Goal: Task Accomplishment & Management: Use online tool/utility

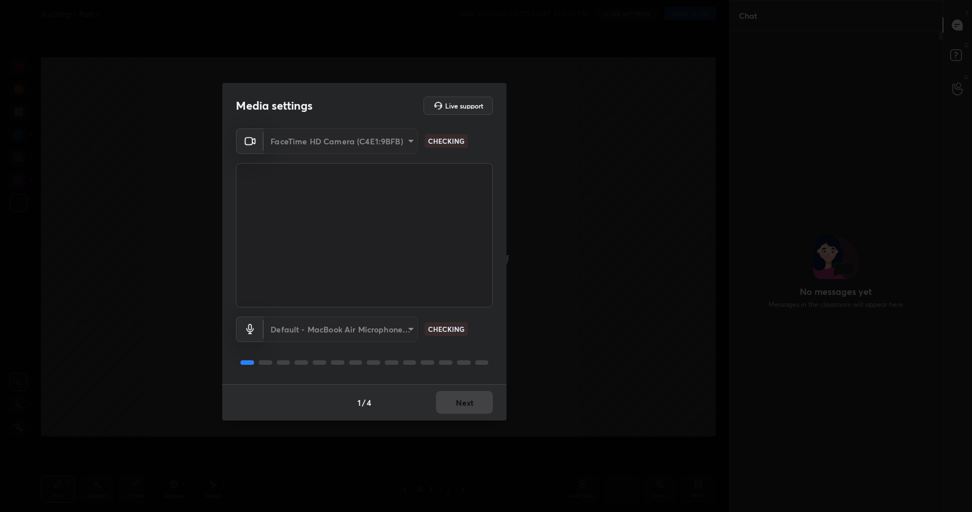
scroll to position [450, 209]
type textarea "x"
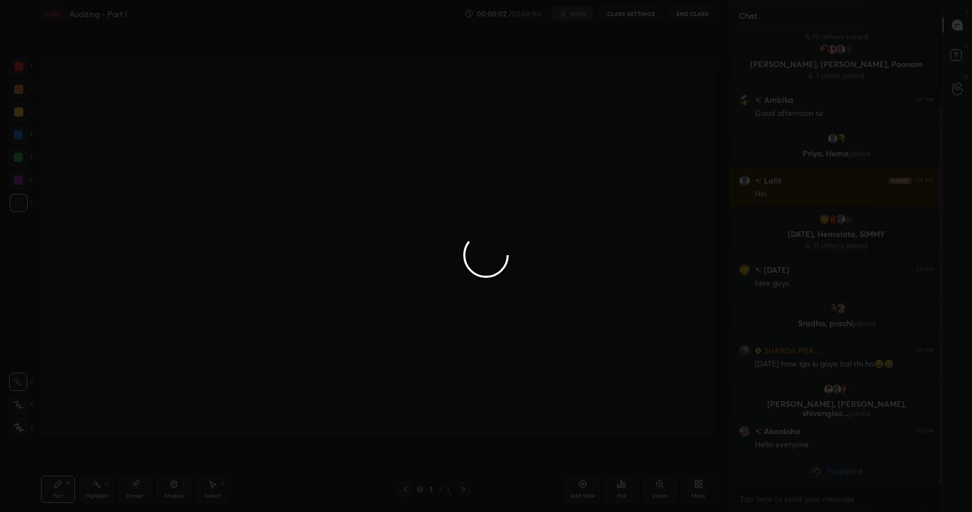
scroll to position [92, 0]
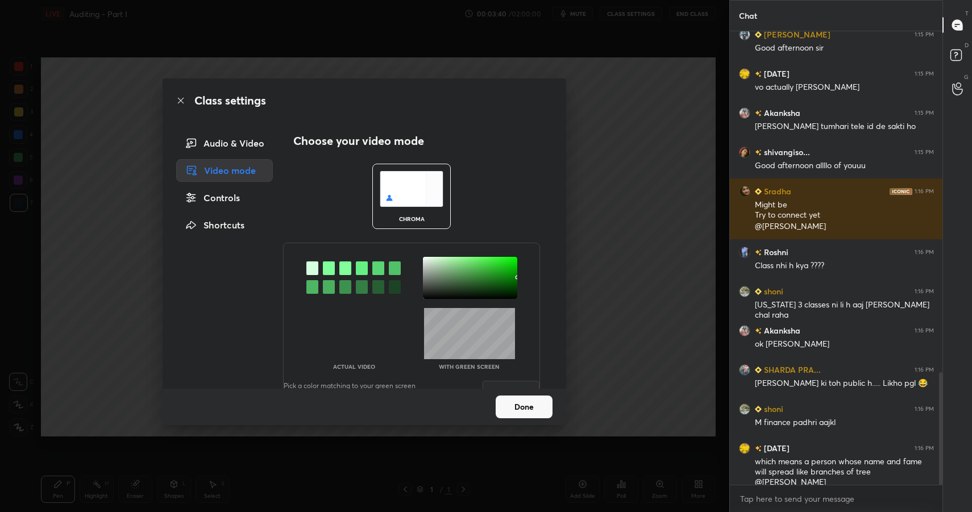
scroll to position [1379, 0]
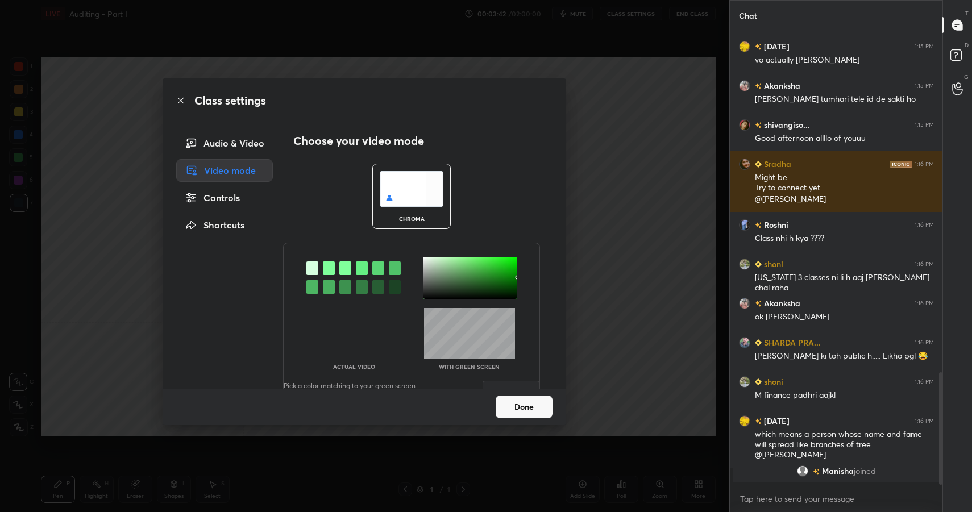
click at [527, 408] on button "Done" at bounding box center [524, 407] width 57 height 23
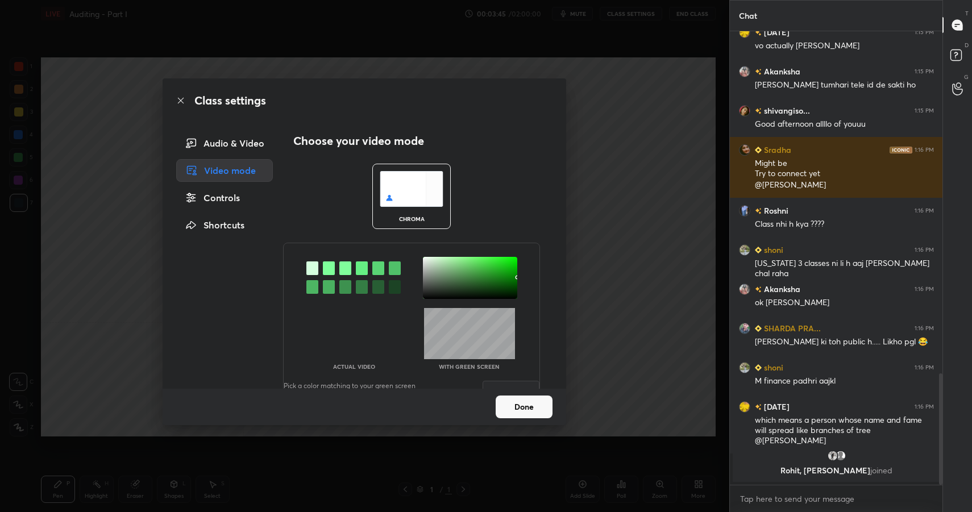
scroll to position [1208, 0]
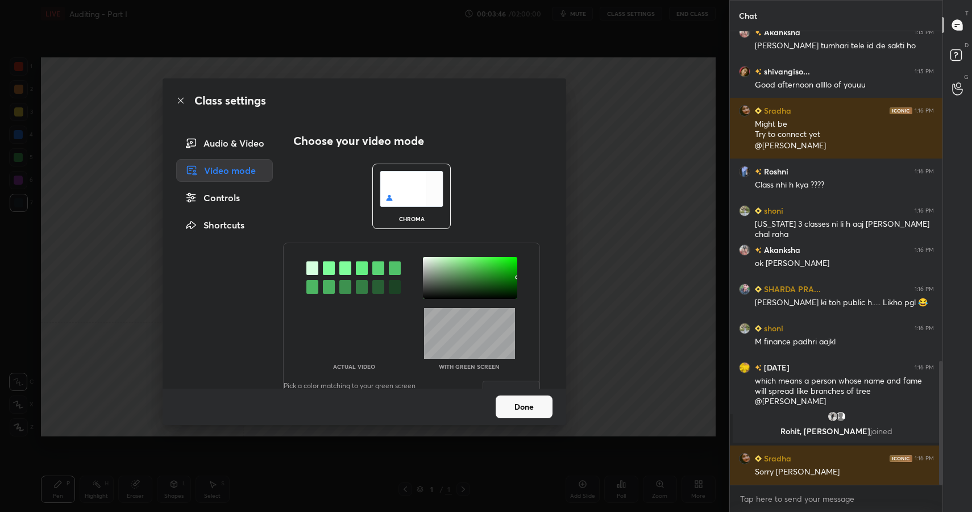
click at [531, 406] on button "Done" at bounding box center [524, 407] width 57 height 23
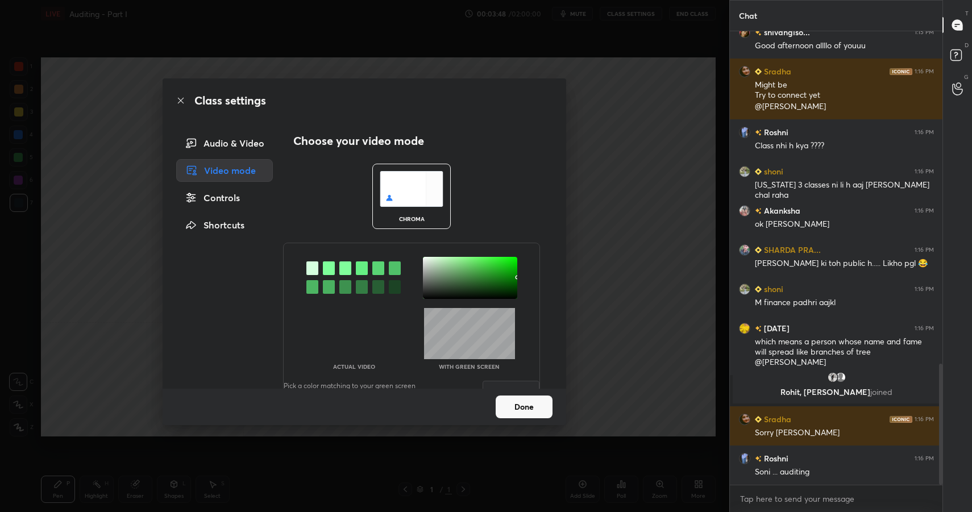
click at [342, 329] on video at bounding box center [354, 333] width 91 height 51
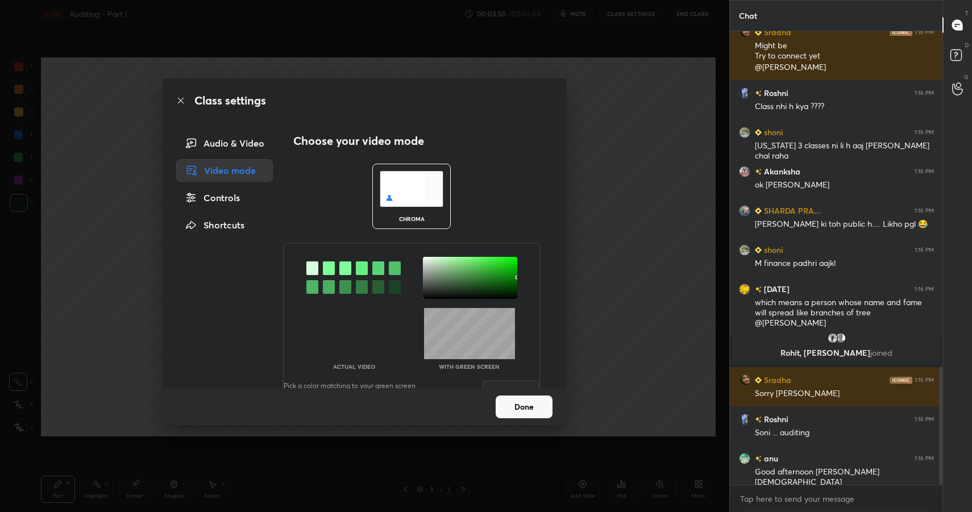
click at [392, 359] on div "Actual Video" at bounding box center [354, 338] width 91 height 61
click at [229, 191] on div "Controls" at bounding box center [224, 198] width 97 height 23
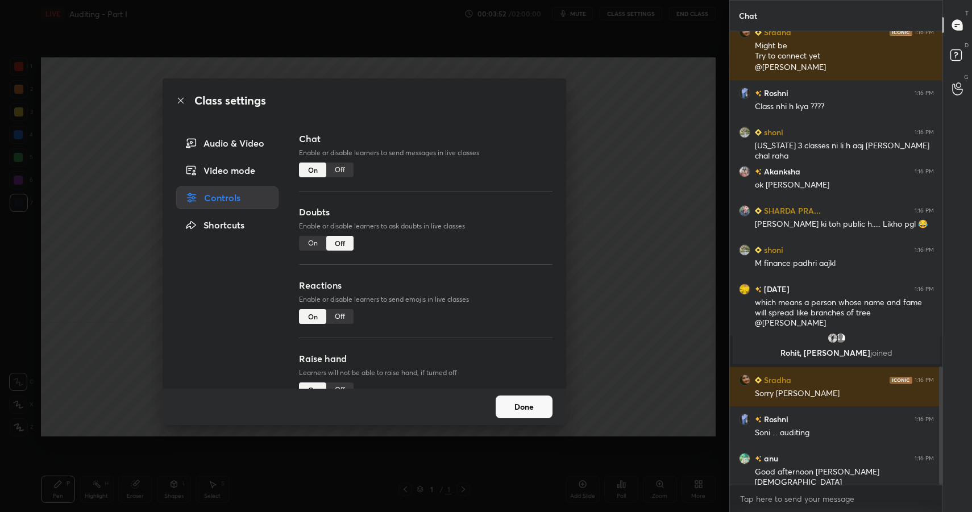
click at [230, 162] on div "Video mode" at bounding box center [227, 170] width 102 height 23
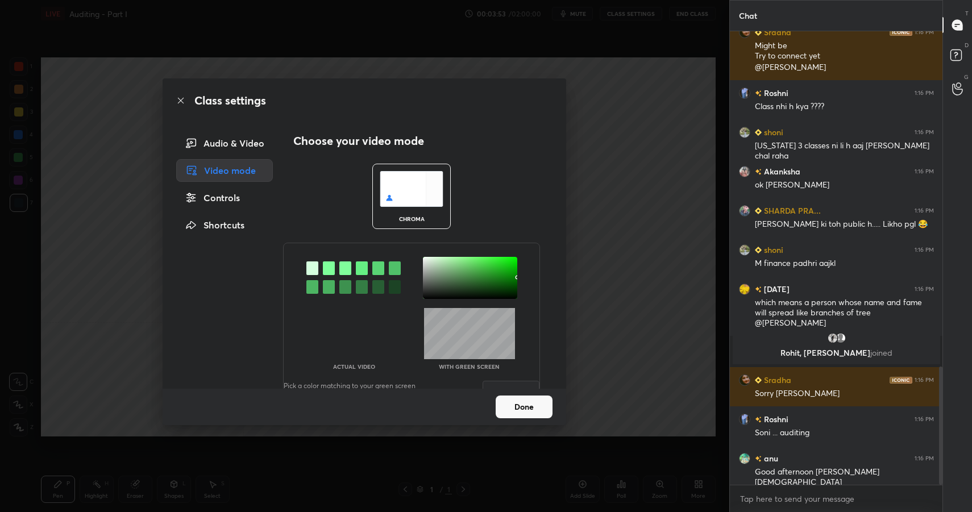
click at [502, 397] on button "Done" at bounding box center [524, 407] width 57 height 23
click at [515, 405] on button "Done" at bounding box center [524, 407] width 57 height 23
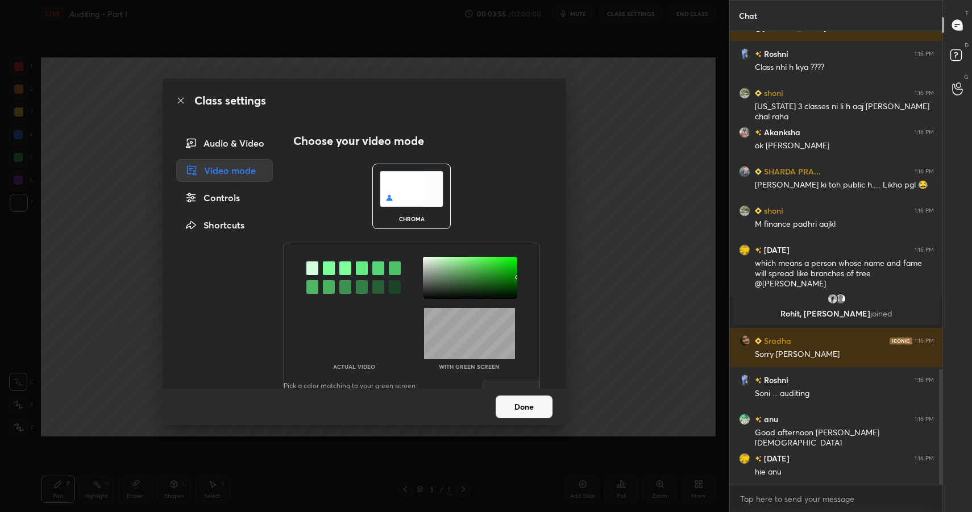
click at [424, 262] on div at bounding box center [470, 278] width 94 height 42
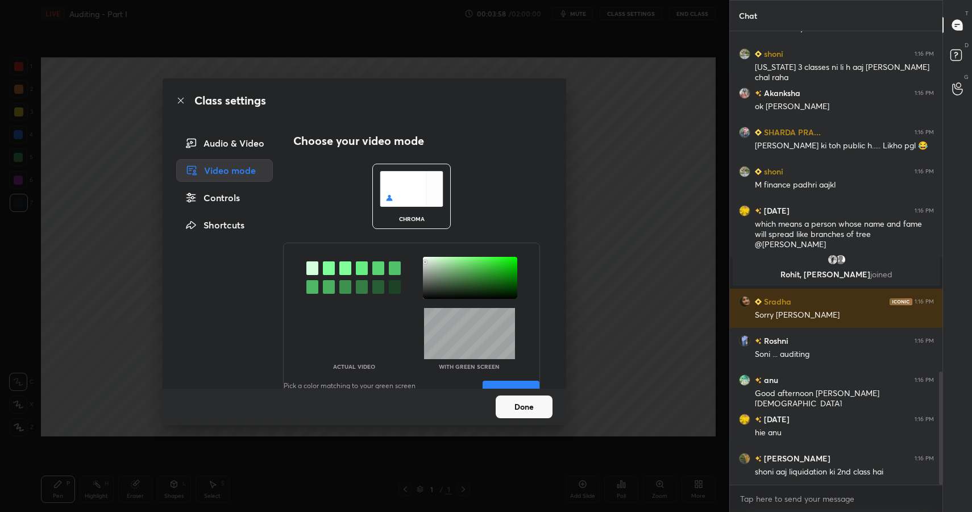
scroll to position [32, 0]
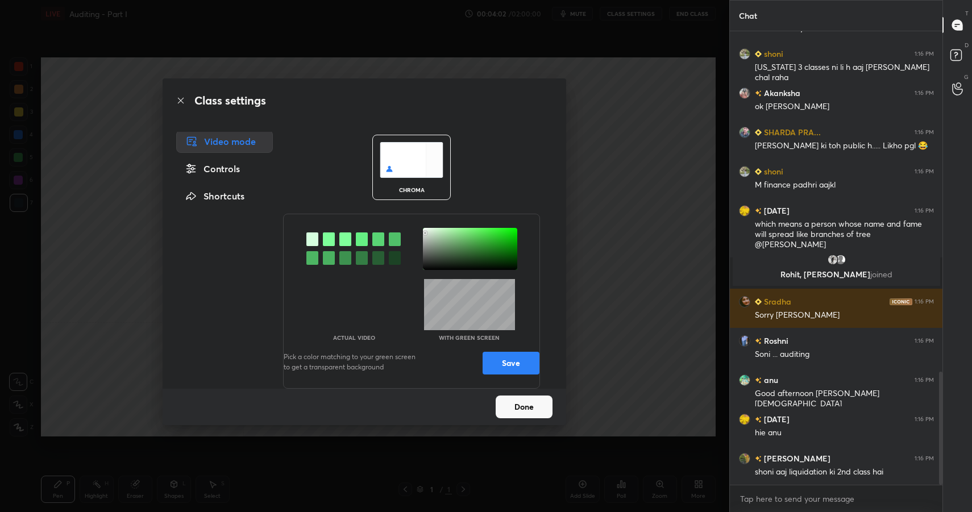
click at [511, 361] on button "Save" at bounding box center [511, 363] width 57 height 23
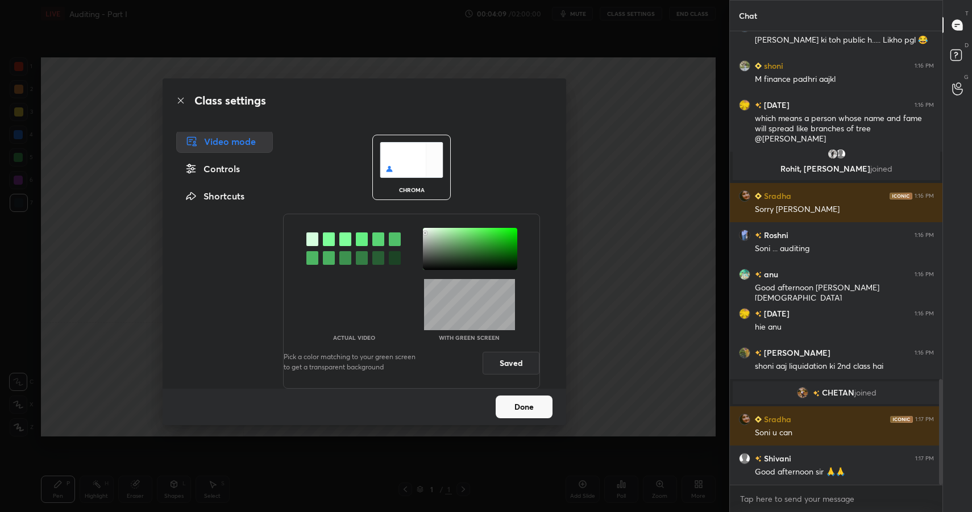
scroll to position [1491, 0]
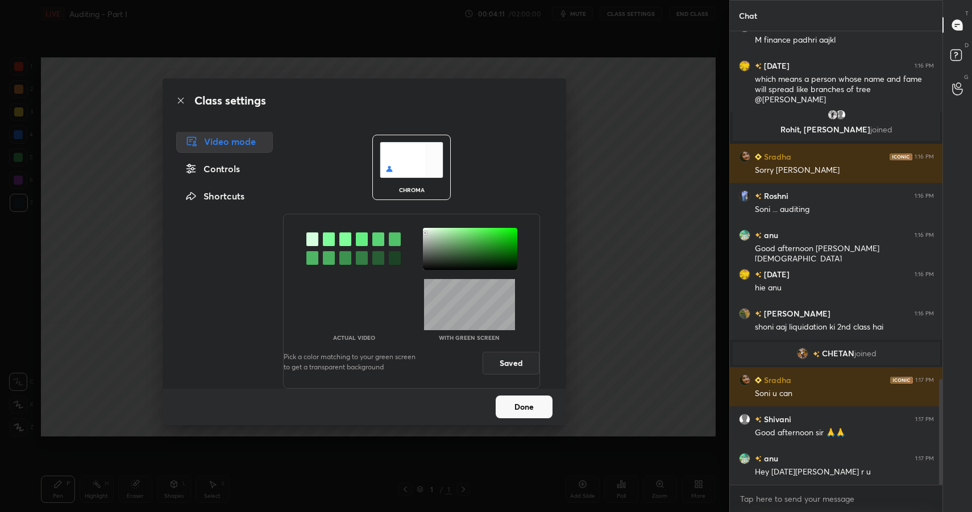
click at [536, 409] on button "Done" at bounding box center [524, 407] width 57 height 23
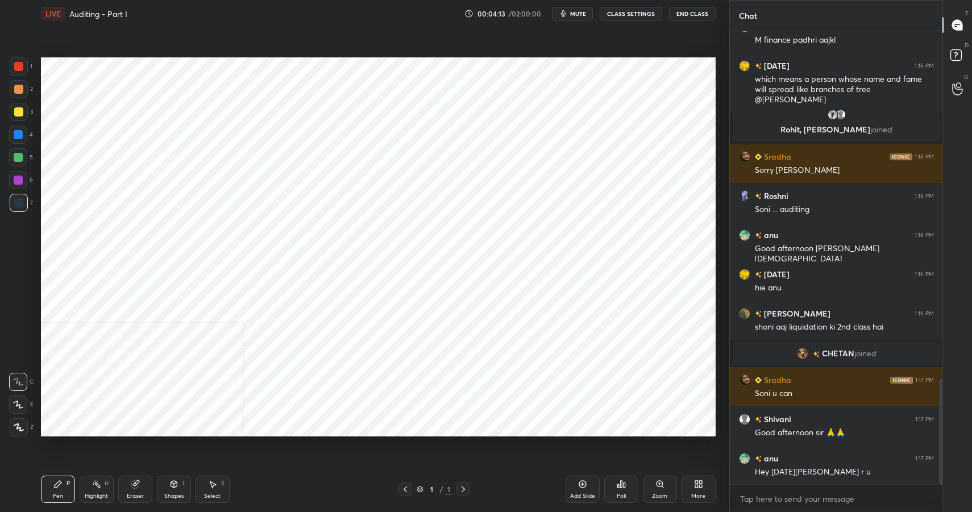
click at [701, 490] on div "More" at bounding box center [699, 489] width 34 height 27
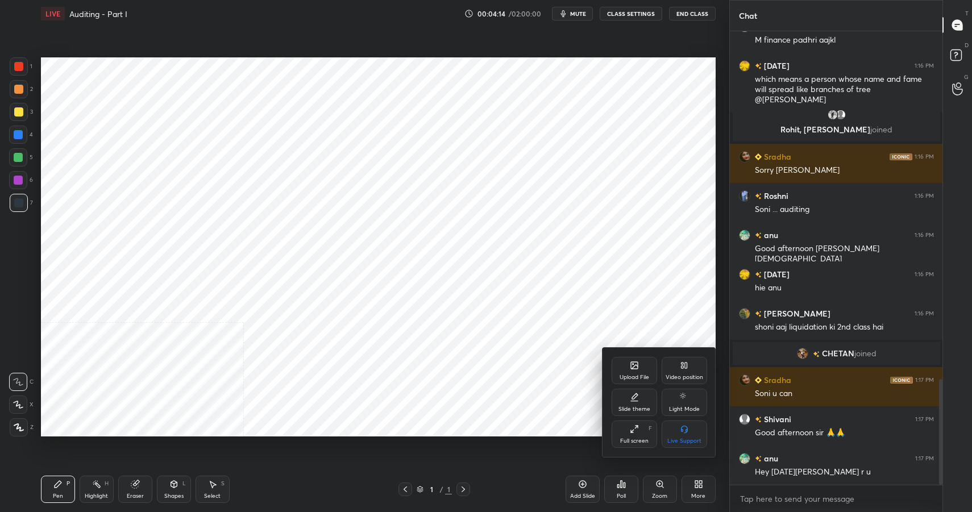
click at [684, 375] on div "Video position" at bounding box center [685, 378] width 38 height 6
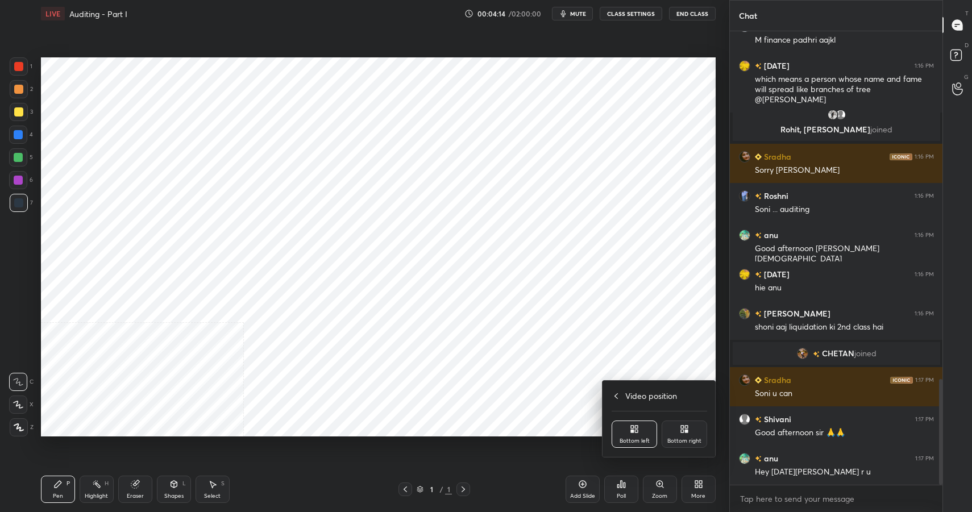
click at [686, 424] on div "Bottom right" at bounding box center [684, 434] width 45 height 27
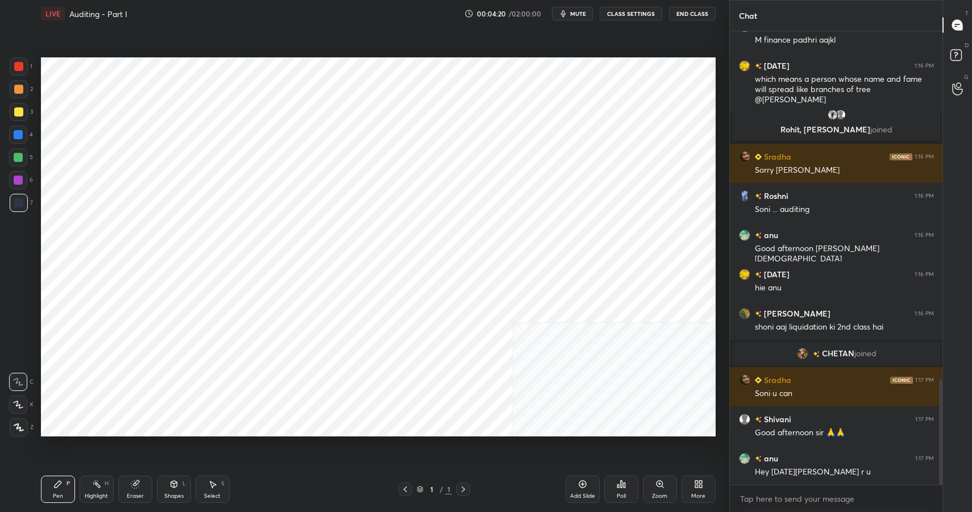
click at [704, 10] on button "End Class" at bounding box center [692, 14] width 47 height 14
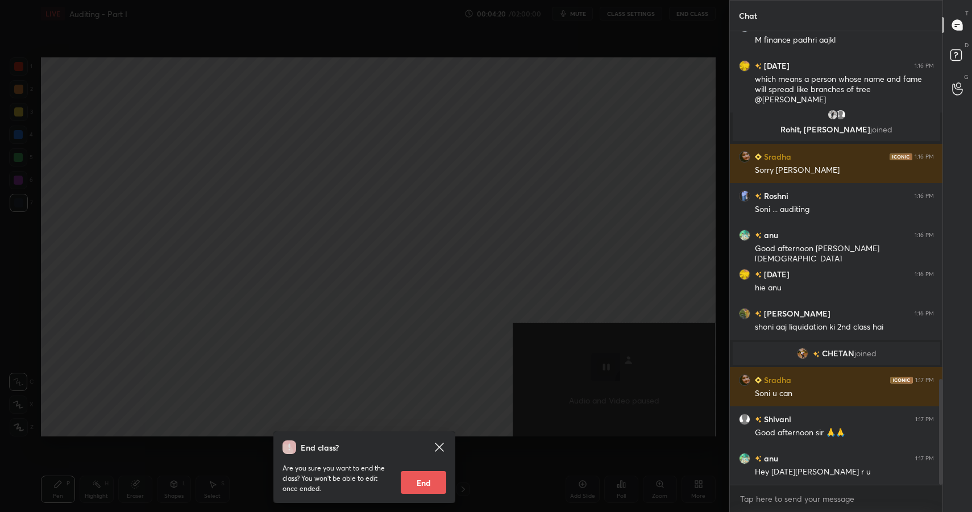
scroll to position [0, 0]
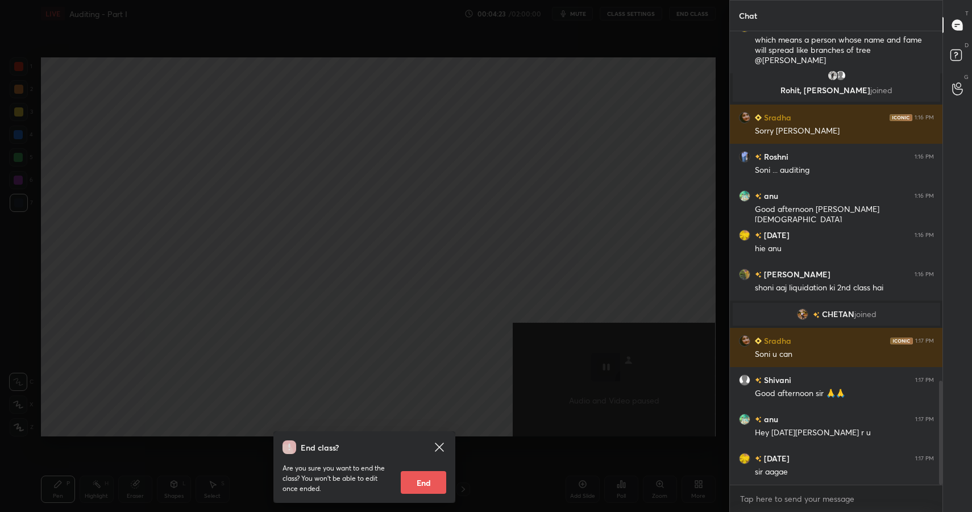
click at [673, 54] on div "End class? Are you sure you want to end the class? You won’t be able to edit on…" at bounding box center [365, 256] width 730 height 512
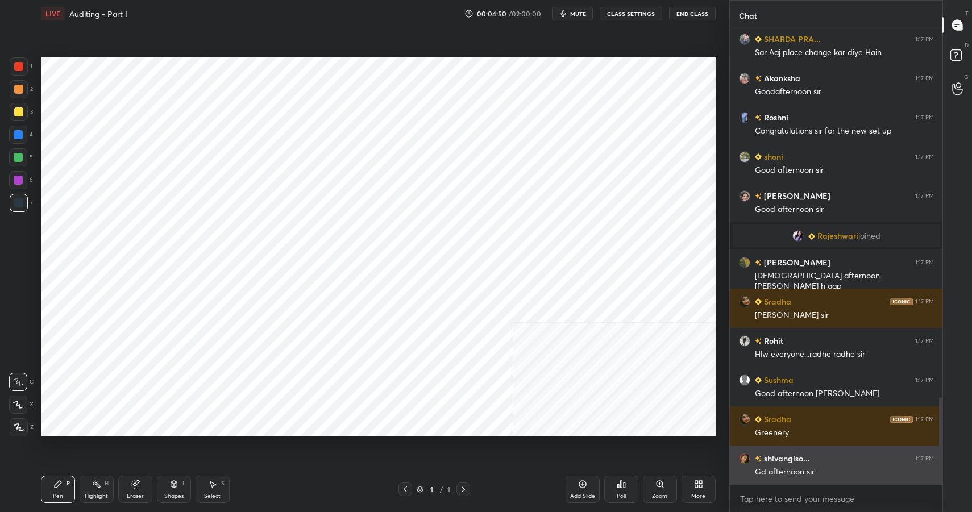
scroll to position [1932, 0]
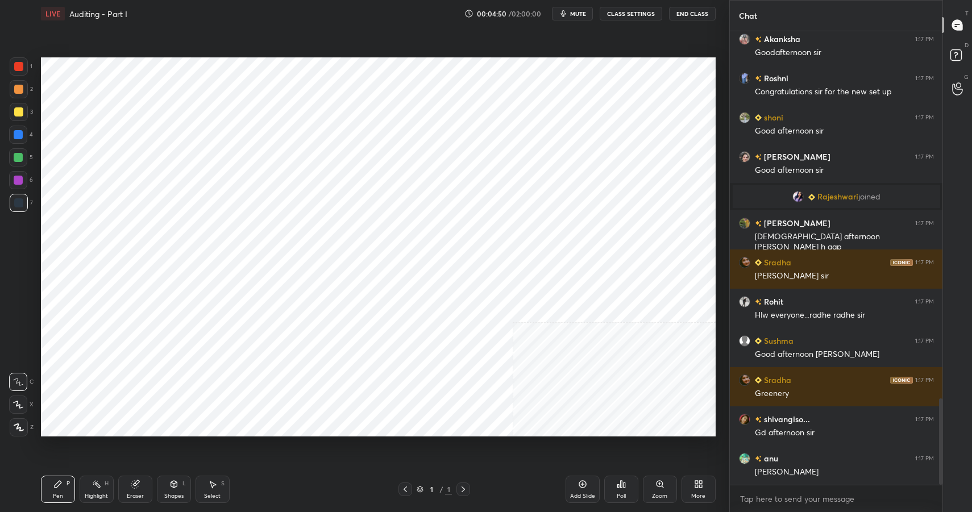
click at [702, 502] on div "More" at bounding box center [699, 489] width 34 height 27
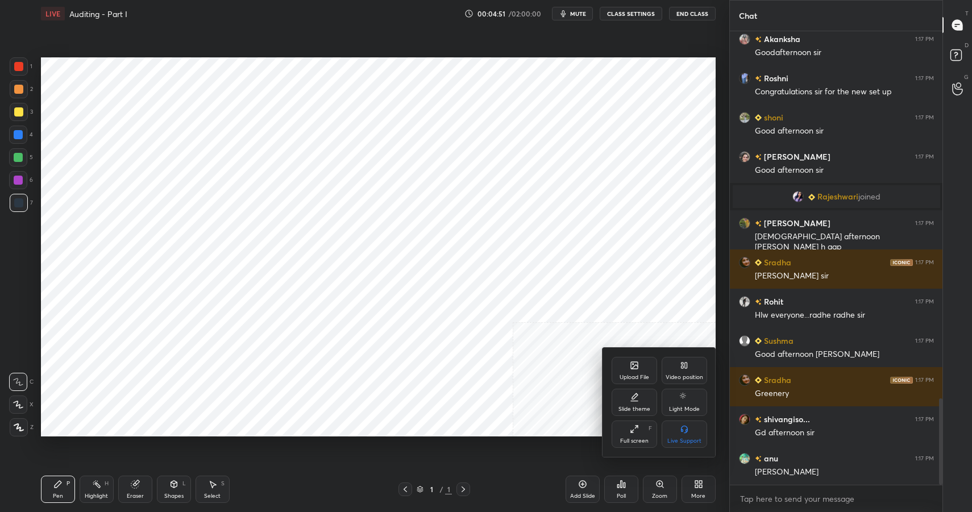
click at [636, 373] on div "Upload File" at bounding box center [634, 370] width 45 height 27
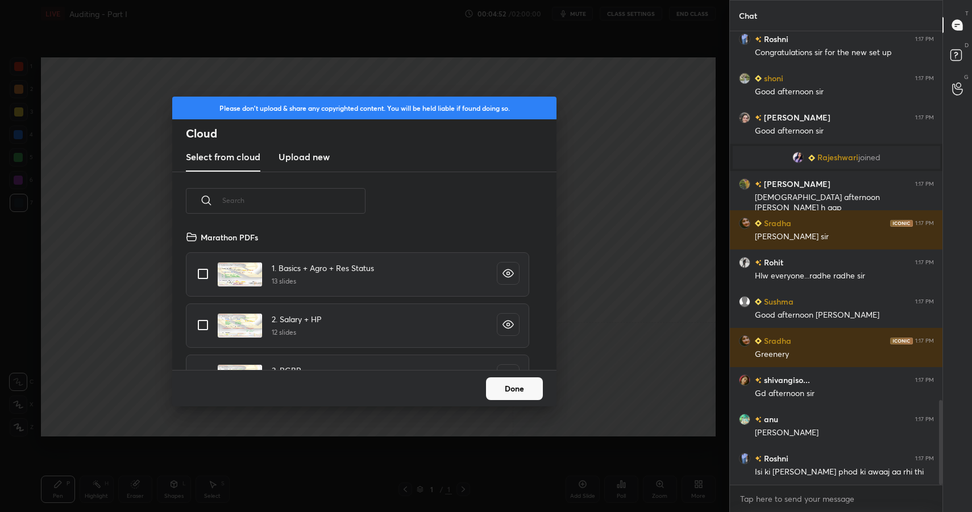
scroll to position [140, 365]
click at [302, 162] on h3 "Upload new" at bounding box center [304, 157] width 51 height 14
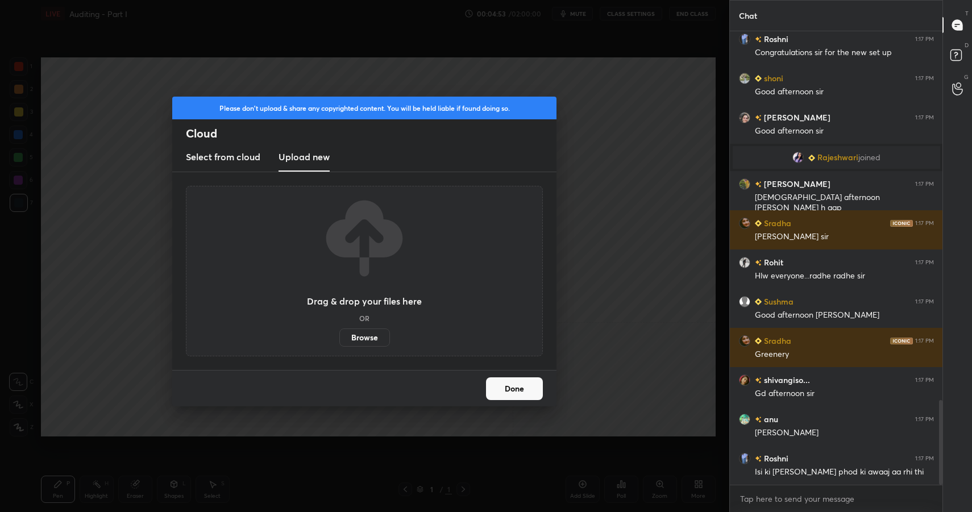
click at [357, 333] on label "Browse" at bounding box center [365, 338] width 51 height 18
click at [340, 333] on input "Browse" at bounding box center [340, 338] width 0 height 18
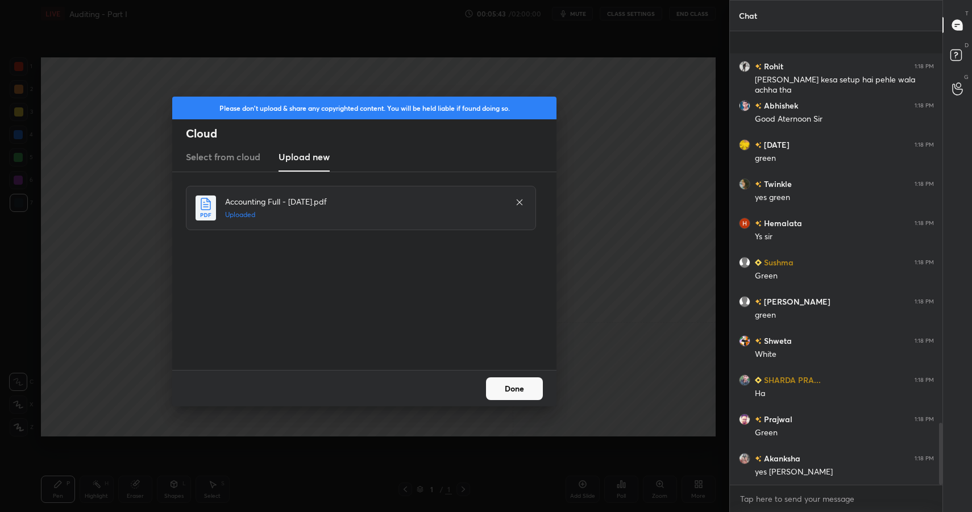
scroll to position [2855, 0]
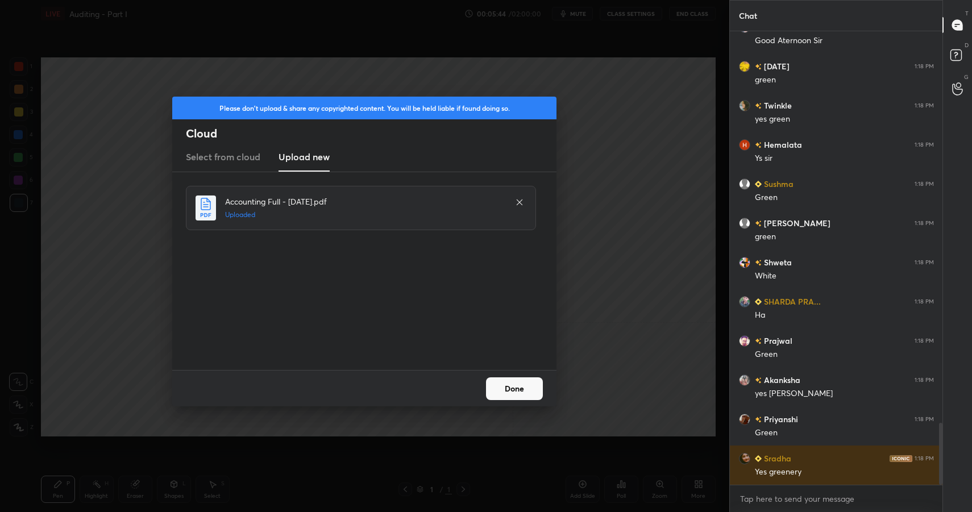
click at [507, 385] on button "Done" at bounding box center [514, 389] width 57 height 23
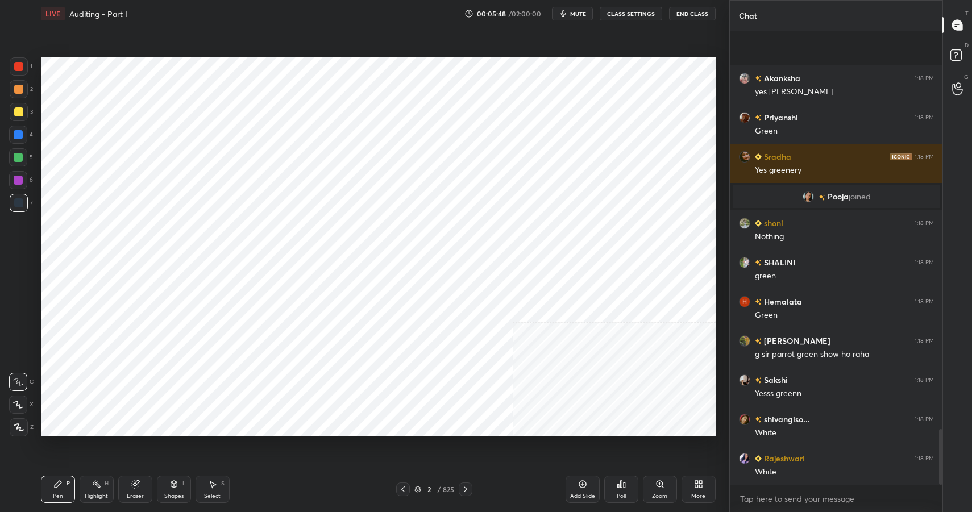
scroll to position [3235, 0]
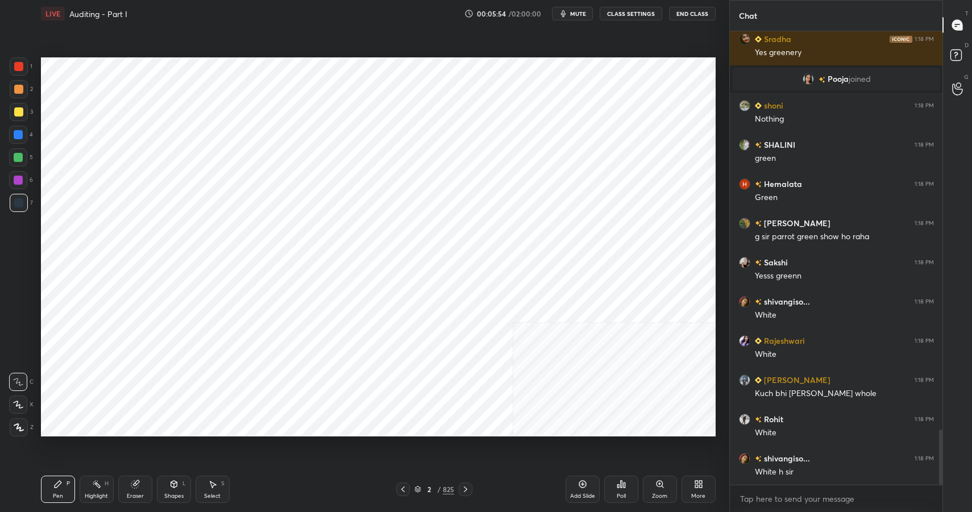
drag, startPoint x: 15, startPoint y: 71, endPoint x: 24, endPoint y: 67, distance: 9.7
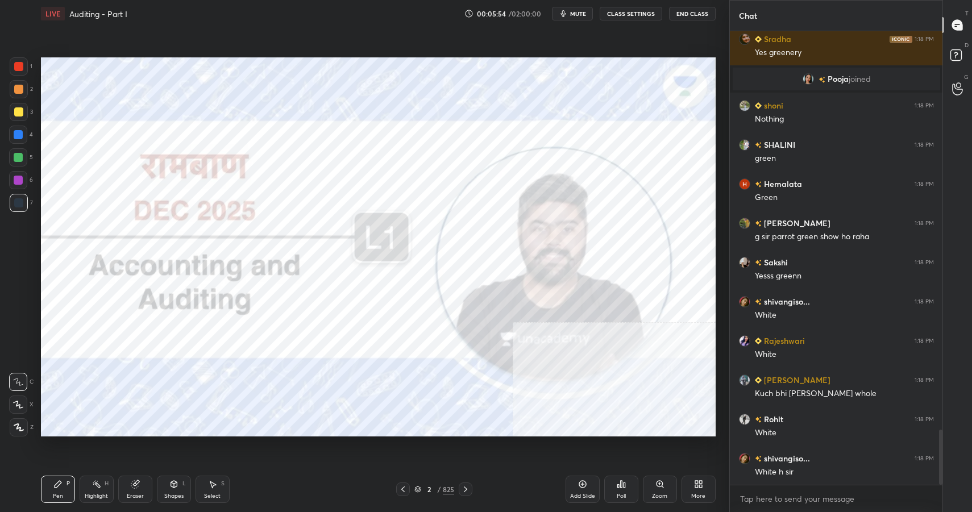
click at [15, 71] on div at bounding box center [19, 66] width 18 height 18
click at [22, 70] on div at bounding box center [18, 66] width 9 height 9
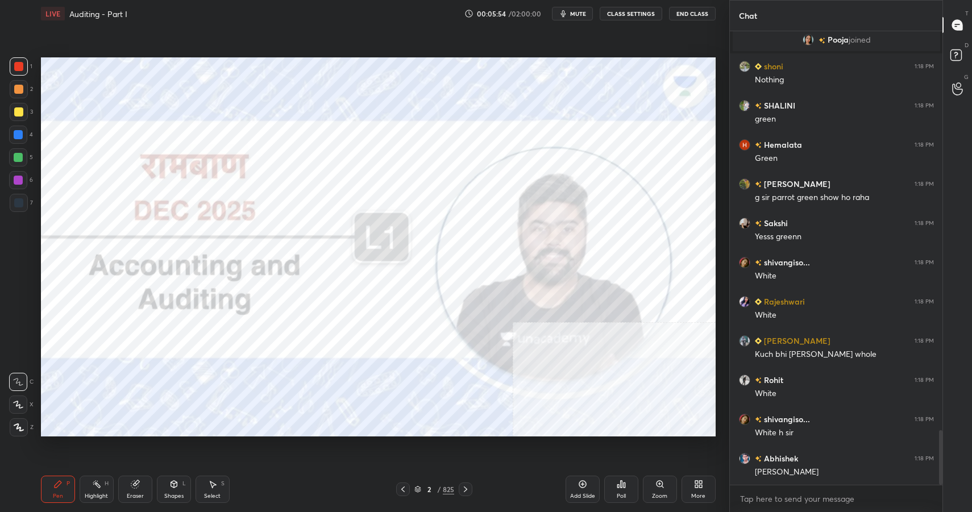
drag, startPoint x: 22, startPoint y: 70, endPoint x: 15, endPoint y: 81, distance: 12.8
click at [25, 69] on div at bounding box center [19, 66] width 18 height 18
drag, startPoint x: 96, startPoint y: 495, endPoint x: 103, endPoint y: 489, distance: 9.7
click at [93, 495] on div "Highlight" at bounding box center [96, 497] width 23 height 6
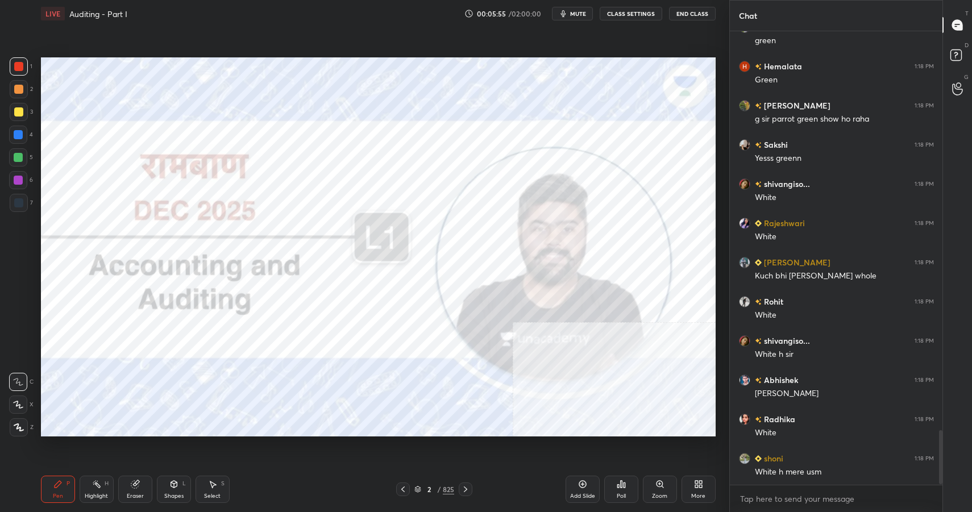
click at [103, 490] on div "Highlight H" at bounding box center [97, 489] width 34 height 27
drag, startPoint x: 103, startPoint y: 490, endPoint x: 111, endPoint y: 479, distance: 13.4
click at [103, 490] on div "Highlight H" at bounding box center [97, 489] width 34 height 27
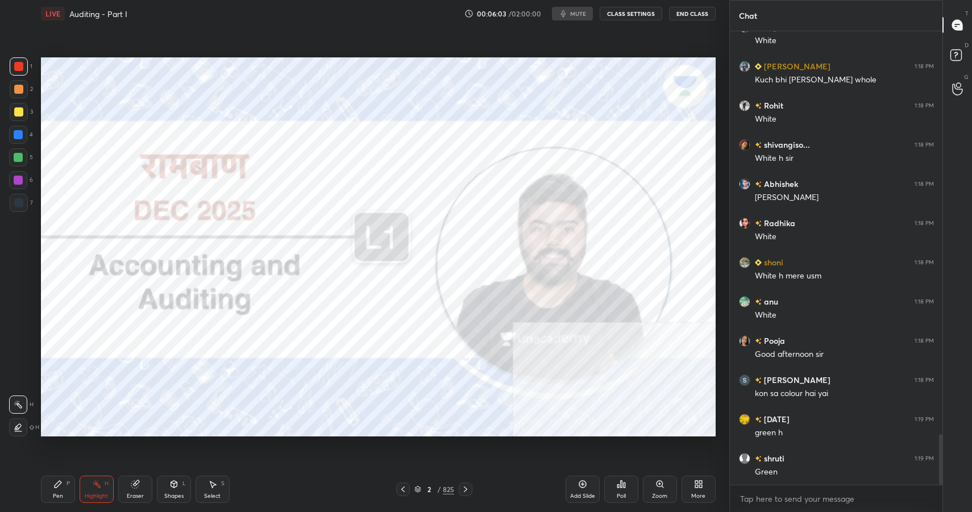
scroll to position [3628, 0]
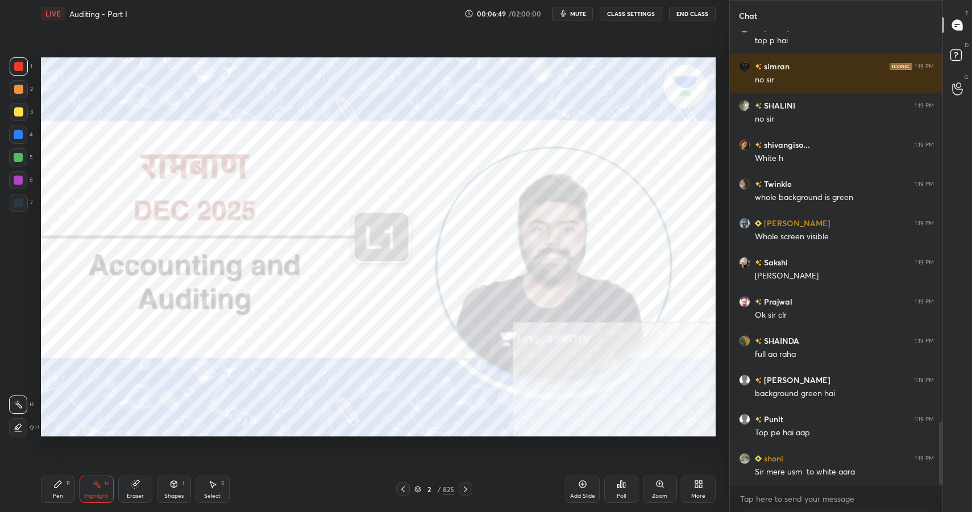
click at [701, 495] on div "More" at bounding box center [699, 497] width 14 height 6
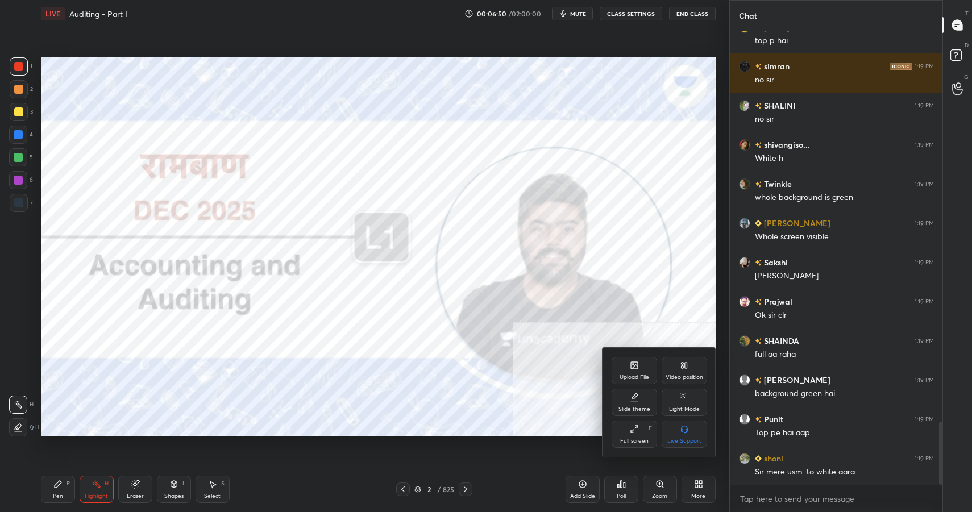
click at [646, 372] on div "Upload File" at bounding box center [634, 370] width 45 height 27
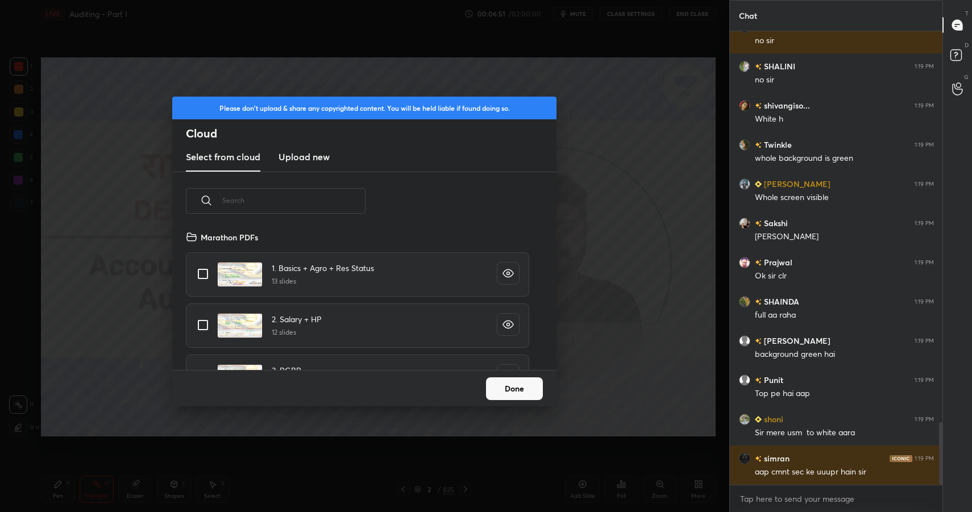
click at [324, 164] on new "Upload new" at bounding box center [304, 157] width 51 height 28
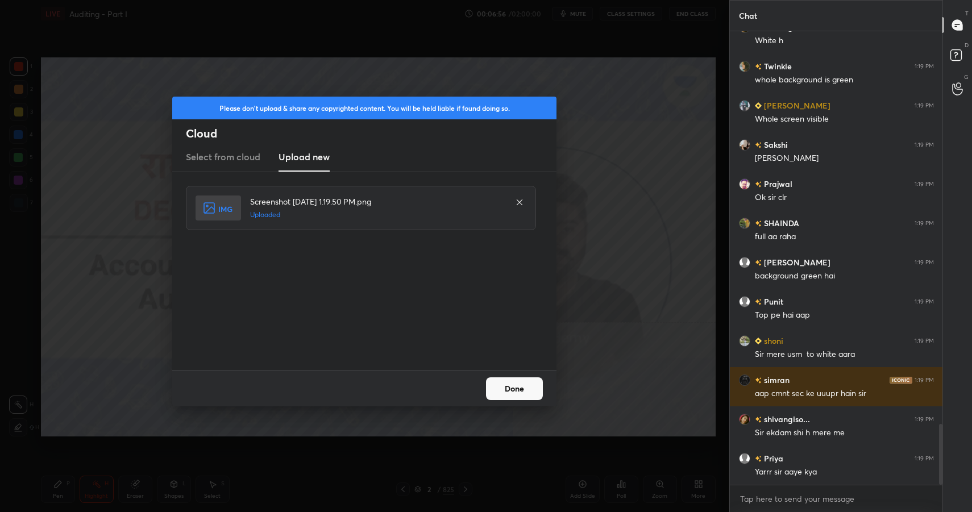
click at [511, 399] on button "Done" at bounding box center [514, 389] width 57 height 23
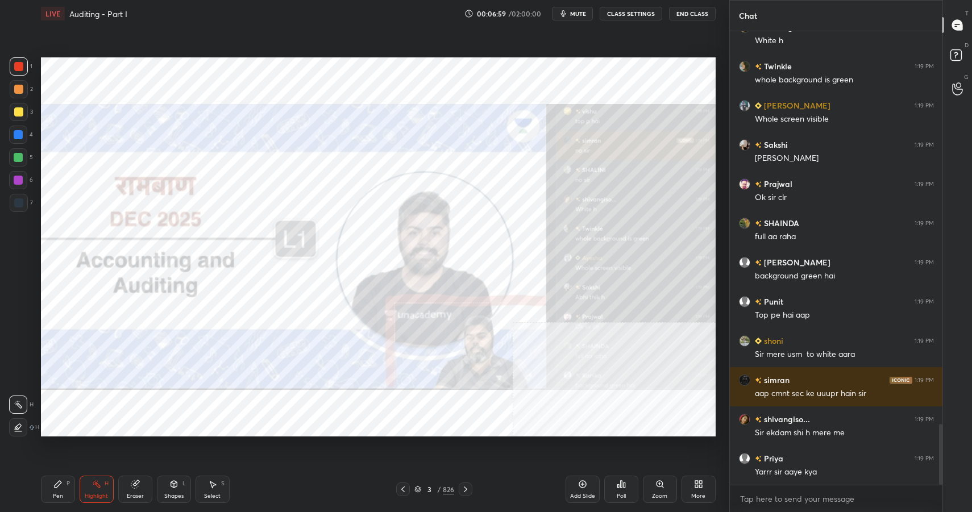
drag, startPoint x: 83, startPoint y: 478, endPoint x: 89, endPoint y: 469, distance: 11.2
click at [84, 478] on div "Highlight H" at bounding box center [97, 489] width 34 height 27
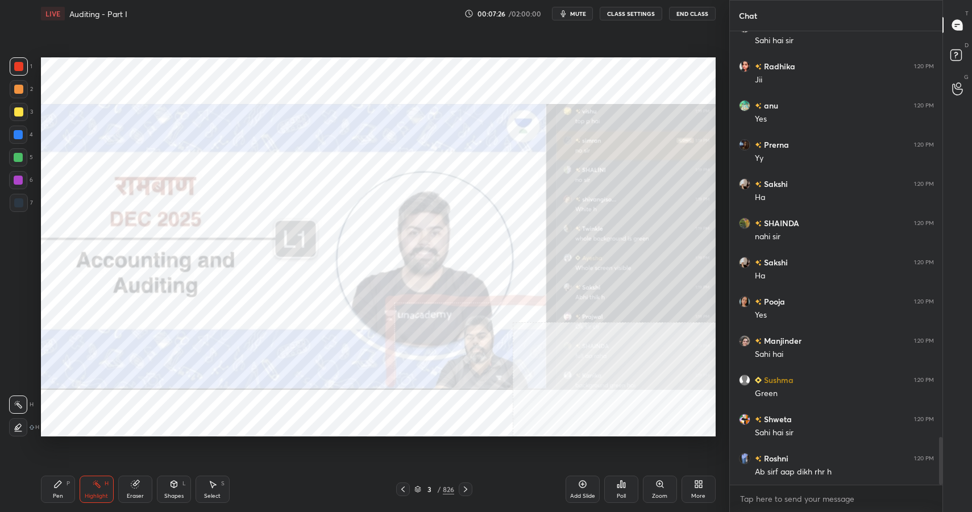
click at [438, 491] on div "/" at bounding box center [438, 489] width 3 height 7
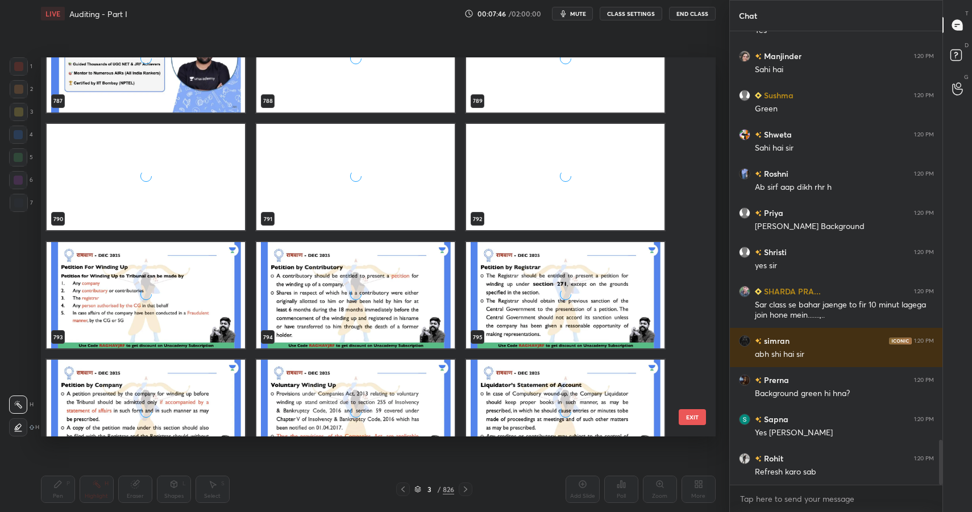
scroll to position [30975, 0]
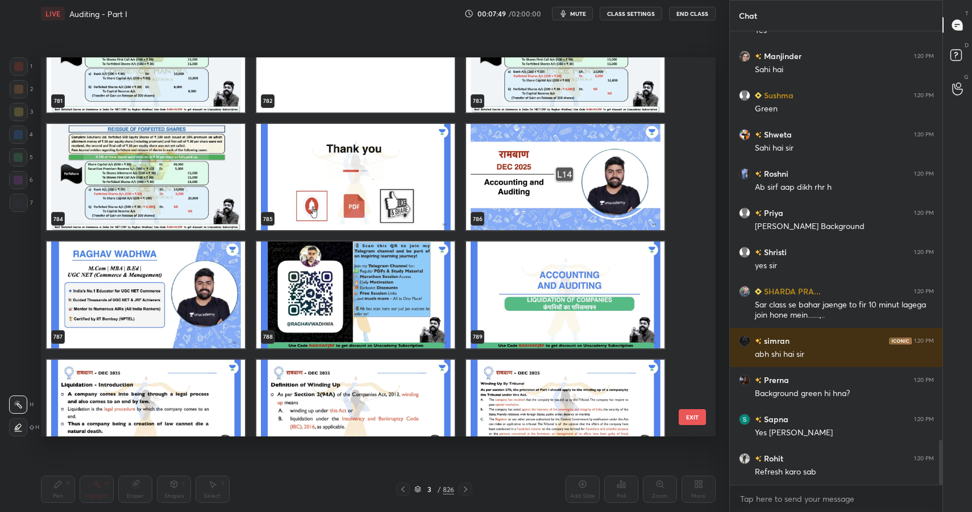
click at [529, 271] on img "grid" at bounding box center [565, 295] width 198 height 107
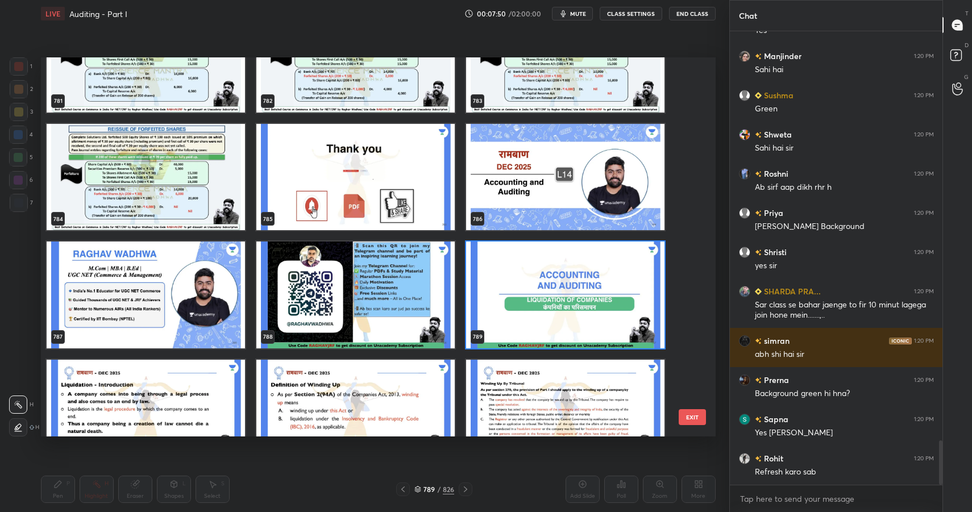
scroll to position [4192, 0]
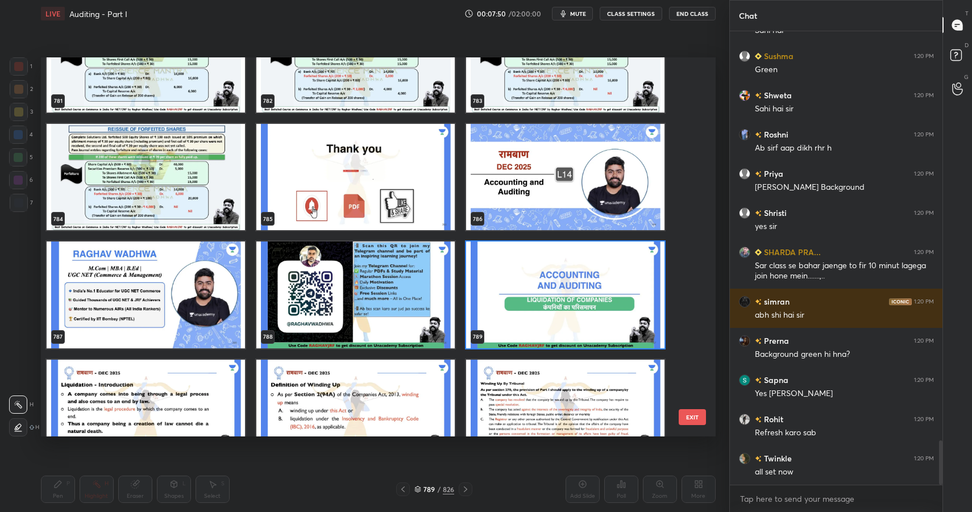
click at [529, 271] on img "grid" at bounding box center [565, 295] width 198 height 107
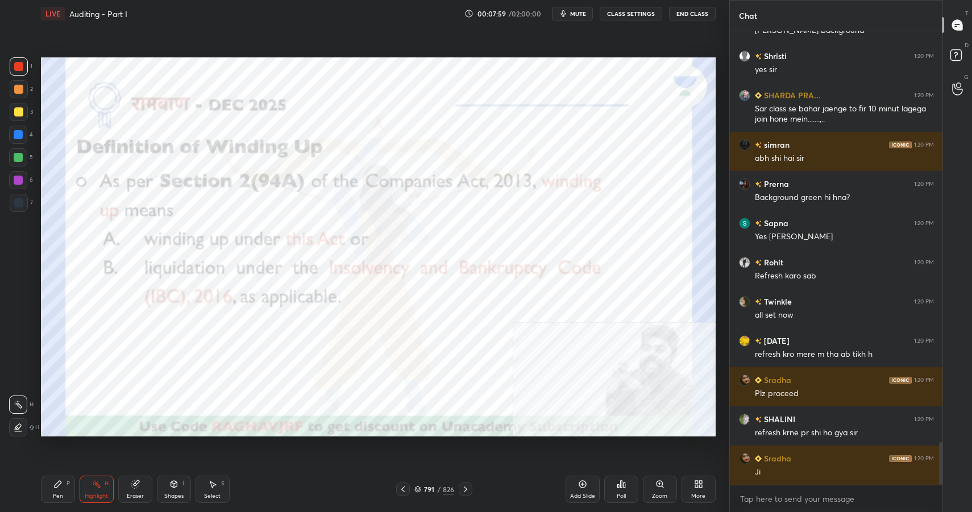
scroll to position [4388, 0]
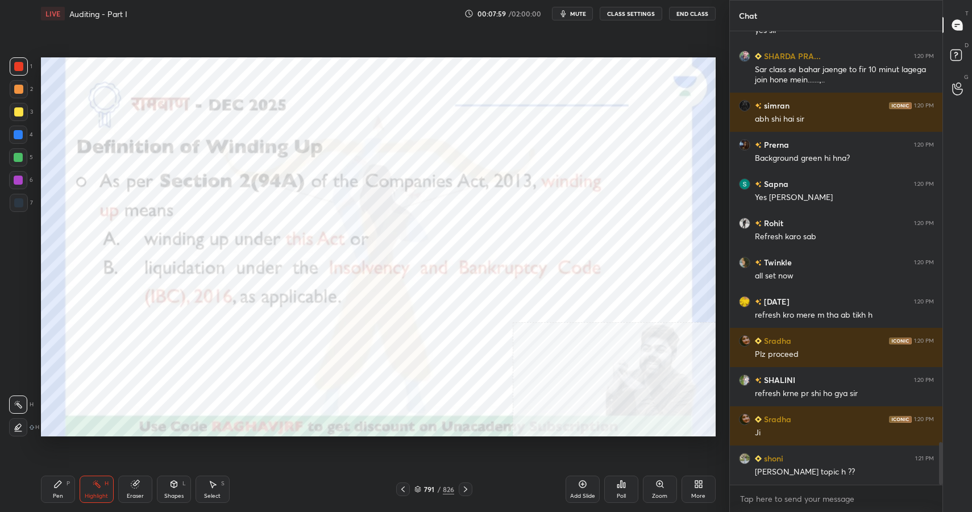
click at [432, 487] on div "791" at bounding box center [429, 489] width 11 height 7
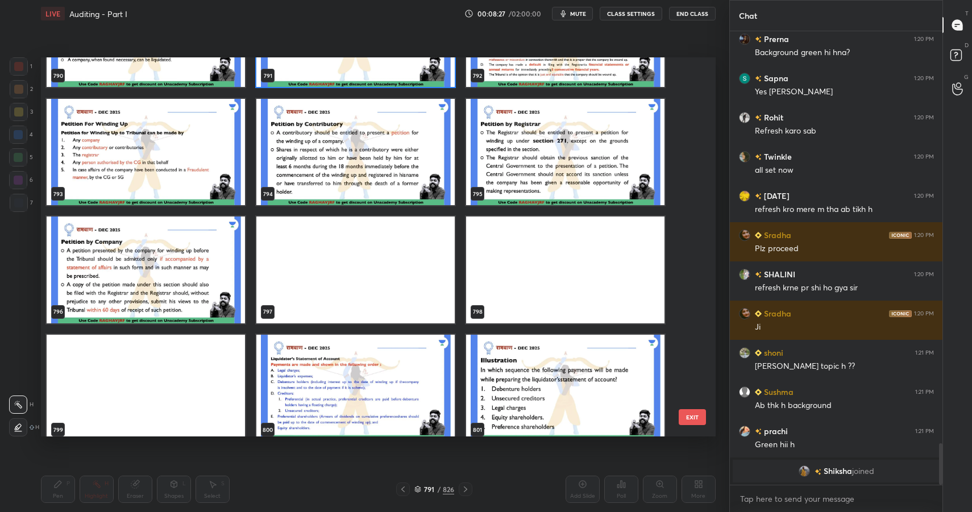
scroll to position [3454, 0]
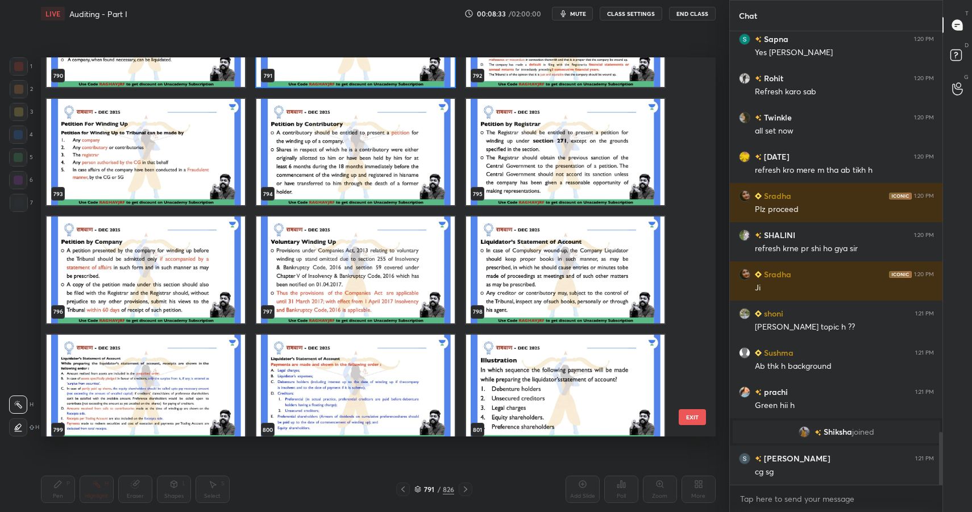
click at [390, 164] on img "grid" at bounding box center [355, 151] width 198 height 107
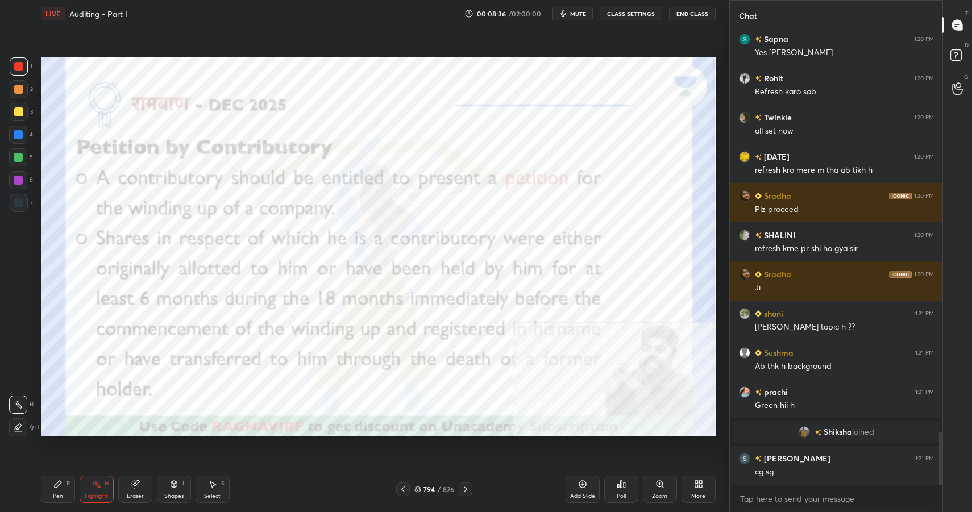
click at [585, 11] on span "mute" at bounding box center [578, 14] width 16 height 8
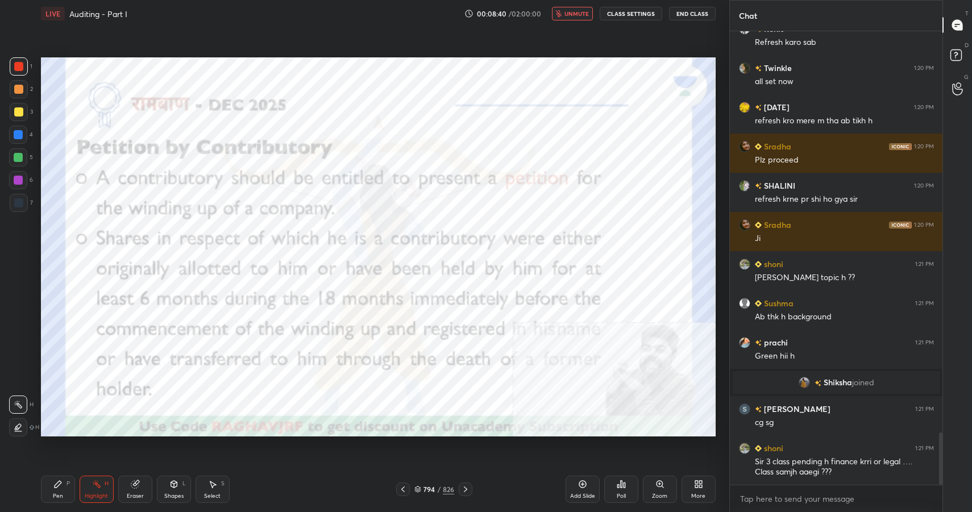
click at [703, 15] on button "End Class" at bounding box center [692, 14] width 47 height 14
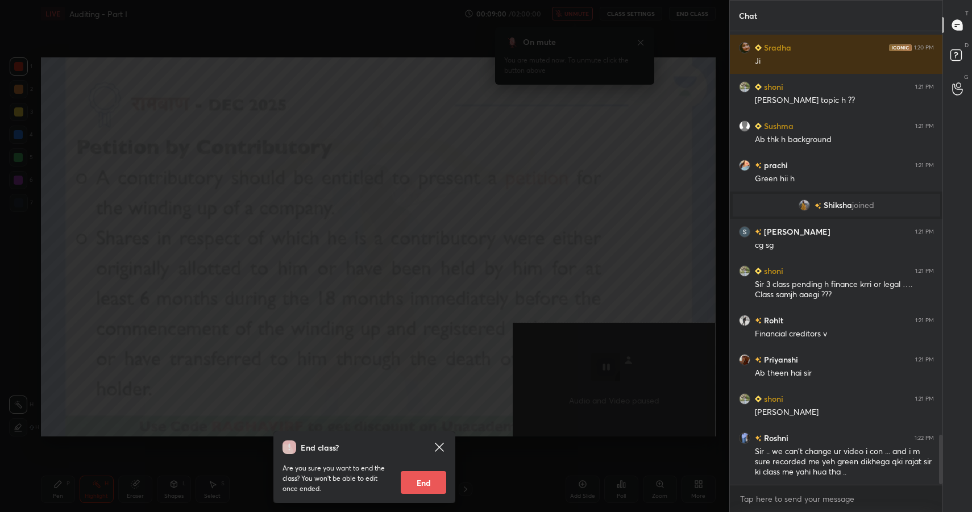
scroll to position [3720, 0]
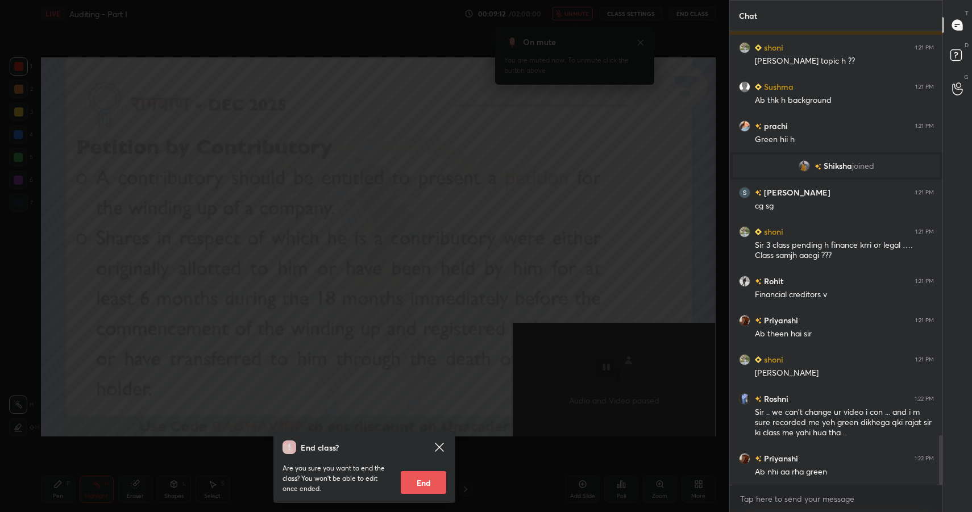
click at [407, 322] on div "End class? Are you sure you want to end the class? You won’t be able to edit on…" at bounding box center [365, 256] width 730 height 512
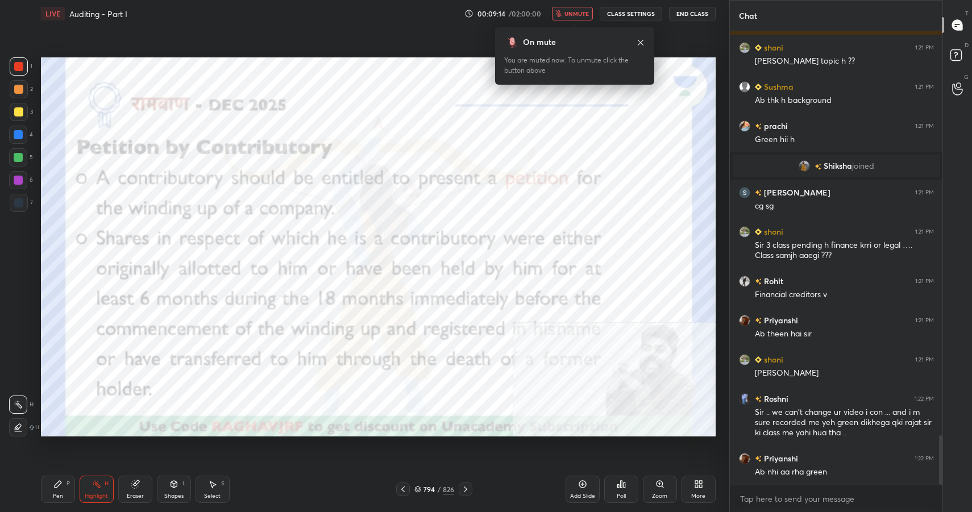
click at [576, 14] on span "unmute" at bounding box center [577, 14] width 24 height 8
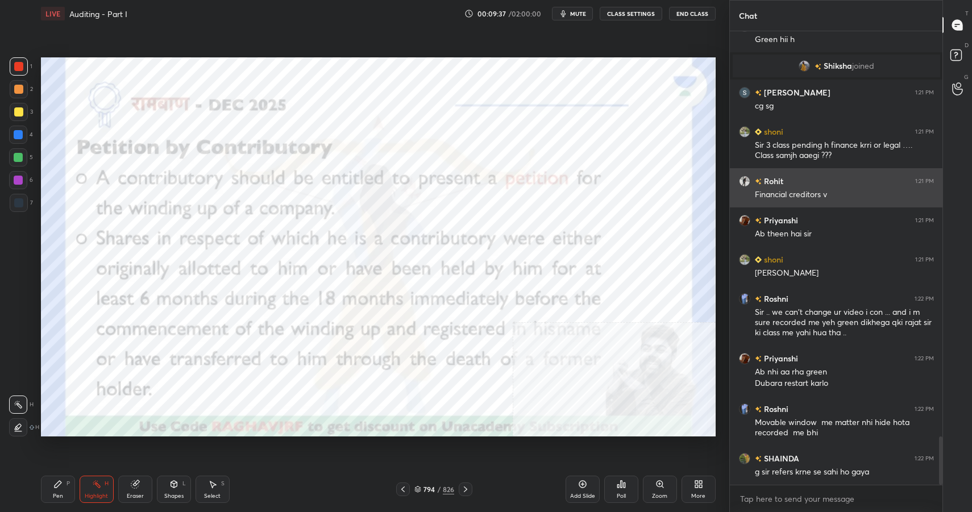
scroll to position [3860, 0]
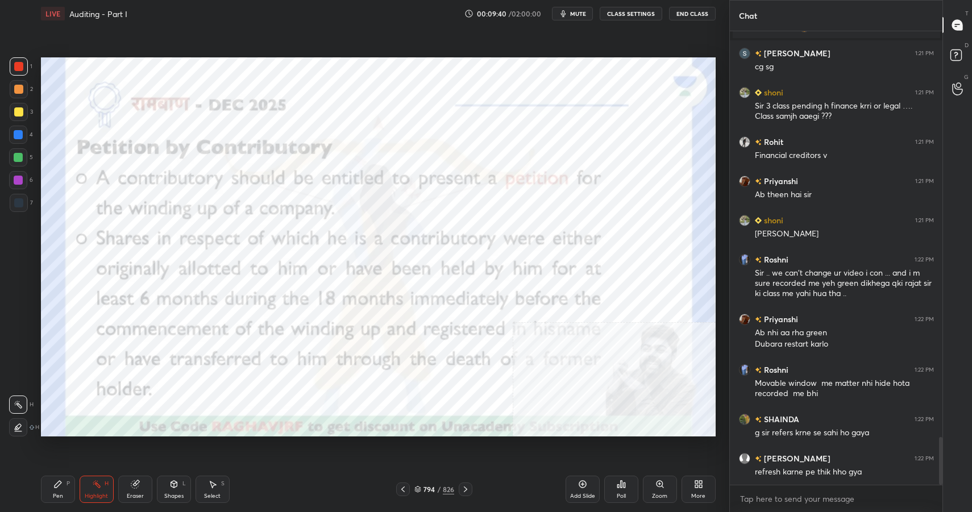
click at [441, 493] on div "794 / 826" at bounding box center [434, 490] width 76 height 14
click at [441, 494] on div "794 / 826" at bounding box center [435, 490] width 40 height 10
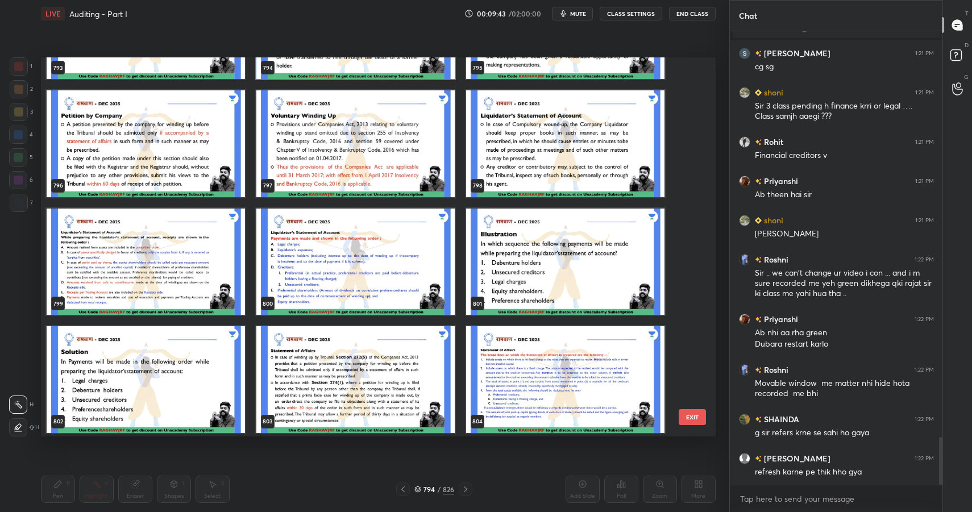
scroll to position [31289, 0]
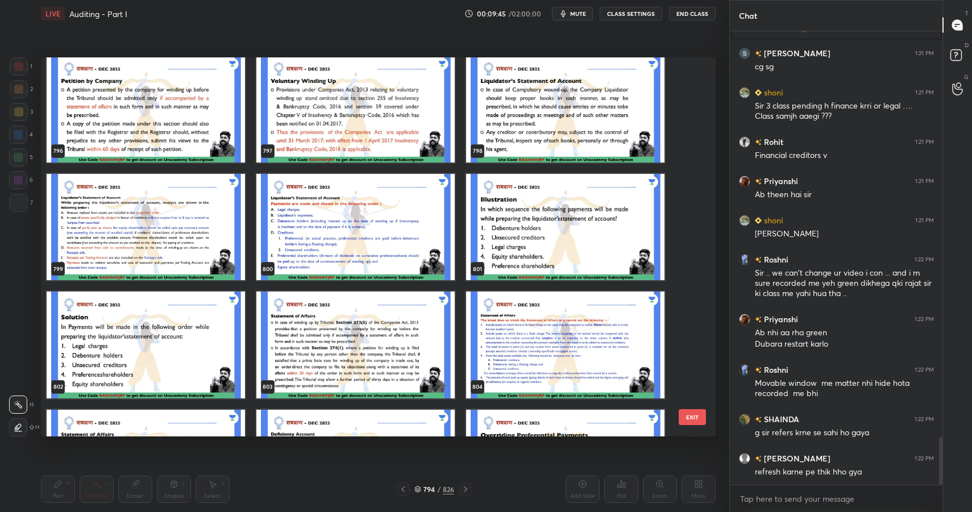
click at [196, 222] on img "grid" at bounding box center [146, 226] width 198 height 107
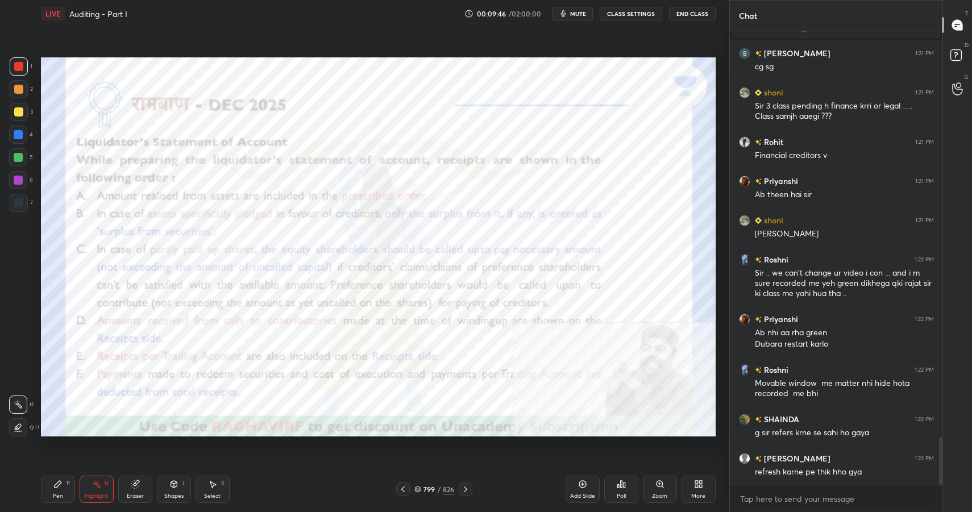
click at [431, 489] on div "799" at bounding box center [429, 489] width 11 height 7
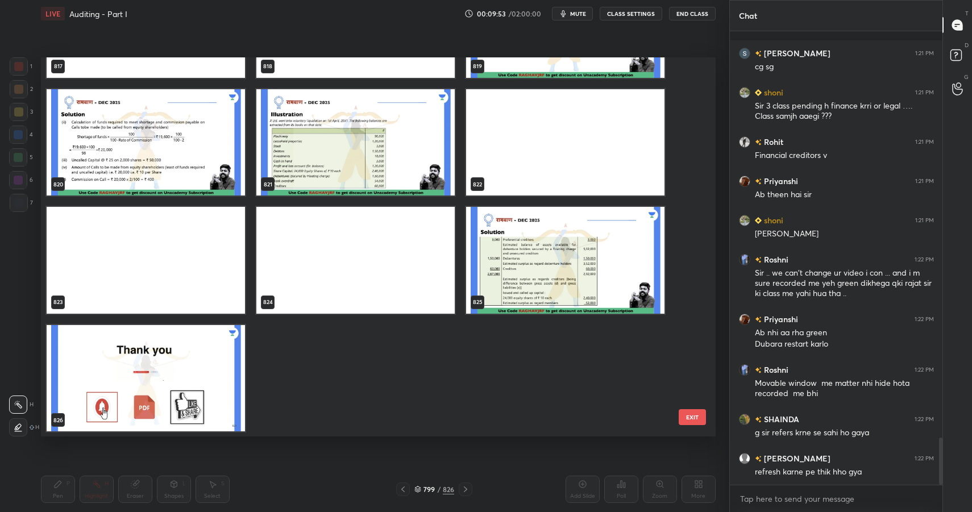
scroll to position [3909, 0]
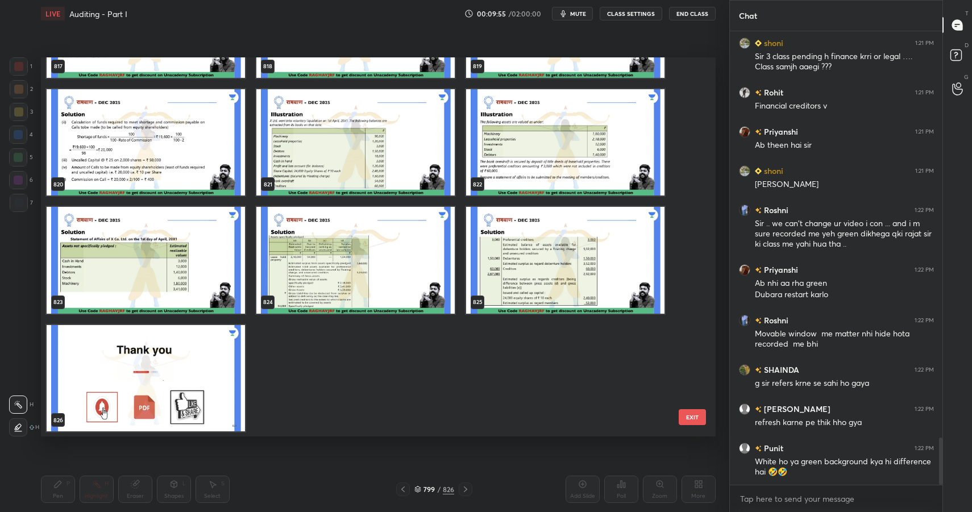
click at [408, 154] on img "grid" at bounding box center [355, 142] width 198 height 107
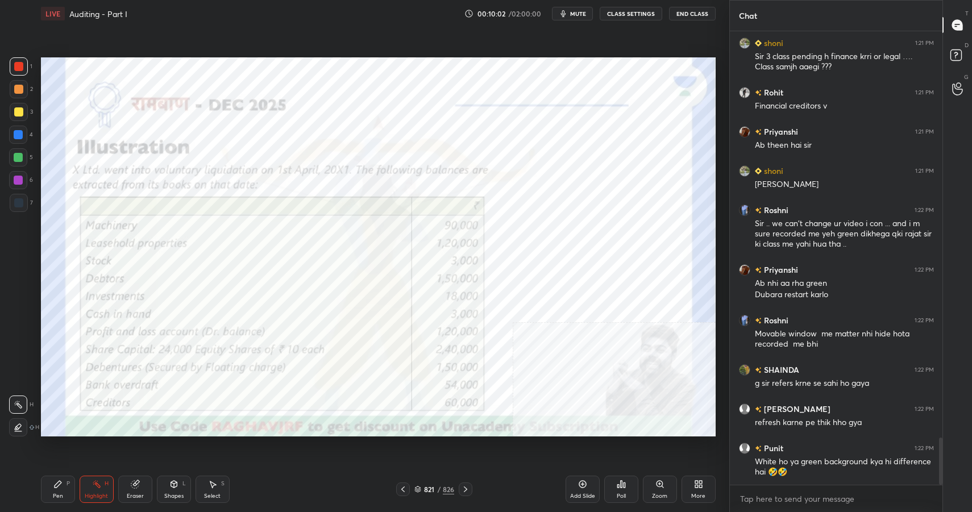
click at [95, 486] on icon at bounding box center [96, 484] width 9 height 9
click at [711, 479] on div "More" at bounding box center [699, 489] width 34 height 27
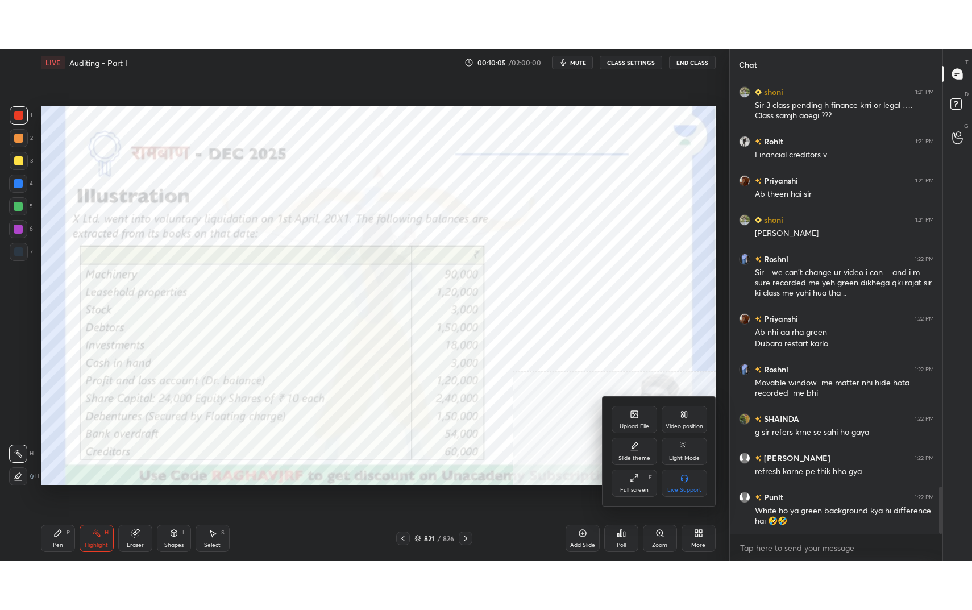
scroll to position [3949, 0]
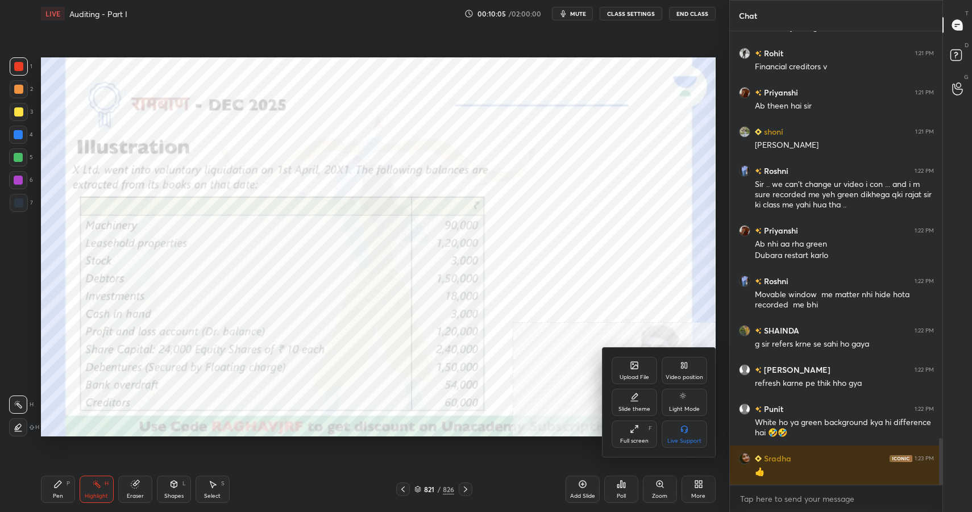
click at [635, 440] on div "Full screen" at bounding box center [634, 441] width 28 height 6
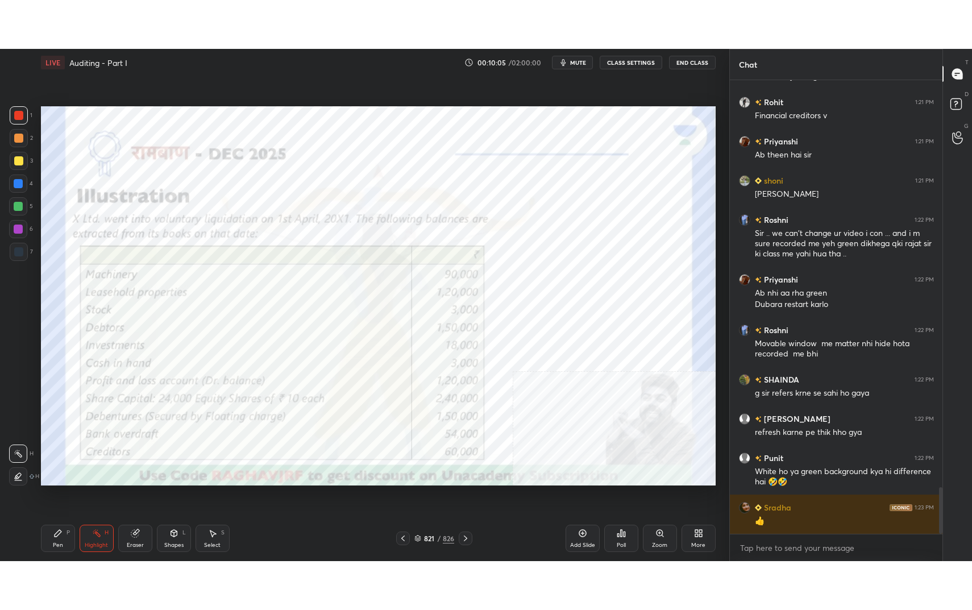
scroll to position [3851, 0]
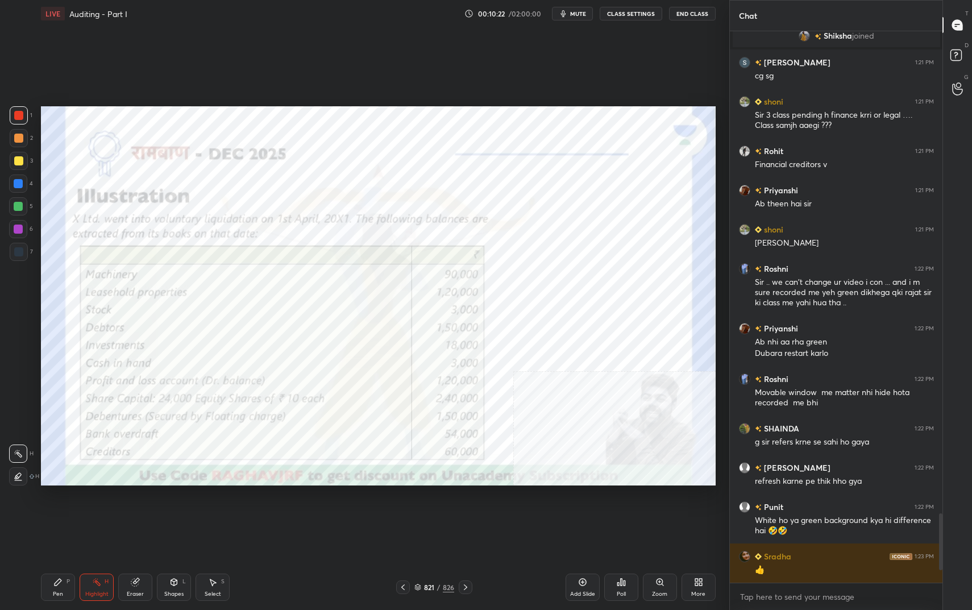
drag, startPoint x: 180, startPoint y: 585, endPoint x: 185, endPoint y: 573, distance: 12.5
click at [180, 512] on div "Shapes L" at bounding box center [174, 587] width 34 height 27
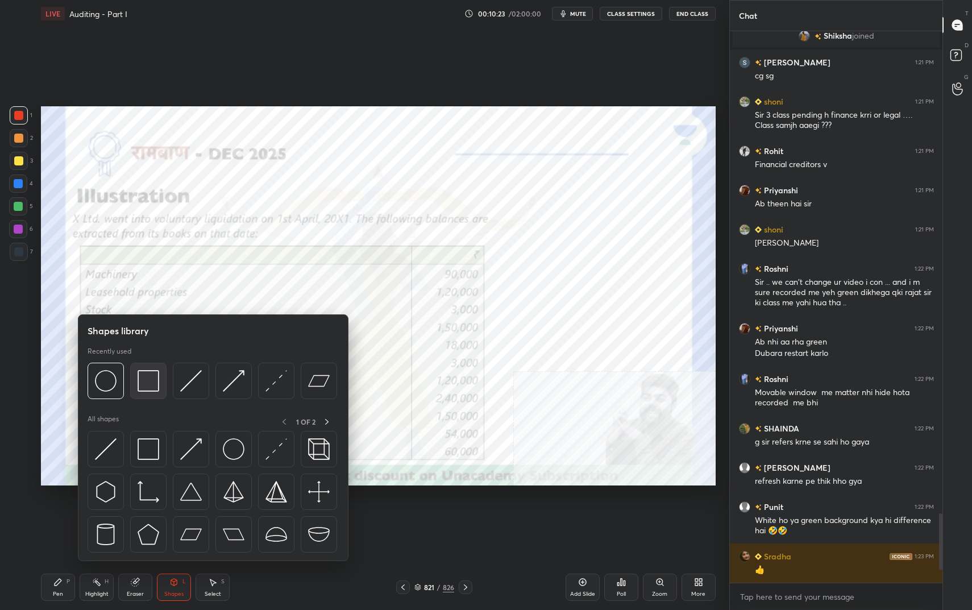
click at [150, 374] on img at bounding box center [149, 381] width 22 height 22
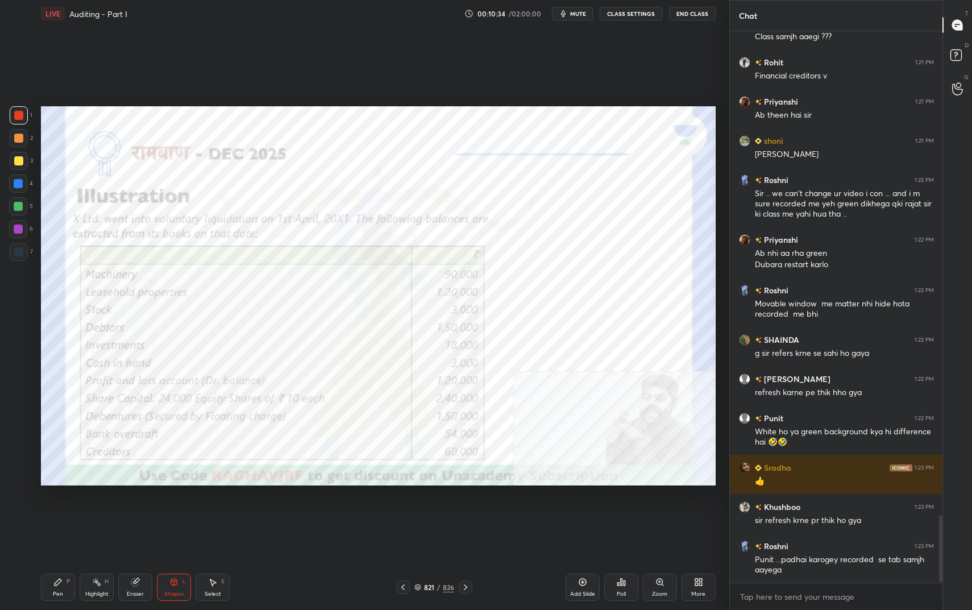
scroll to position [3979, 0]
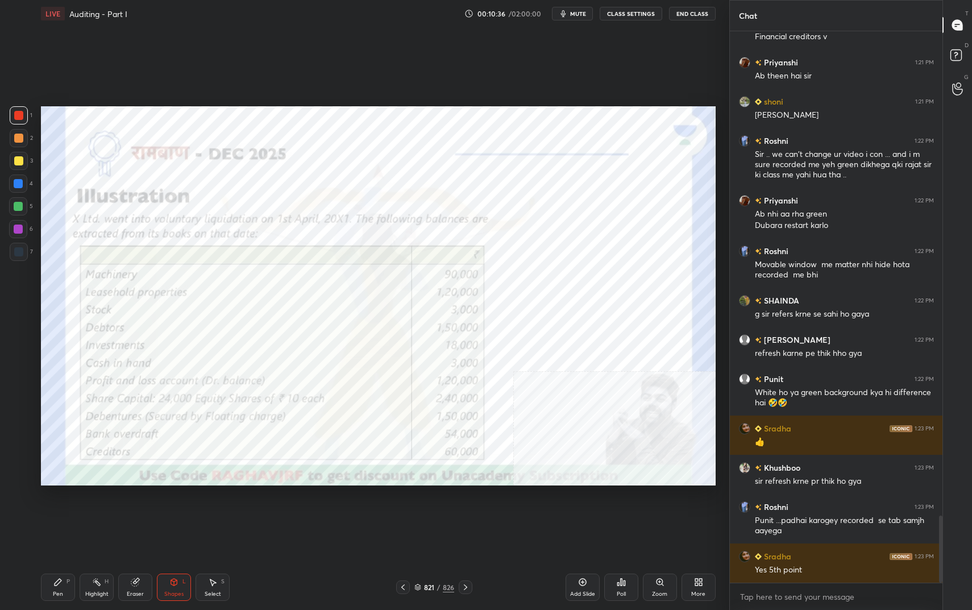
click at [63, 512] on div "Pen P" at bounding box center [58, 587] width 34 height 27
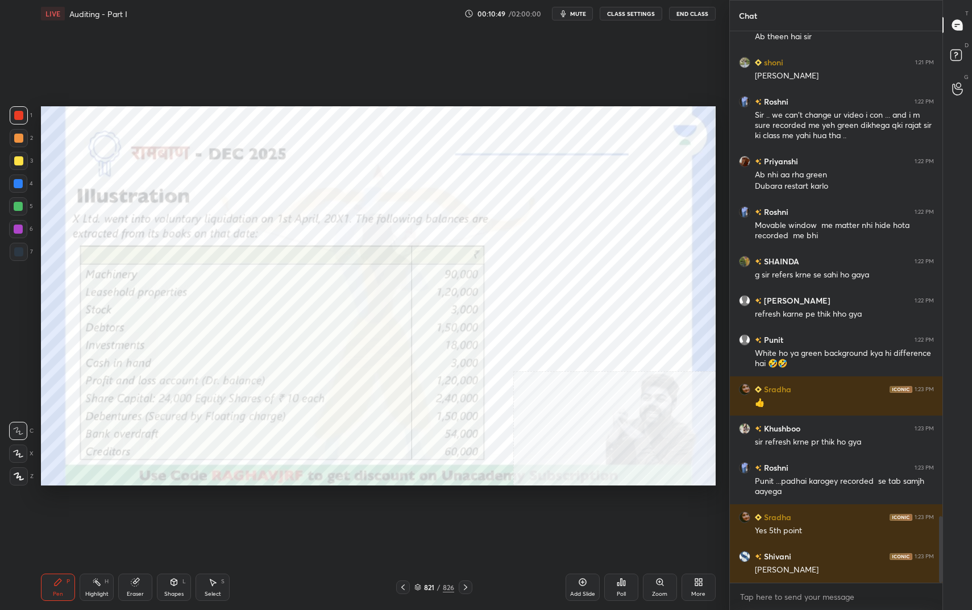
drag, startPoint x: 176, startPoint y: 583, endPoint x: 176, endPoint y: 568, distance: 14.8
click at [176, 512] on icon at bounding box center [174, 582] width 6 height 7
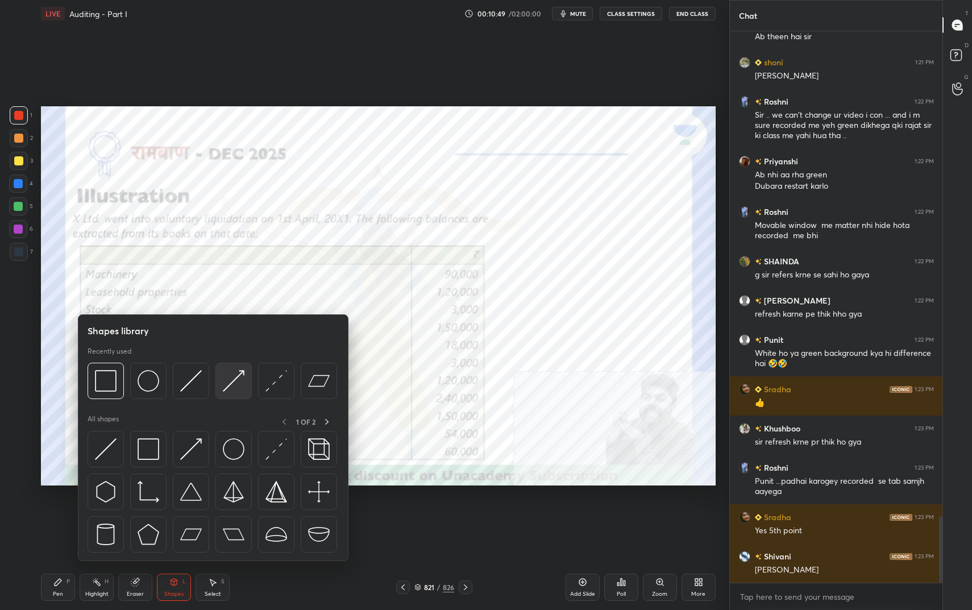
click at [234, 378] on img at bounding box center [234, 381] width 22 height 22
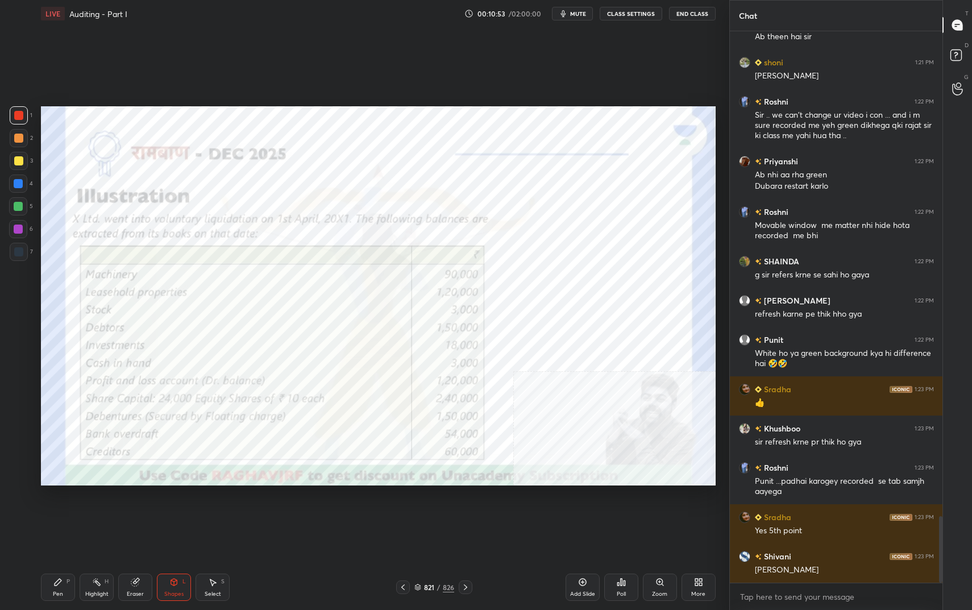
click at [65, 512] on div "Pen P" at bounding box center [58, 587] width 34 height 27
drag, startPoint x: 65, startPoint y: 581, endPoint x: 82, endPoint y: 554, distance: 31.7
click at [65, 512] on div "Pen P" at bounding box center [58, 587] width 34 height 27
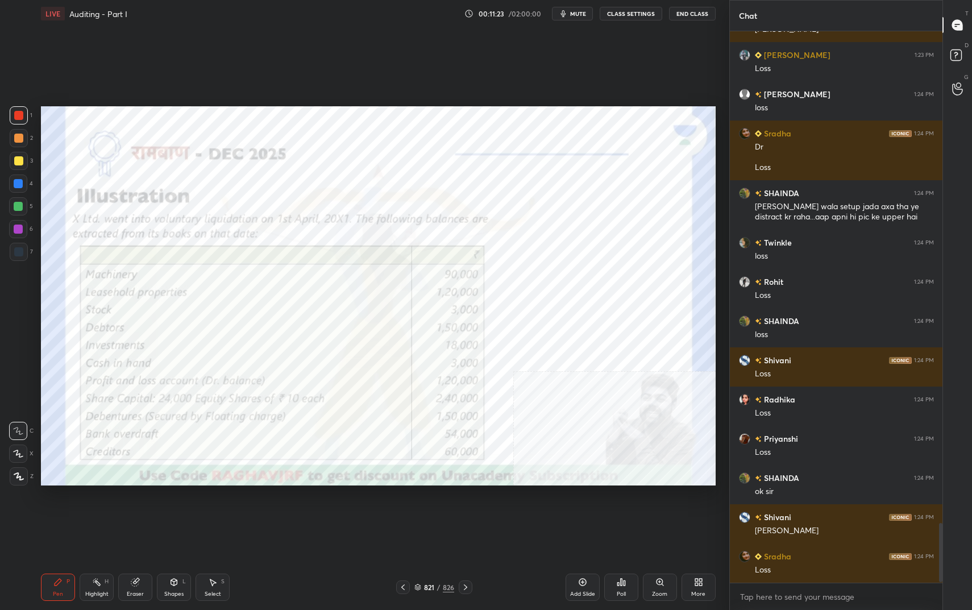
scroll to position [4598, 0]
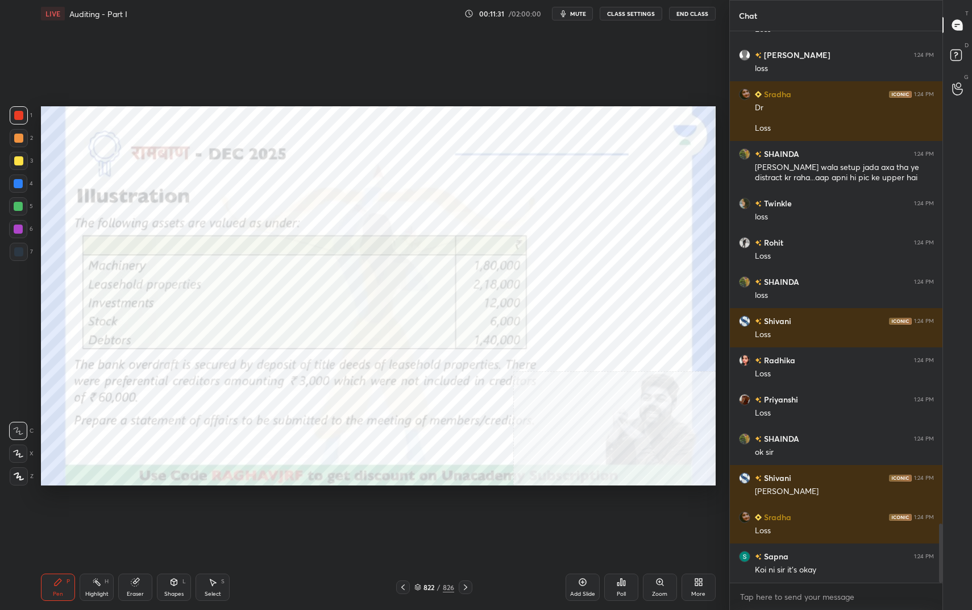
click at [179, 512] on div "Shapes L" at bounding box center [174, 587] width 34 height 27
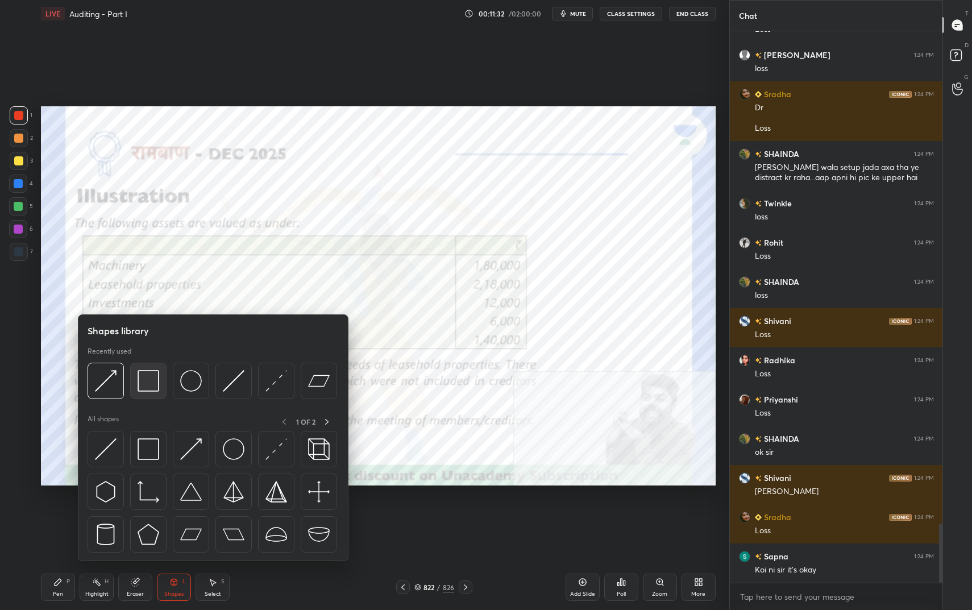
click at [150, 376] on img at bounding box center [149, 381] width 22 height 22
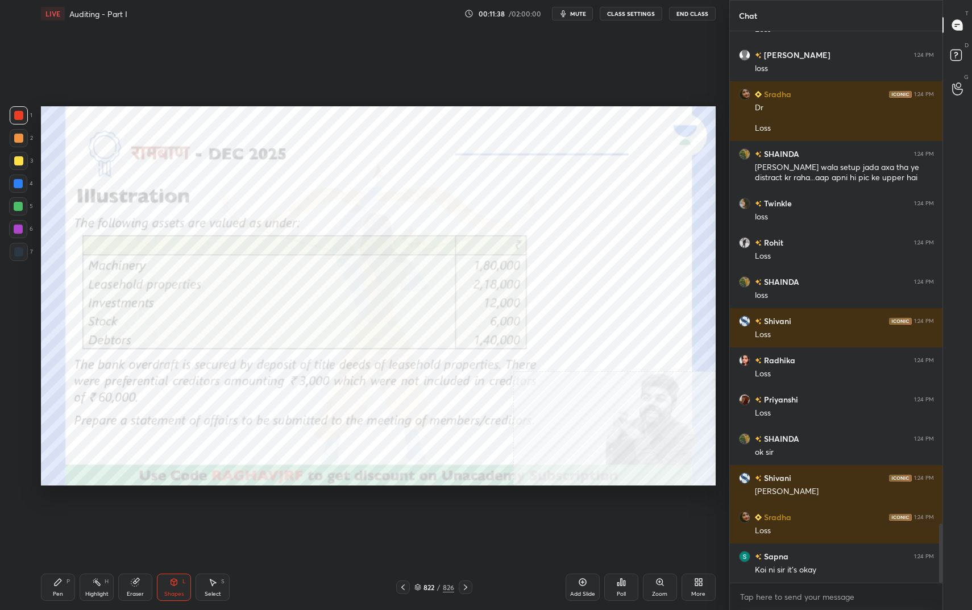
click at [59, 512] on icon at bounding box center [57, 582] width 9 height 9
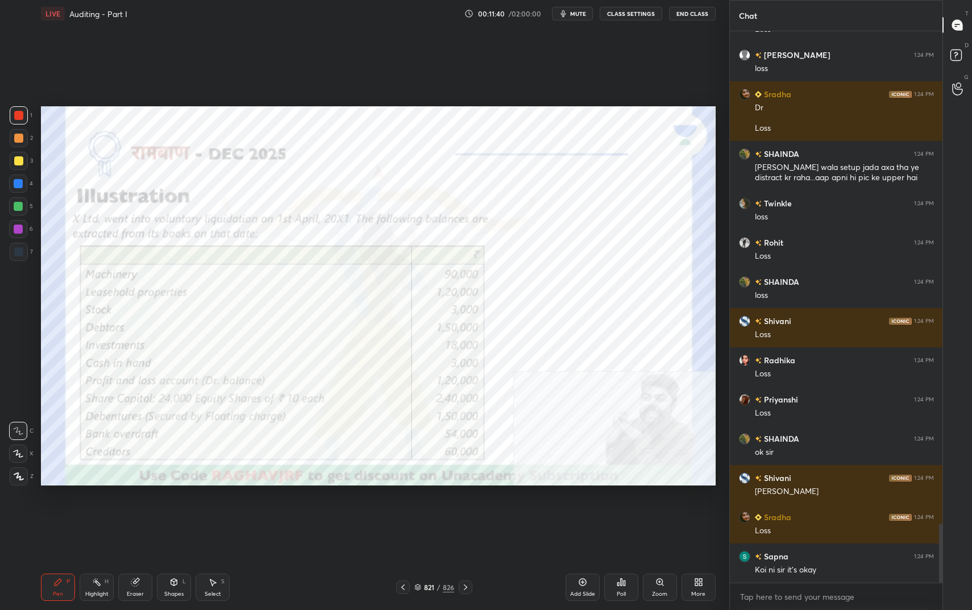
scroll to position [4637, 0]
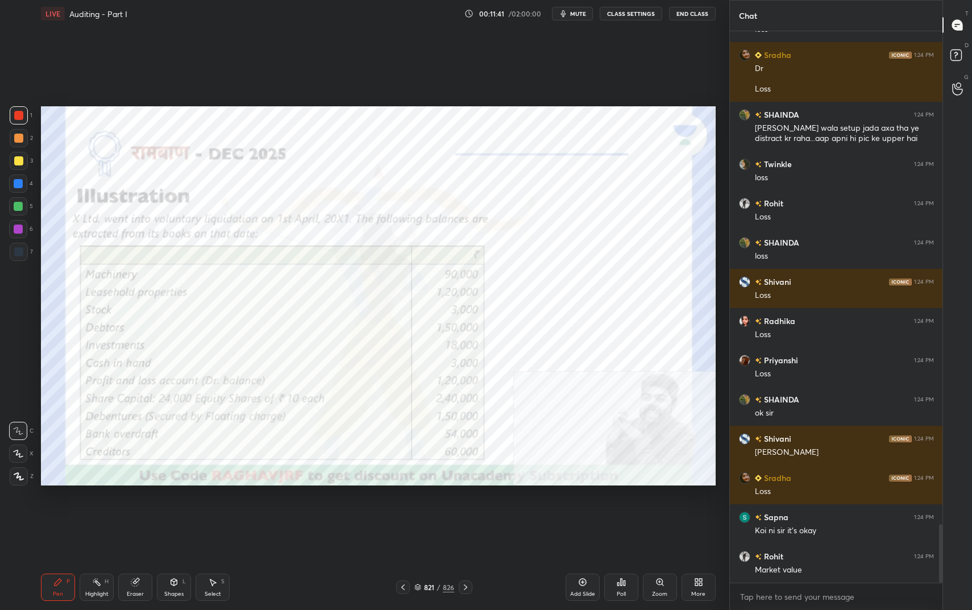
click at [18, 228] on div at bounding box center [18, 229] width 9 height 9
click at [180, 512] on div "Shapes L" at bounding box center [174, 587] width 34 height 27
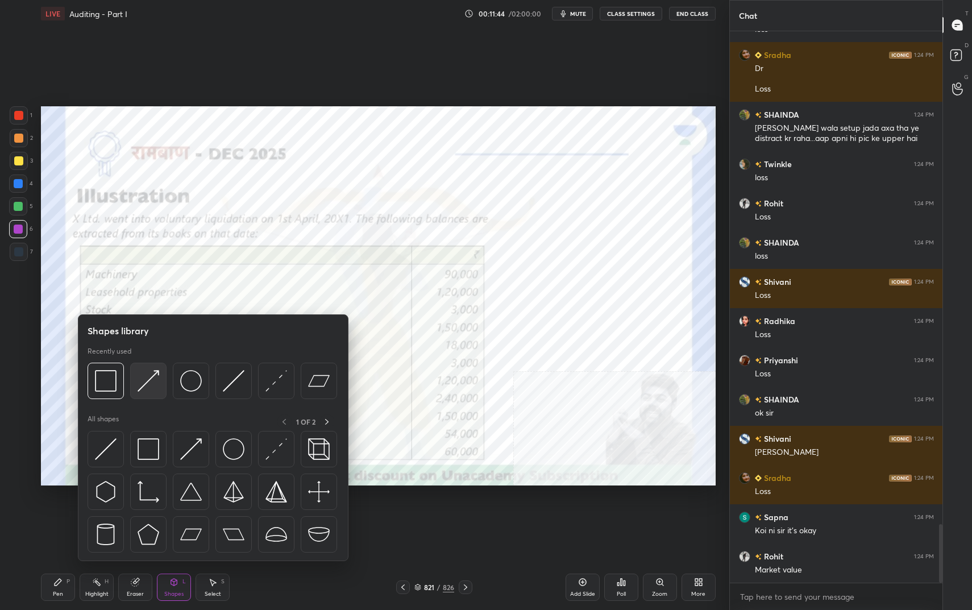
click at [142, 378] on img at bounding box center [149, 381] width 22 height 22
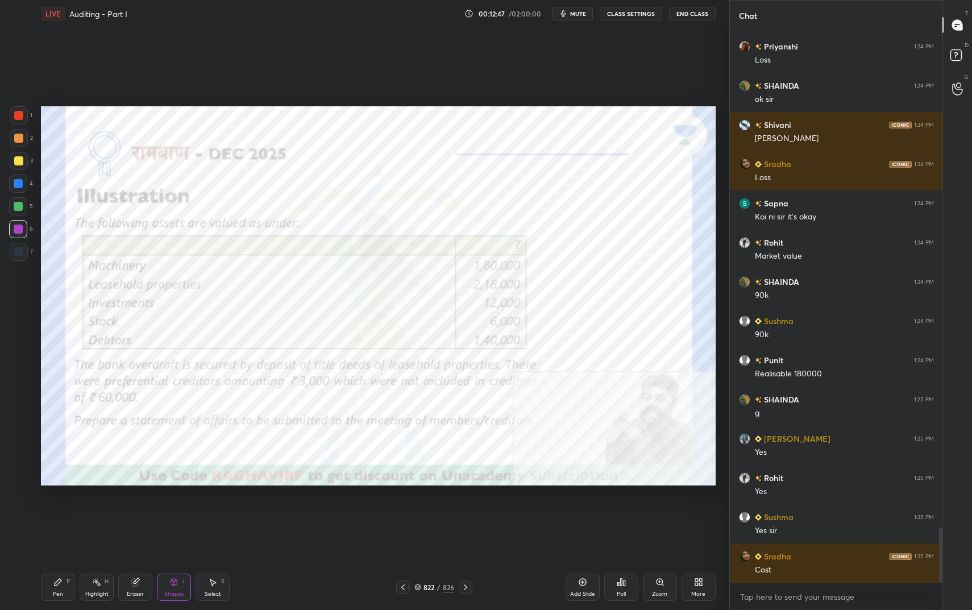
scroll to position [4990, 0]
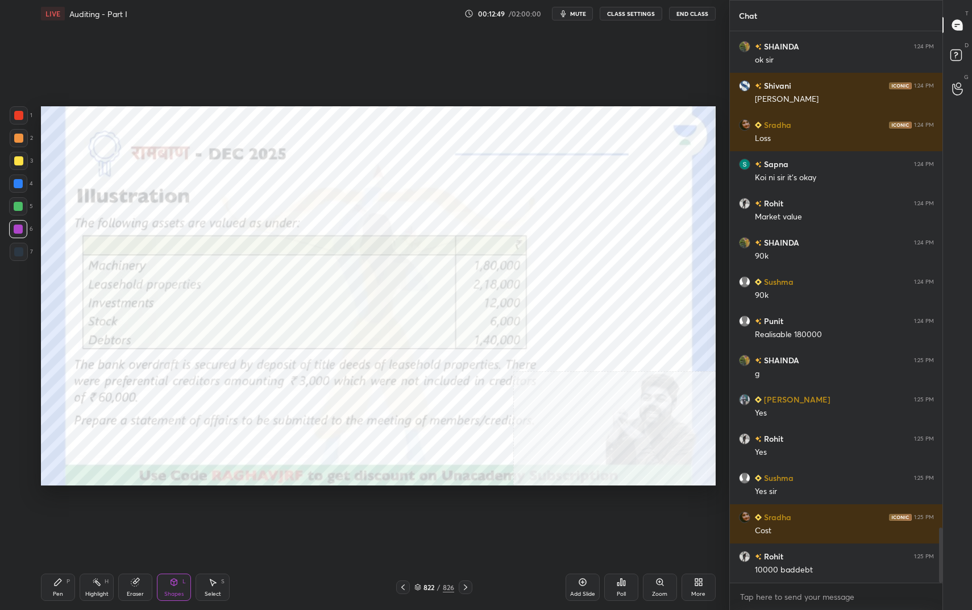
click at [100, 512] on div "Highlight H" at bounding box center [97, 587] width 34 height 27
drag, startPoint x: 106, startPoint y: 586, endPoint x: 107, endPoint y: 545, distance: 41.6
click at [106, 512] on div "Highlight H" at bounding box center [97, 587] width 34 height 27
click at [61, 512] on icon at bounding box center [57, 582] width 9 height 9
click at [64, 512] on div "Pen P" at bounding box center [58, 587] width 34 height 27
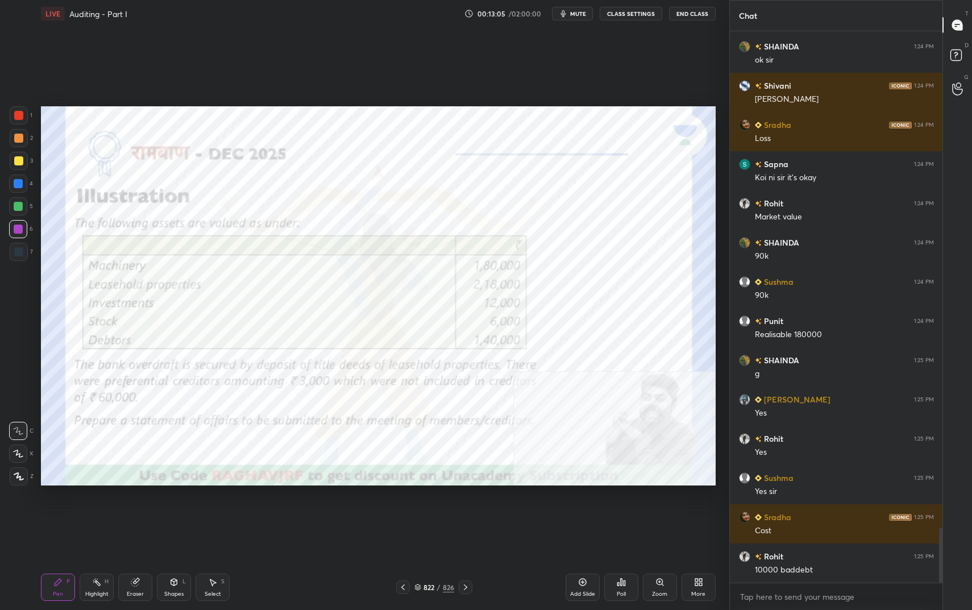
click at [101, 512] on div "Highlight" at bounding box center [96, 594] width 23 height 6
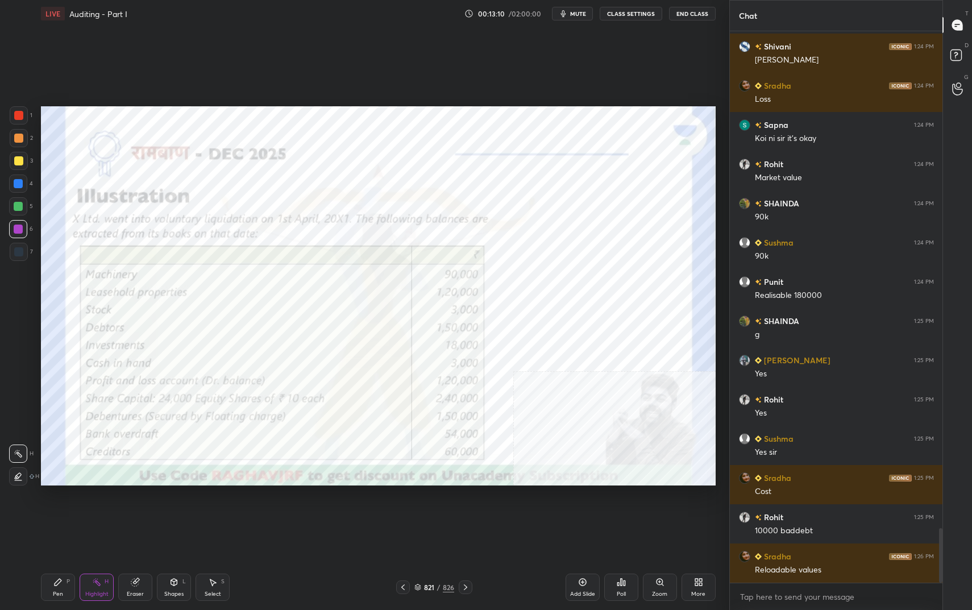
click at [17, 180] on div at bounding box center [18, 184] width 18 height 18
drag, startPoint x: 17, startPoint y: 178, endPoint x: 37, endPoint y: 191, distance: 23.8
click at [17, 178] on div at bounding box center [18, 184] width 18 height 18
click at [172, 512] on icon at bounding box center [173, 582] width 9 height 9
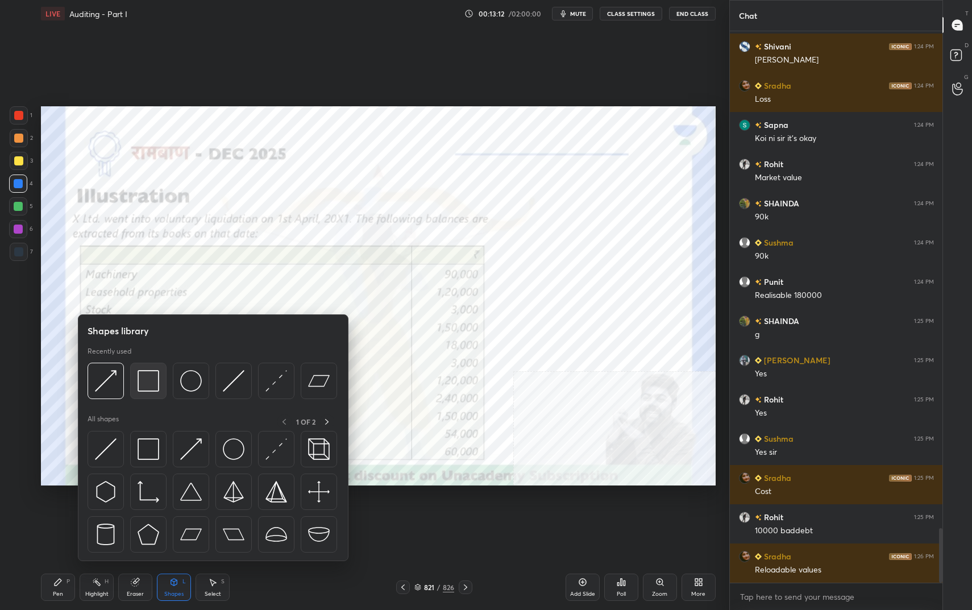
click at [150, 381] on img at bounding box center [149, 381] width 22 height 22
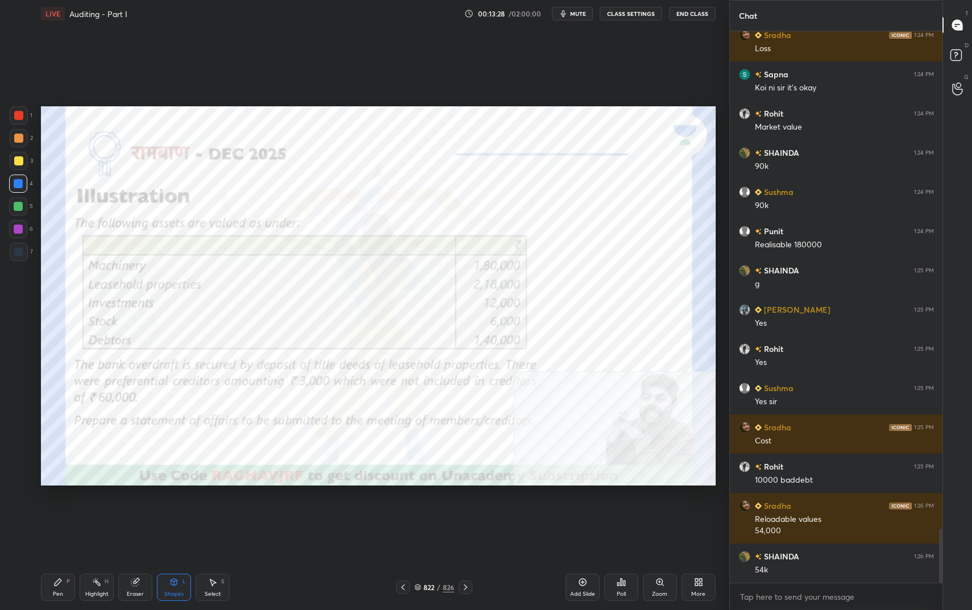
scroll to position [5119, 0]
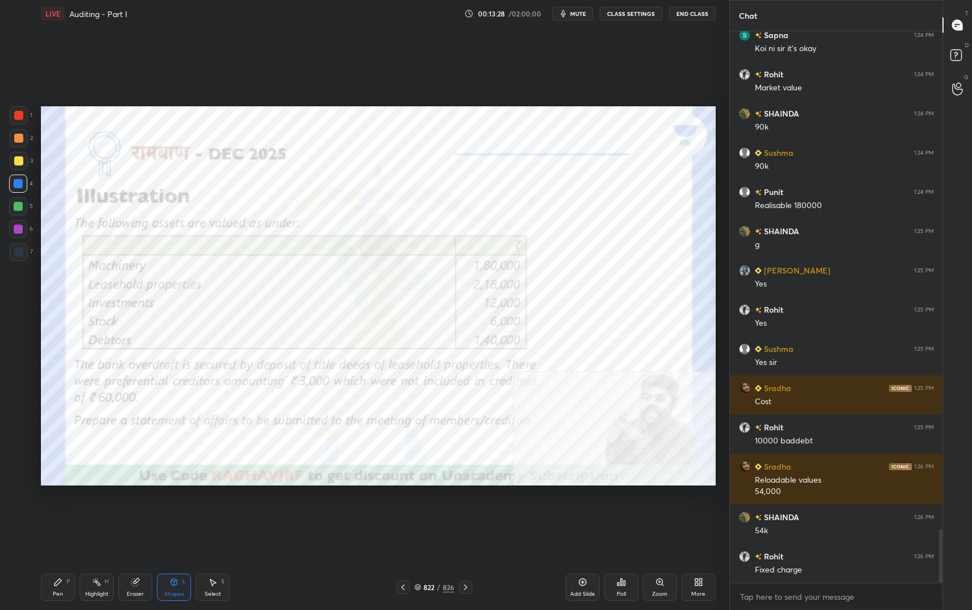
click at [61, 512] on icon at bounding box center [57, 582] width 9 height 9
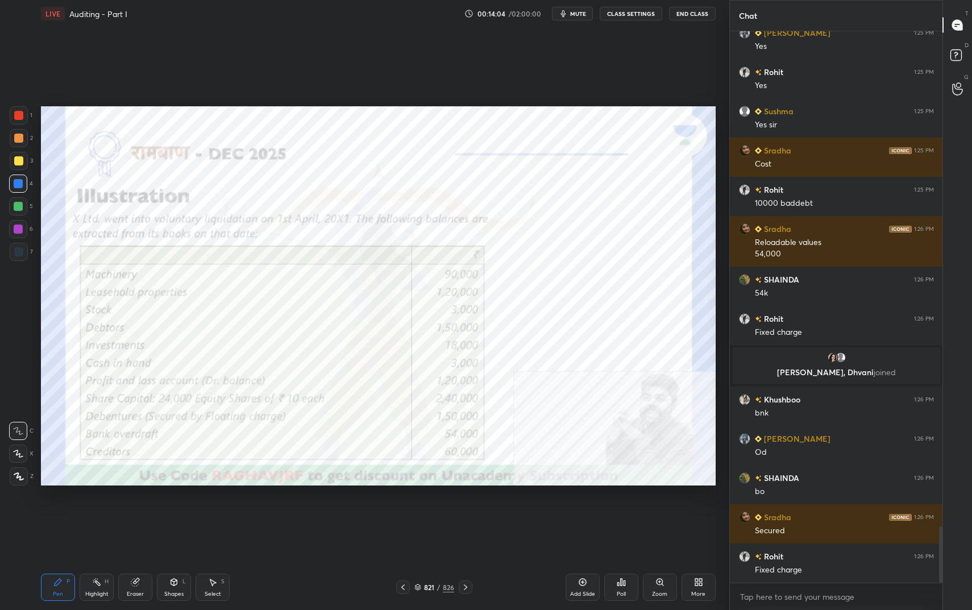
scroll to position [4882, 0]
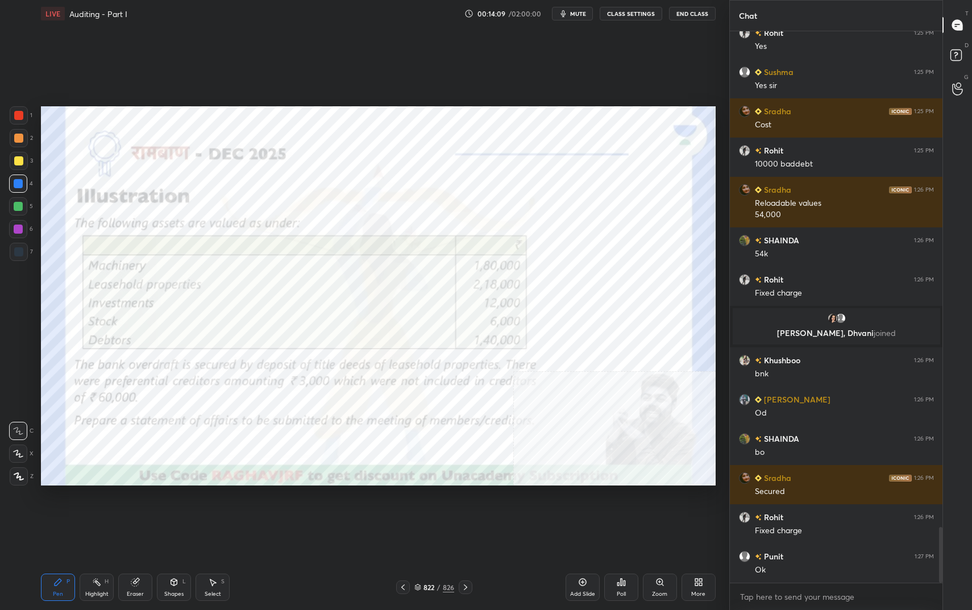
click at [81, 512] on div "Highlight H" at bounding box center [97, 587] width 34 height 27
drag, startPoint x: 89, startPoint y: 594, endPoint x: 122, endPoint y: 572, distance: 39.3
click at [90, 512] on div "Highlight" at bounding box center [96, 594] width 23 height 6
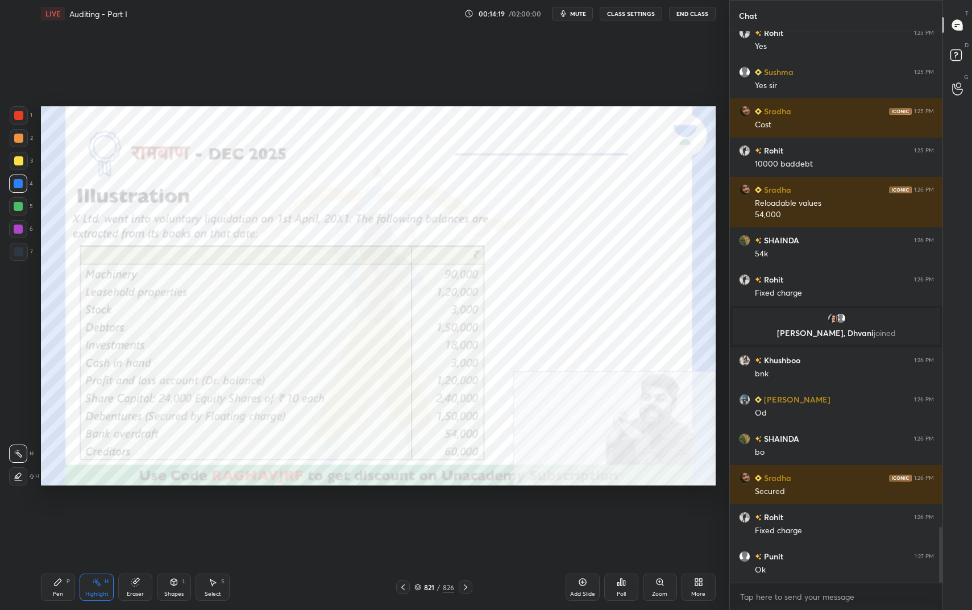
drag, startPoint x: 184, startPoint y: 585, endPoint x: 180, endPoint y: 561, distance: 23.7
click at [183, 512] on div "L" at bounding box center [184, 582] width 3 height 6
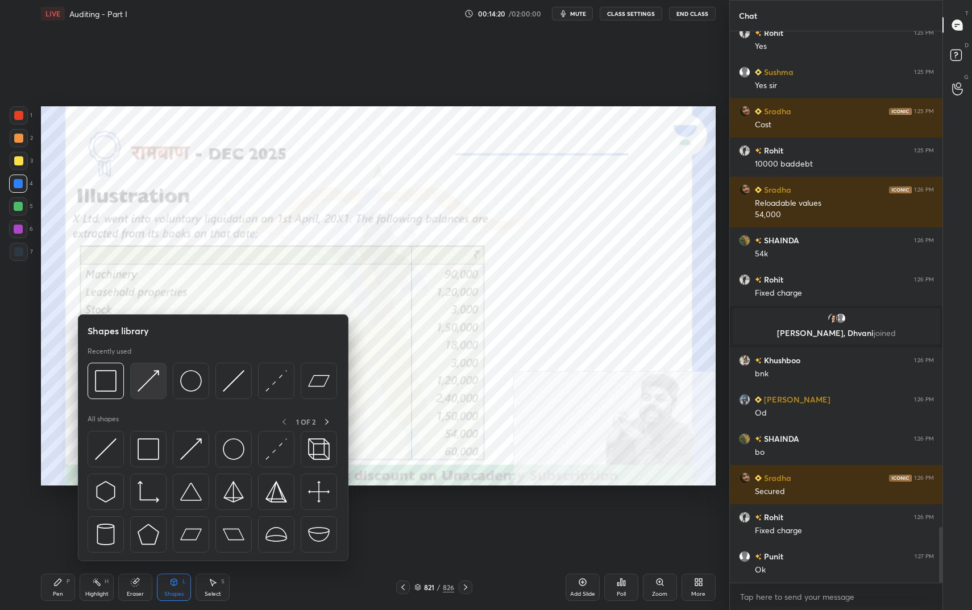
click at [143, 391] on img at bounding box center [149, 381] width 22 height 22
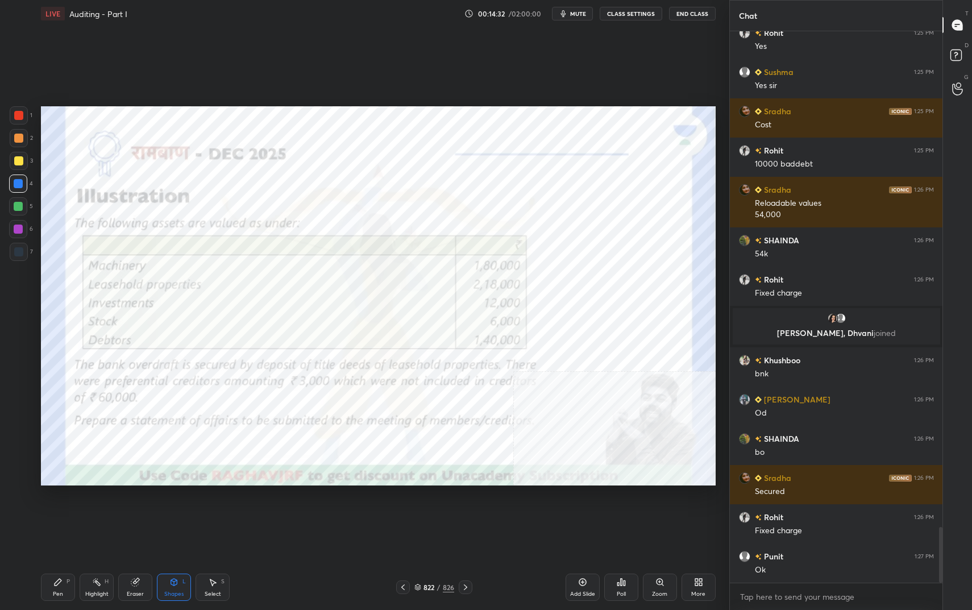
click at [99, 512] on icon at bounding box center [96, 582] width 9 height 9
drag, startPoint x: 101, startPoint y: 582, endPoint x: 140, endPoint y: 533, distance: 62.8
click at [101, 512] on div "Highlight H" at bounding box center [97, 587] width 34 height 27
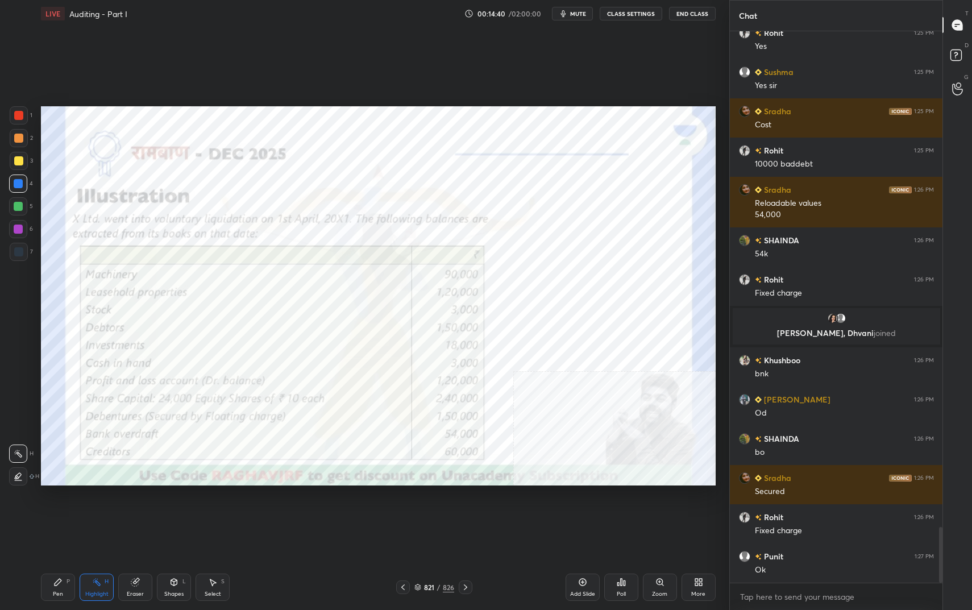
scroll to position [4922, 0]
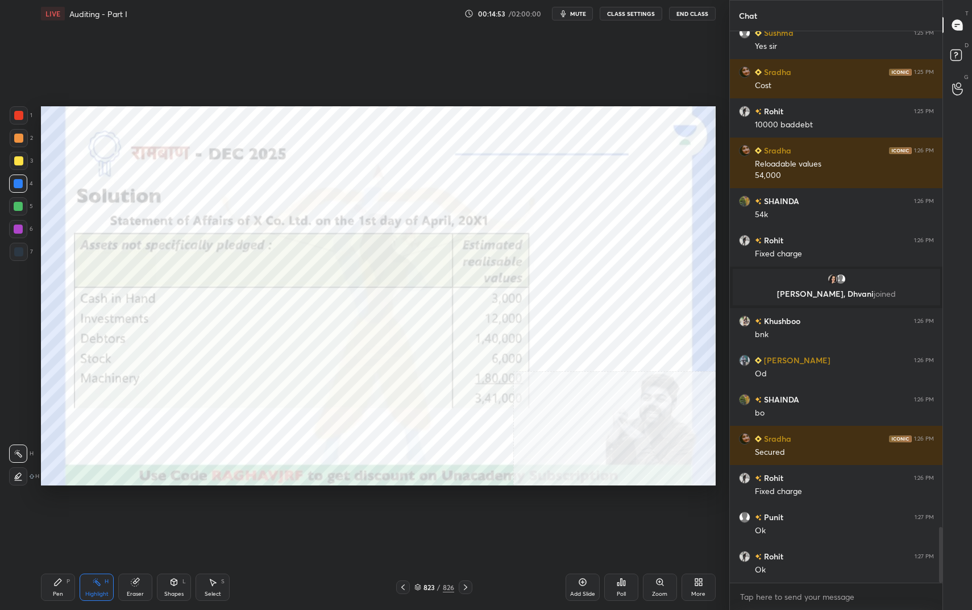
click at [177, 512] on div "Shapes L" at bounding box center [174, 587] width 34 height 27
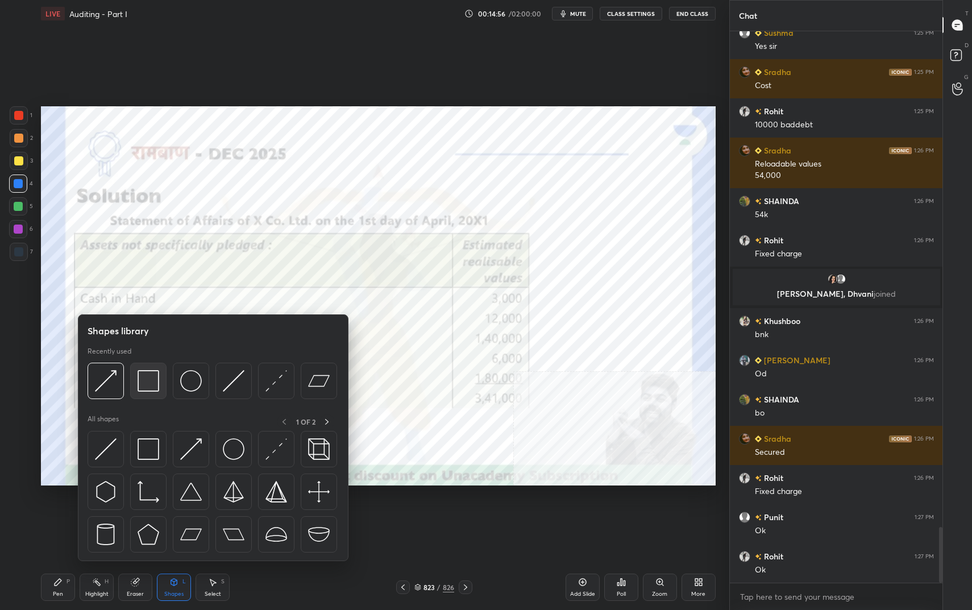
click at [151, 380] on img at bounding box center [149, 381] width 22 height 22
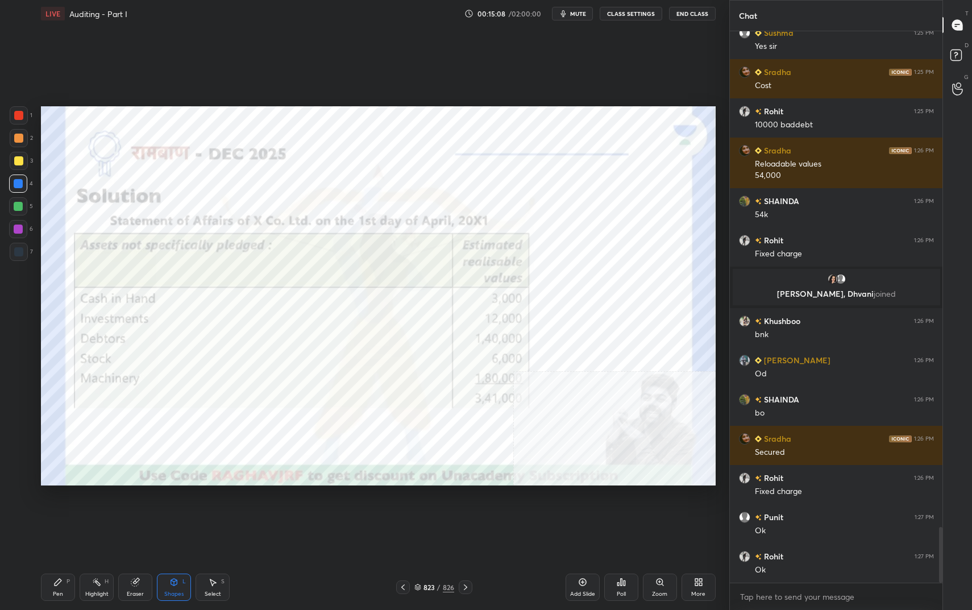
scroll to position [4961, 0]
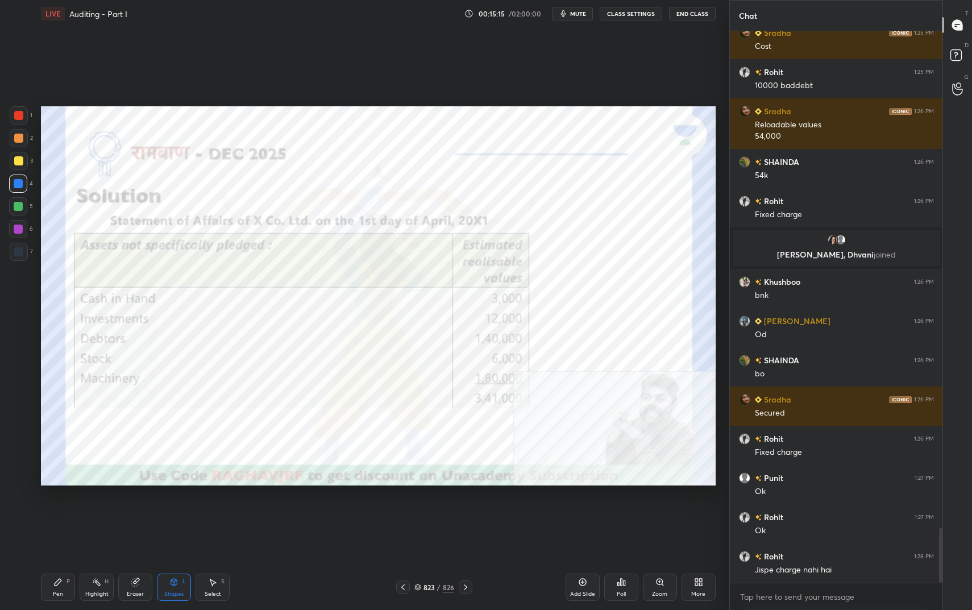
click at [64, 512] on div "Pen P" at bounding box center [58, 587] width 34 height 27
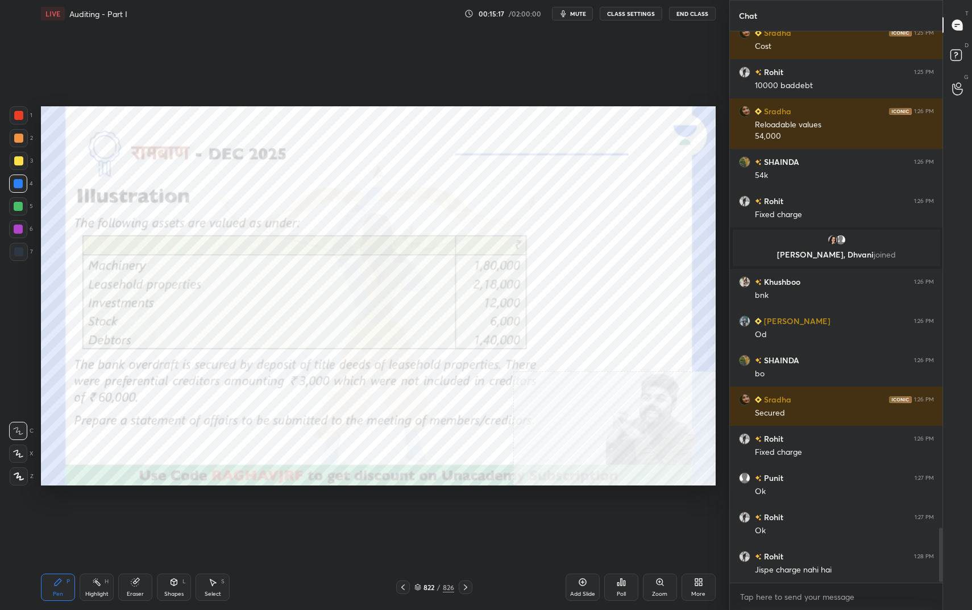
scroll to position [5000, 0]
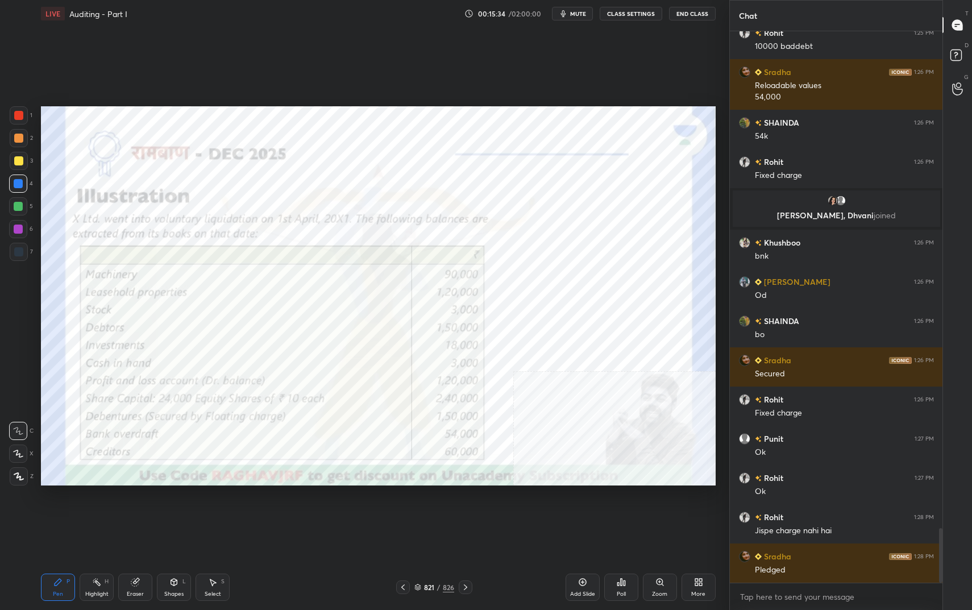
click at [16, 230] on div at bounding box center [18, 229] width 9 height 9
drag, startPoint x: 16, startPoint y: 233, endPoint x: 21, endPoint y: 226, distance: 8.5
click at [16, 233] on div at bounding box center [18, 229] width 9 height 9
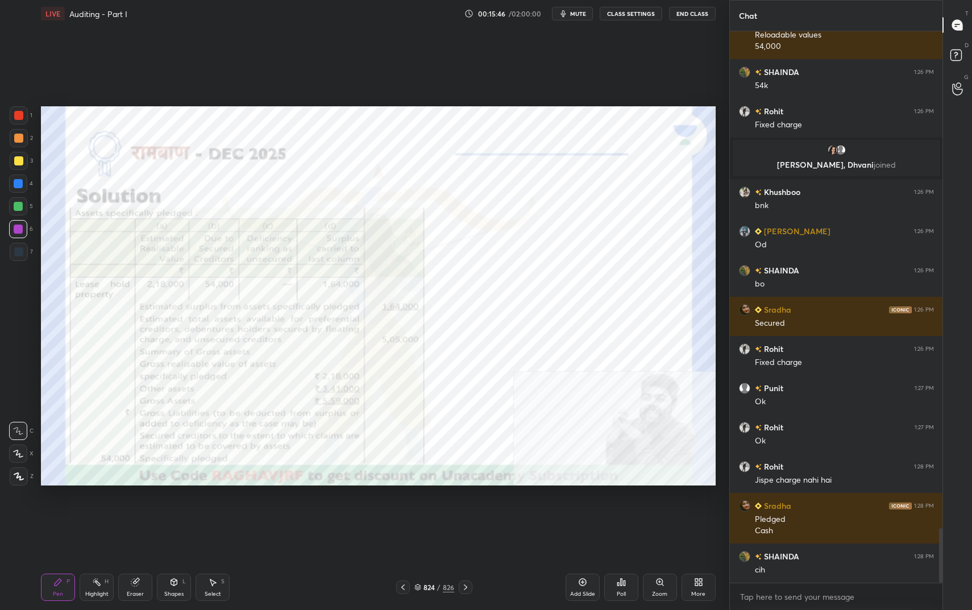
scroll to position [5090, 0]
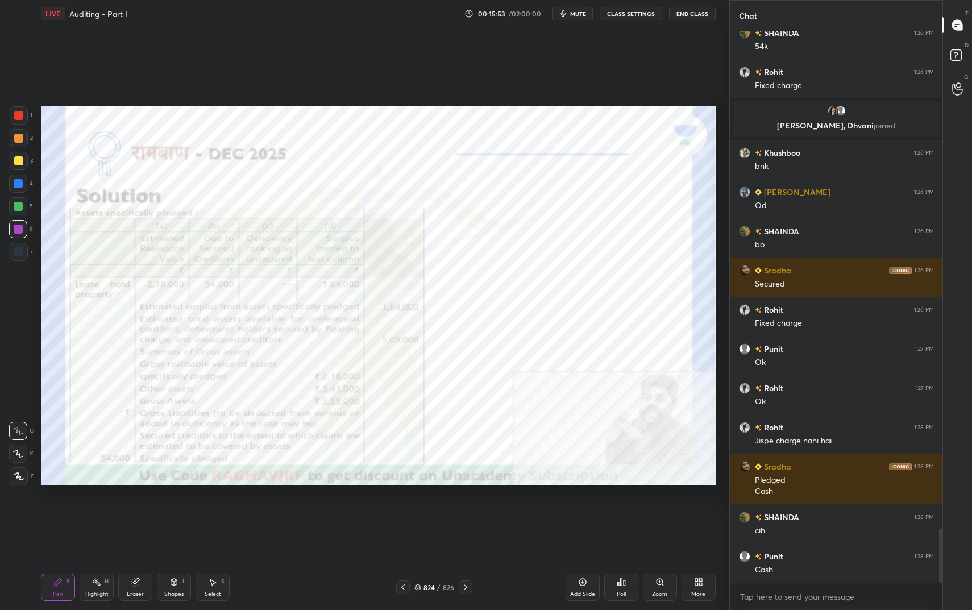
click at [55, 512] on div "Pen P" at bounding box center [58, 587] width 34 height 27
click at [59, 512] on div "Pen P" at bounding box center [58, 587] width 34 height 27
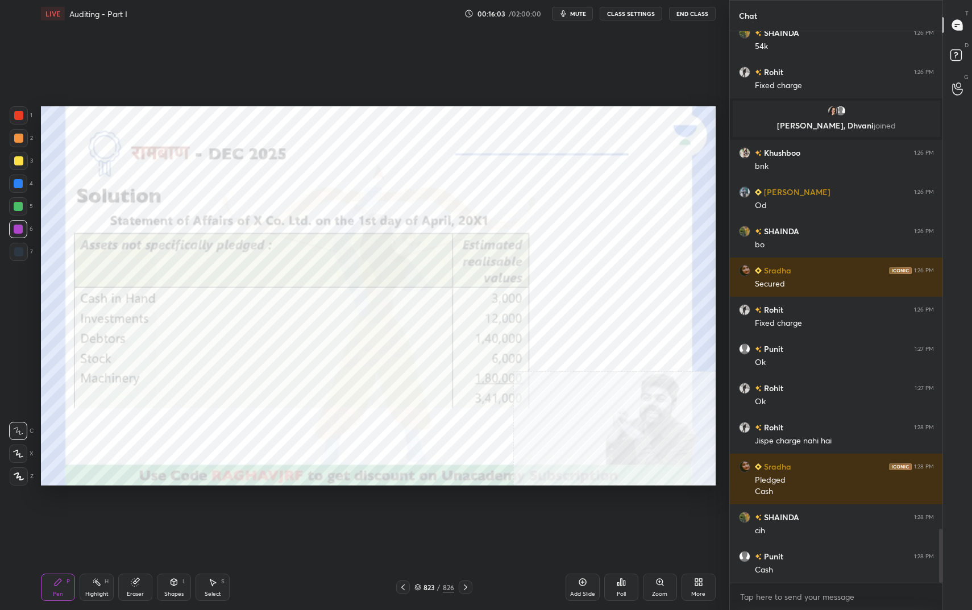
drag, startPoint x: 97, startPoint y: 587, endPoint x: 112, endPoint y: 582, distance: 15.8
click at [97, 512] on div "Highlight H" at bounding box center [97, 587] width 34 height 27
click at [104, 512] on div "Highlight H" at bounding box center [97, 587] width 34 height 27
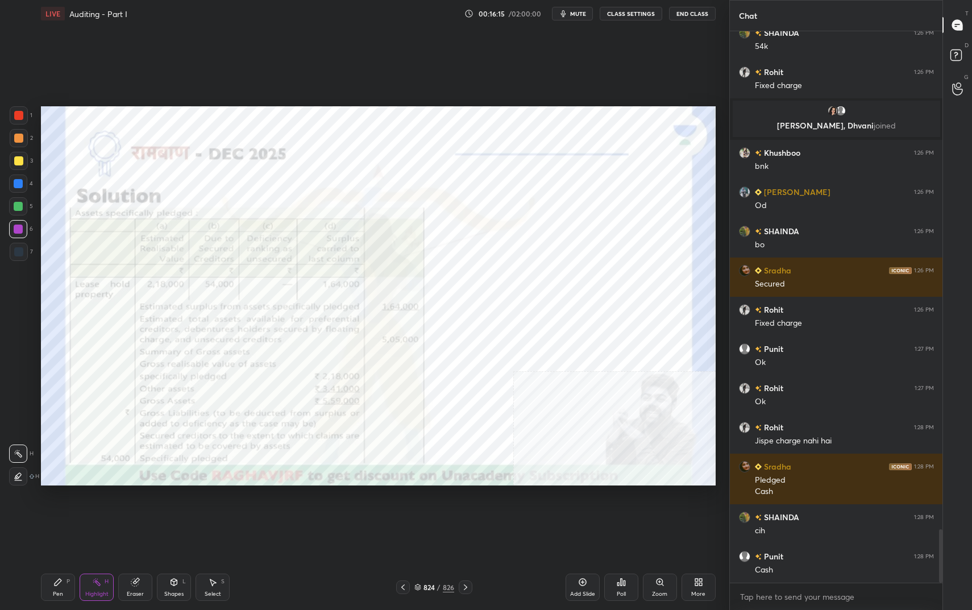
scroll to position [5117, 0]
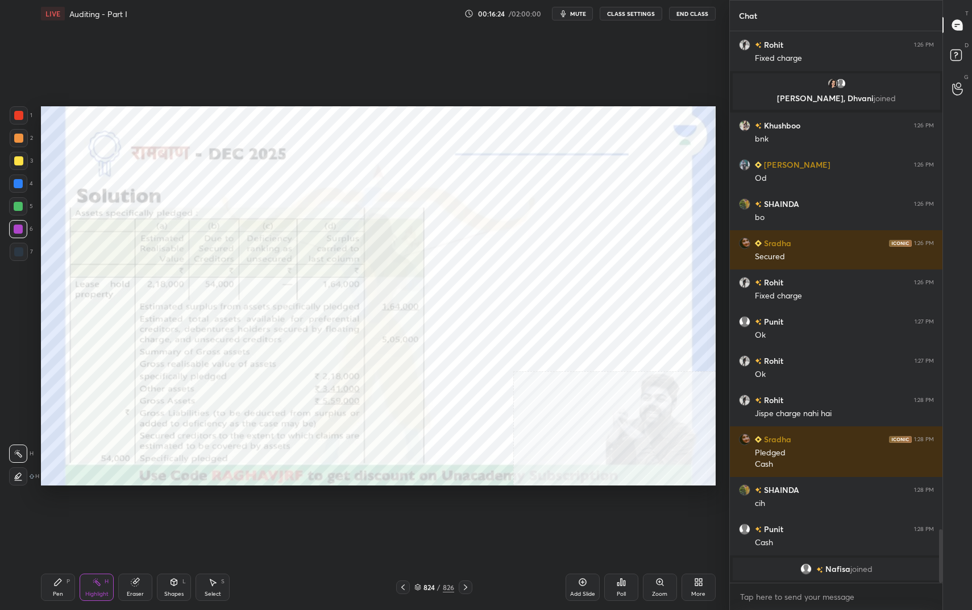
click at [59, 512] on div "Pen" at bounding box center [58, 594] width 10 height 6
drag, startPoint x: 59, startPoint y: 590, endPoint x: 89, endPoint y: 564, distance: 40.3
click at [61, 512] on div "Pen" at bounding box center [58, 594] width 10 height 6
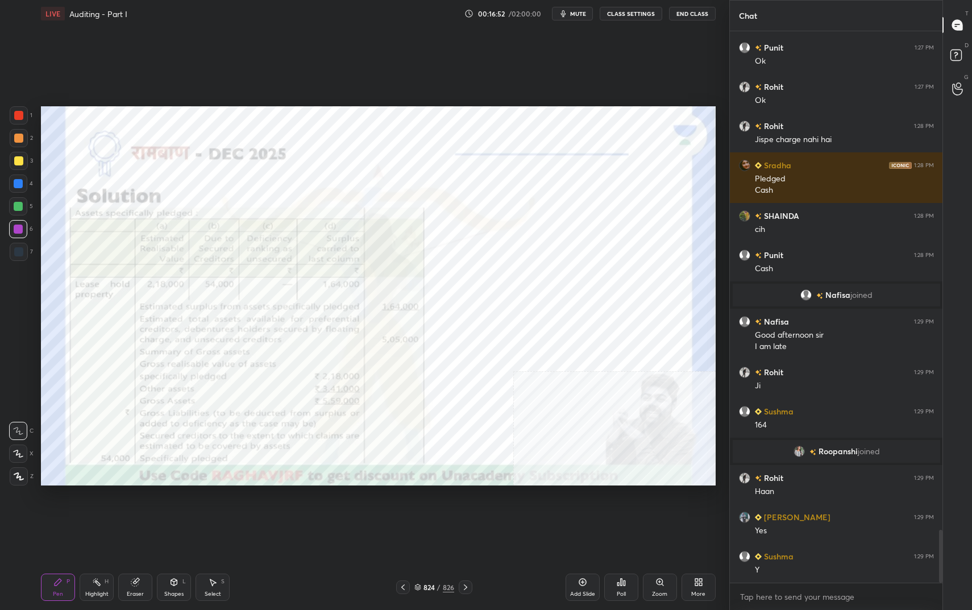
scroll to position [5216, 0]
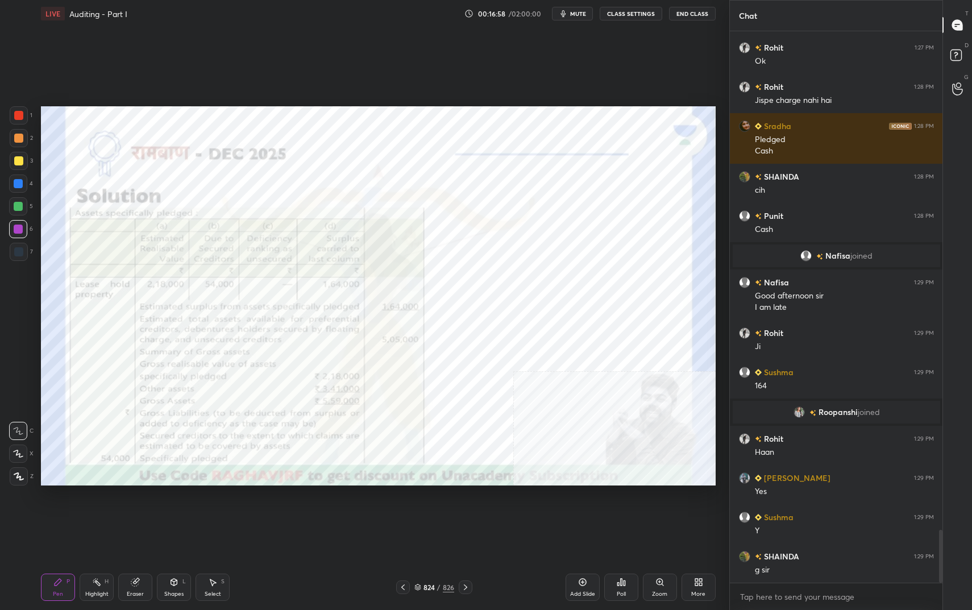
click at [97, 512] on icon at bounding box center [96, 582] width 9 height 9
drag, startPoint x: 100, startPoint y: 589, endPoint x: 107, endPoint y: 580, distance: 11.7
click at [98, 512] on div "Highlight H" at bounding box center [97, 587] width 34 height 27
click at [57, 512] on icon at bounding box center [58, 582] width 7 height 7
drag, startPoint x: 61, startPoint y: 583, endPoint x: 114, endPoint y: 531, distance: 74.4
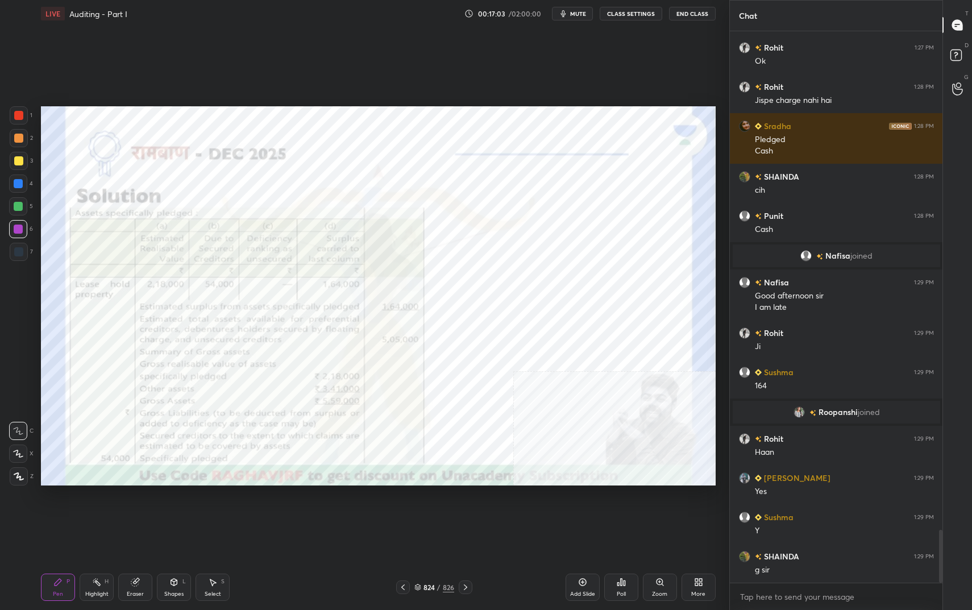
click at [61, 512] on icon at bounding box center [57, 582] width 9 height 9
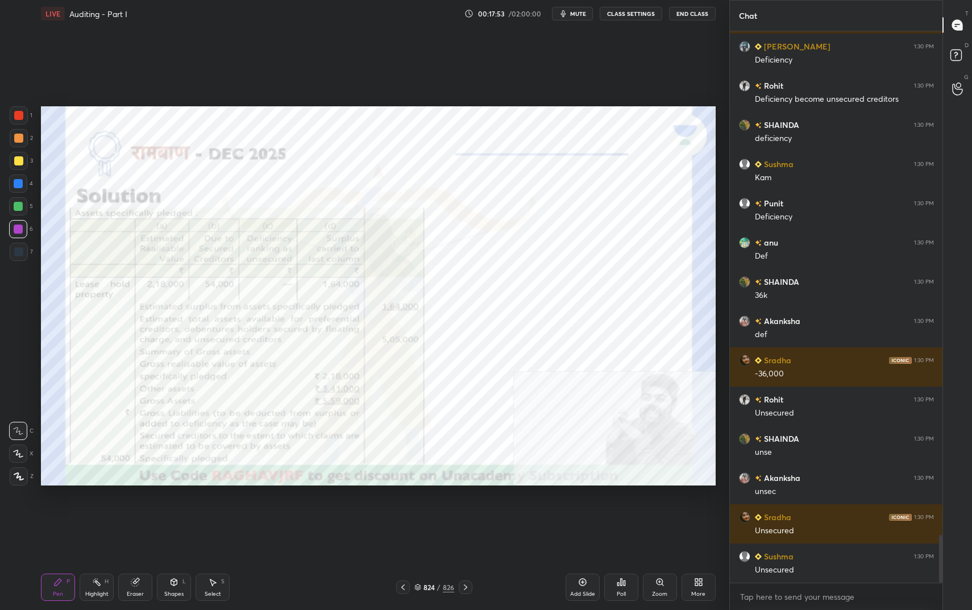
scroll to position [5883, 0]
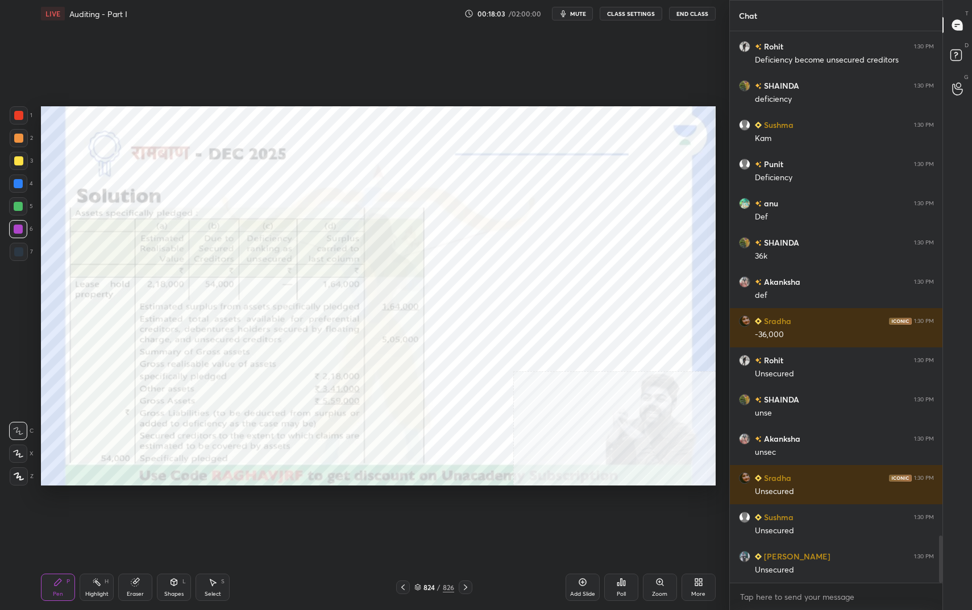
drag, startPoint x: 127, startPoint y: 580, endPoint x: 119, endPoint y: 570, distance: 12.2
click at [127, 512] on div "Eraser" at bounding box center [135, 587] width 34 height 27
click at [20, 454] on icon at bounding box center [18, 454] width 9 height 10
click at [60, 512] on icon at bounding box center [57, 582] width 9 height 9
click at [64, 512] on div "Pen P" at bounding box center [58, 587] width 34 height 27
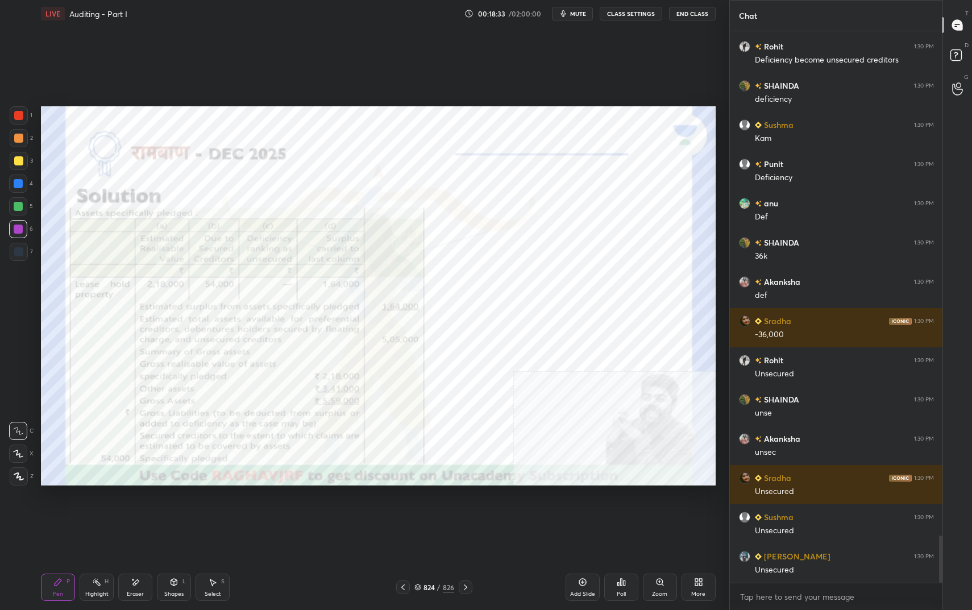
click at [172, 512] on icon at bounding box center [173, 582] width 9 height 9
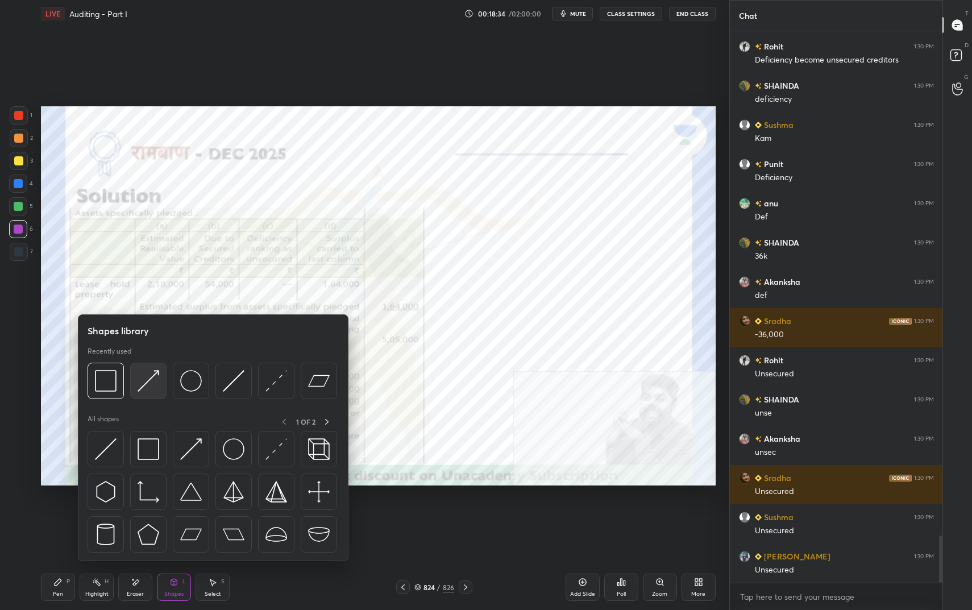
click at [143, 383] on img at bounding box center [149, 381] width 22 height 22
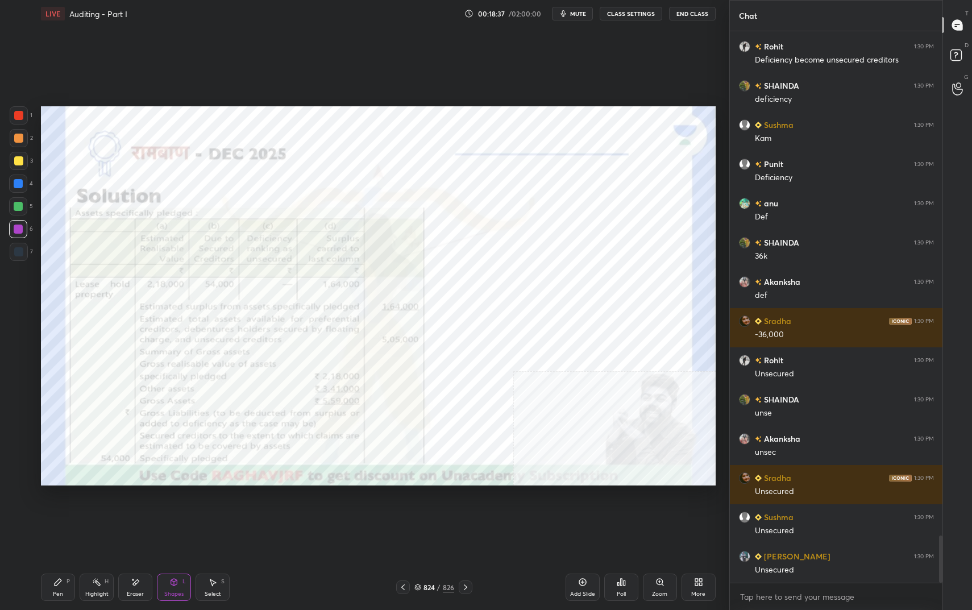
click at [103, 512] on div "Highlight H" at bounding box center [97, 587] width 34 height 27
drag, startPoint x: 103, startPoint y: 582, endPoint x: 134, endPoint y: 562, distance: 36.9
click at [103, 512] on div "Highlight H" at bounding box center [97, 587] width 34 height 27
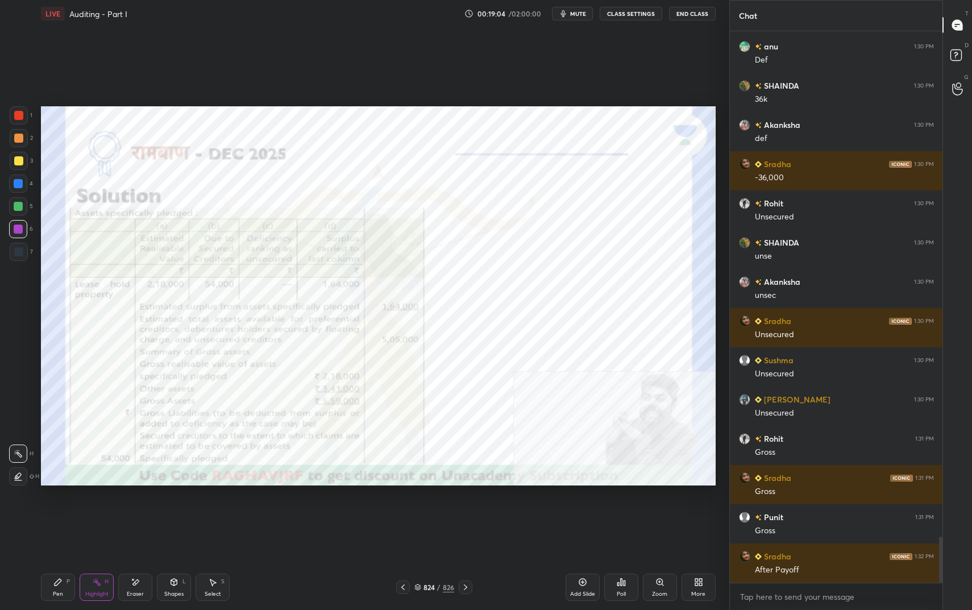
scroll to position [6079, 0]
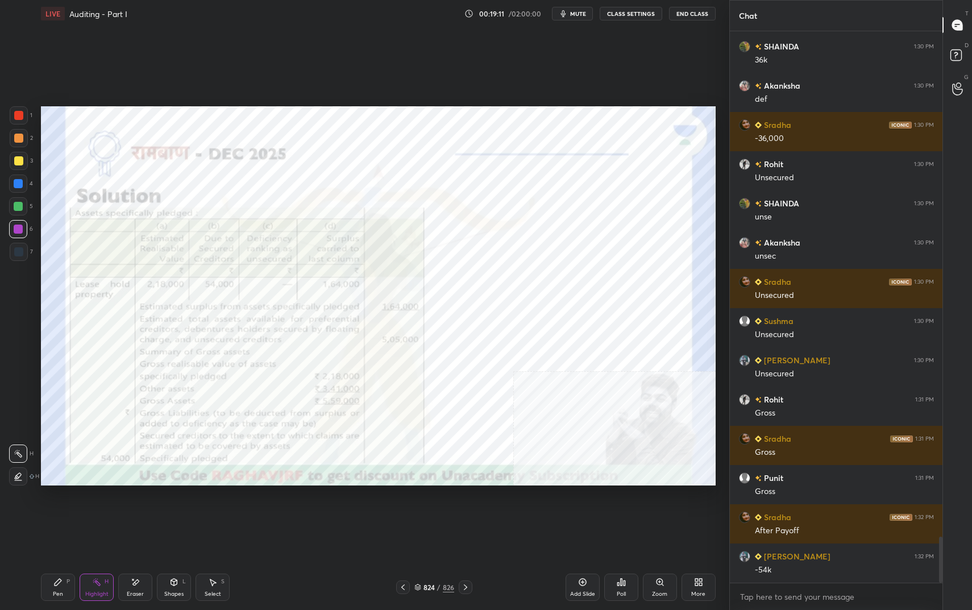
click at [126, 512] on div "Eraser" at bounding box center [135, 587] width 34 height 27
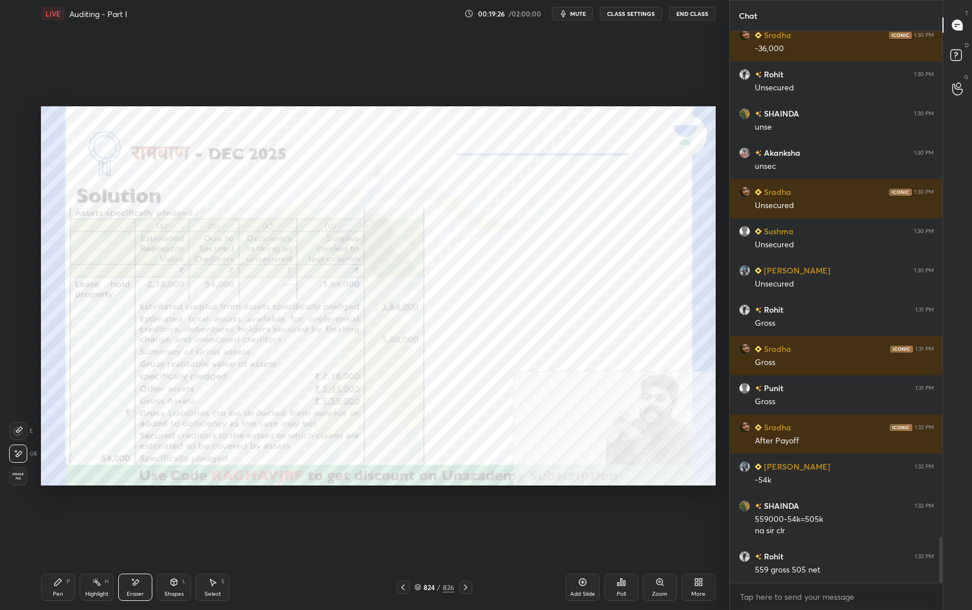
scroll to position [6209, 0]
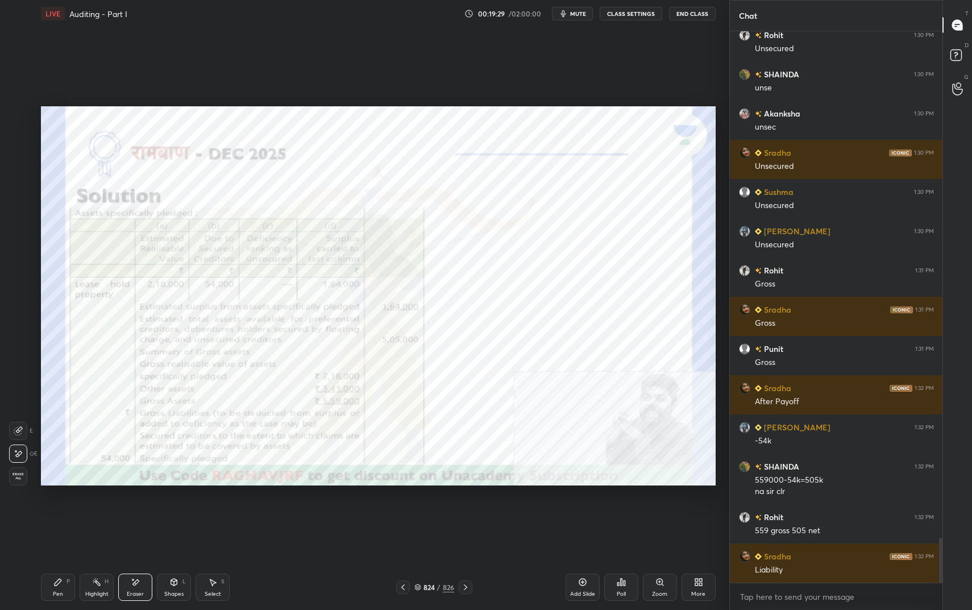
click at [106, 512] on div "Highlight H" at bounding box center [97, 587] width 34 height 27
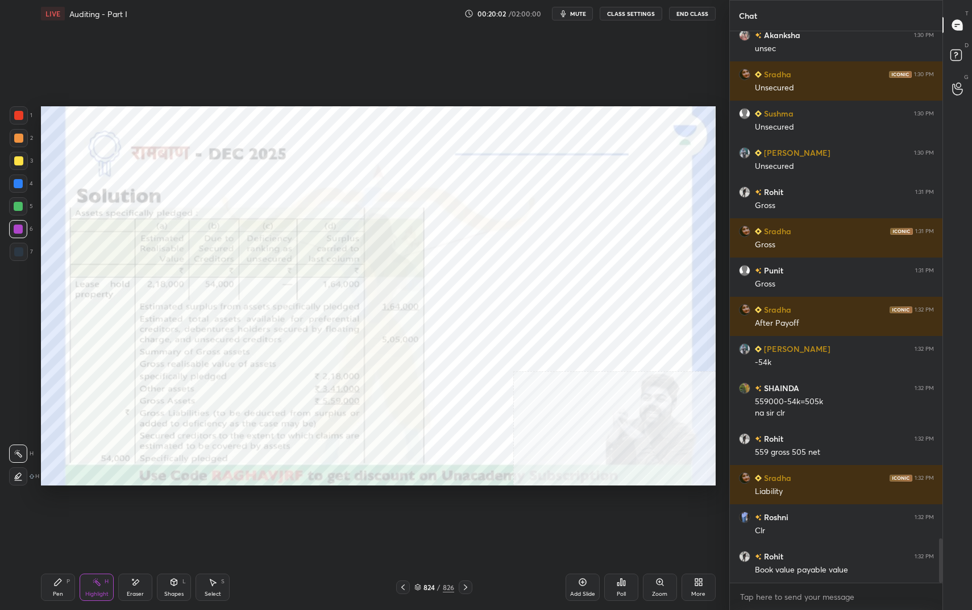
scroll to position [6326, 0]
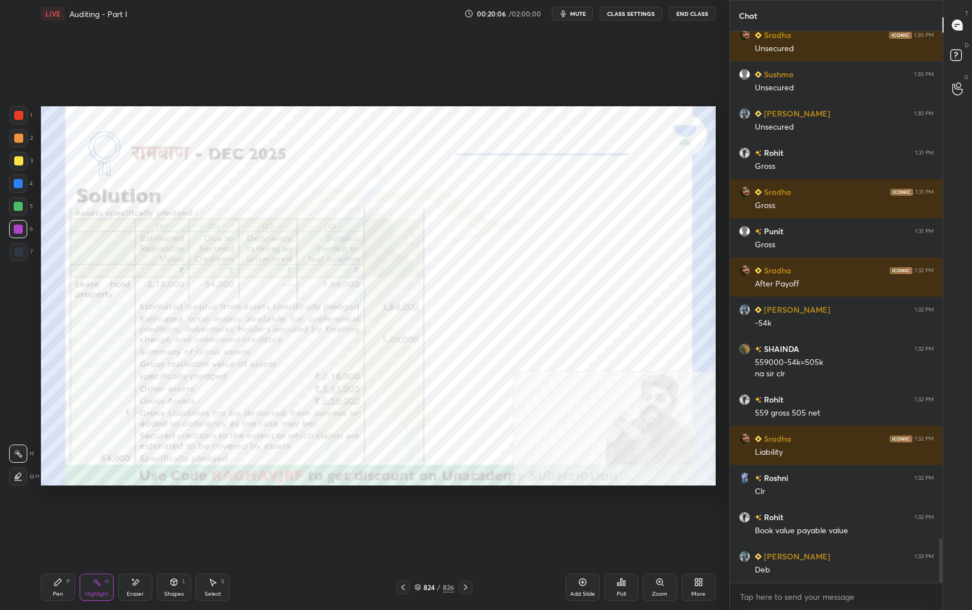
click at [51, 512] on div "Pen P" at bounding box center [58, 587] width 34 height 27
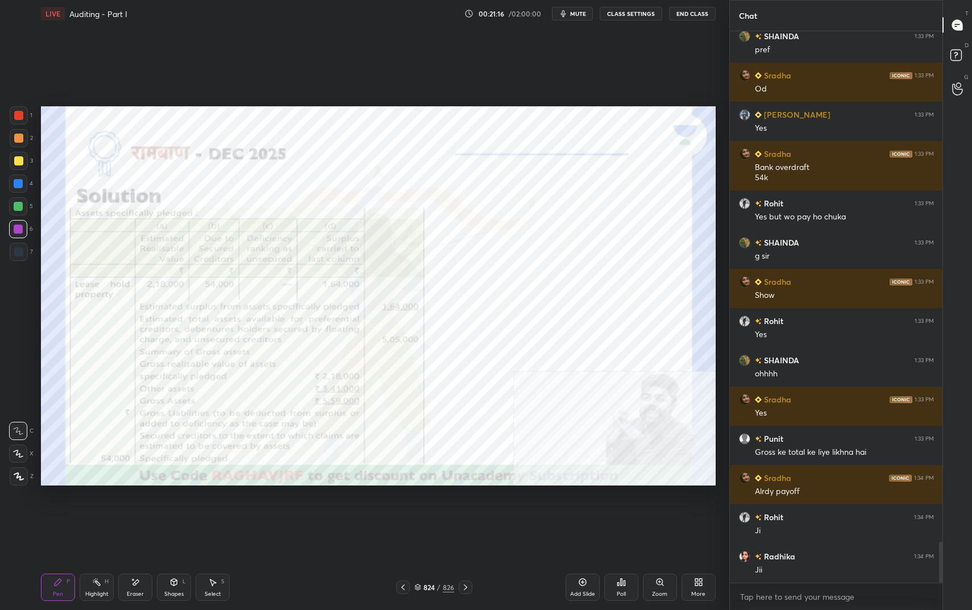
scroll to position [6964, 0]
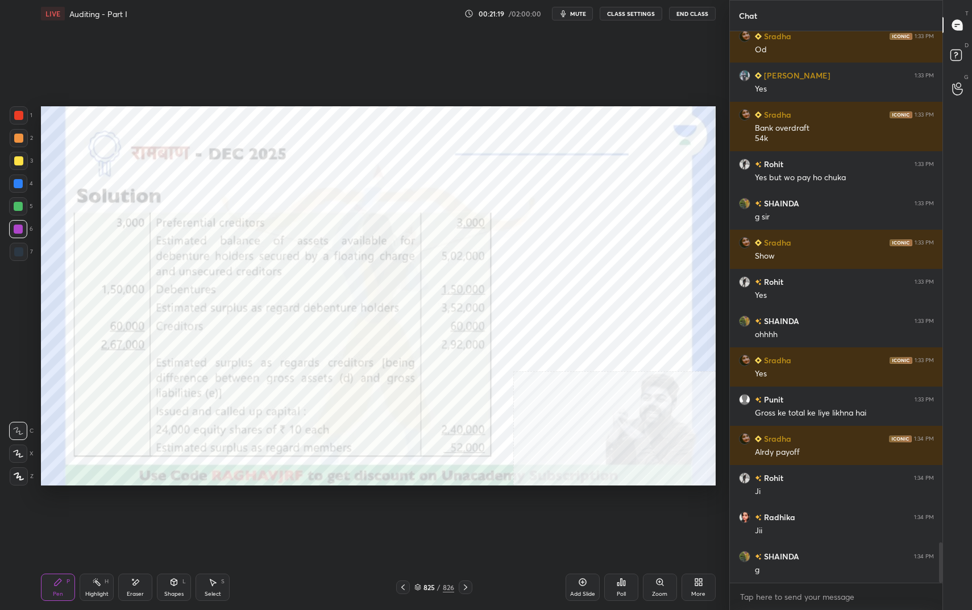
click at [63, 512] on div "Pen P" at bounding box center [58, 587] width 34 height 27
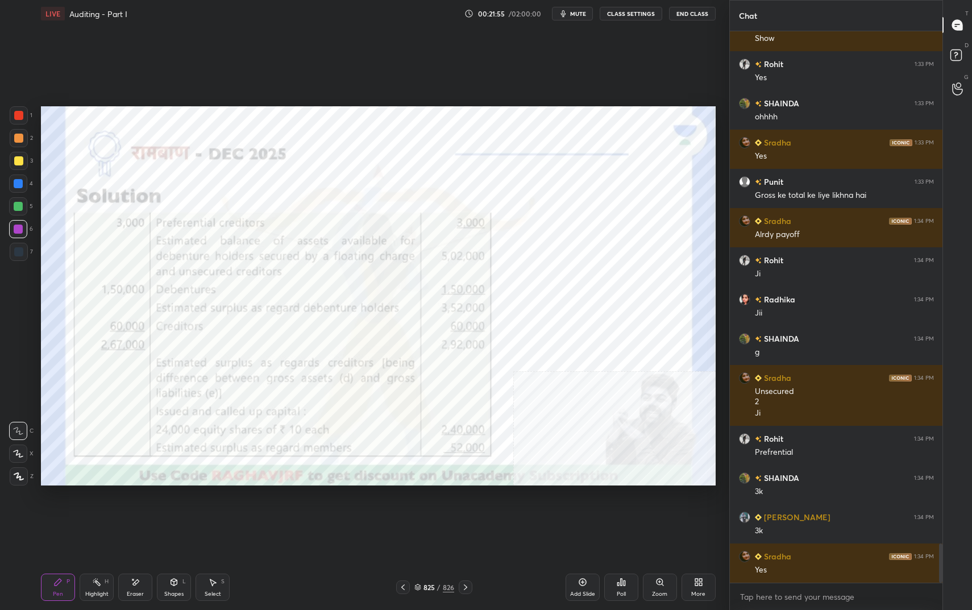
scroll to position [7221, 0]
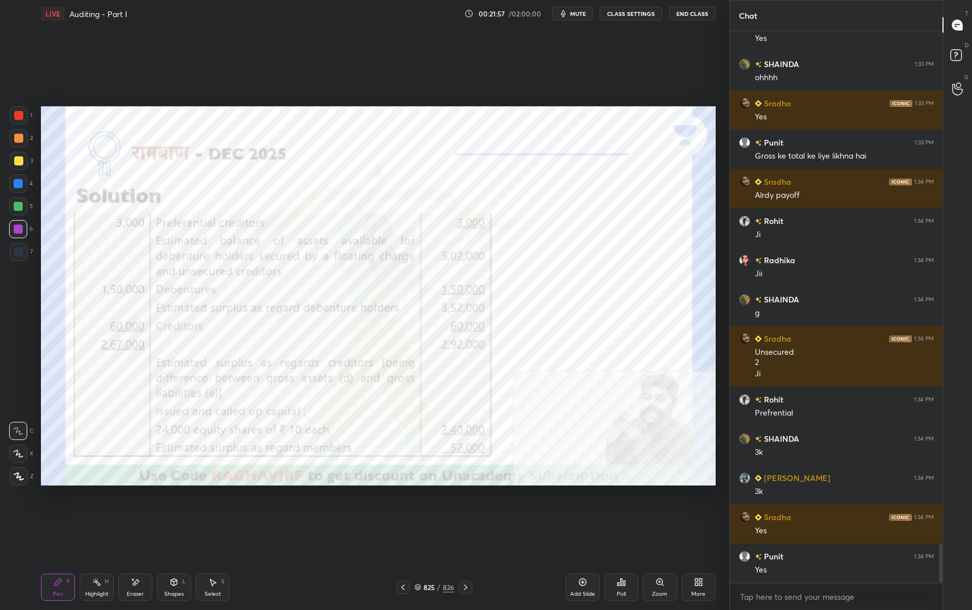
click at [436, 512] on div "825 / 826" at bounding box center [435, 587] width 40 height 10
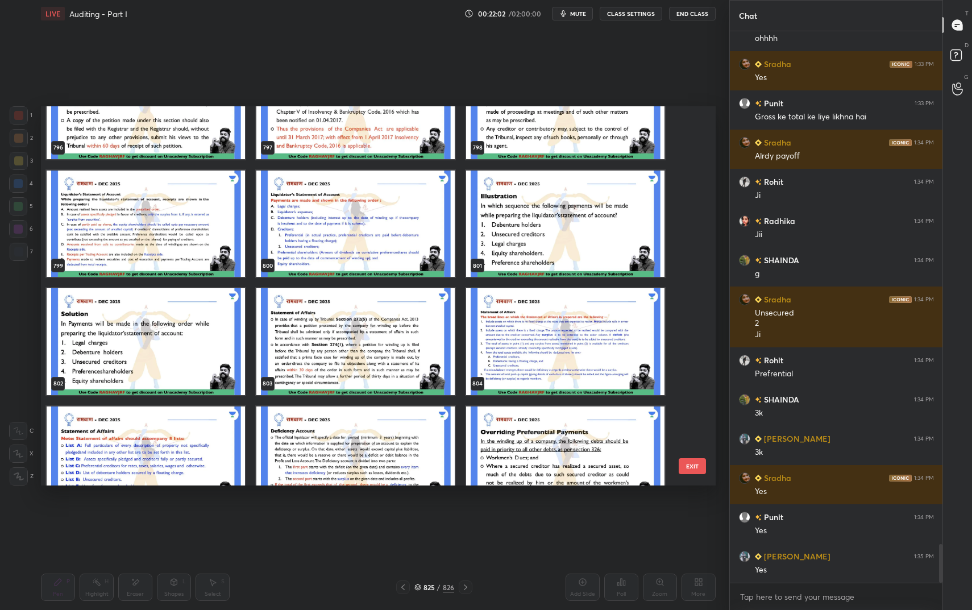
scroll to position [31295, 0]
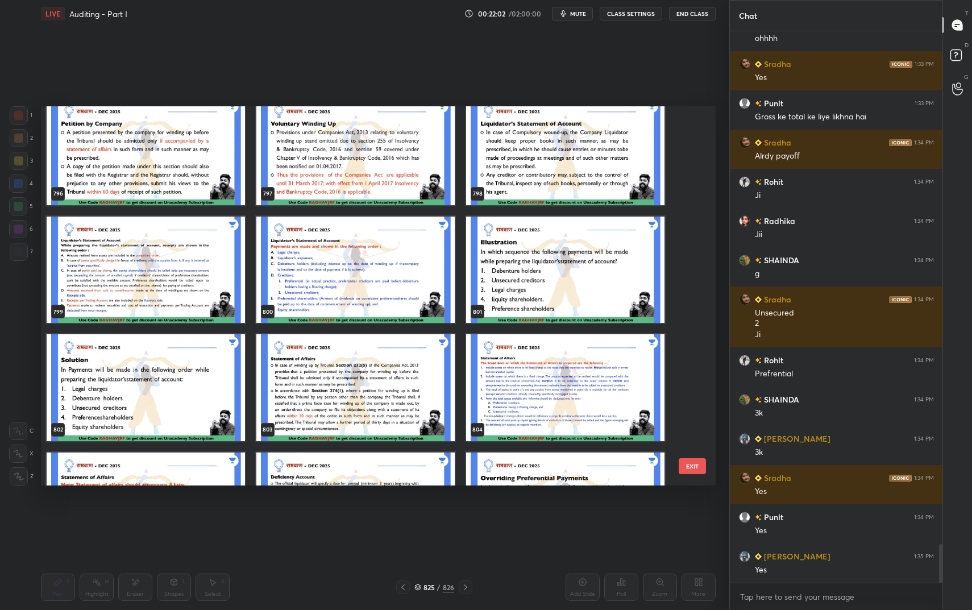
click at [330, 278] on img "grid" at bounding box center [355, 269] width 198 height 107
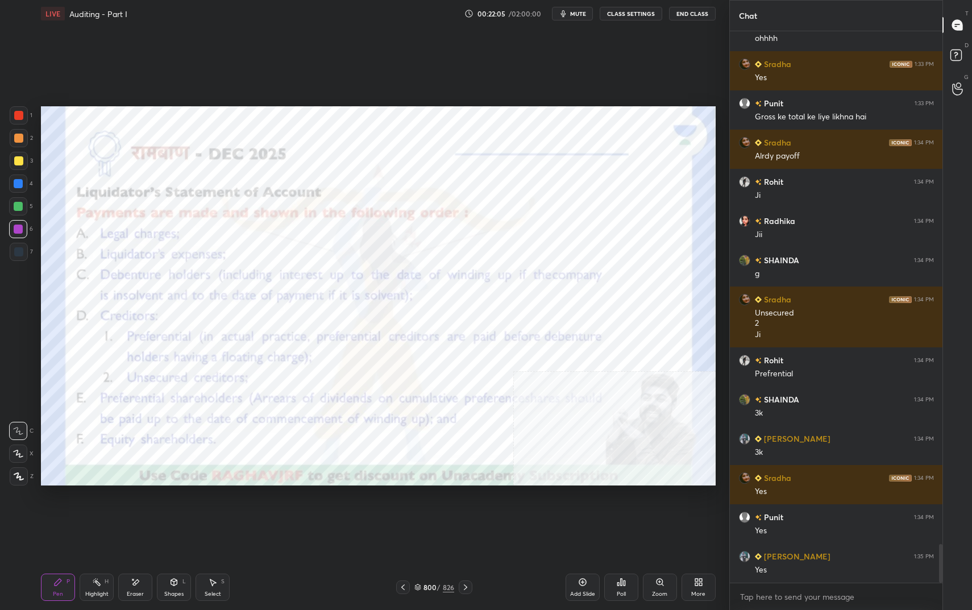
drag, startPoint x: 178, startPoint y: 583, endPoint x: 189, endPoint y: 563, distance: 22.9
click at [180, 512] on div "Shapes L" at bounding box center [174, 587] width 34 height 27
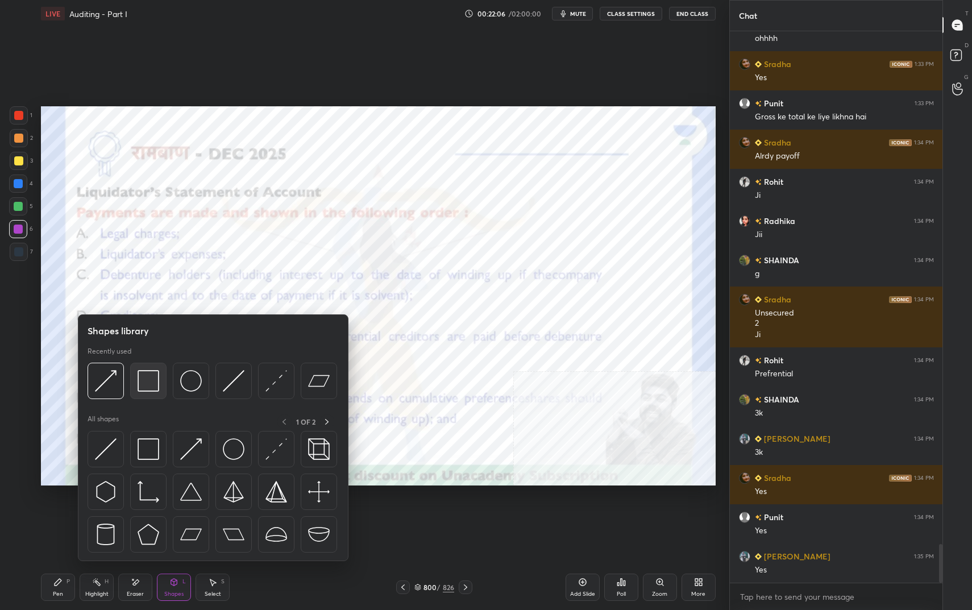
click at [150, 385] on img at bounding box center [149, 381] width 22 height 22
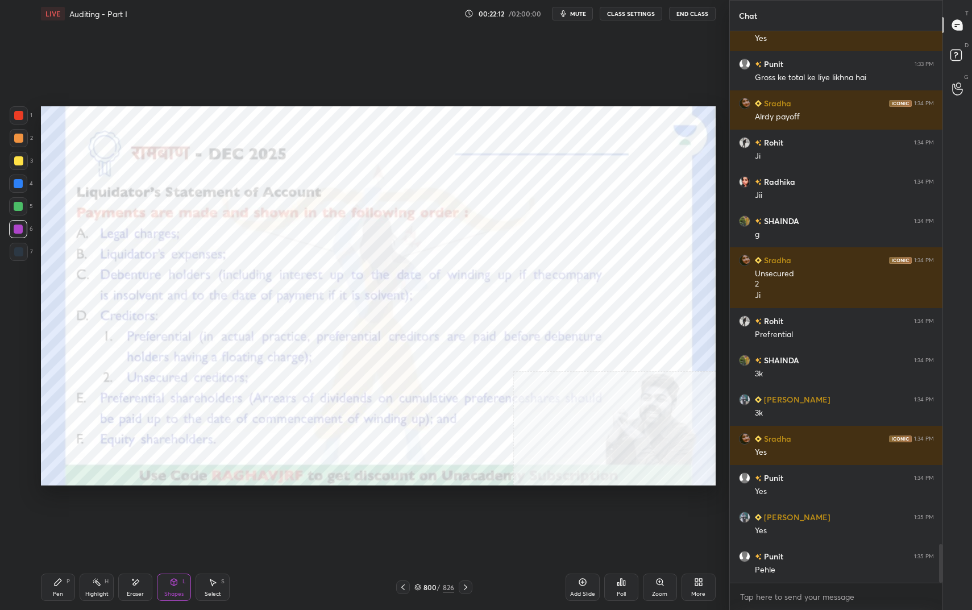
scroll to position [7339, 0]
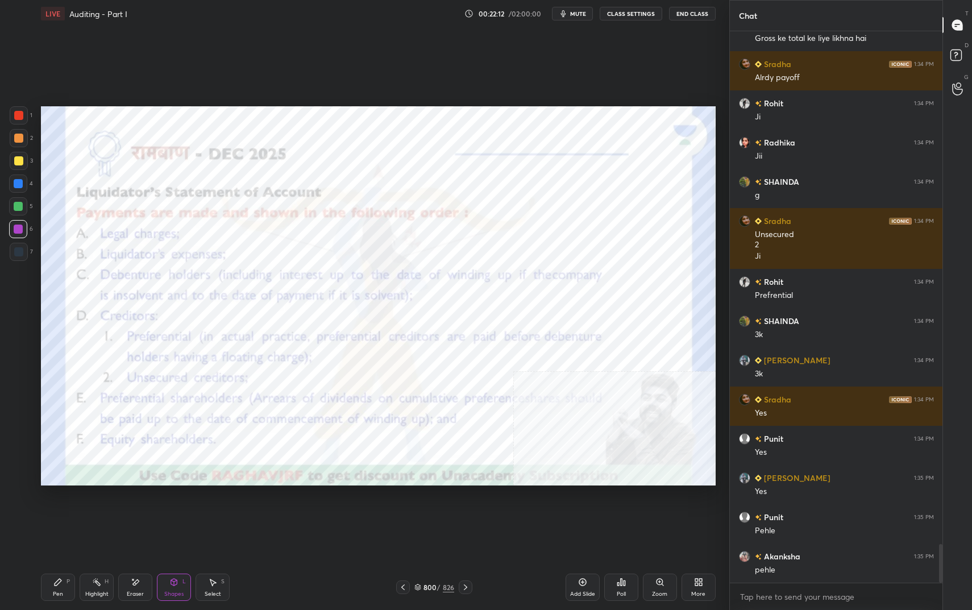
click at [83, 512] on div "Highlight H" at bounding box center [97, 587] width 34 height 27
drag, startPoint x: 86, startPoint y: 591, endPoint x: 90, endPoint y: 564, distance: 27.5
click at [86, 512] on div "Highlight" at bounding box center [96, 594] width 23 height 6
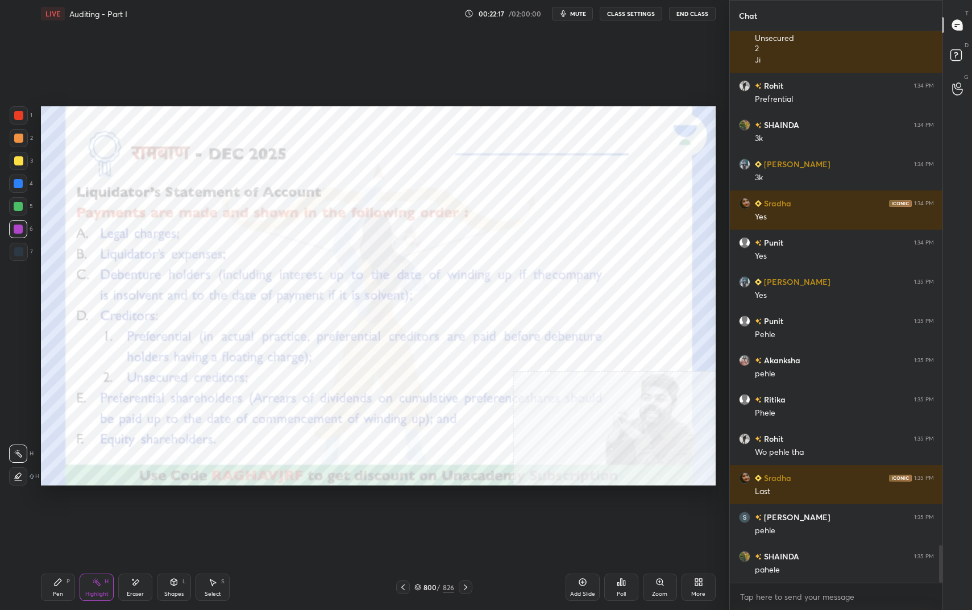
scroll to position [7575, 0]
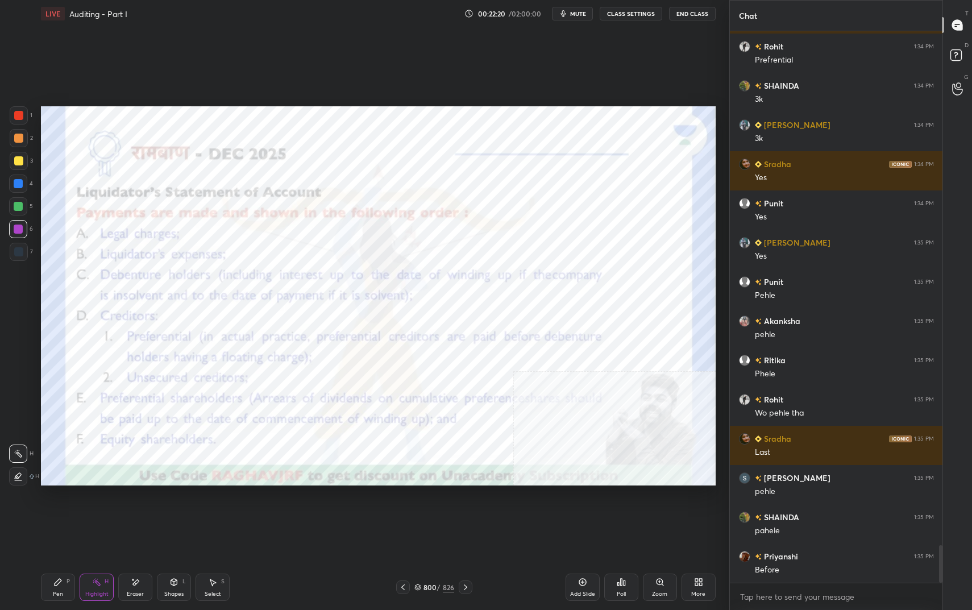
drag, startPoint x: 431, startPoint y: 588, endPoint x: 437, endPoint y: 577, distance: 13.0
click at [431, 512] on div "800" at bounding box center [429, 587] width 11 height 7
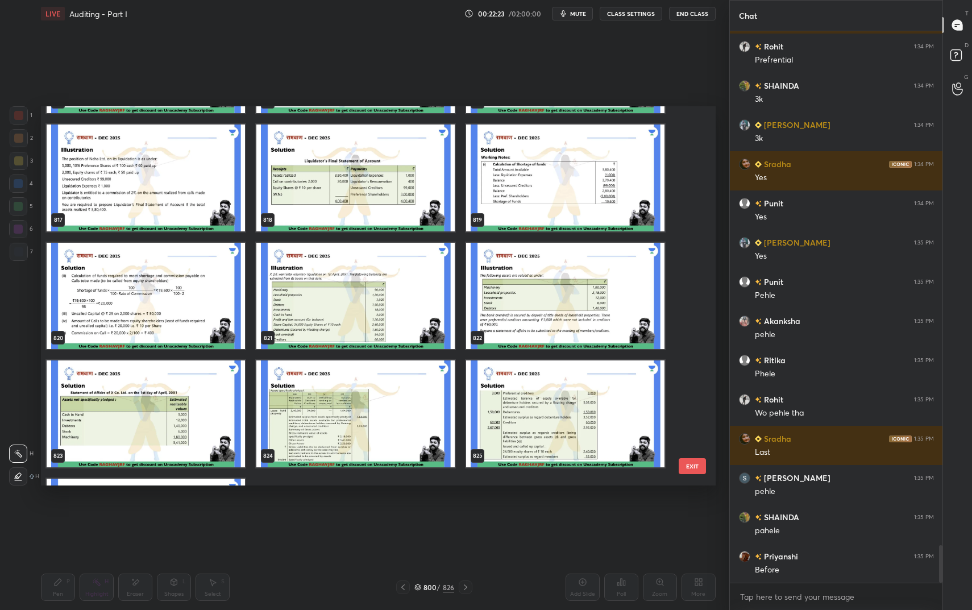
scroll to position [32102, 0]
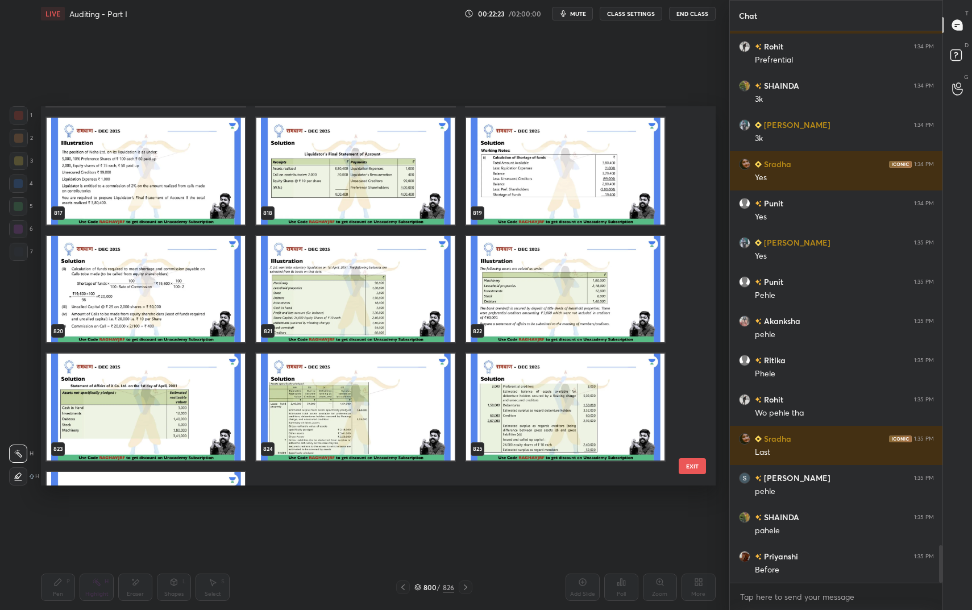
click at [528, 426] on img "grid" at bounding box center [565, 407] width 198 height 107
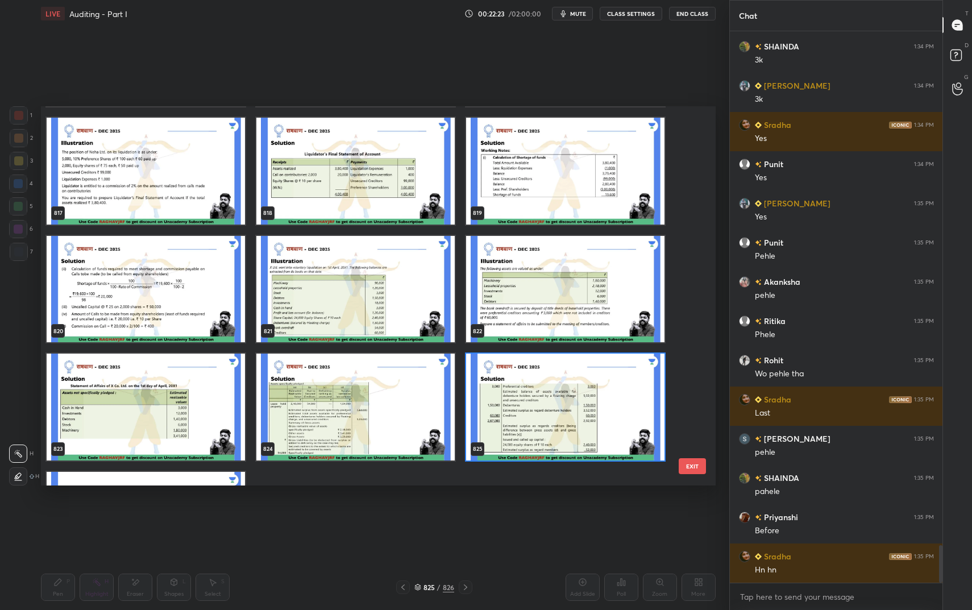
click at [528, 426] on img "grid" at bounding box center [565, 407] width 198 height 107
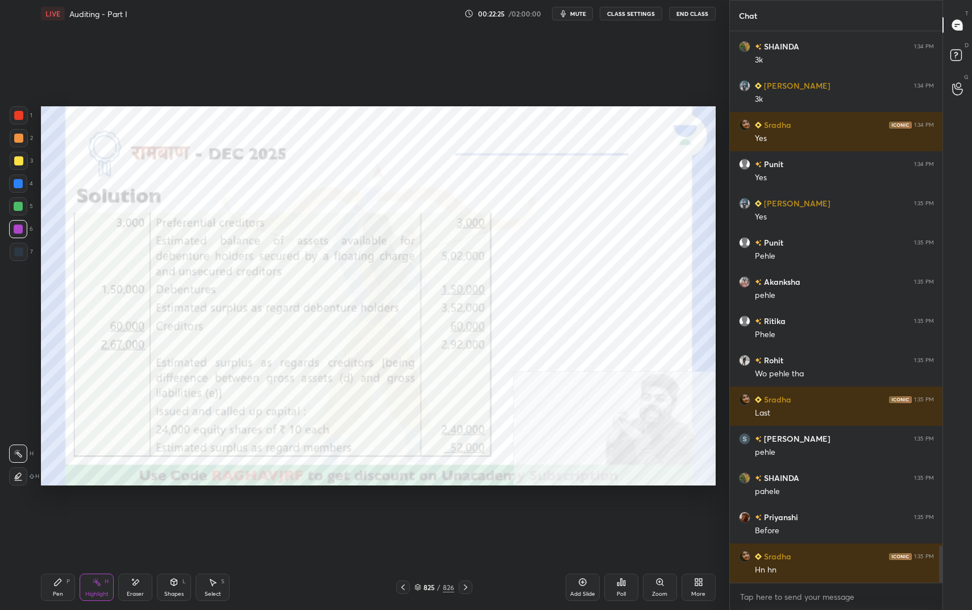
scroll to position [7653, 0]
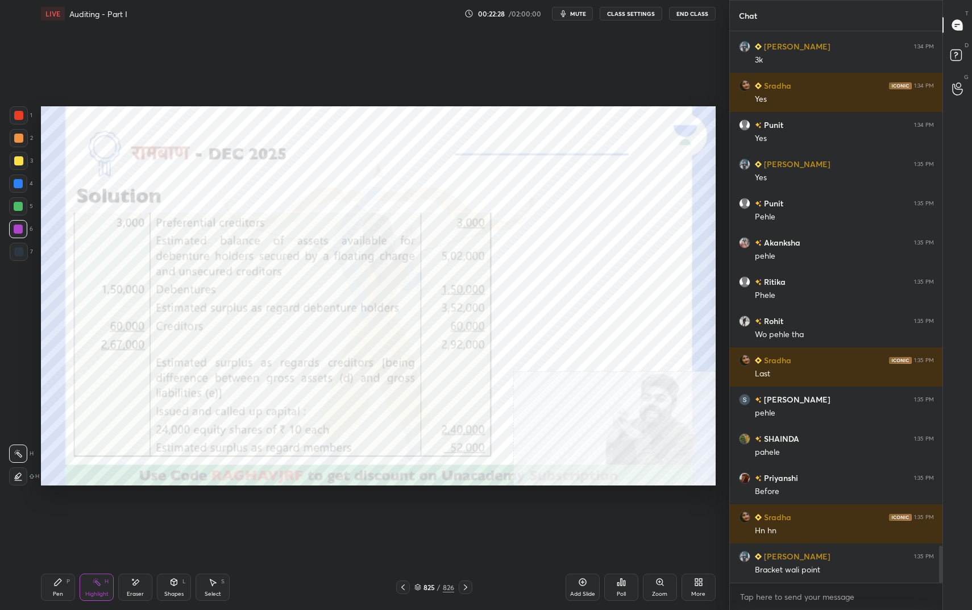
drag, startPoint x: 175, startPoint y: 578, endPoint x: 184, endPoint y: 571, distance: 11.4
click at [176, 512] on icon at bounding box center [173, 582] width 9 height 9
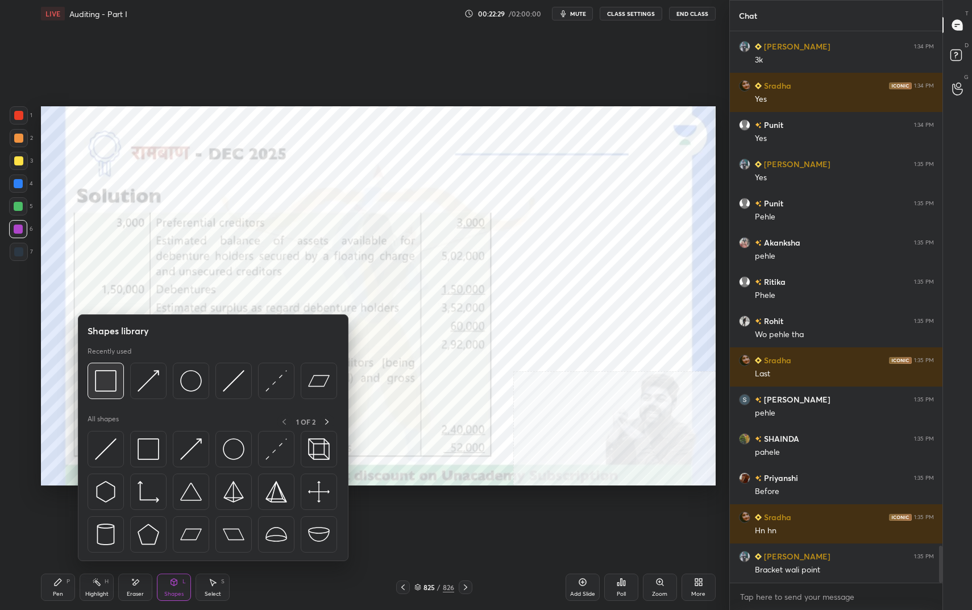
scroll to position [7692, 0]
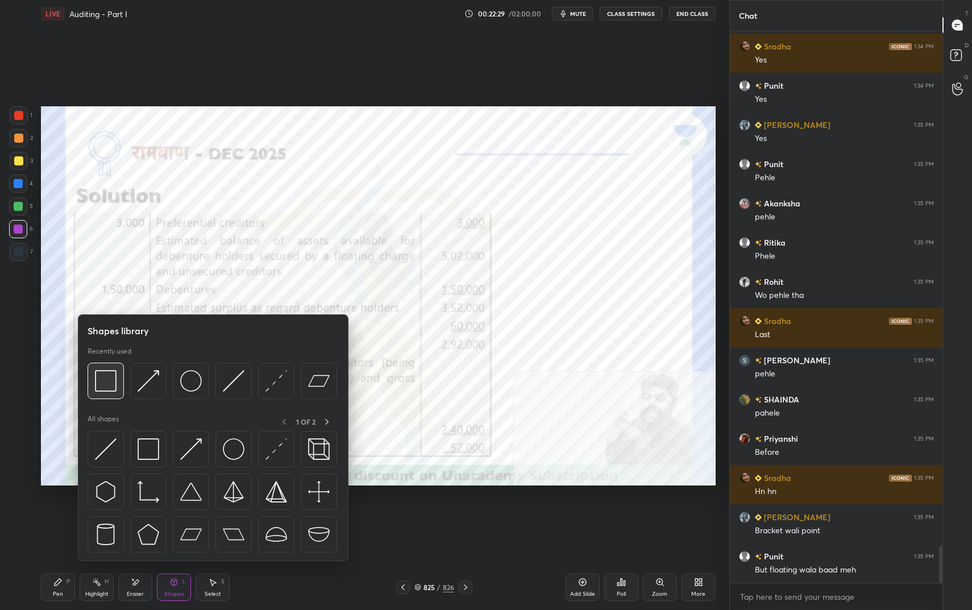
click at [110, 376] on img at bounding box center [106, 381] width 22 height 22
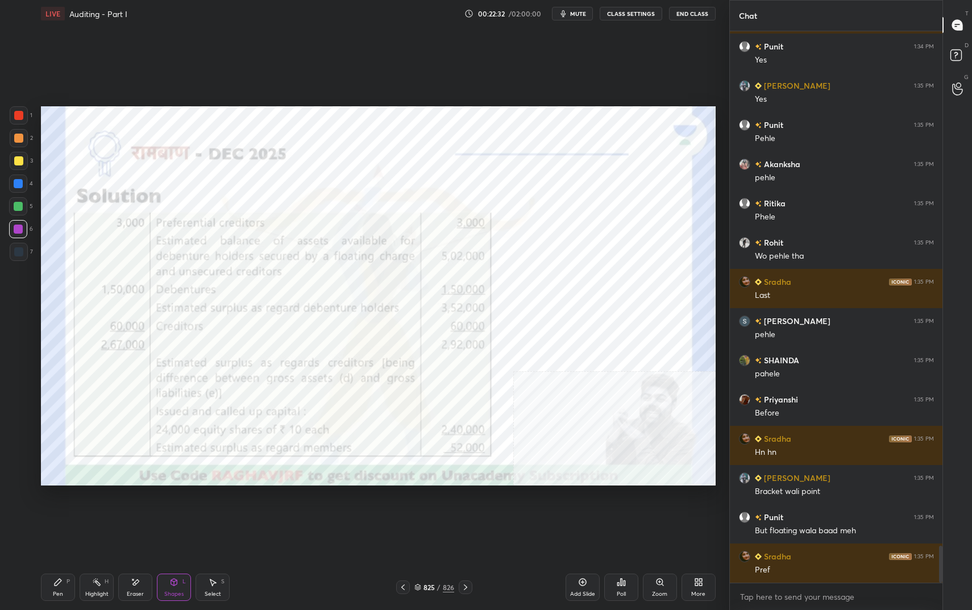
scroll to position [7771, 0]
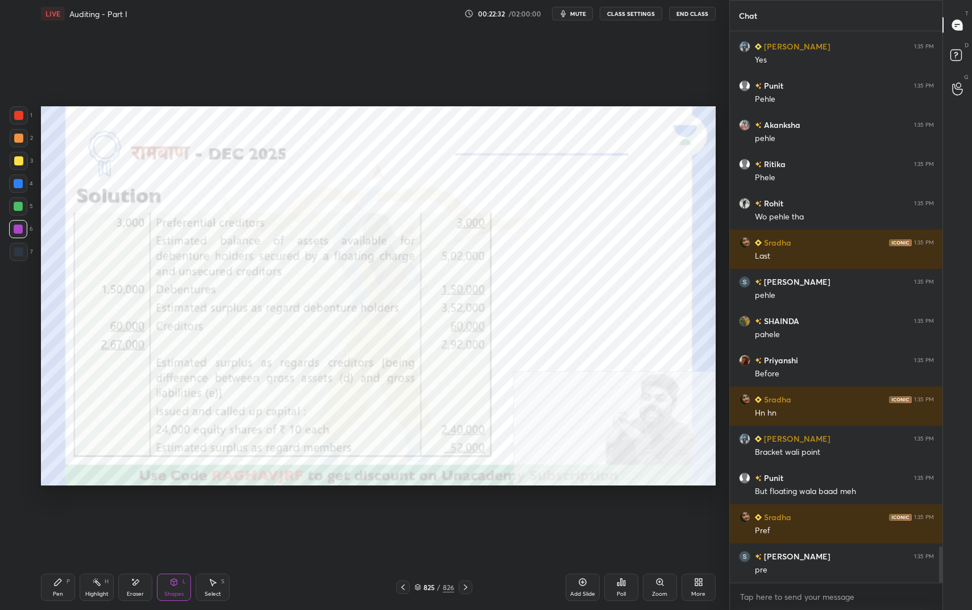
drag, startPoint x: 425, startPoint y: 582, endPoint x: 431, endPoint y: 577, distance: 8.5
click at [425, 512] on div "825 / 826" at bounding box center [435, 587] width 40 height 10
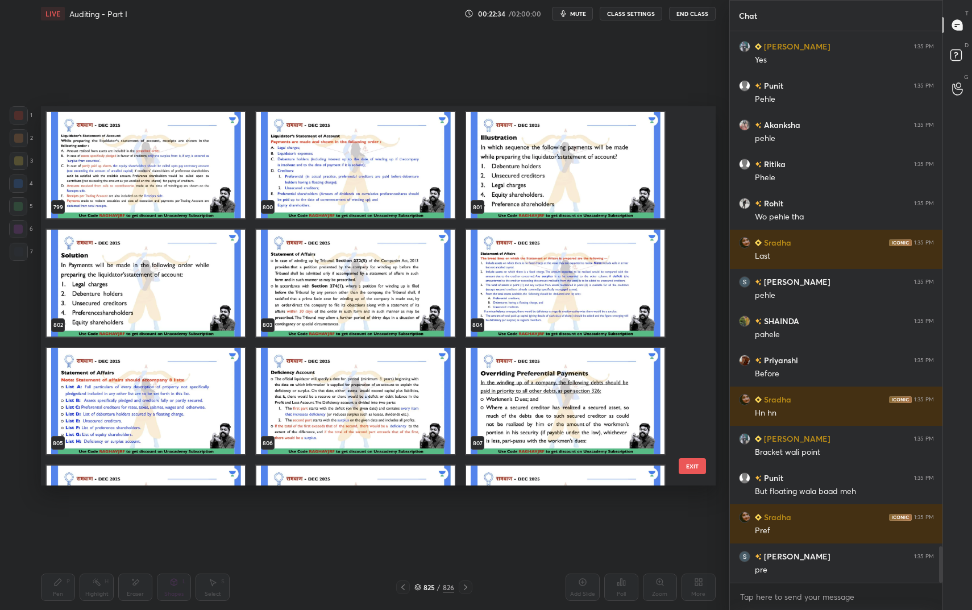
scroll to position [31390, 0]
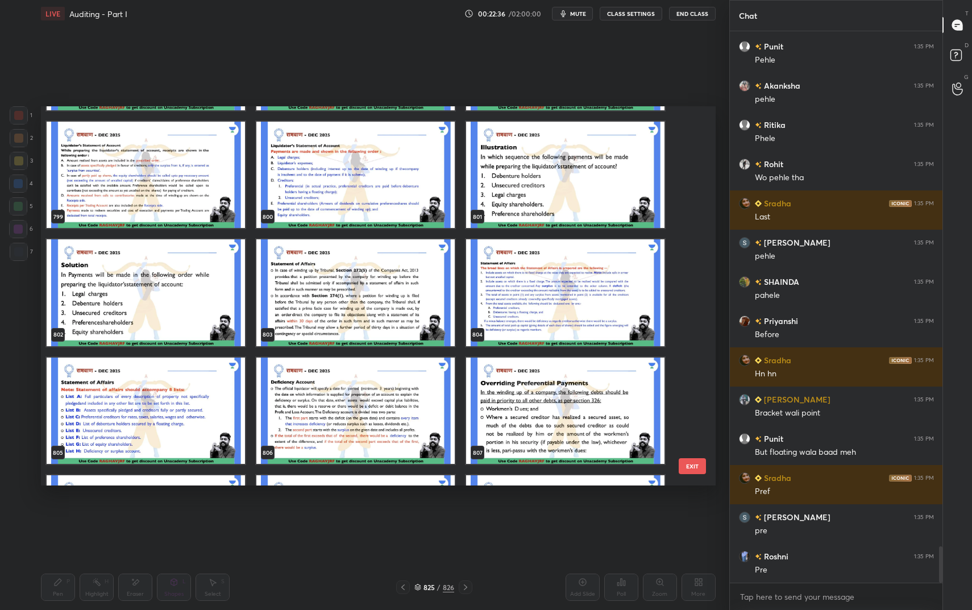
click at [342, 194] on img "grid" at bounding box center [355, 174] width 198 height 107
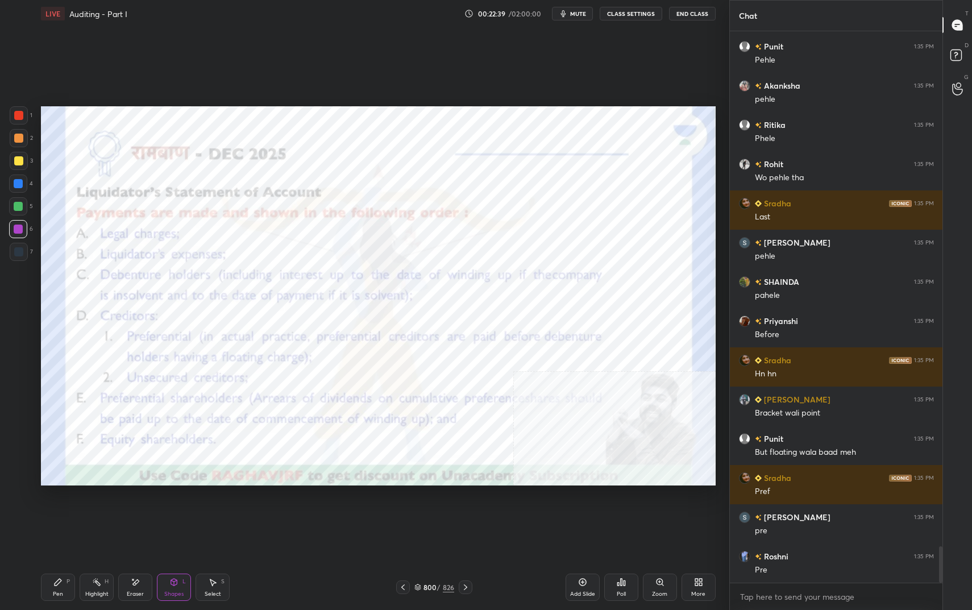
click at [101, 512] on div "Highlight H" at bounding box center [97, 587] width 34 height 27
click at [103, 512] on div "Highlight H" at bounding box center [97, 587] width 34 height 27
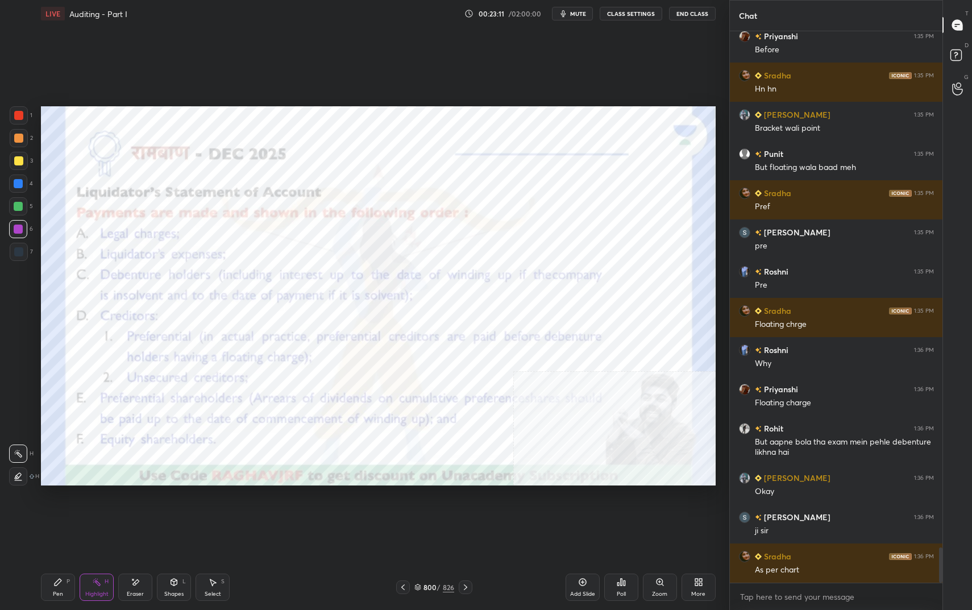
scroll to position [8134, 0]
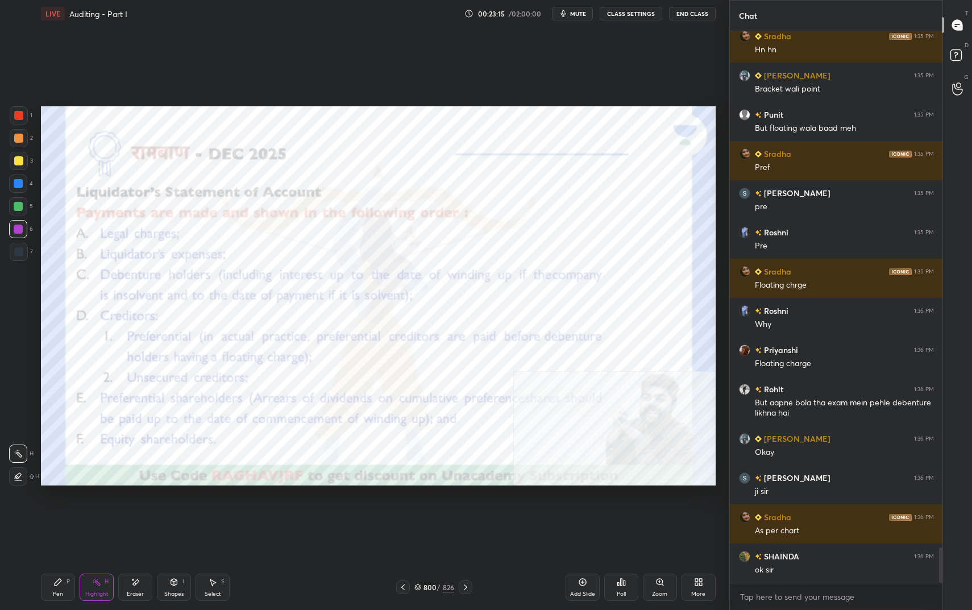
click at [442, 512] on div "800 / 826" at bounding box center [435, 587] width 40 height 10
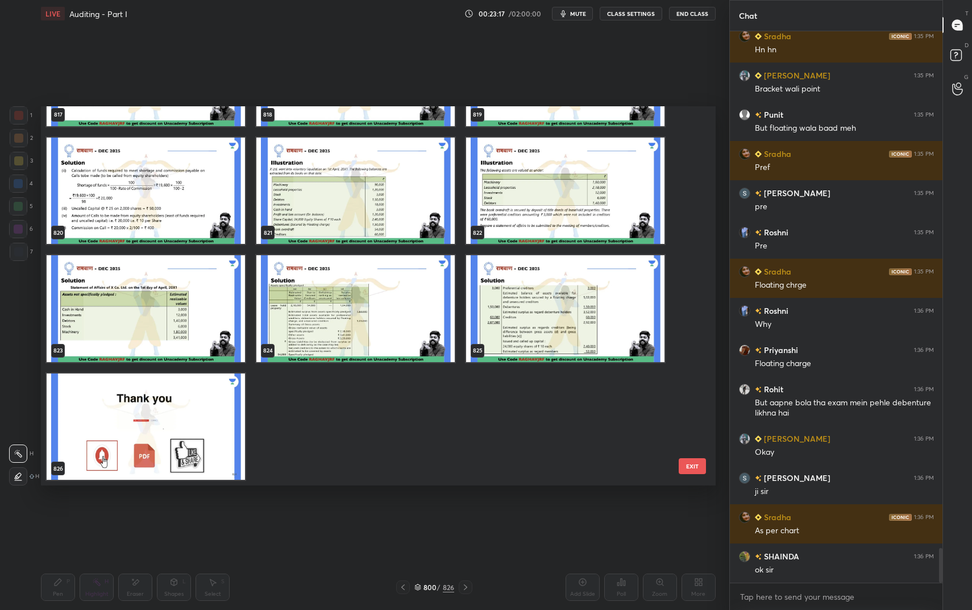
scroll to position [8173, 0]
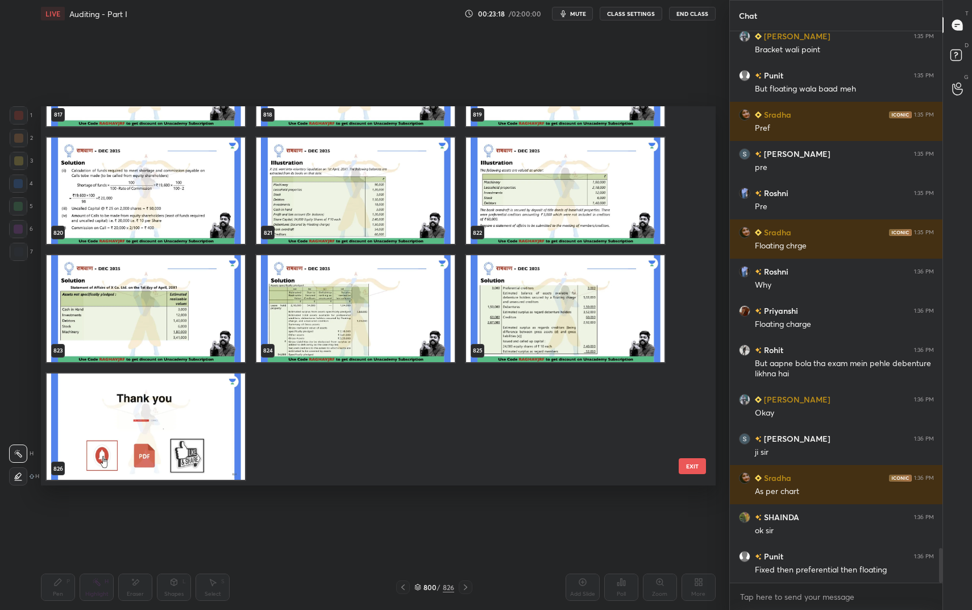
click at [547, 307] on img "grid" at bounding box center [565, 308] width 198 height 107
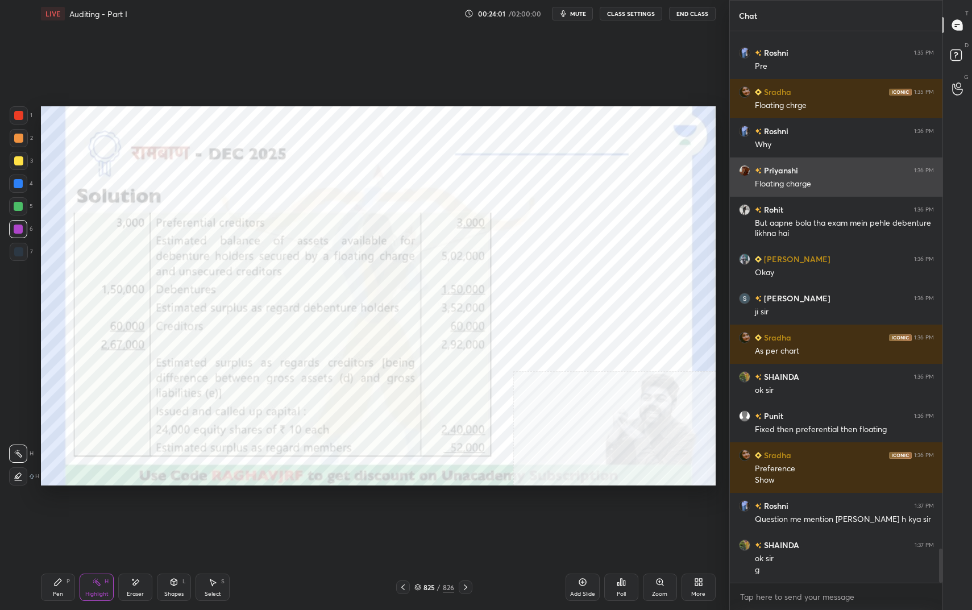
scroll to position [8353, 0]
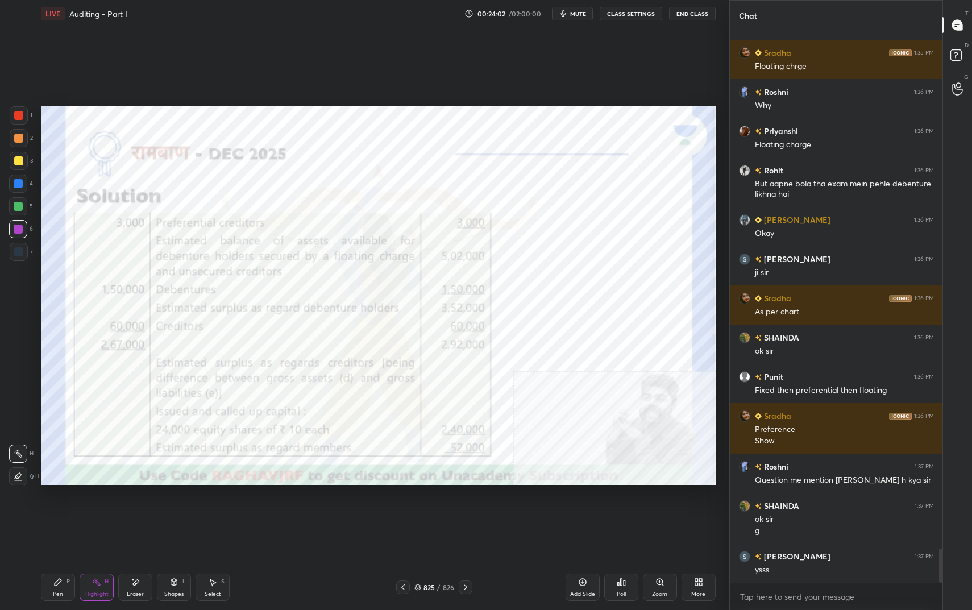
click at [93, 512] on div "Highlight H" at bounding box center [97, 587] width 34 height 27
click at [60, 512] on div "Pen P" at bounding box center [58, 587] width 34 height 27
click at [64, 512] on div "Pen P" at bounding box center [58, 587] width 34 height 27
click at [16, 113] on div at bounding box center [18, 115] width 9 height 9
click at [19, 115] on div at bounding box center [18, 115] width 9 height 9
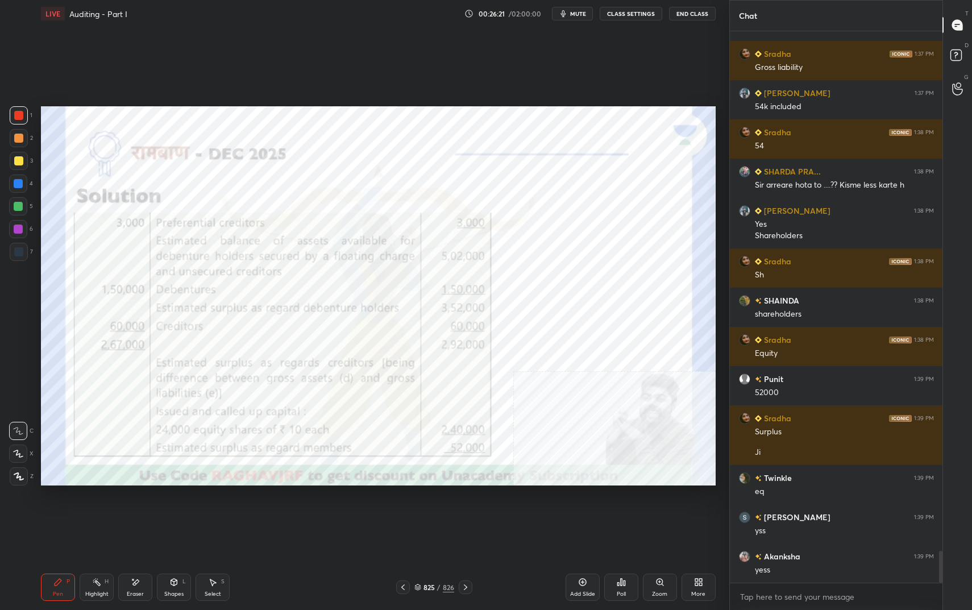
scroll to position [9013, 0]
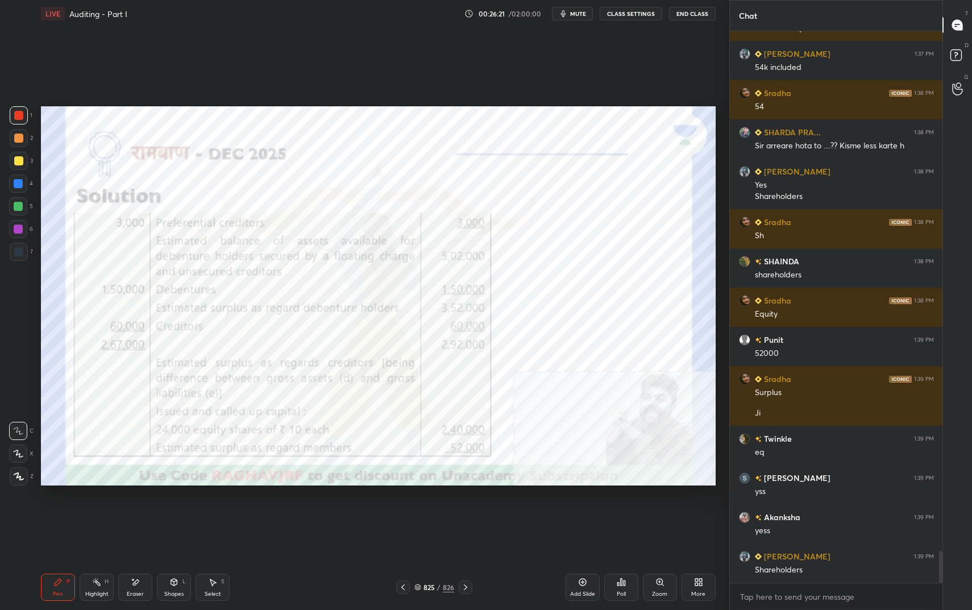
click at [435, 512] on div "825 / 826" at bounding box center [435, 587] width 40 height 10
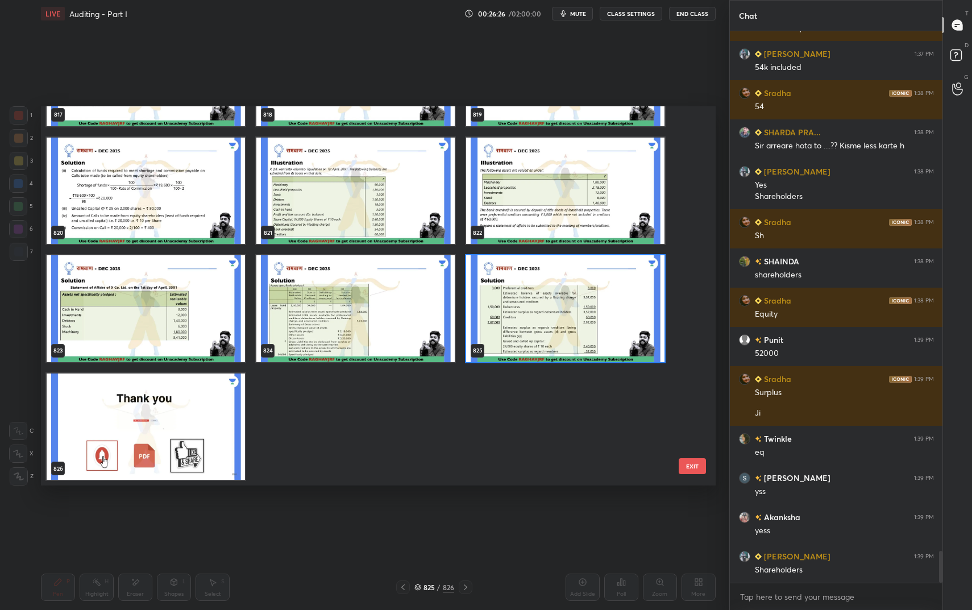
scroll to position [32189, 0]
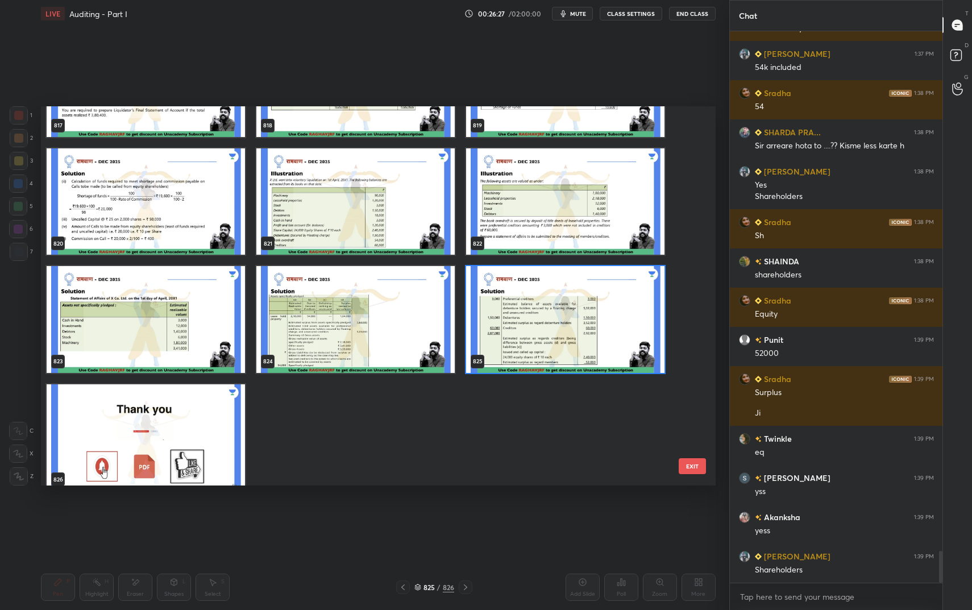
click at [365, 308] on img "grid" at bounding box center [355, 319] width 198 height 107
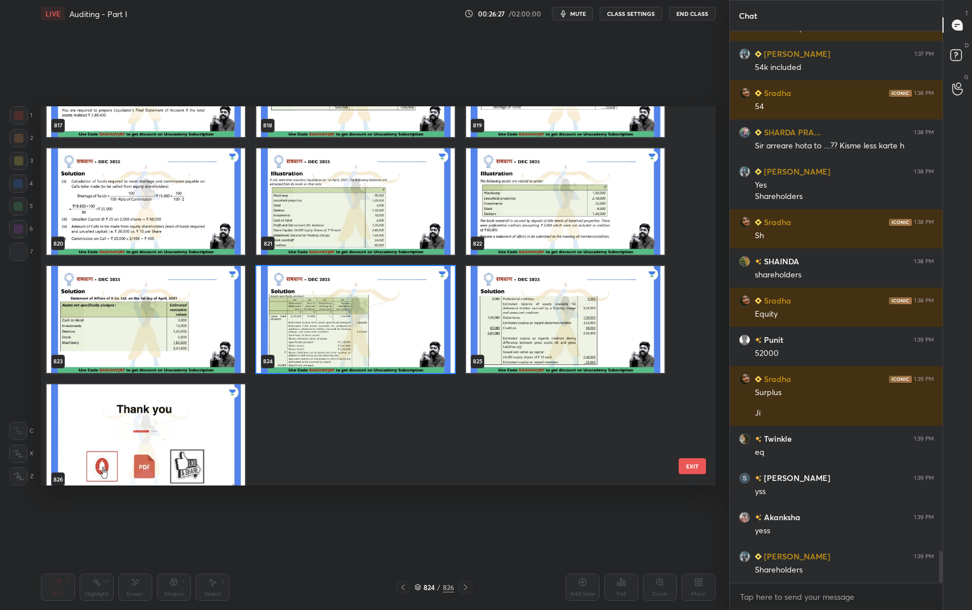
click at [365, 308] on img "grid" at bounding box center [355, 319] width 198 height 107
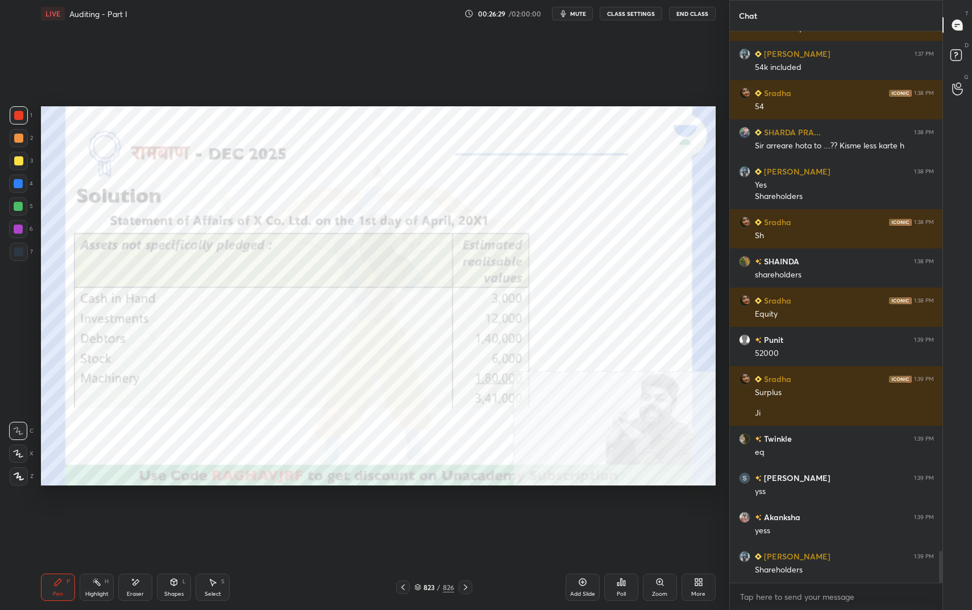
scroll to position [9052, 0]
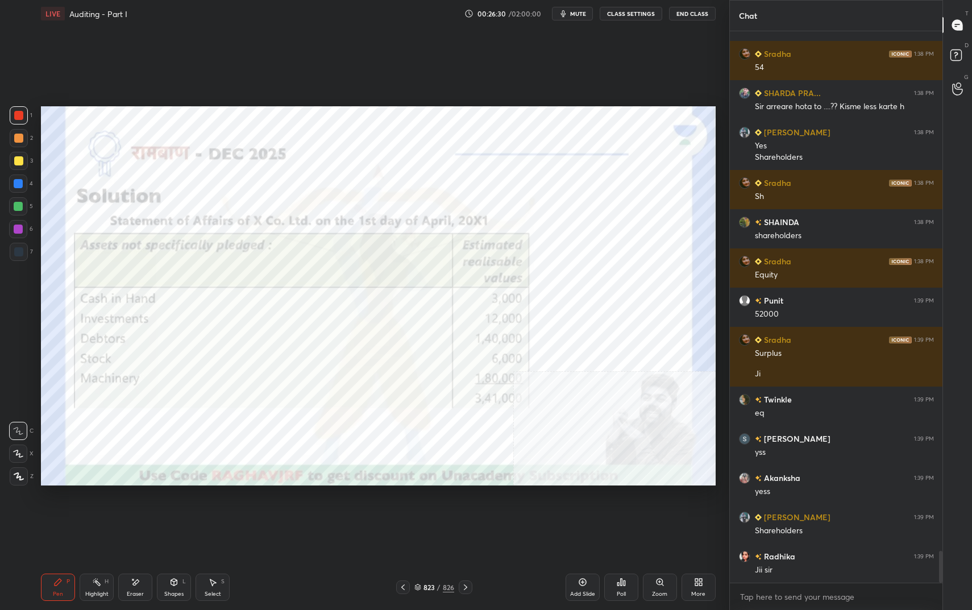
drag, startPoint x: 180, startPoint y: 593, endPoint x: 184, endPoint y: 562, distance: 30.9
click at [180, 512] on div "Shapes" at bounding box center [173, 594] width 19 height 6
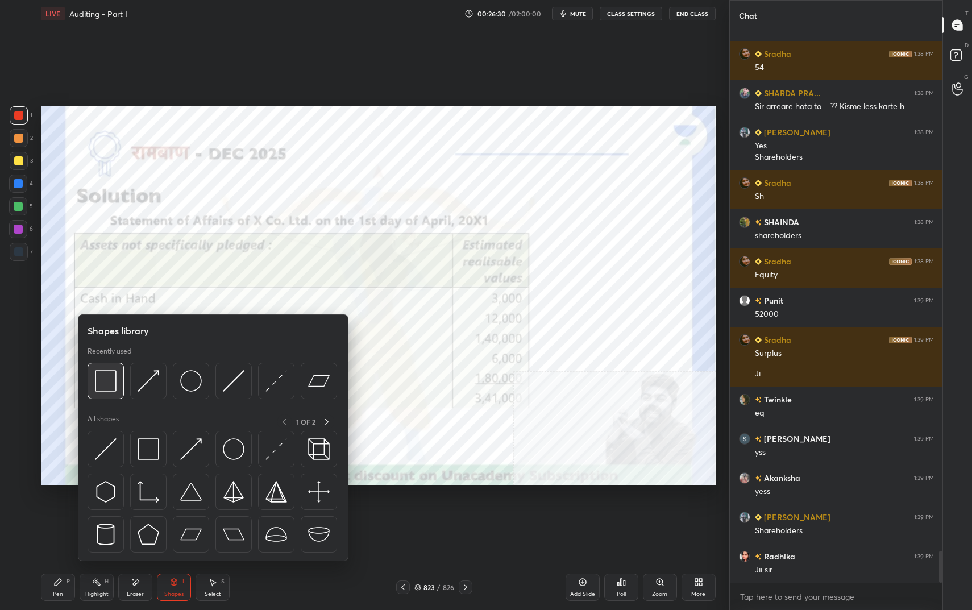
click at [113, 384] on img at bounding box center [106, 381] width 22 height 22
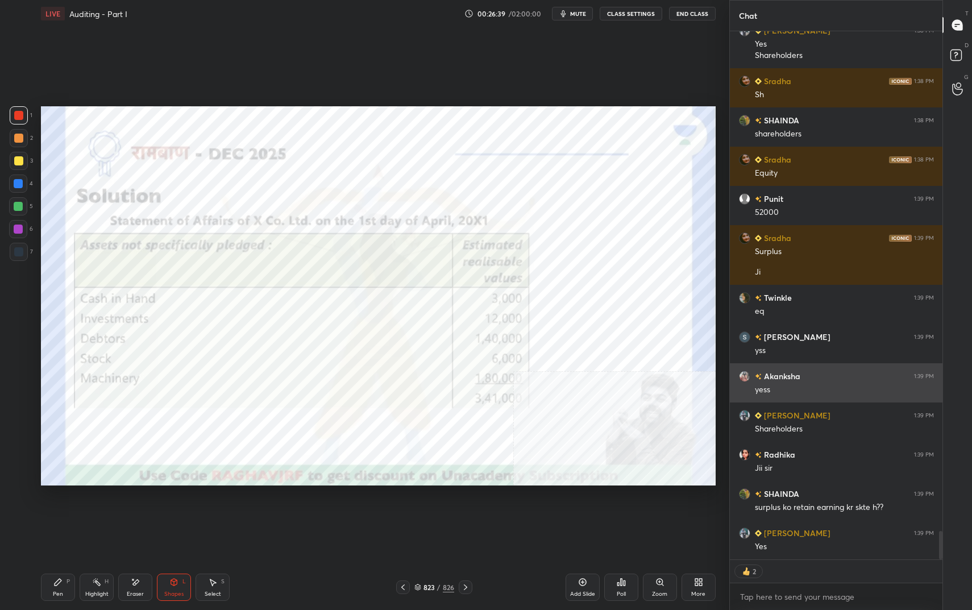
scroll to position [9193, 0]
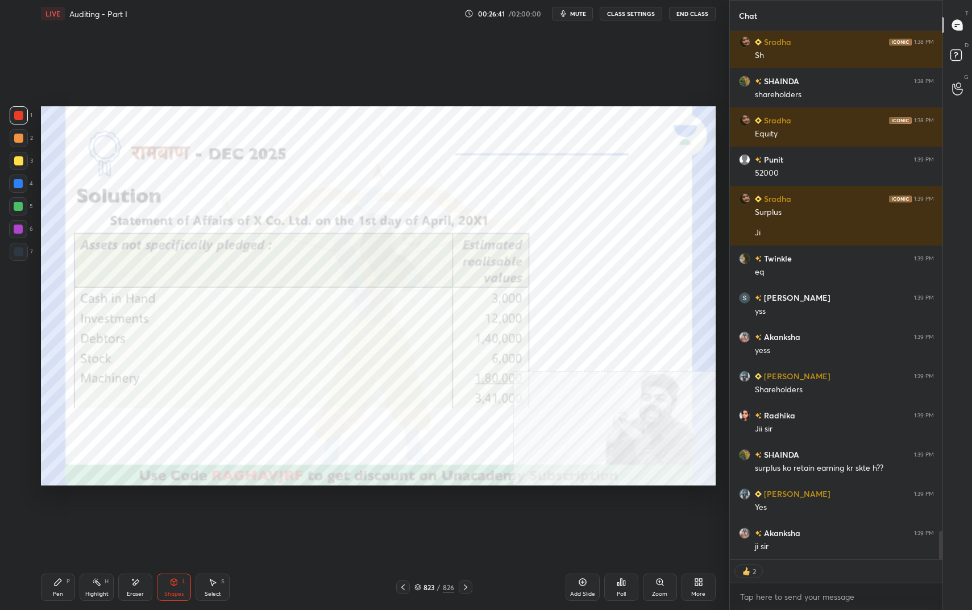
click at [434, 512] on div "823" at bounding box center [429, 587] width 11 height 7
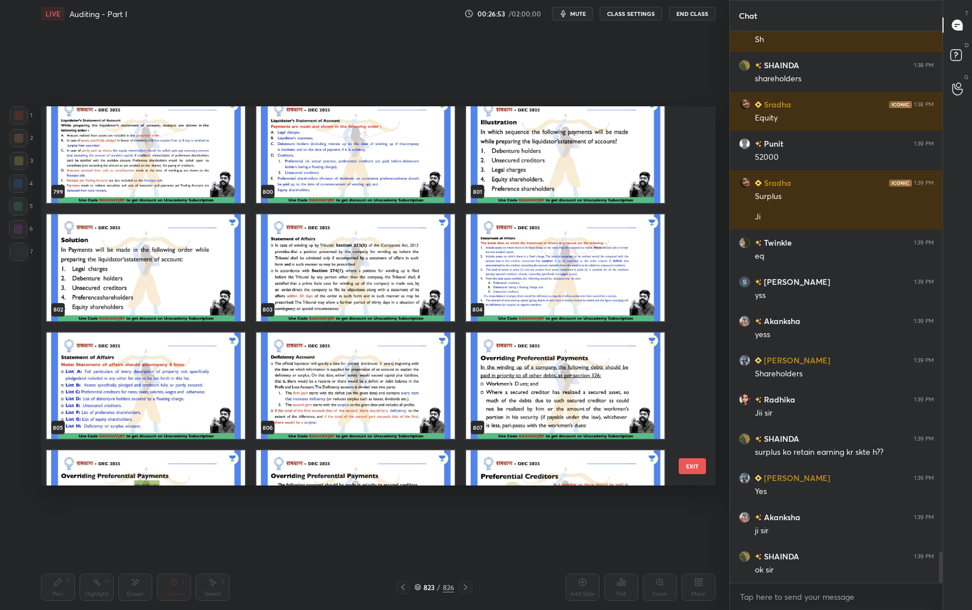
scroll to position [31377, 0]
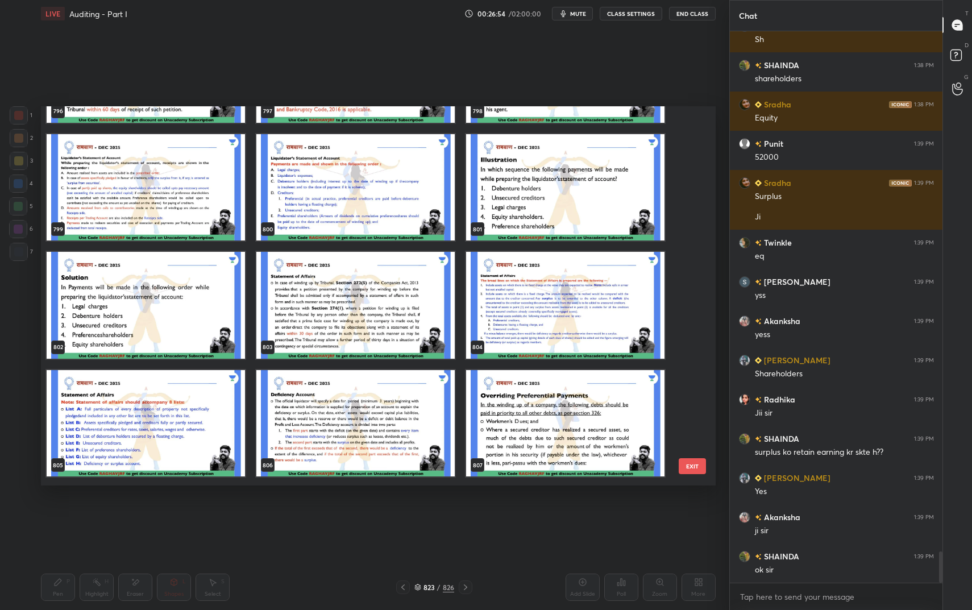
click at [590, 328] on img "grid" at bounding box center [565, 305] width 198 height 107
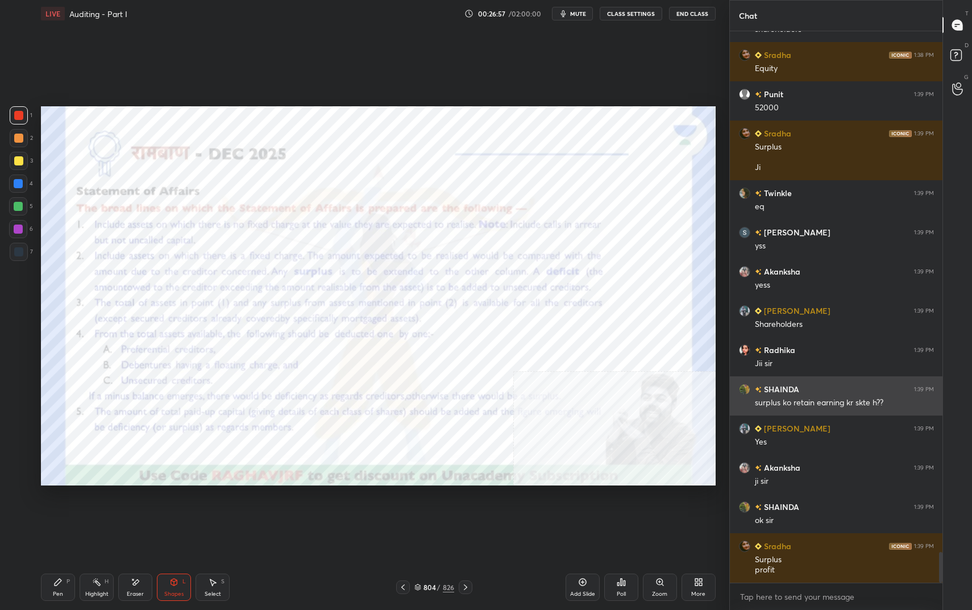
scroll to position [9308, 0]
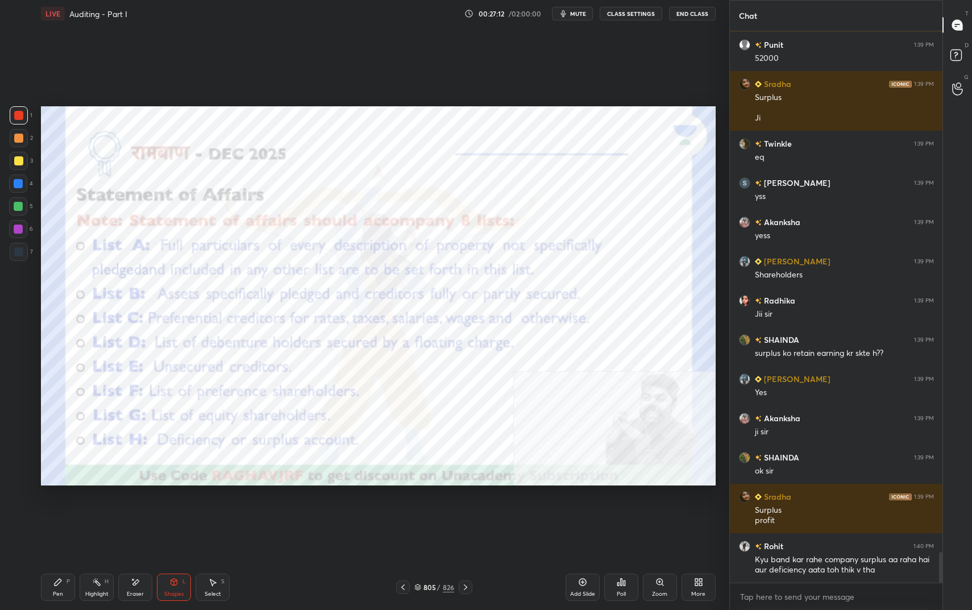
click at [181, 512] on div "Shapes L" at bounding box center [174, 587] width 34 height 27
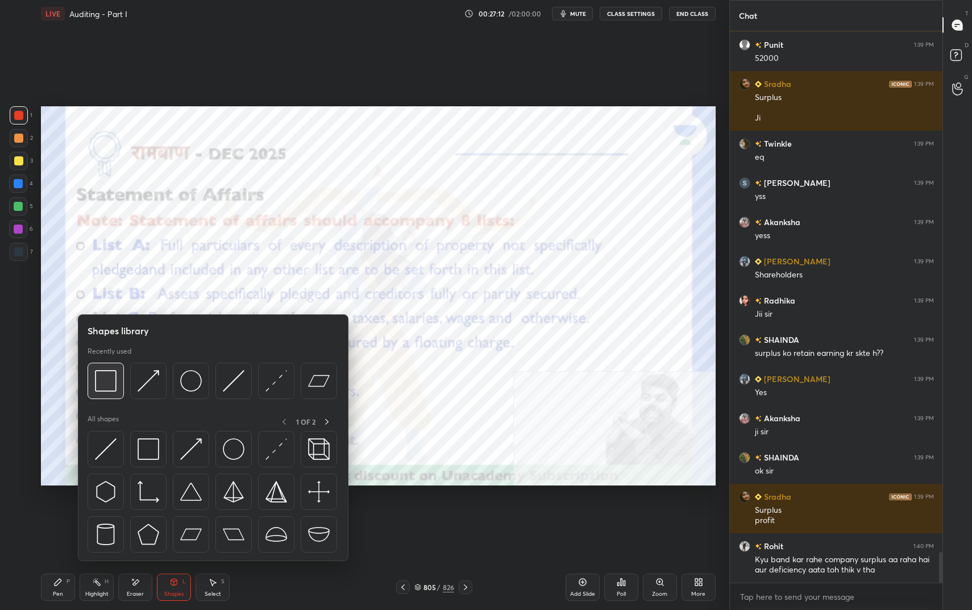
click at [110, 373] on img at bounding box center [106, 381] width 22 height 22
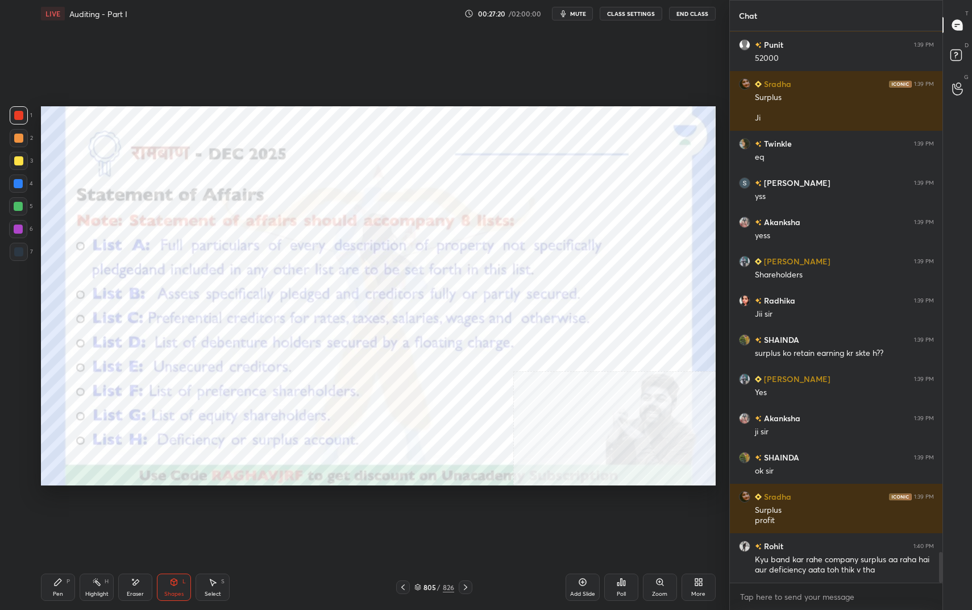
click at [59, 512] on icon at bounding box center [57, 582] width 9 height 9
click at [60, 512] on icon at bounding box center [57, 582] width 9 height 9
click at [173, 512] on icon at bounding box center [174, 582] width 6 height 2
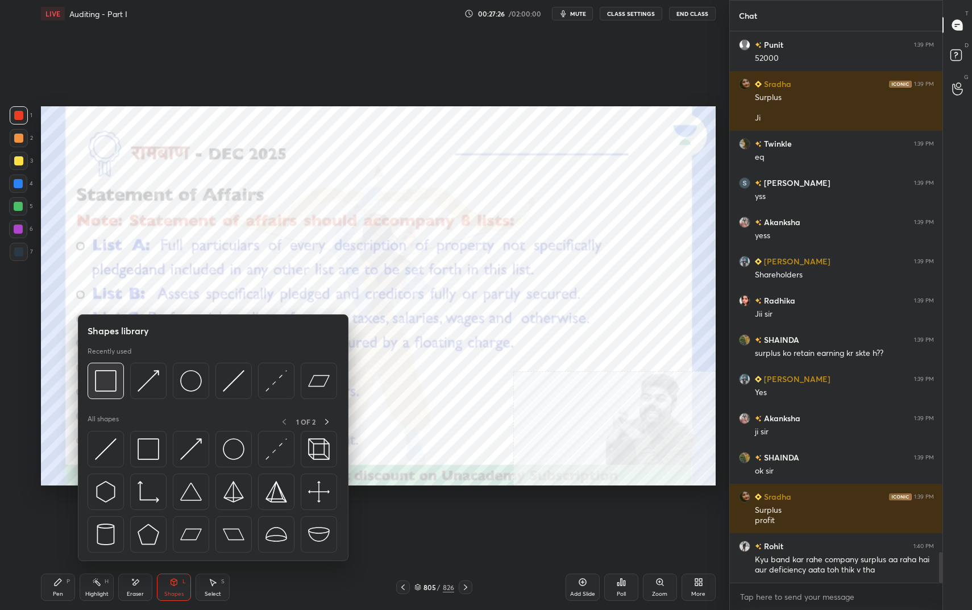
click at [106, 382] on img at bounding box center [106, 381] width 22 height 22
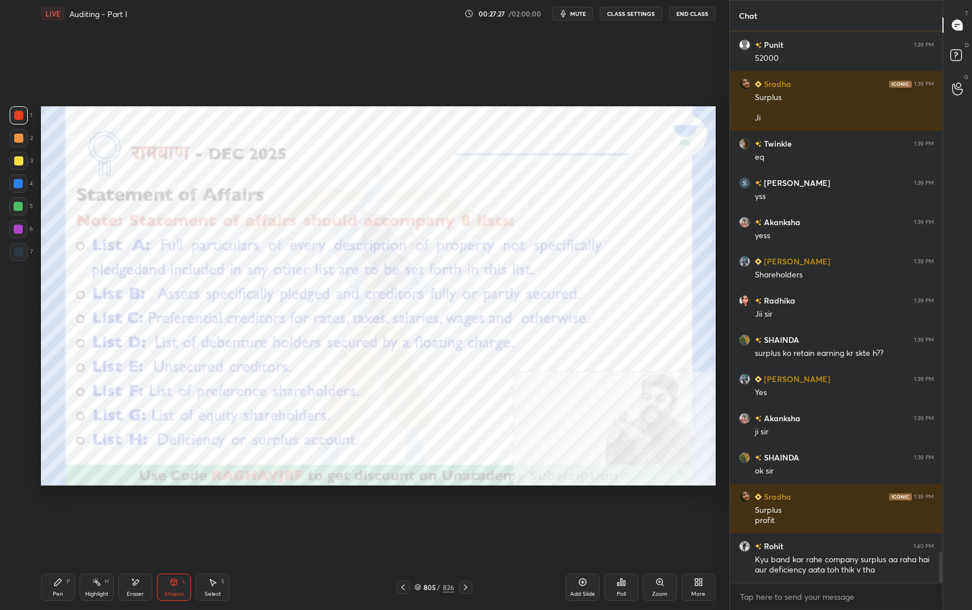
click at [13, 229] on div at bounding box center [18, 229] width 18 height 18
drag, startPoint x: 13, startPoint y: 229, endPoint x: 39, endPoint y: 220, distance: 27.7
click at [13, 229] on div at bounding box center [18, 229] width 18 height 18
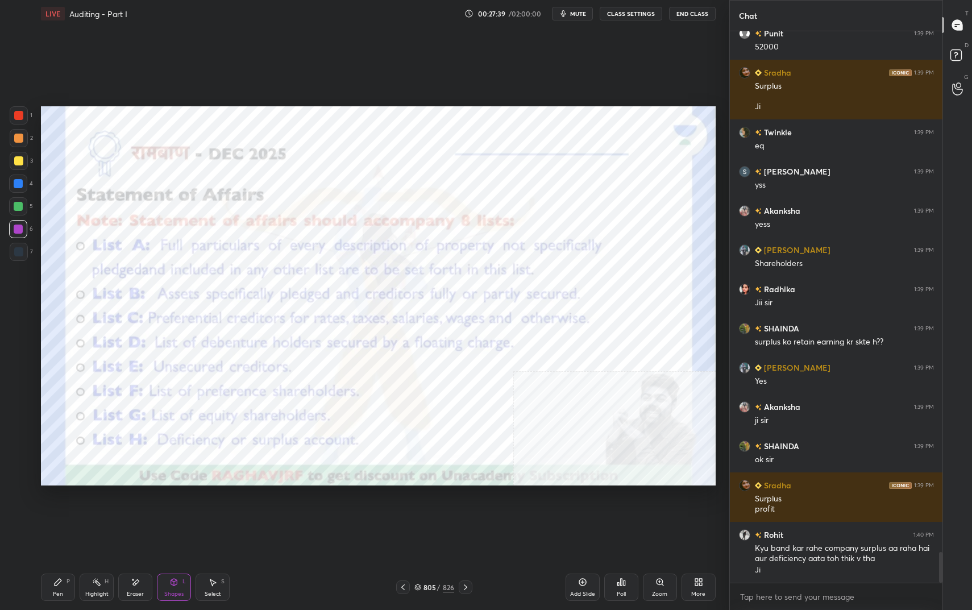
scroll to position [9359, 0]
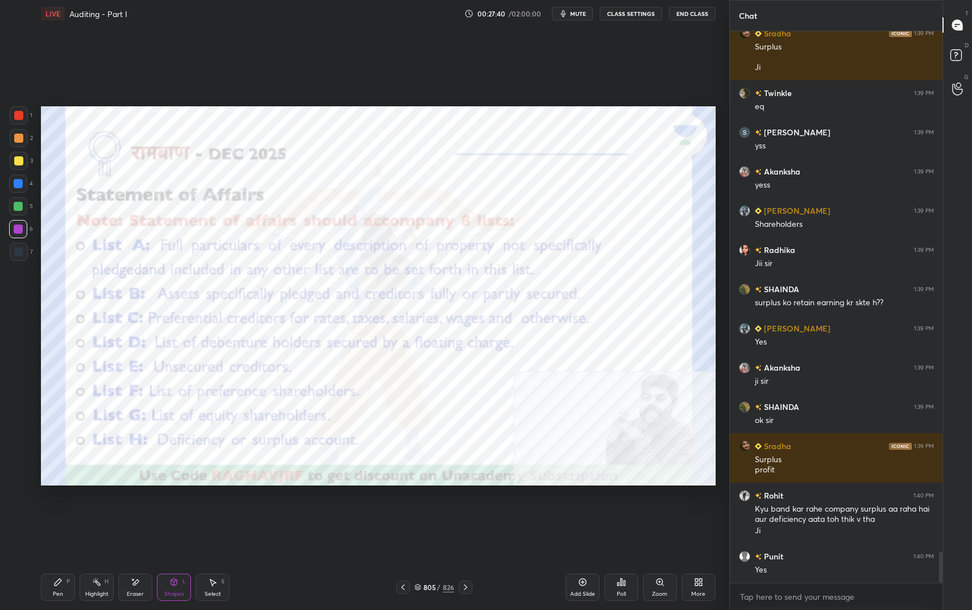
drag, startPoint x: 63, startPoint y: 585, endPoint x: 69, endPoint y: 584, distance: 6.9
click at [62, 512] on div "Pen P" at bounding box center [58, 587] width 34 height 27
drag, startPoint x: 174, startPoint y: 581, endPoint x: 175, endPoint y: 566, distance: 14.8
click at [174, 512] on icon at bounding box center [174, 582] width 6 height 2
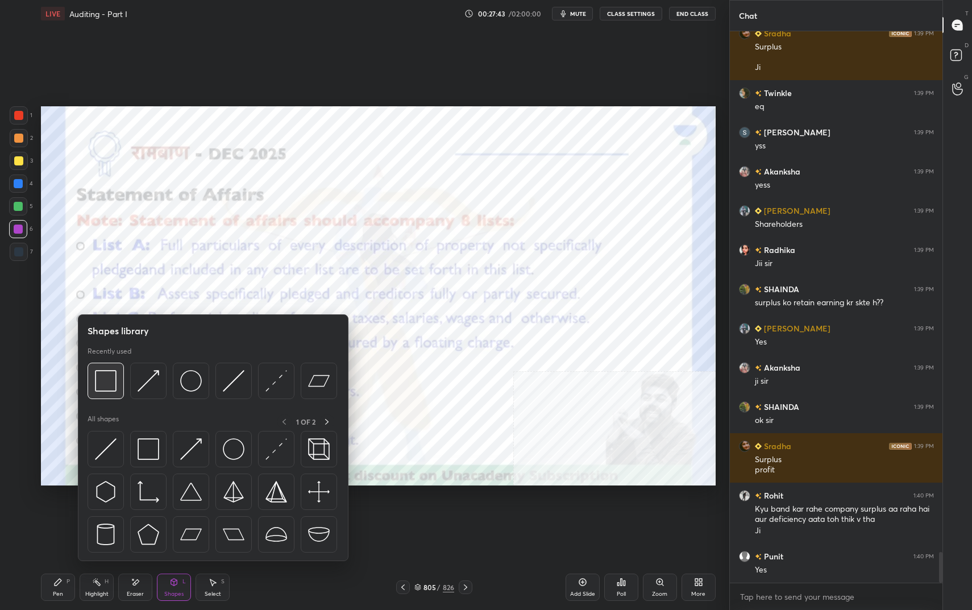
click at [100, 386] on img at bounding box center [106, 381] width 22 height 22
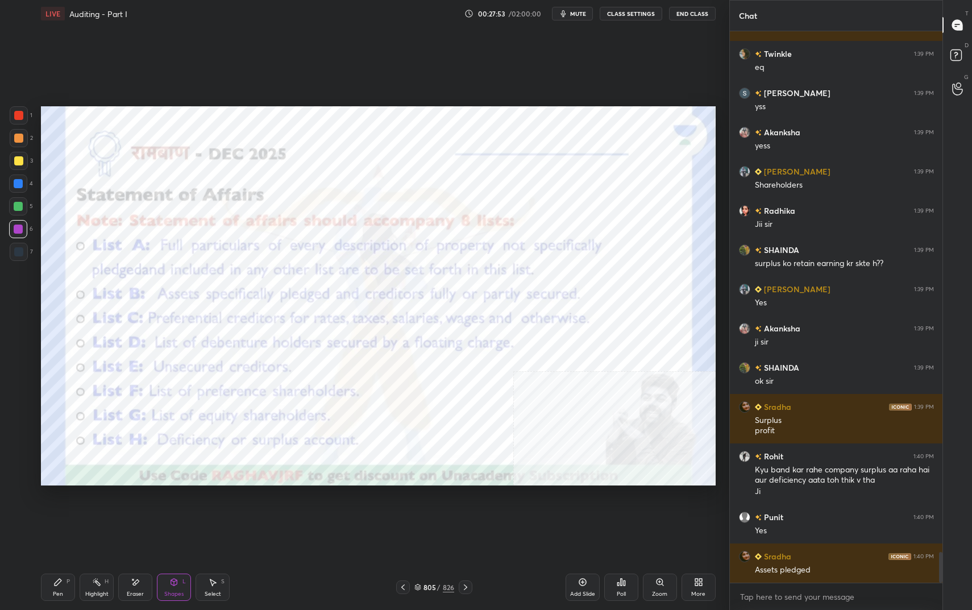
scroll to position [9437, 0]
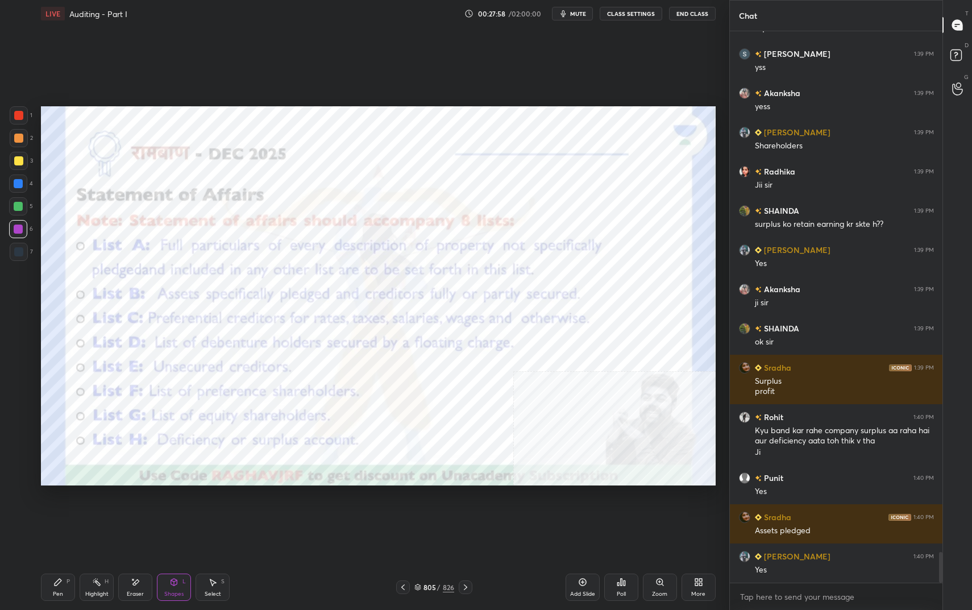
click at [56, 512] on div "Pen" at bounding box center [58, 594] width 10 height 6
drag, startPoint x: 59, startPoint y: 589, endPoint x: 72, endPoint y: 577, distance: 18.1
click at [59, 512] on div "Pen P" at bounding box center [58, 587] width 34 height 27
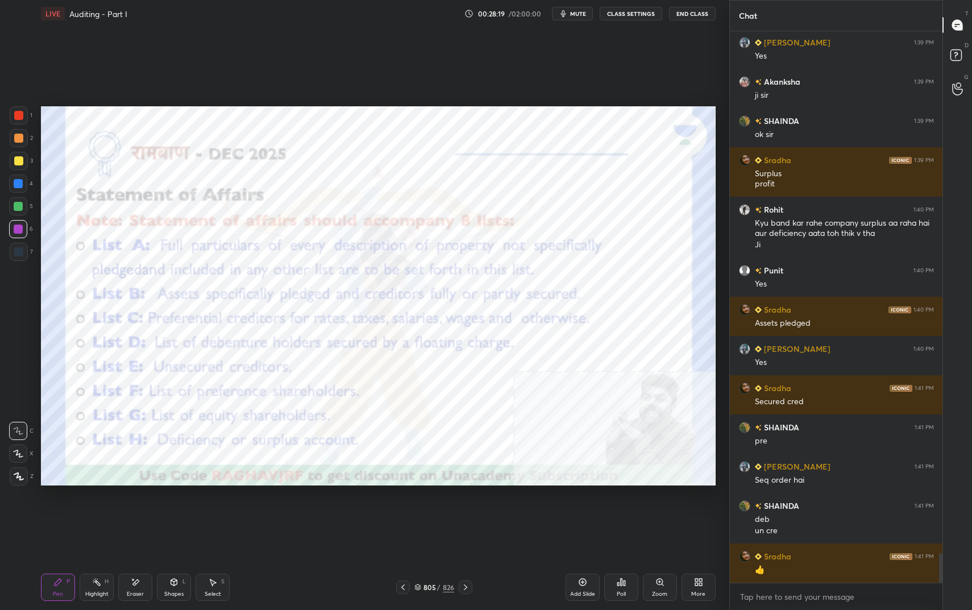
scroll to position [9684, 0]
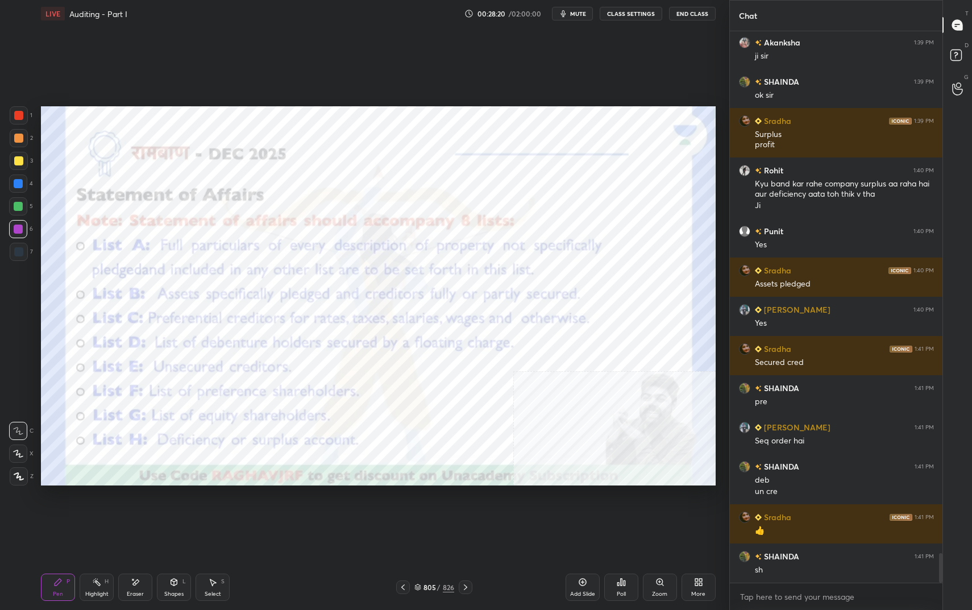
click at [102, 512] on div "Highlight H" at bounding box center [97, 587] width 34 height 27
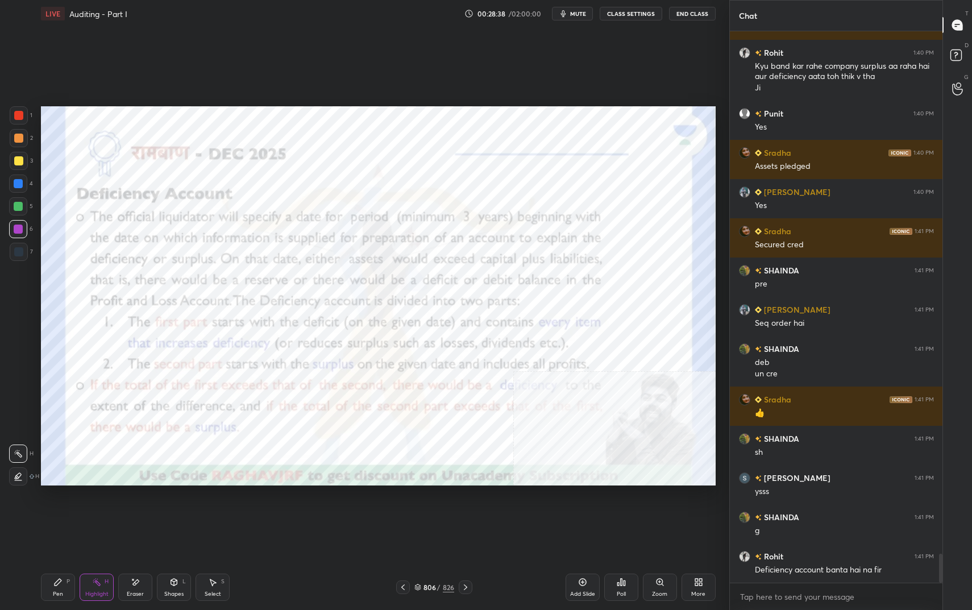
scroll to position [9841, 0]
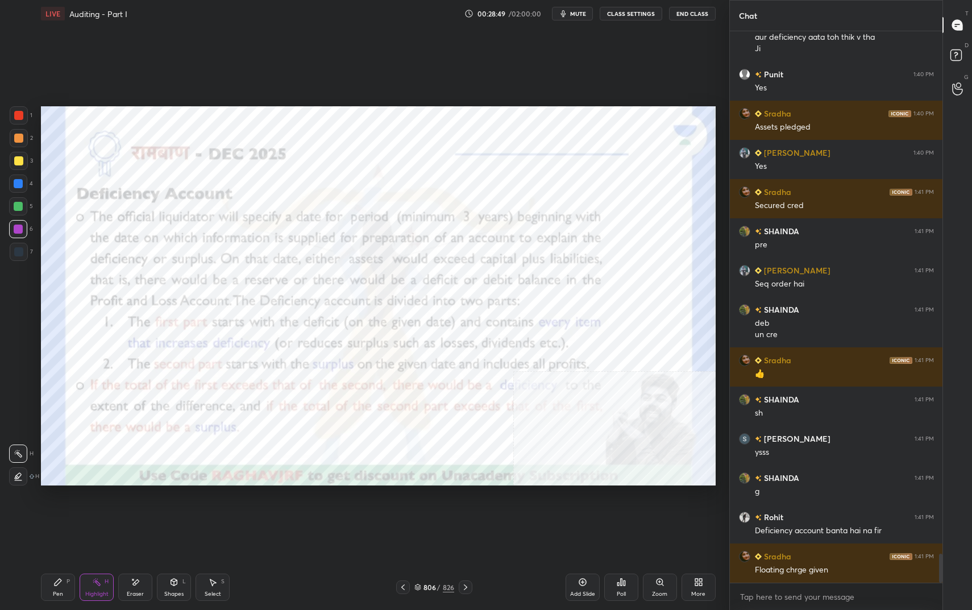
click at [180, 512] on div "Shapes L" at bounding box center [174, 587] width 34 height 27
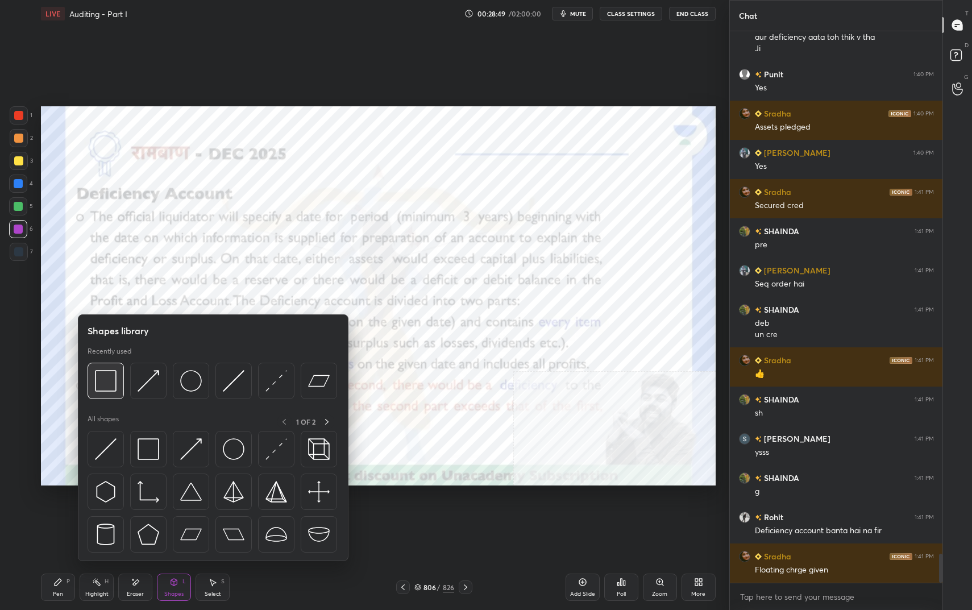
click at [106, 380] on img at bounding box center [106, 381] width 22 height 22
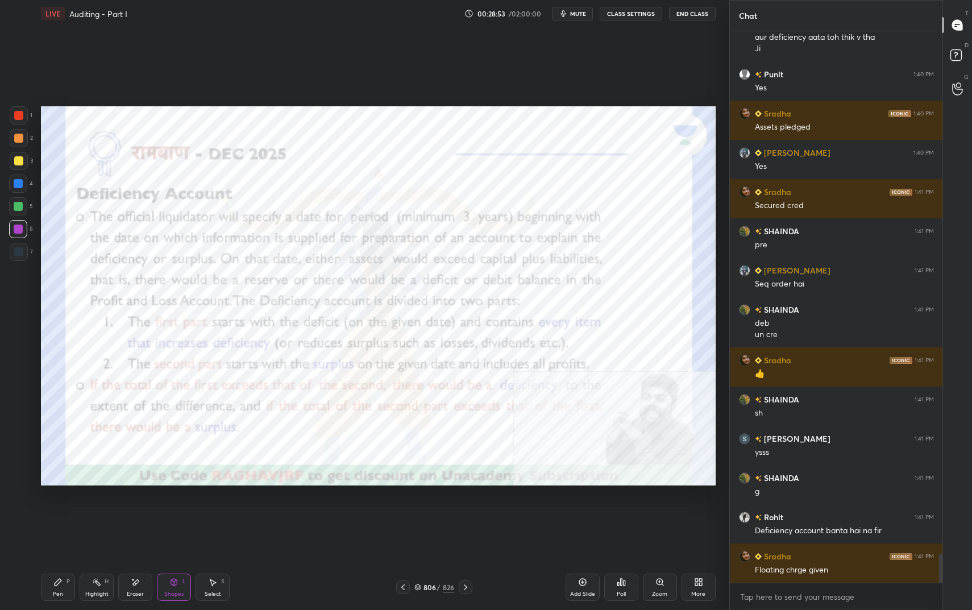
click at [102, 512] on div "Highlight H" at bounding box center [97, 587] width 34 height 27
click at [103, 512] on div "Highlight H" at bounding box center [97, 587] width 34 height 27
click at [47, 512] on div "Pen P" at bounding box center [58, 587] width 34 height 27
click at [50, 512] on div "Pen P" at bounding box center [58, 587] width 34 height 27
click at [55, 512] on icon at bounding box center [57, 582] width 9 height 9
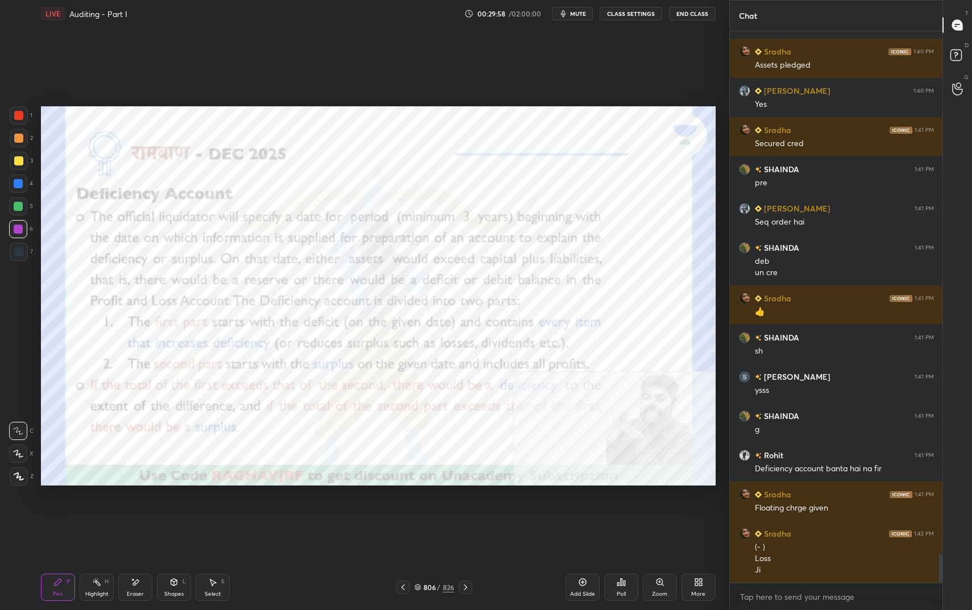
scroll to position [9942, 0]
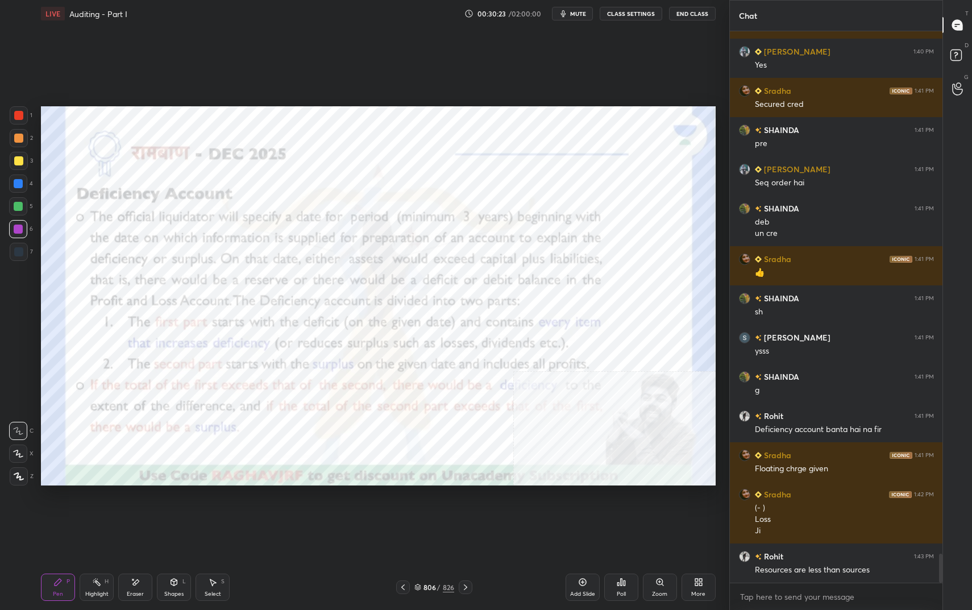
drag, startPoint x: 184, startPoint y: 581, endPoint x: 184, endPoint y: 562, distance: 18.8
click at [184, 512] on div "L" at bounding box center [184, 582] width 3 height 6
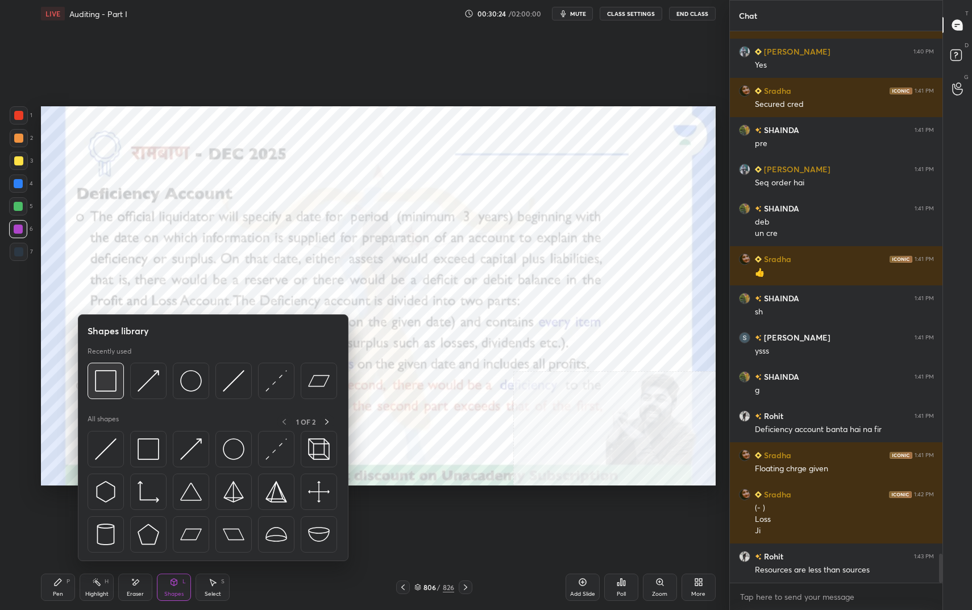
click at [104, 380] on img at bounding box center [106, 381] width 22 height 22
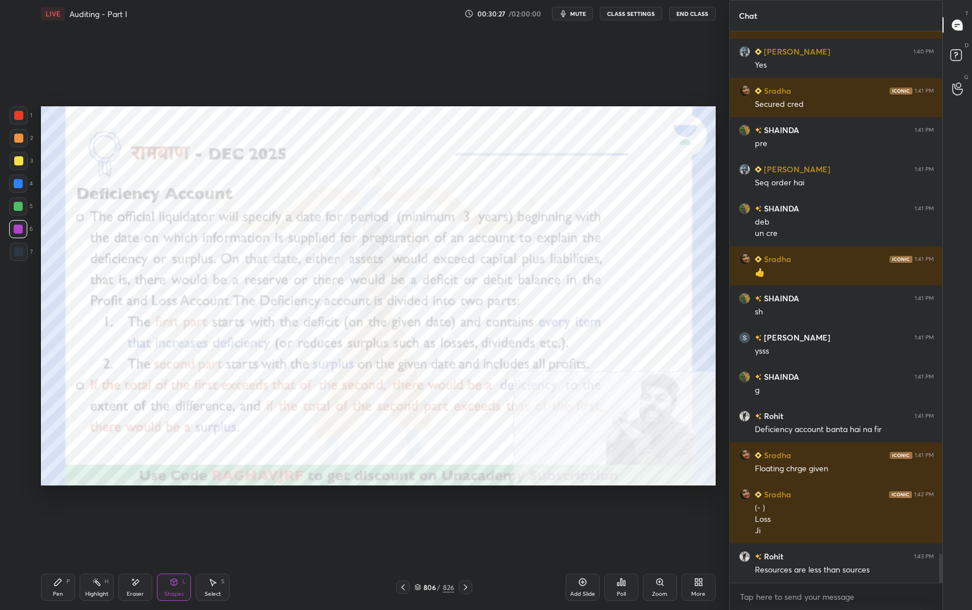
click at [63, 512] on div "Pen P" at bounding box center [58, 587] width 34 height 27
drag, startPoint x: 64, startPoint y: 585, endPoint x: 71, endPoint y: 566, distance: 19.2
click at [60, 512] on div "Pen P" at bounding box center [58, 587] width 34 height 27
drag, startPoint x: 181, startPoint y: 585, endPoint x: 192, endPoint y: 565, distance: 23.1
click at [179, 512] on div "Shapes L" at bounding box center [174, 587] width 34 height 27
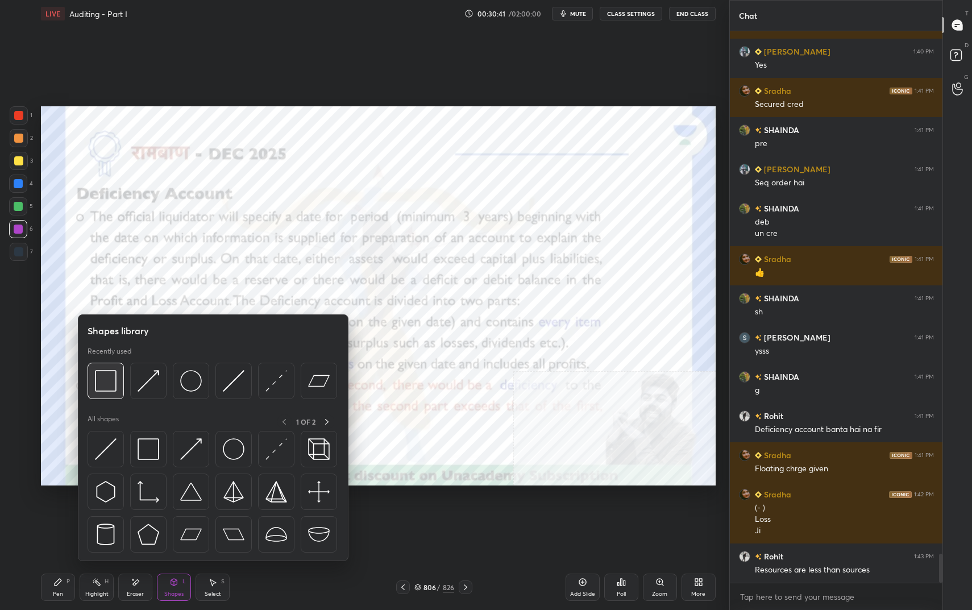
click at [99, 374] on img at bounding box center [106, 381] width 22 height 22
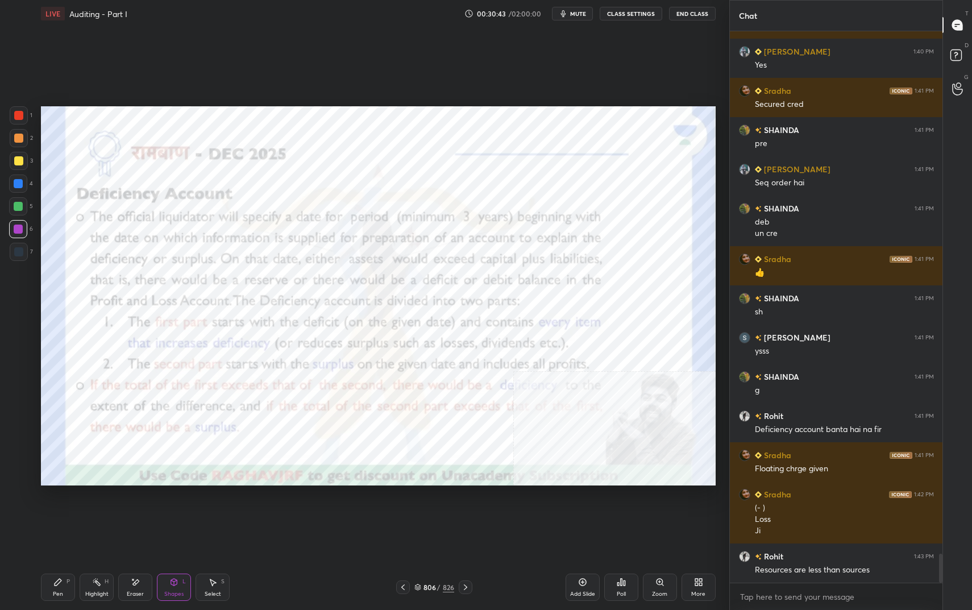
click at [91, 512] on div "Highlight" at bounding box center [96, 594] width 23 height 6
click at [97, 512] on div "Highlight" at bounding box center [96, 594] width 23 height 6
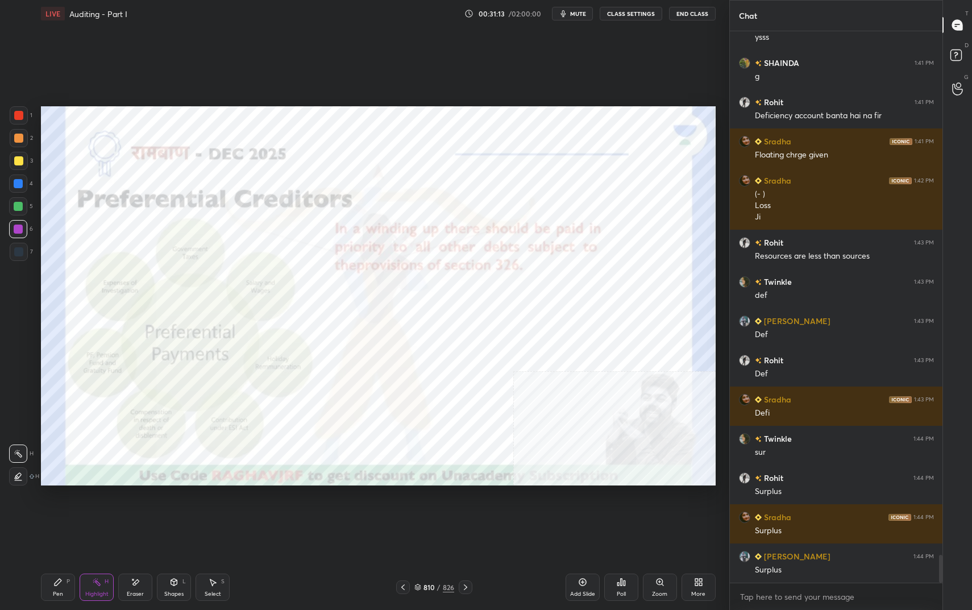
scroll to position [10283, 0]
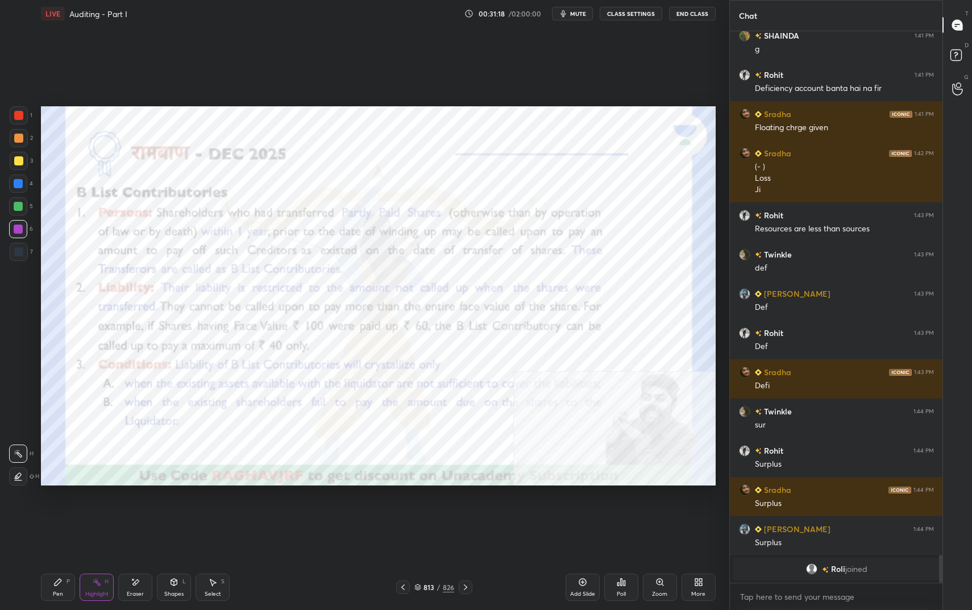
drag, startPoint x: 60, startPoint y: 605, endPoint x: 60, endPoint y: 598, distance: 6.8
click at [60, 512] on div "Pen P Highlight H Eraser Shapes L Select S 813 / 826 Add Slide Poll Zoom More" at bounding box center [378, 587] width 675 height 45
click at [65, 512] on div "Pen P" at bounding box center [58, 587] width 34 height 27
click at [20, 110] on div at bounding box center [19, 115] width 18 height 18
drag, startPoint x: 20, startPoint y: 111, endPoint x: 24, endPoint y: 107, distance: 6.0
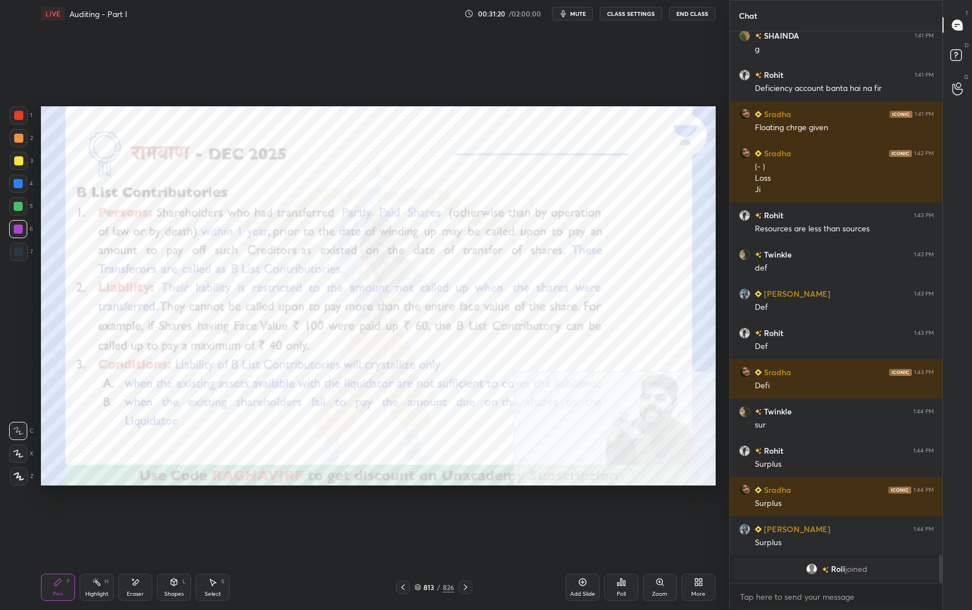
click at [20, 111] on div at bounding box center [18, 115] width 9 height 9
click at [175, 512] on div "Shapes L" at bounding box center [174, 587] width 34 height 27
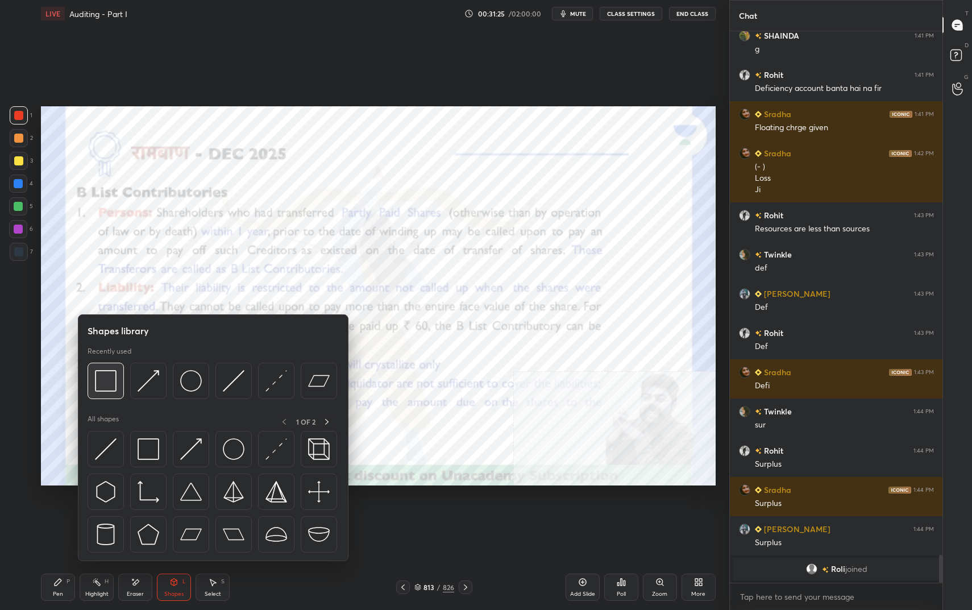
click at [109, 376] on img at bounding box center [106, 381] width 22 height 22
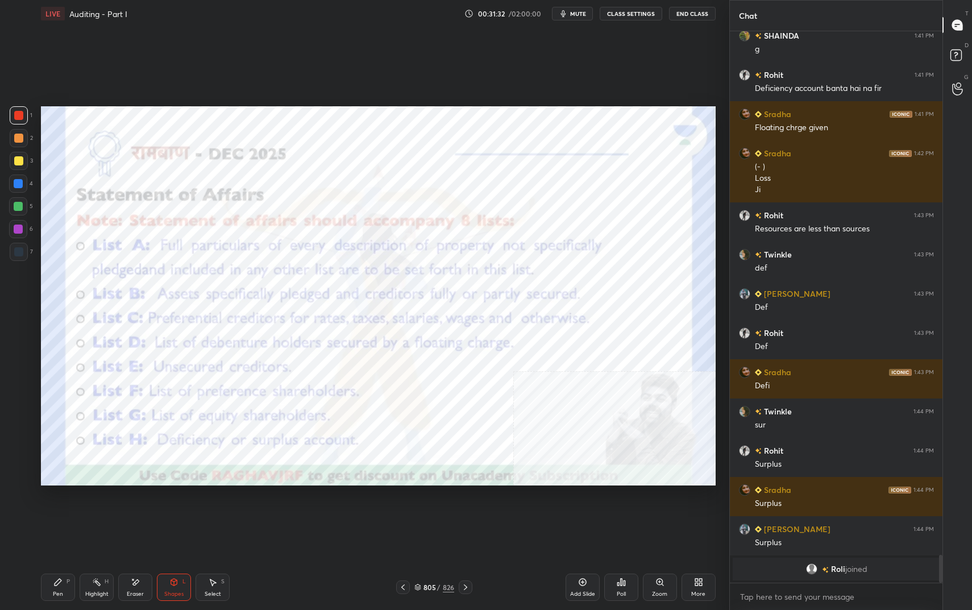
click at [98, 512] on icon at bounding box center [96, 582] width 9 height 9
click at [100, 512] on icon at bounding box center [96, 582] width 9 height 9
click at [437, 512] on div "805 / 826" at bounding box center [435, 587] width 40 height 10
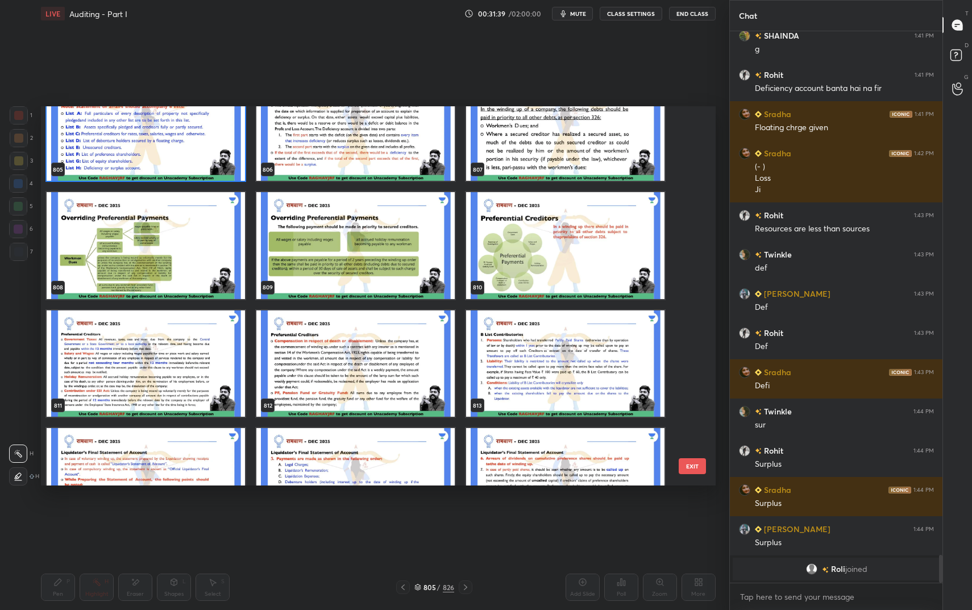
scroll to position [31701, 0]
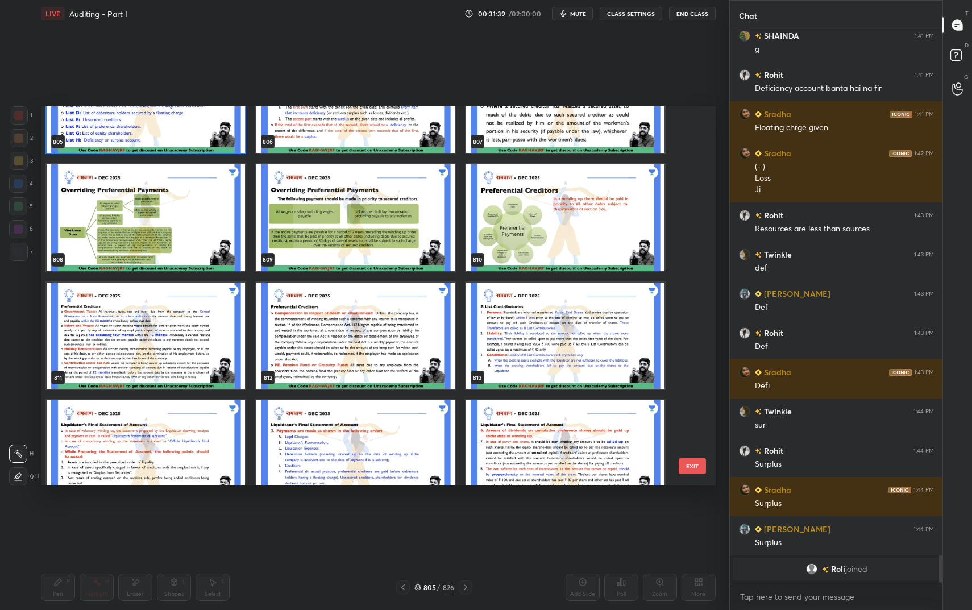
click at [516, 324] on img "grid" at bounding box center [565, 336] width 198 height 107
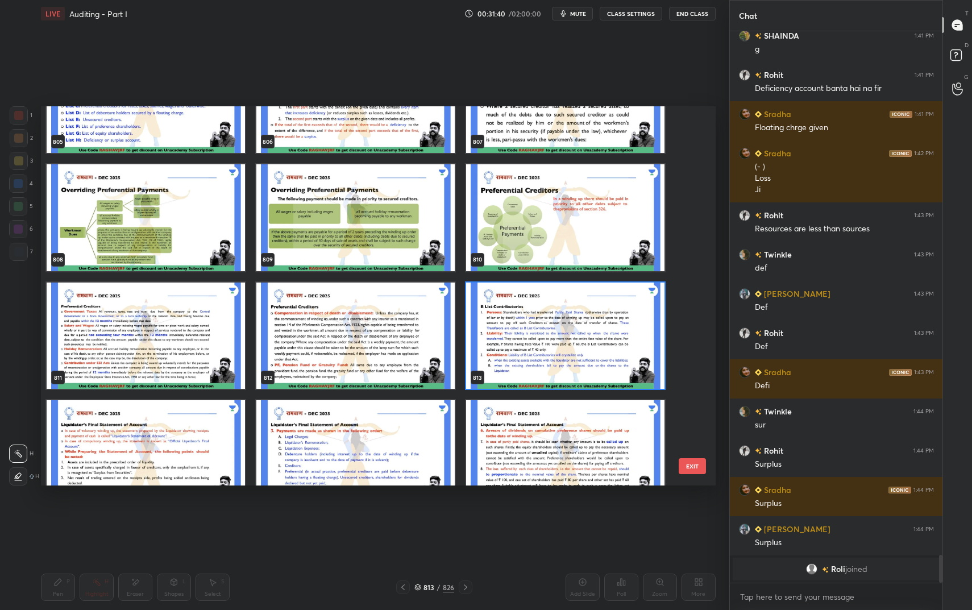
click at [516, 324] on img "grid" at bounding box center [565, 336] width 198 height 107
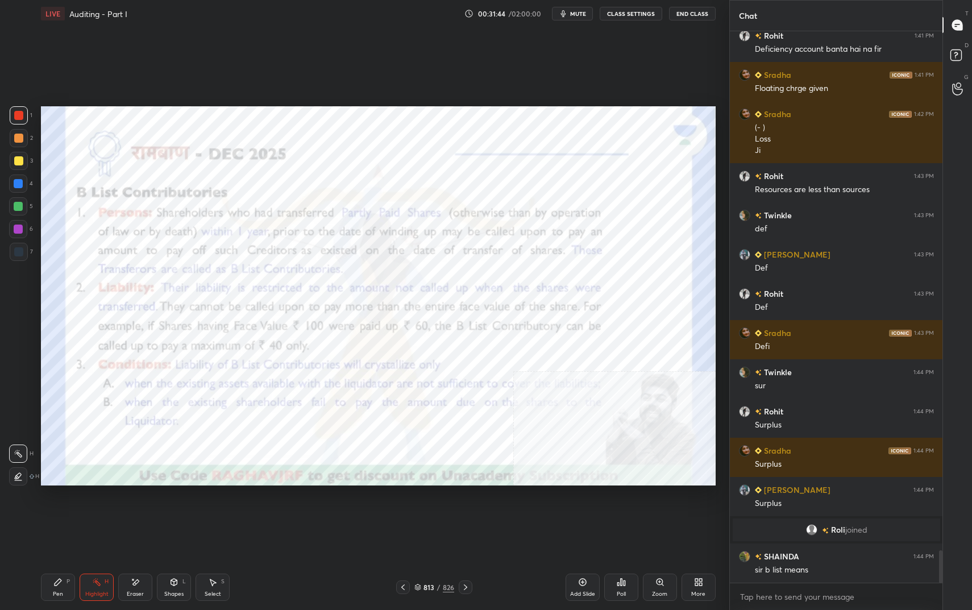
scroll to position [8858, 0]
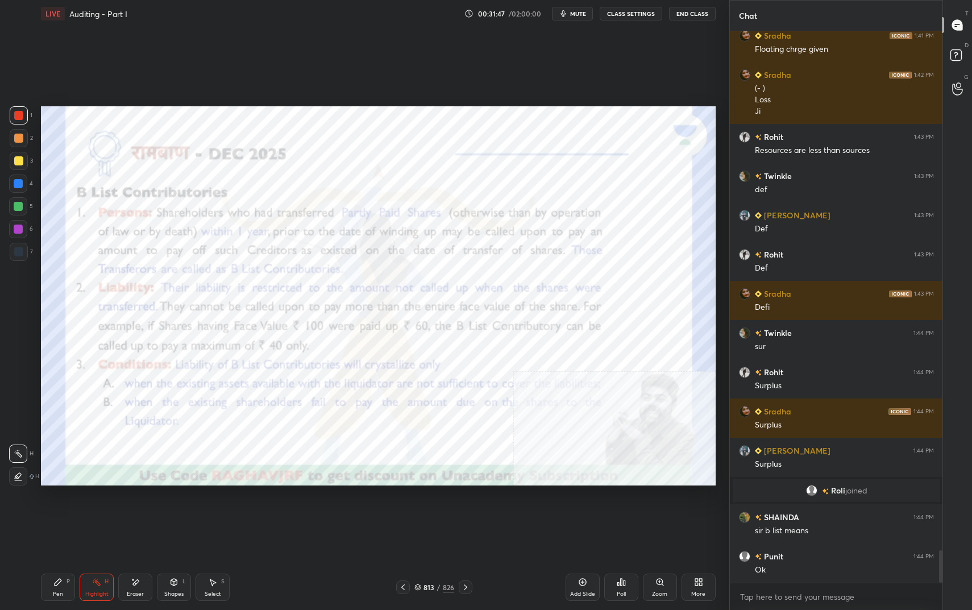
click at [92, 512] on div "Highlight H" at bounding box center [97, 587] width 34 height 27
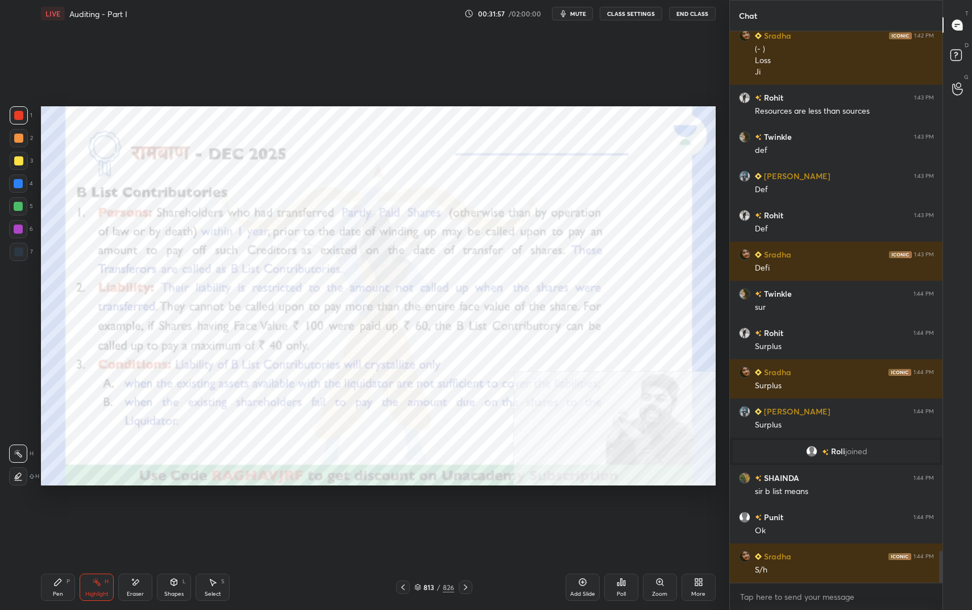
scroll to position [8947, 0]
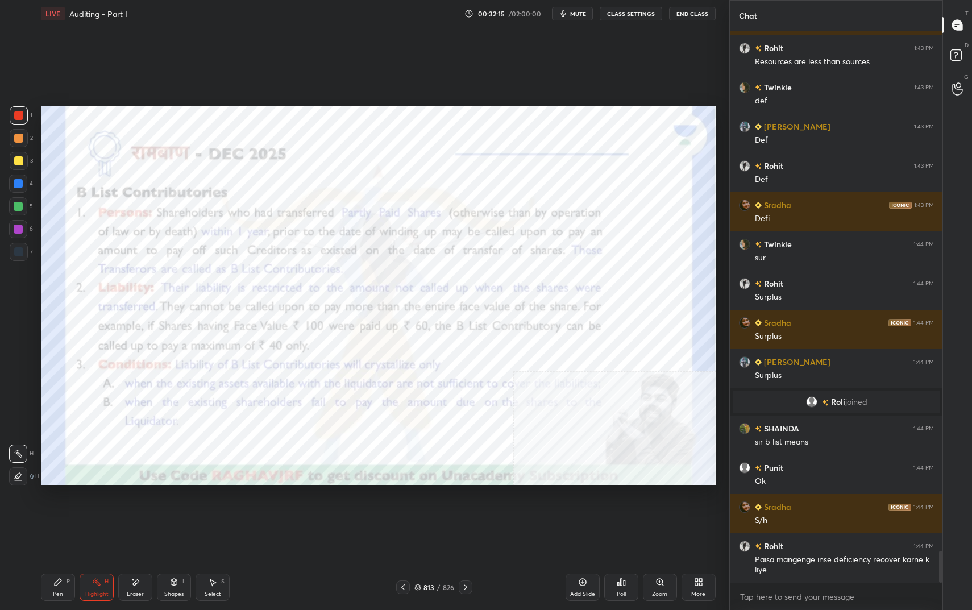
click at [59, 512] on div "Pen P" at bounding box center [58, 587] width 34 height 27
click at [63, 512] on div "Pen P" at bounding box center [58, 587] width 34 height 27
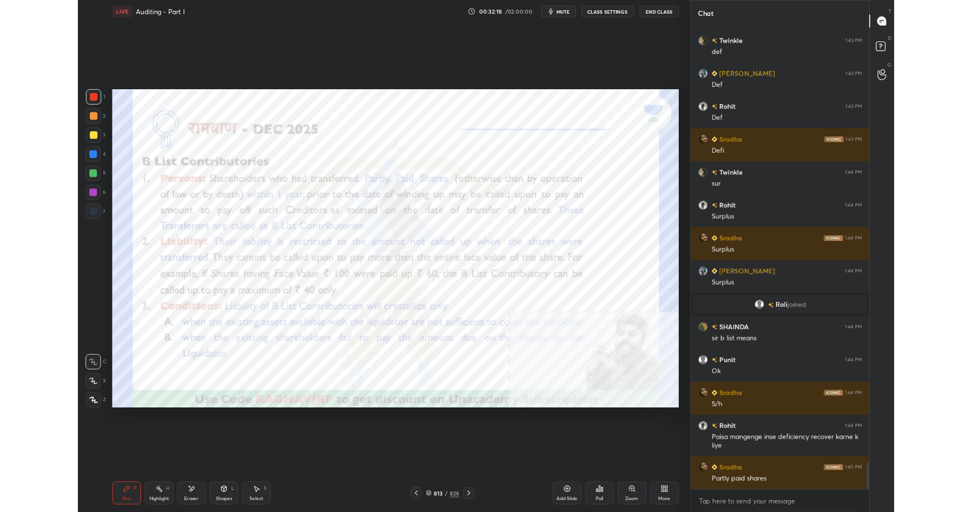
scroll to position [56431, 56186]
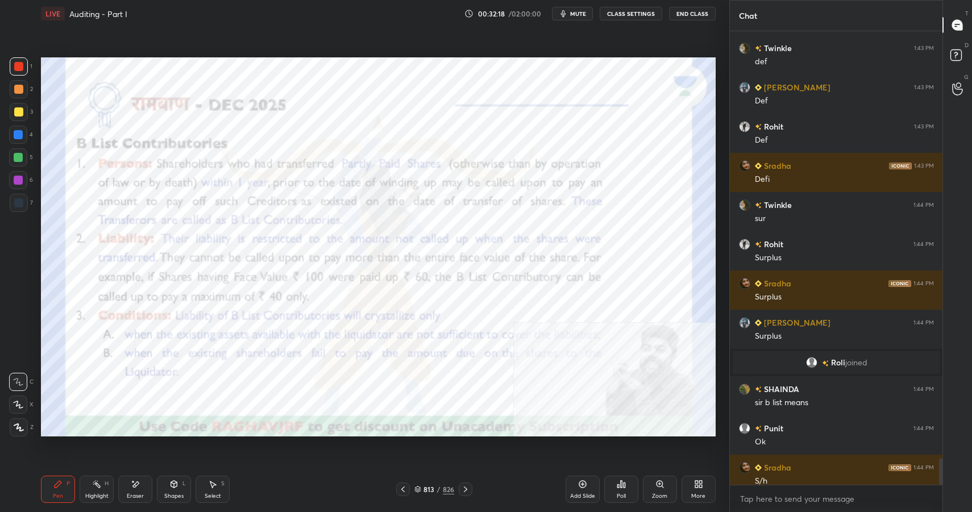
type textarea "x"
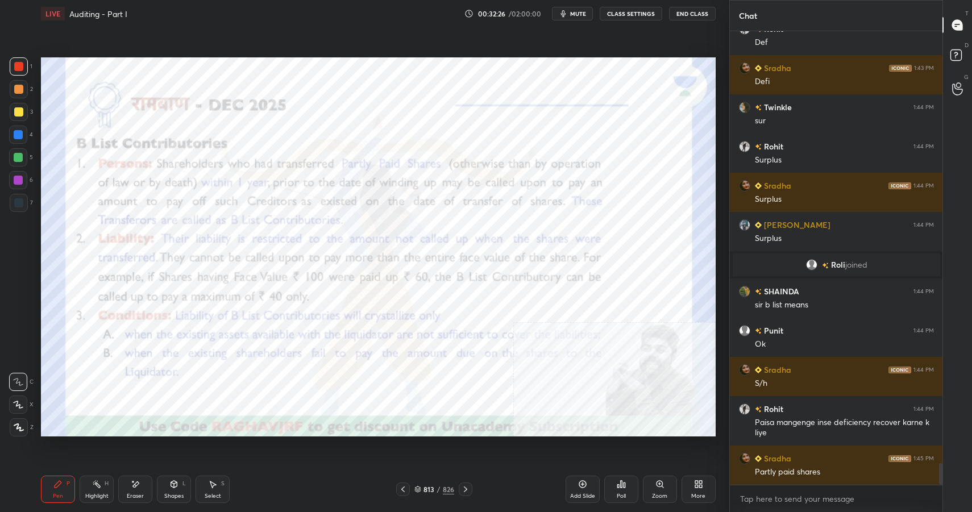
click at [698, 15] on button "End Class" at bounding box center [692, 14] width 47 height 14
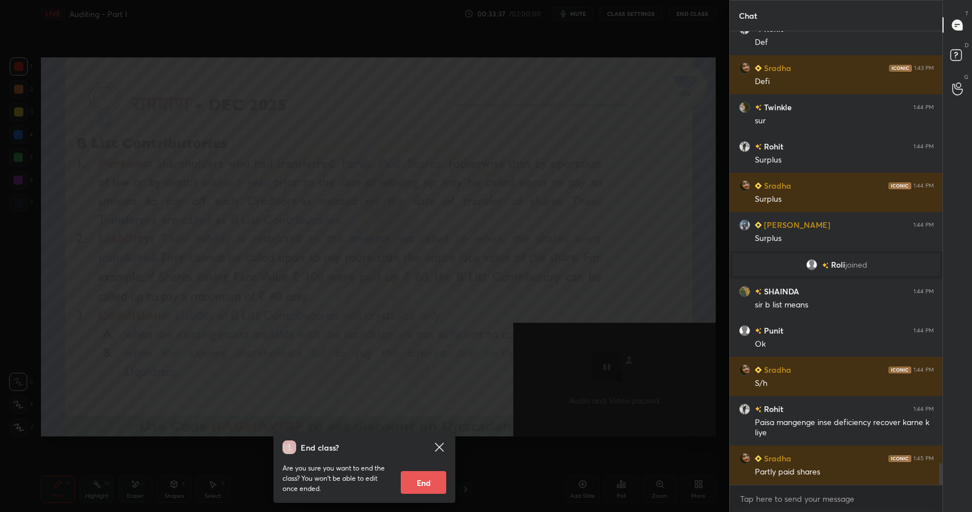
click at [251, 91] on div "End class? Are you sure you want to end the class? You won’t be able to edit on…" at bounding box center [365, 256] width 730 height 512
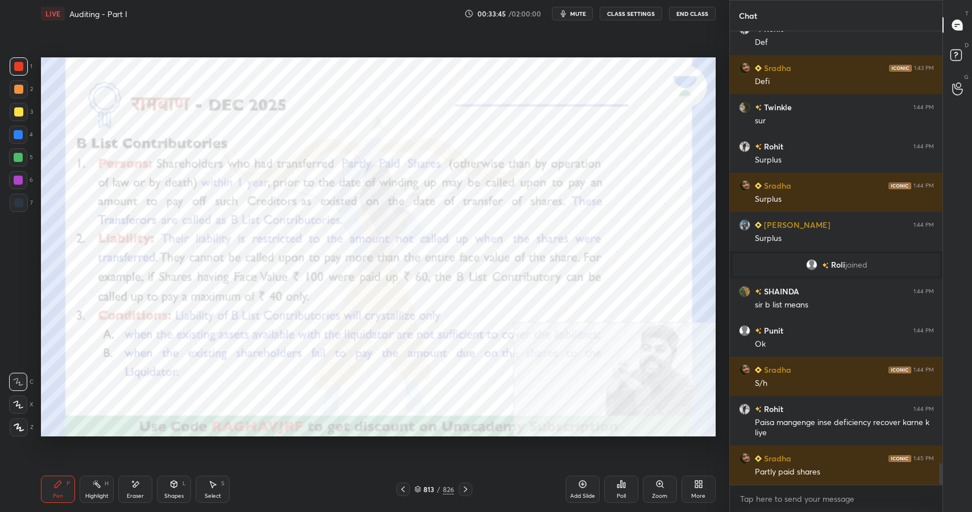
click at [586, 494] on div "Add Slide" at bounding box center [582, 497] width 25 height 6
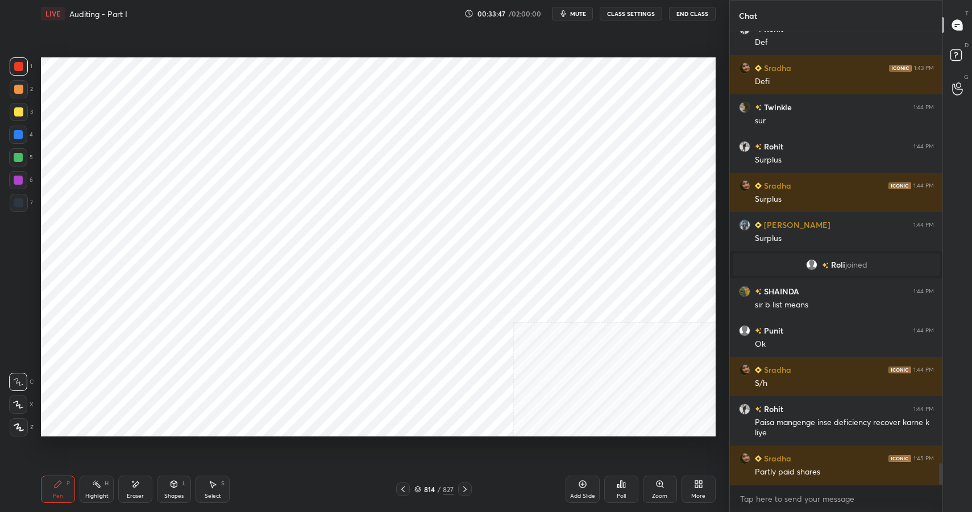
click at [19, 203] on div at bounding box center [18, 202] width 9 height 9
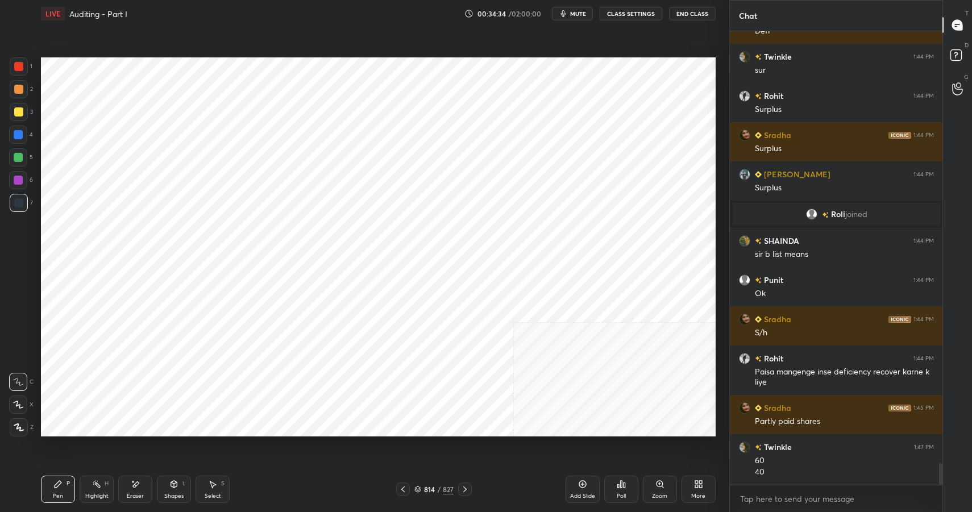
scroll to position [9174, 0]
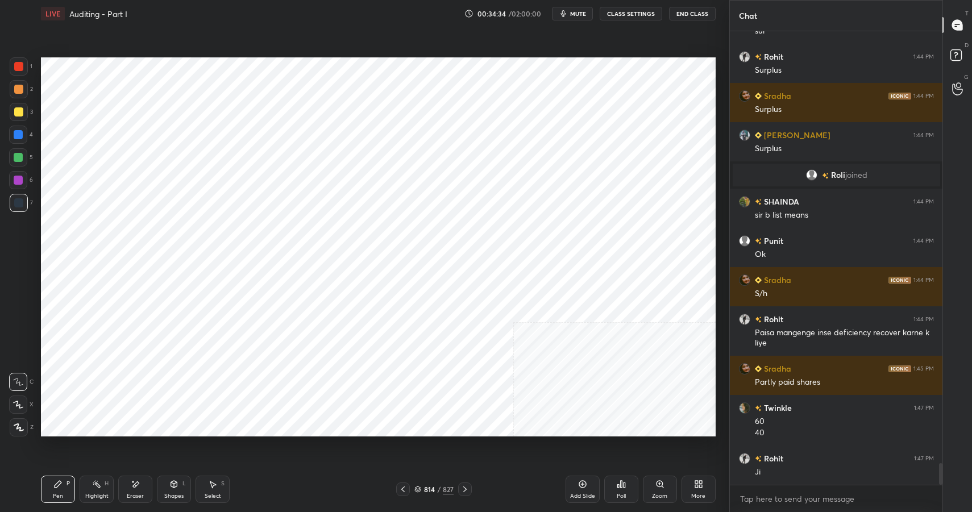
click at [177, 487] on icon at bounding box center [173, 484] width 9 height 9
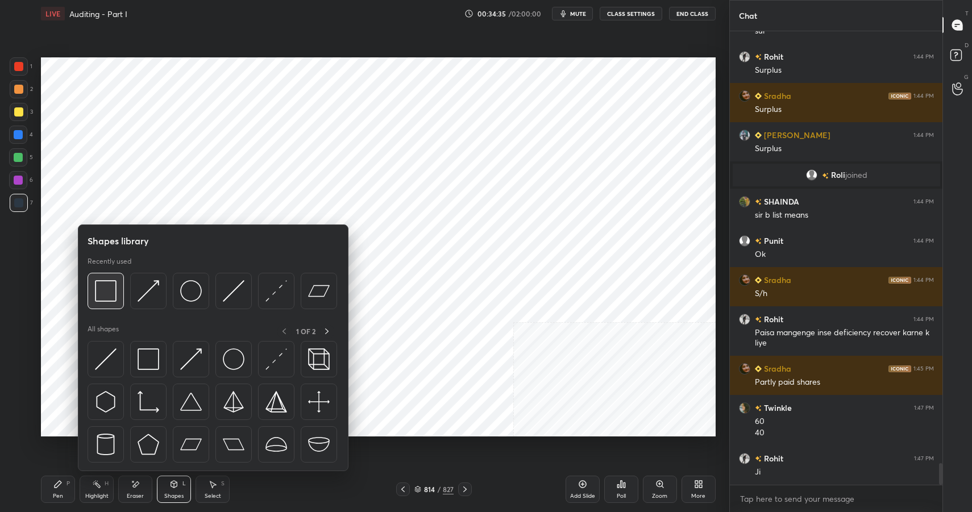
click at [117, 292] on div at bounding box center [106, 291] width 36 height 36
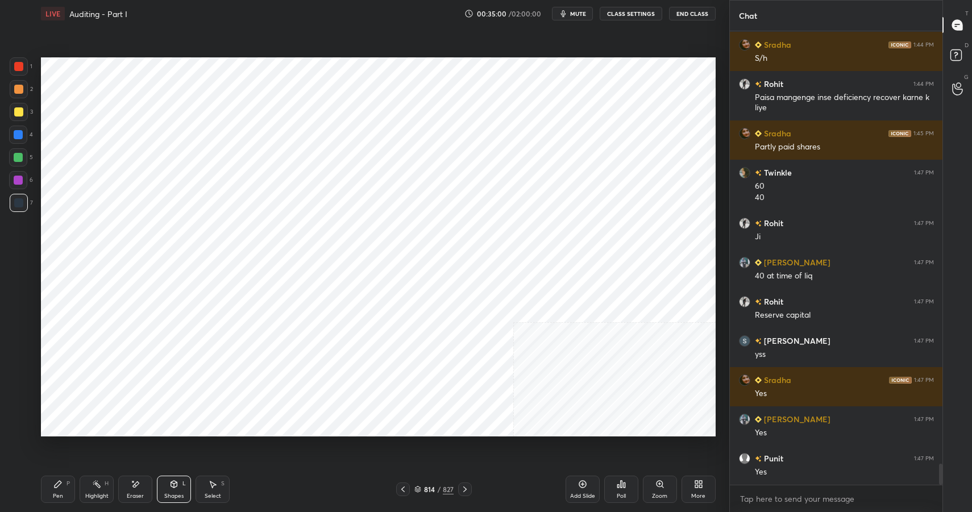
scroll to position [9448, 0]
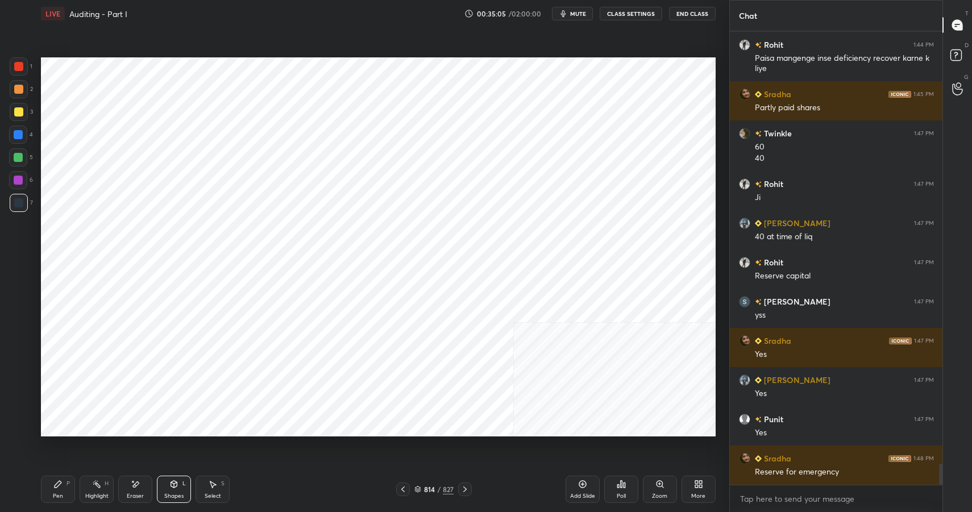
click at [172, 490] on div "Shapes L" at bounding box center [174, 489] width 34 height 27
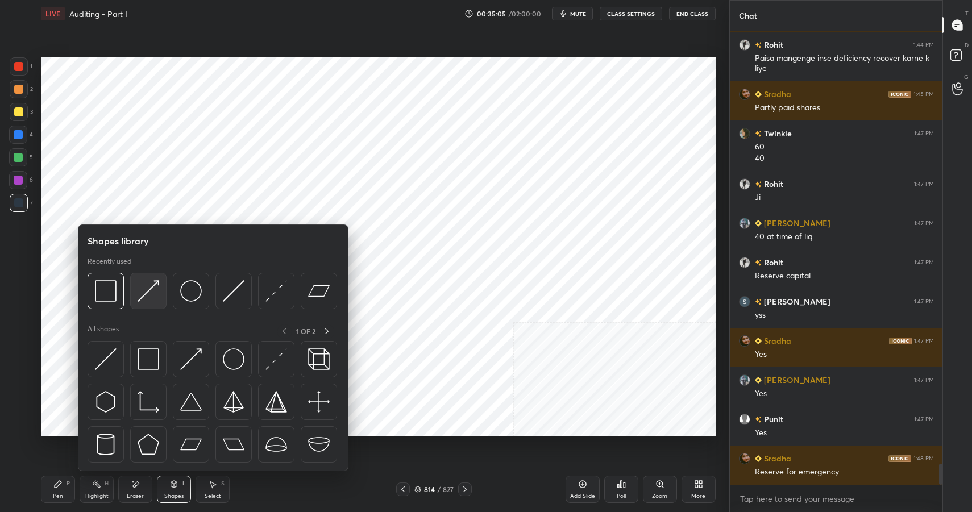
click at [152, 290] on img at bounding box center [149, 291] width 22 height 22
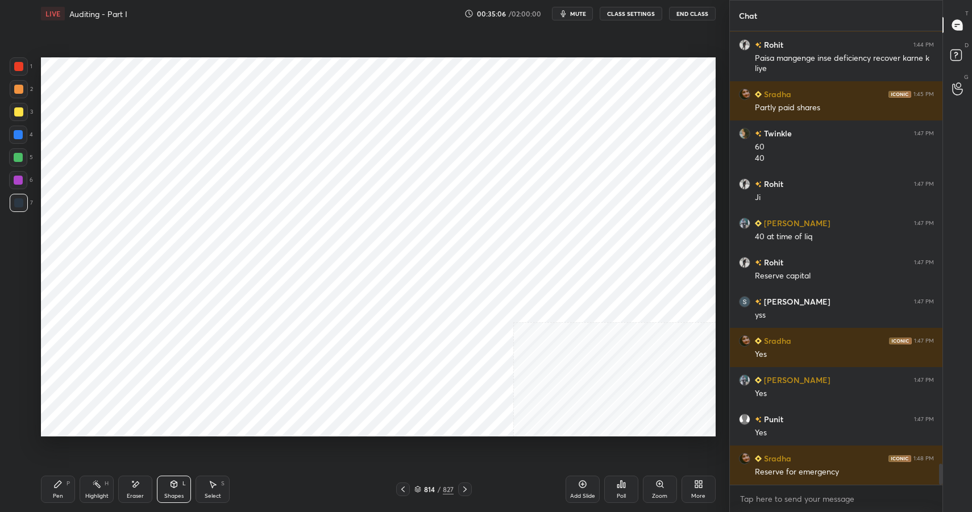
click at [23, 71] on div at bounding box center [19, 66] width 18 height 18
click at [174, 497] on div "Shapes" at bounding box center [173, 497] width 19 height 6
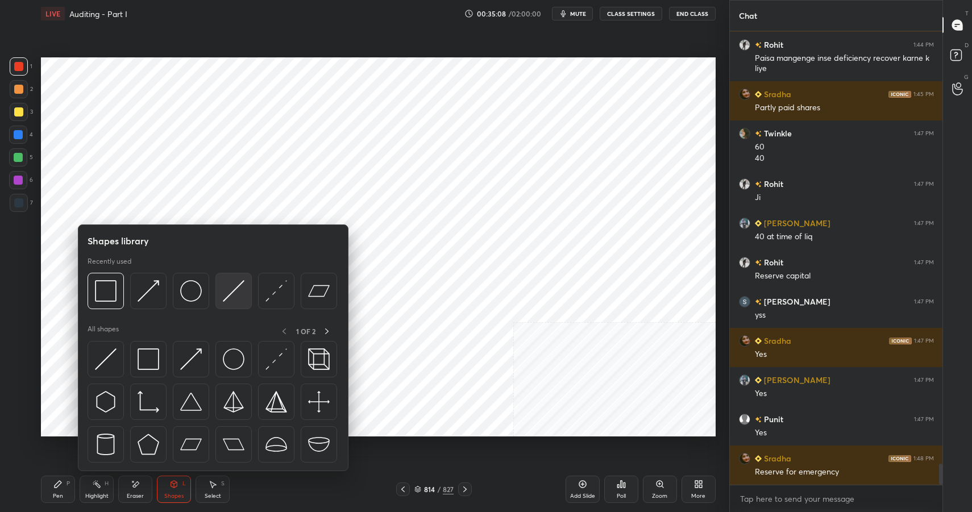
click at [227, 299] on img at bounding box center [234, 291] width 22 height 22
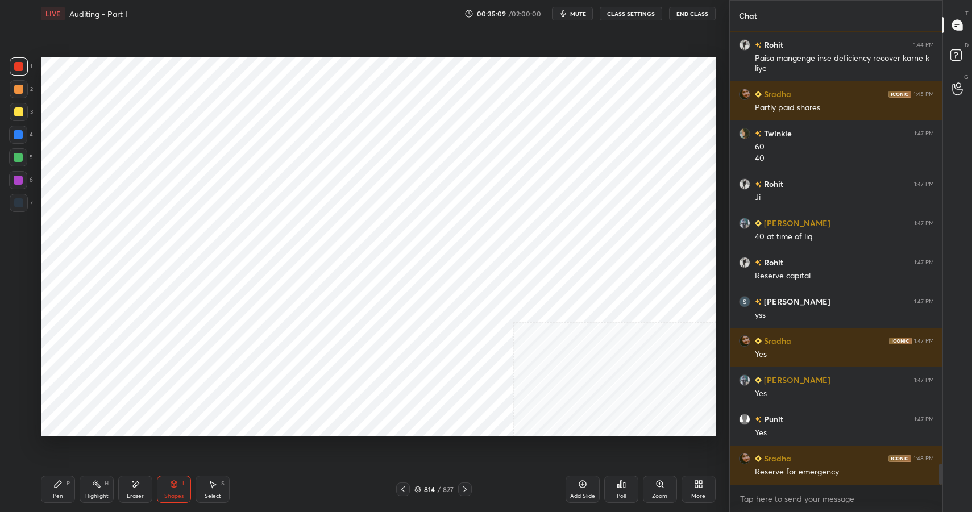
scroll to position [9488, 0]
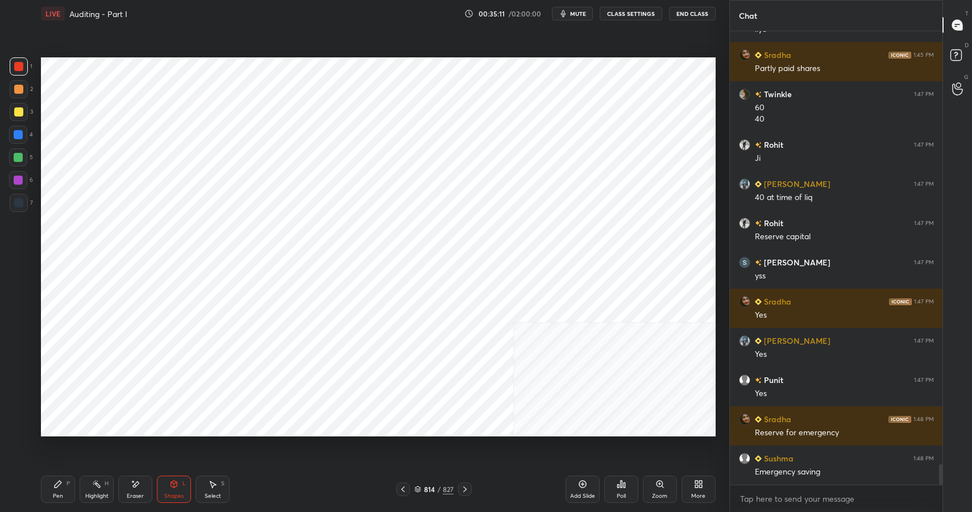
drag, startPoint x: 60, startPoint y: 497, endPoint x: 75, endPoint y: 487, distance: 18.0
click at [60, 496] on div "Pen" at bounding box center [58, 497] width 10 height 6
click at [182, 489] on div "Shapes L" at bounding box center [174, 489] width 34 height 27
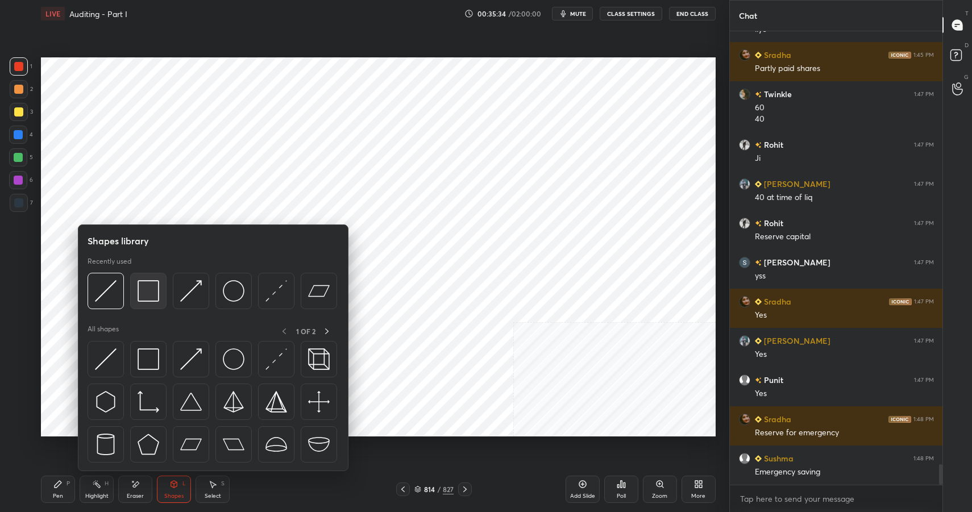
click at [131, 292] on div at bounding box center [148, 291] width 36 height 36
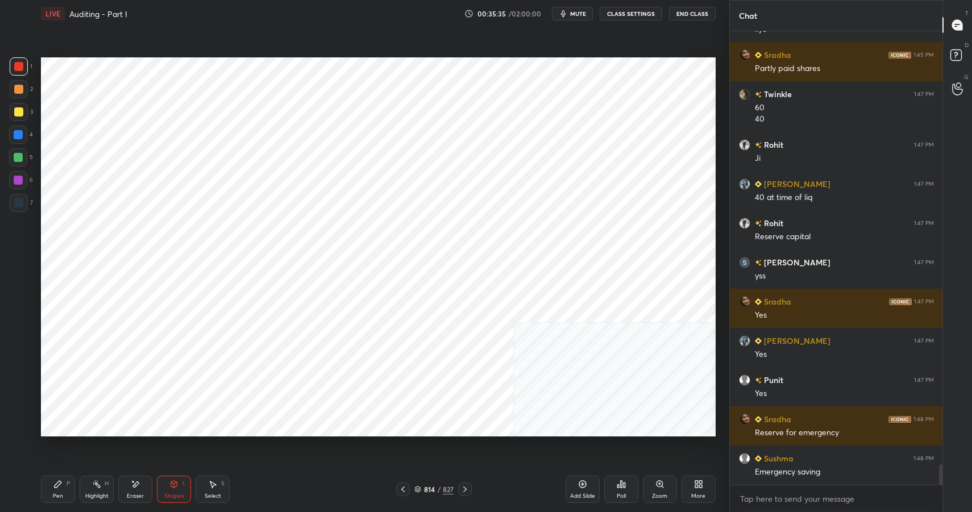
scroll to position [9527, 0]
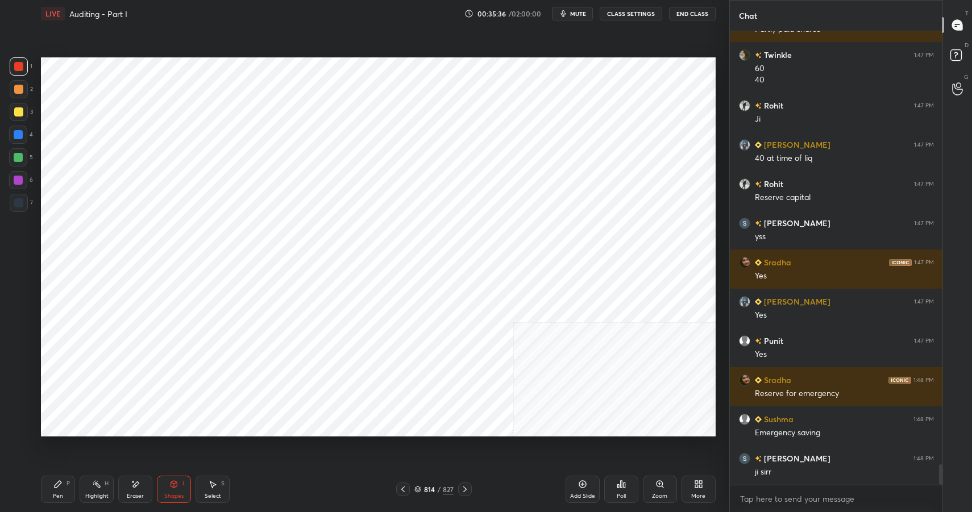
click at [55, 490] on div "Pen P" at bounding box center [58, 489] width 34 height 27
click at [61, 488] on icon at bounding box center [57, 484] width 9 height 9
click at [22, 201] on div at bounding box center [18, 202] width 9 height 9
click at [175, 497] on div "Shapes" at bounding box center [173, 497] width 19 height 6
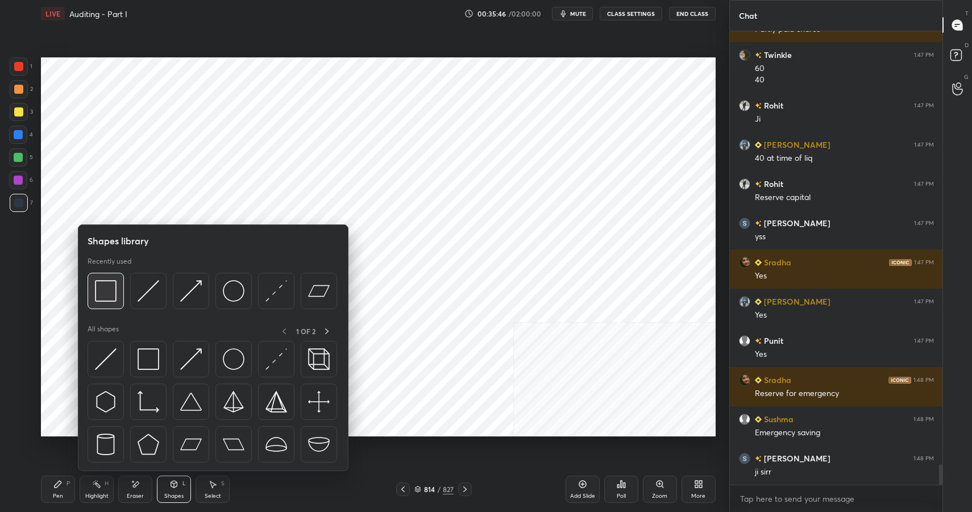
click at [111, 291] on img at bounding box center [106, 291] width 22 height 22
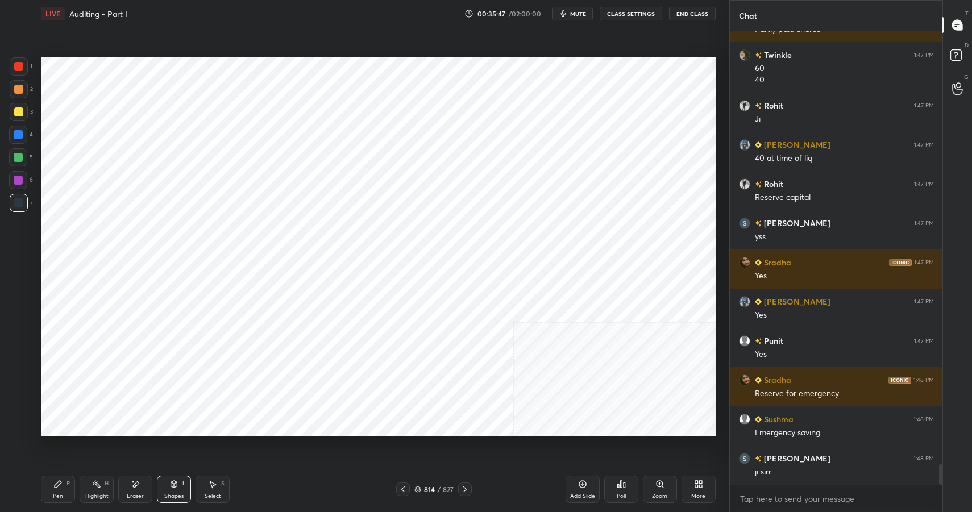
scroll to position [9566, 0]
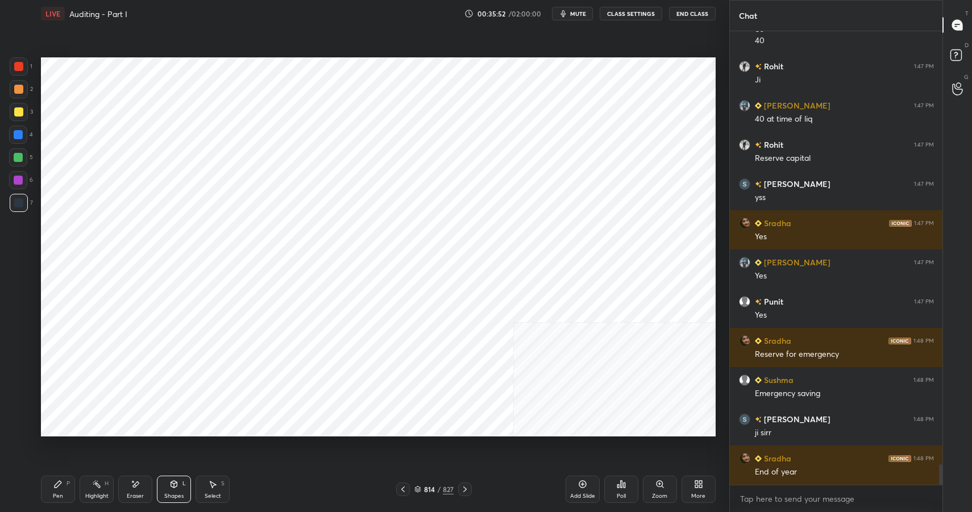
drag, startPoint x: 53, startPoint y: 486, endPoint x: 59, endPoint y: 488, distance: 6.1
click at [53, 486] on div "Pen P" at bounding box center [58, 489] width 34 height 27
click at [57, 487] on icon at bounding box center [57, 484] width 9 height 9
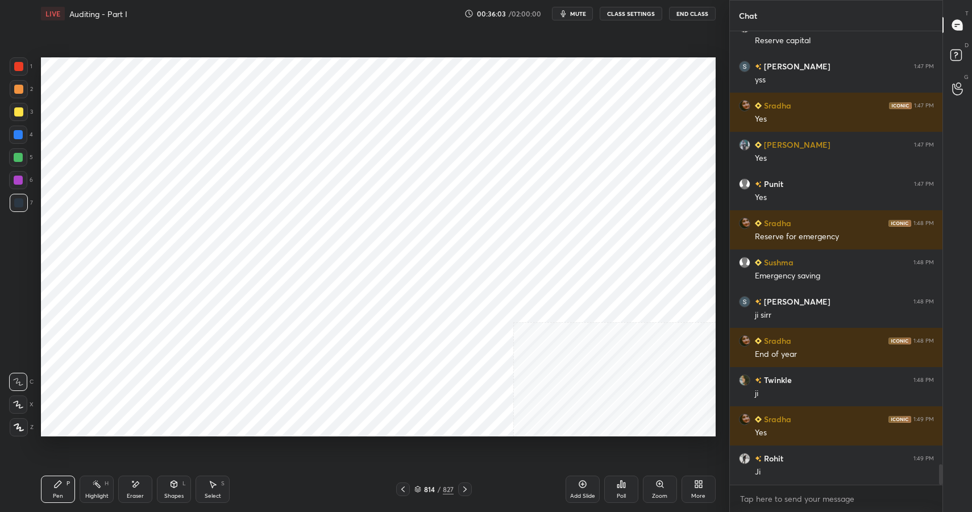
scroll to position [9723, 0]
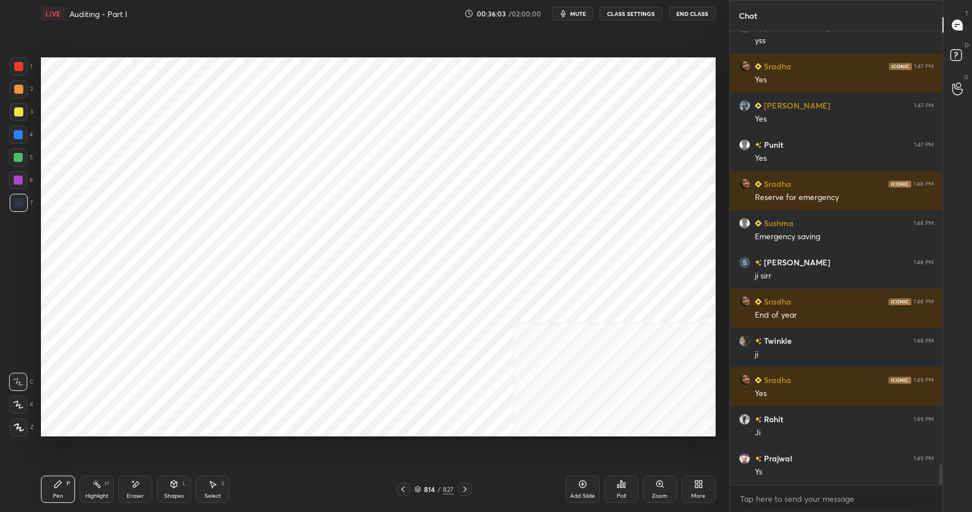
click at [168, 496] on div "Shapes" at bounding box center [173, 497] width 19 height 6
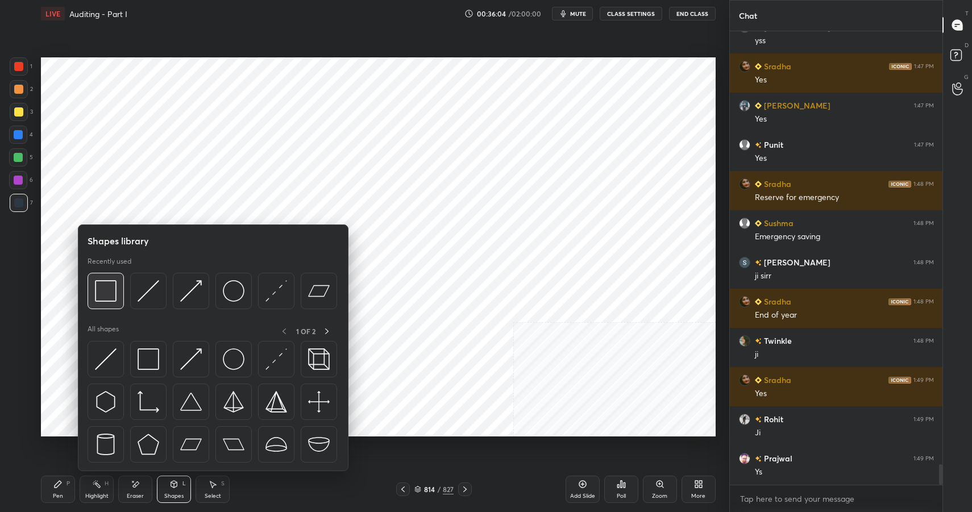
scroll to position [9762, 0]
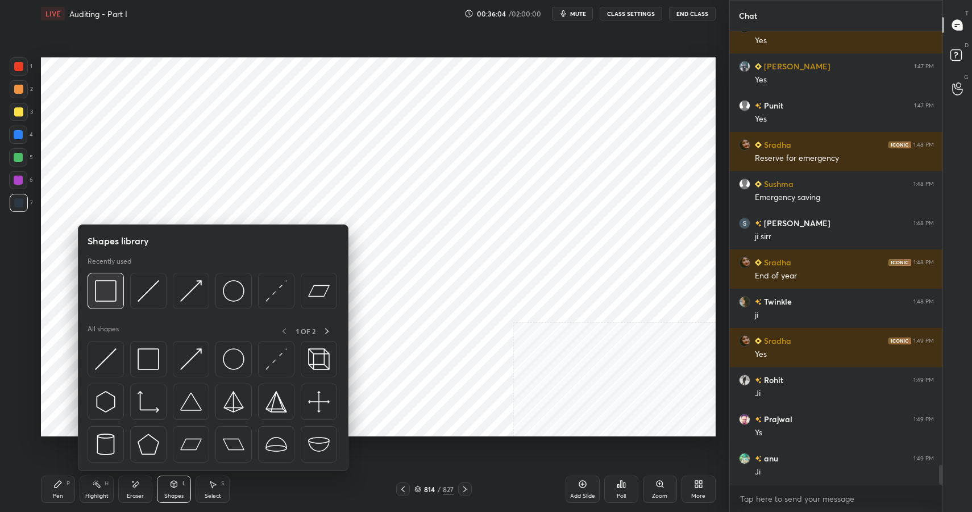
click at [102, 297] on img at bounding box center [106, 291] width 22 height 22
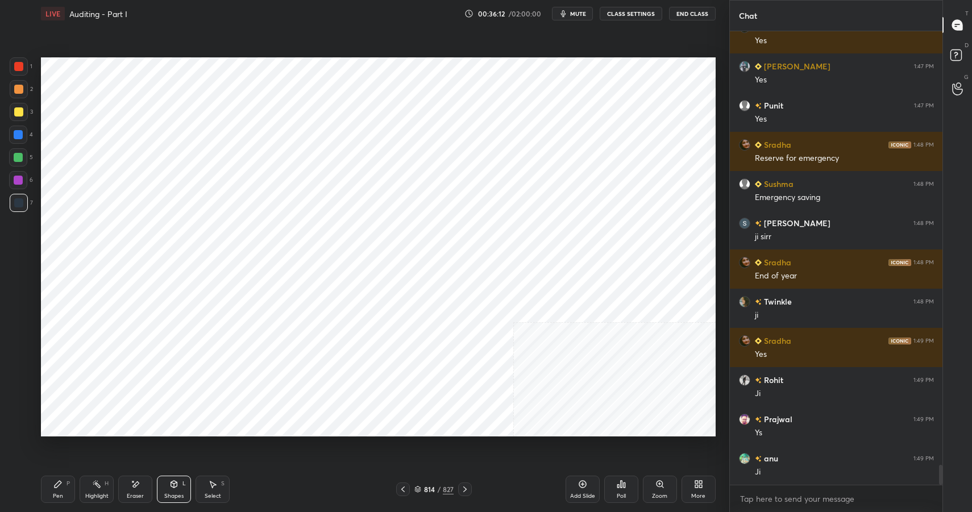
click at [52, 489] on div "Pen P" at bounding box center [58, 489] width 34 height 27
click at [56, 490] on div "Pen P" at bounding box center [58, 489] width 34 height 27
click at [24, 68] on div at bounding box center [19, 66] width 18 height 18
click at [23, 67] on div at bounding box center [18, 66] width 9 height 9
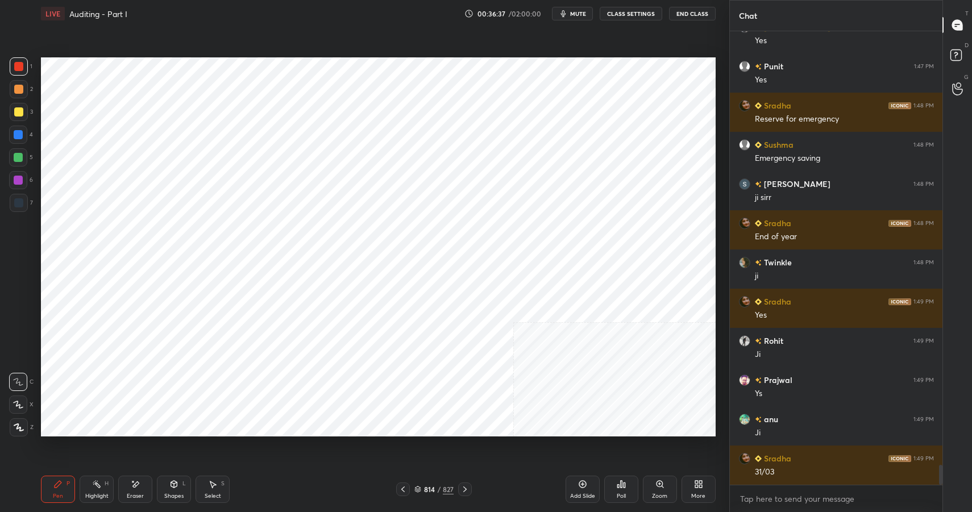
click at [176, 489] on icon at bounding box center [173, 484] width 9 height 9
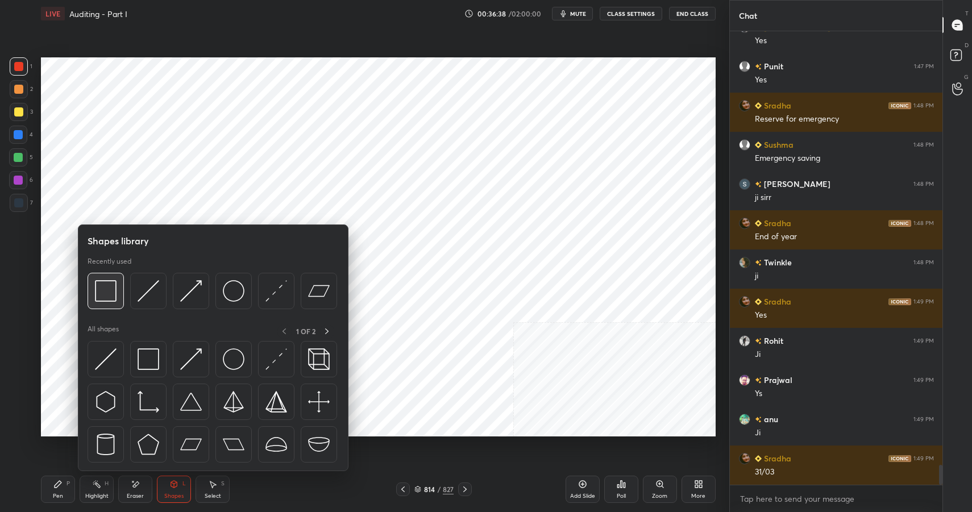
click at [109, 293] on img at bounding box center [106, 291] width 22 height 22
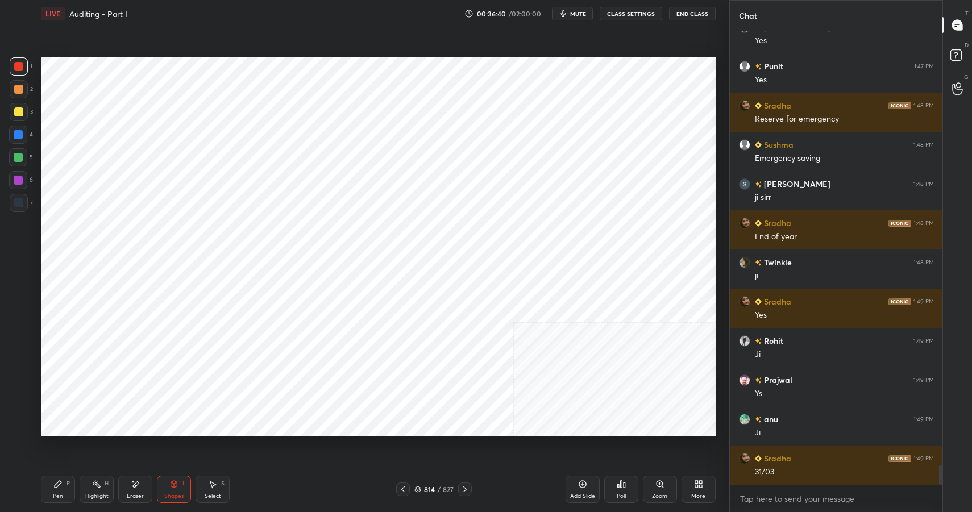
click at [179, 495] on div "Shapes" at bounding box center [173, 497] width 19 height 6
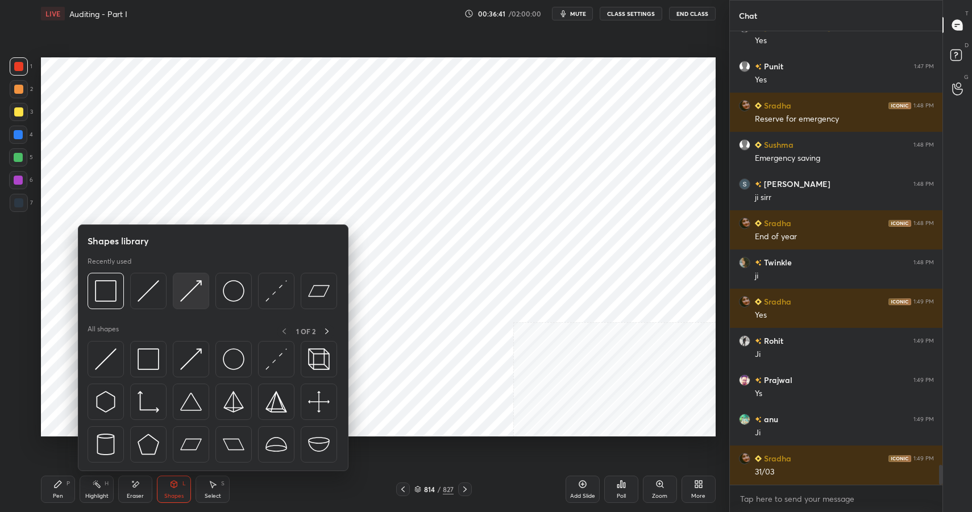
click at [183, 281] on img at bounding box center [191, 291] width 22 height 22
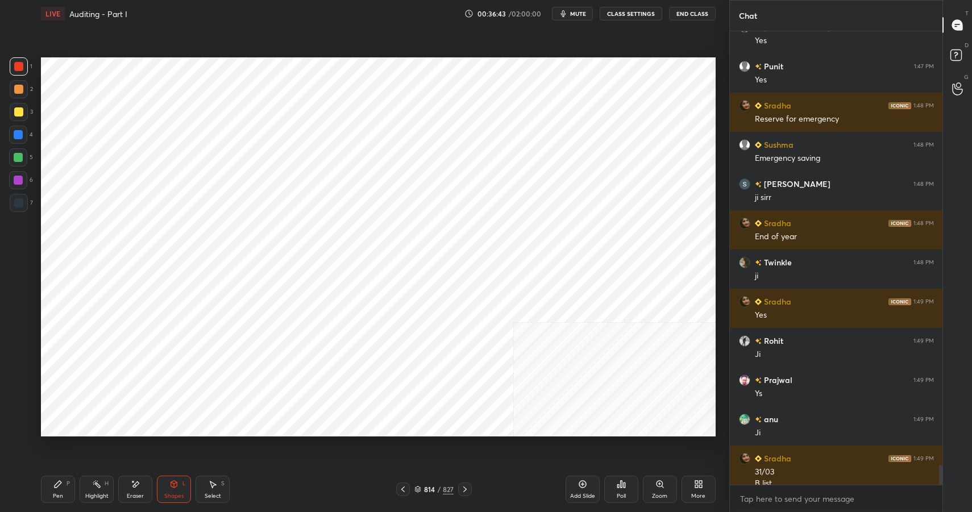
scroll to position [9813, 0]
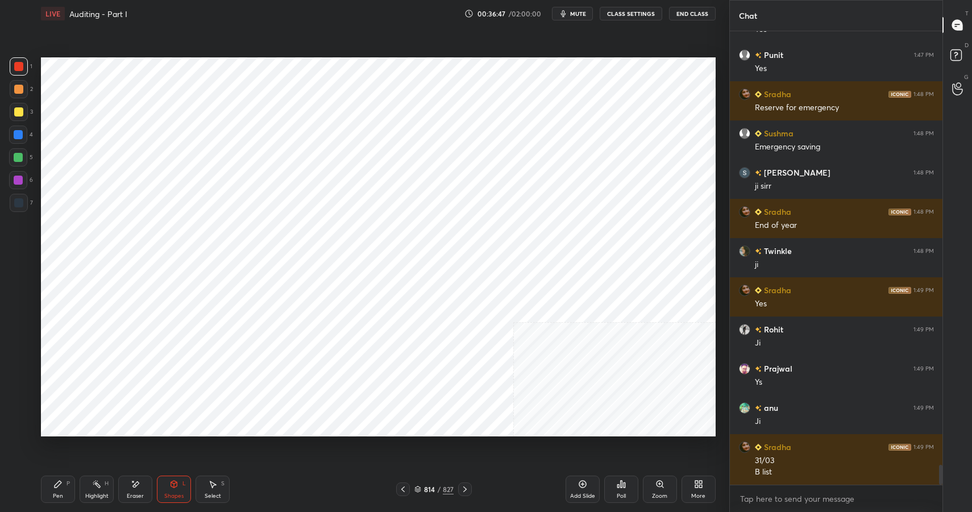
click at [78, 493] on div "Pen P Highlight H Eraser Shapes L Select S" at bounding box center [172, 489] width 262 height 27
click at [66, 491] on div "Pen P" at bounding box center [58, 489] width 34 height 27
drag, startPoint x: 66, startPoint y: 491, endPoint x: 70, endPoint y: 463, distance: 28.1
click at [66, 491] on div "Pen P" at bounding box center [58, 489] width 34 height 27
click at [14, 201] on div at bounding box center [18, 202] width 9 height 9
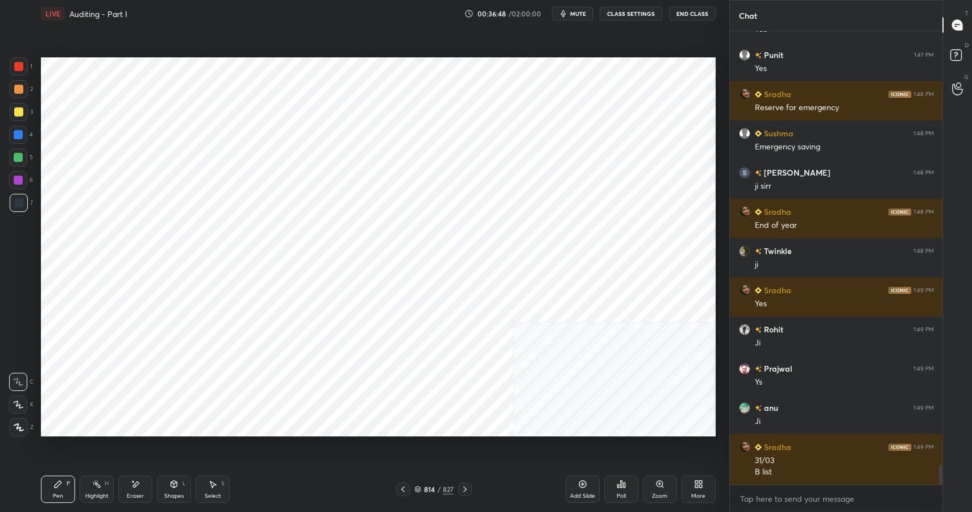
click at [14, 201] on div at bounding box center [18, 202] width 9 height 9
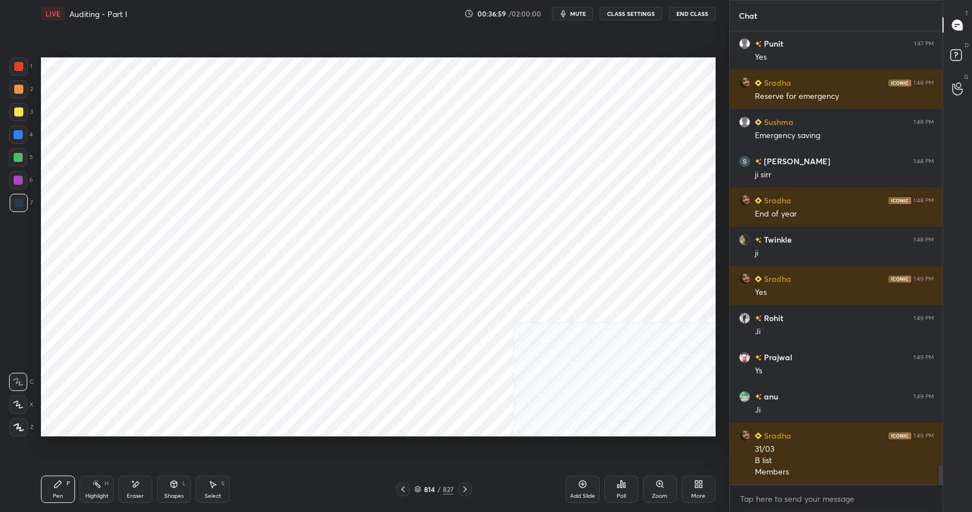
click at [172, 488] on icon at bounding box center [173, 484] width 9 height 9
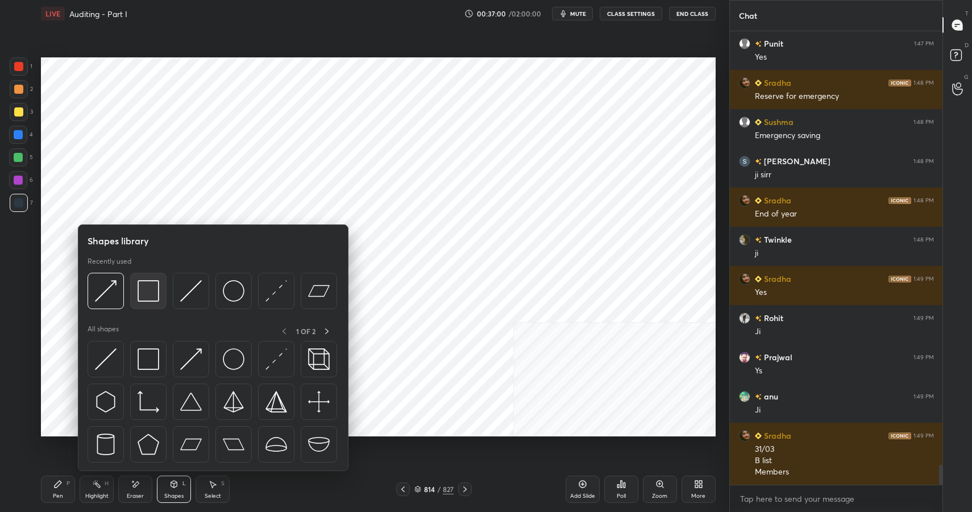
click at [150, 297] on img at bounding box center [149, 291] width 22 height 22
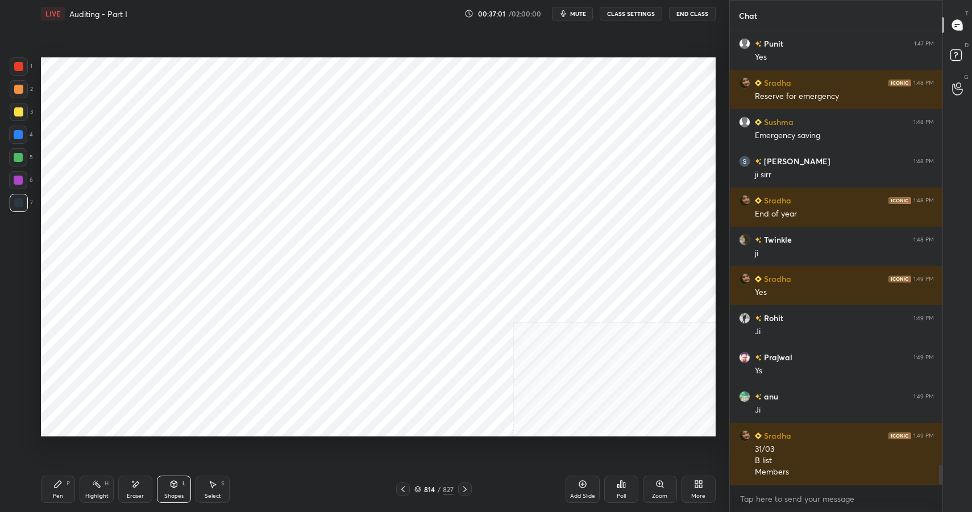
scroll to position [9864, 0]
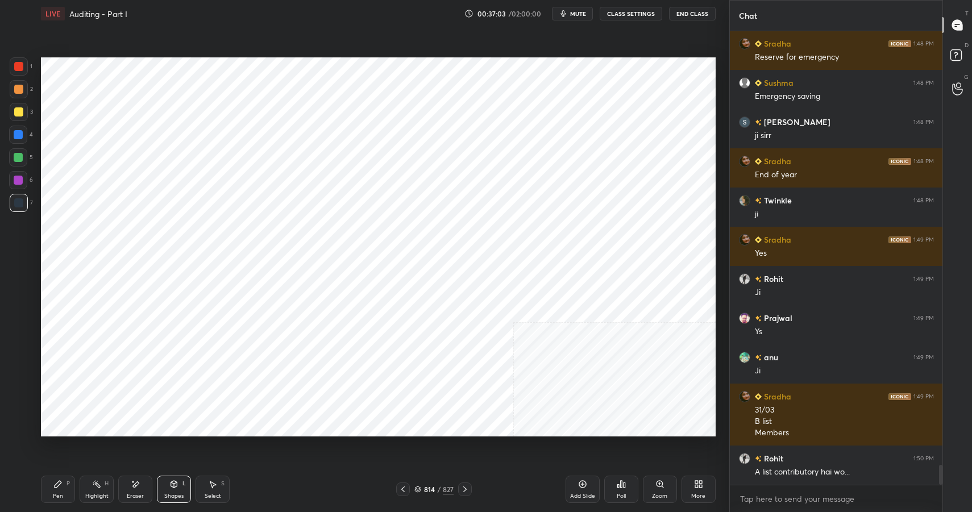
click at [71, 487] on div "Pen P" at bounding box center [58, 489] width 34 height 27
click at [75, 487] on div "Pen P" at bounding box center [58, 489] width 34 height 27
click at [705, 488] on div "More" at bounding box center [699, 489] width 34 height 27
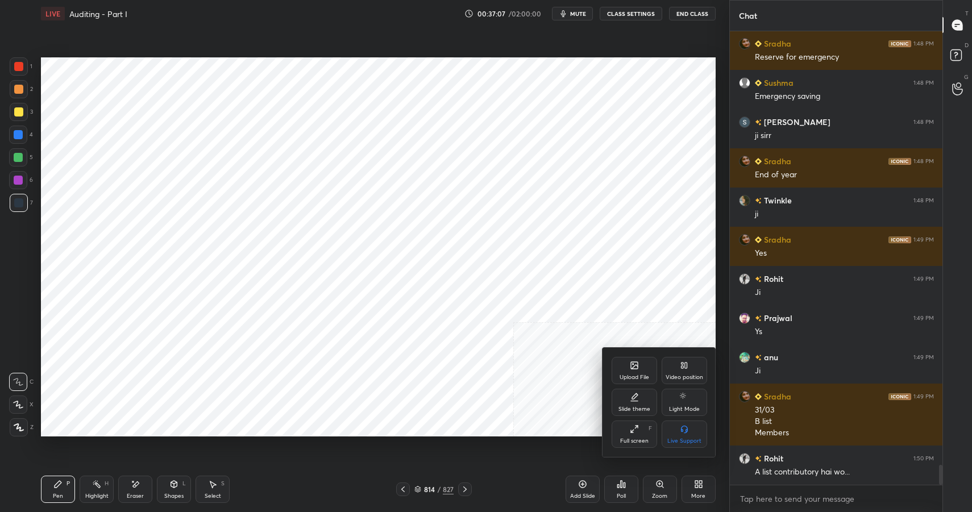
click at [680, 369] on icon at bounding box center [684, 365] width 9 height 9
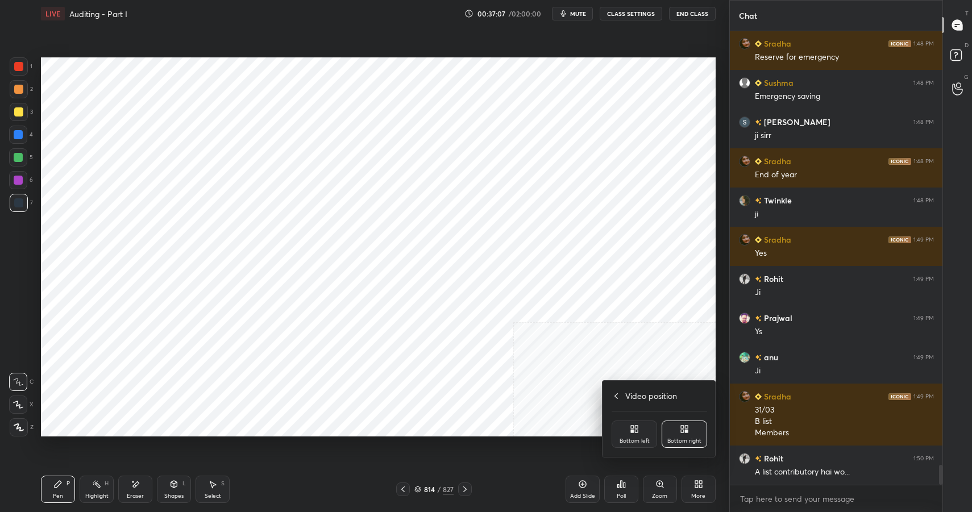
click at [625, 426] on div "Bottom left" at bounding box center [634, 434] width 45 height 27
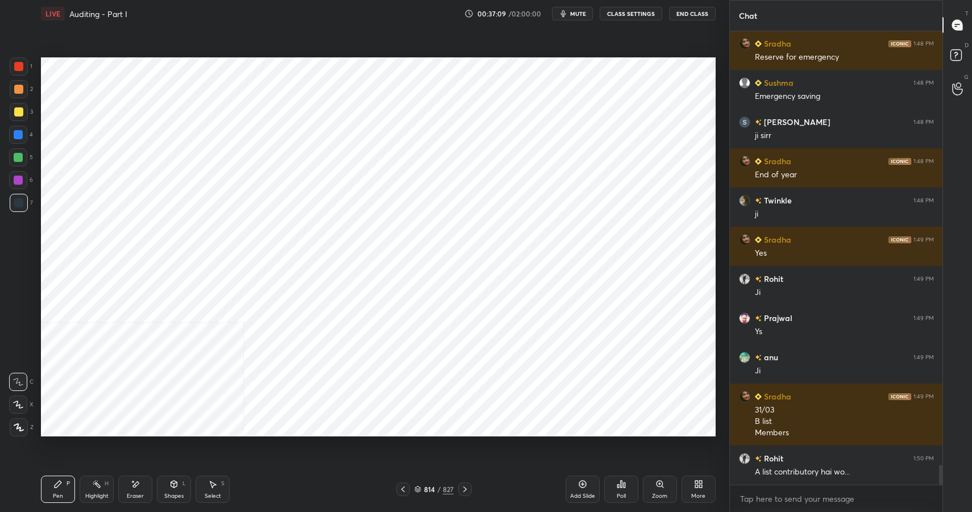
click at [21, 142] on div at bounding box center [18, 135] width 18 height 18
click at [22, 137] on div at bounding box center [18, 134] width 9 height 9
click at [18, 183] on div at bounding box center [18, 180] width 9 height 9
drag, startPoint x: 18, startPoint y: 183, endPoint x: 18, endPoint y: 175, distance: 8.5
click at [18, 183] on div at bounding box center [18, 180] width 9 height 9
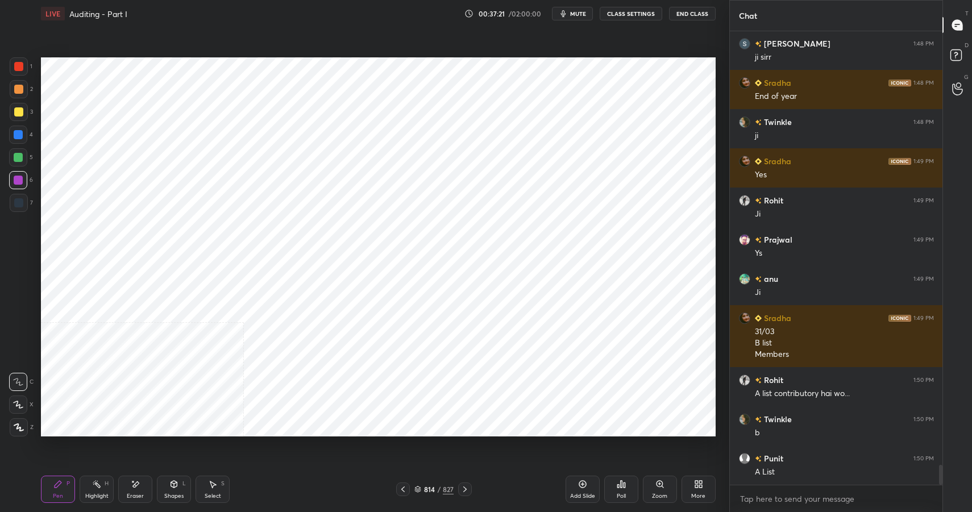
scroll to position [9981, 0]
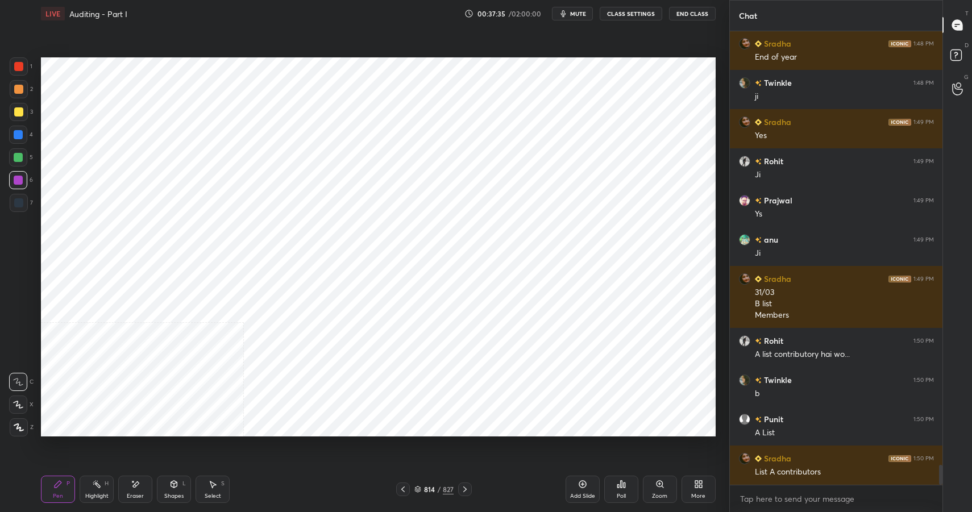
click at [189, 482] on div "Shapes L" at bounding box center [174, 489] width 34 height 27
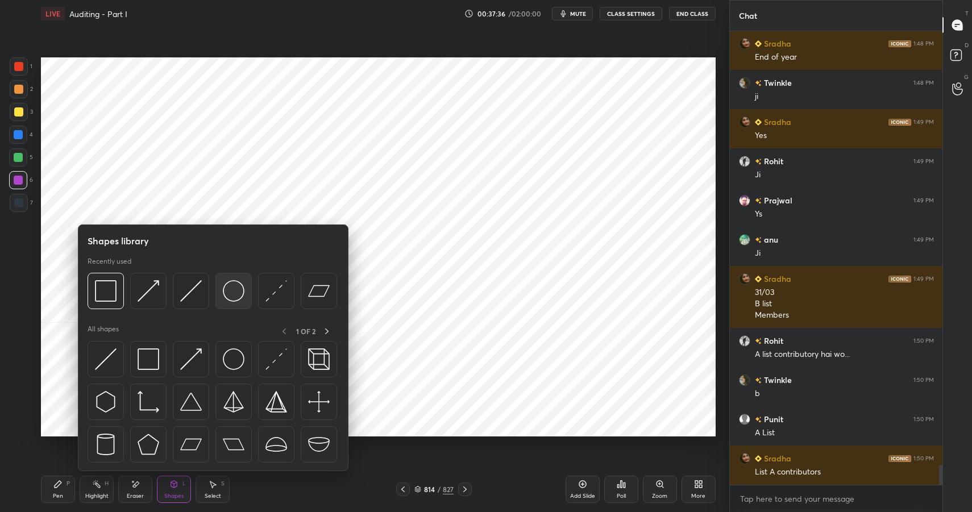
scroll to position [9993, 0]
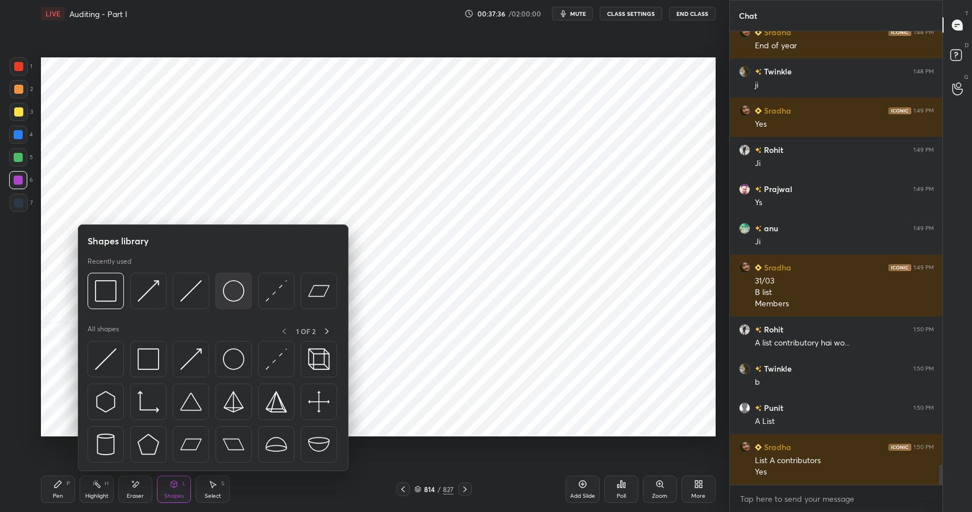
click at [233, 290] on img at bounding box center [234, 291] width 22 height 22
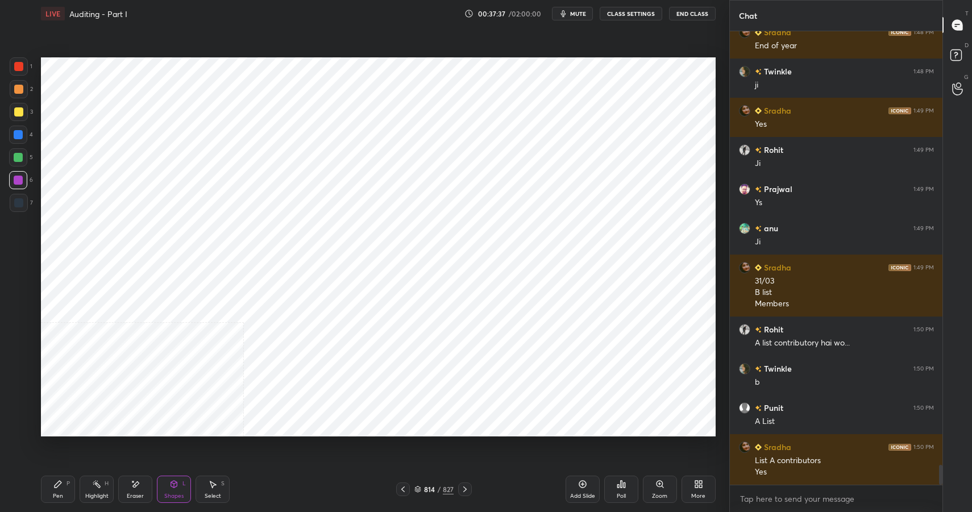
scroll to position [10032, 0]
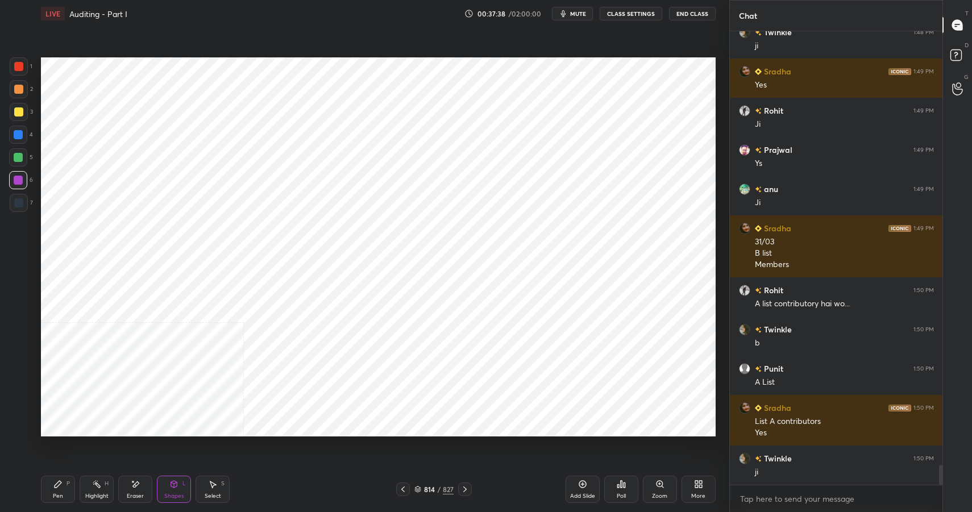
click at [53, 486] on div "Pen P" at bounding box center [58, 489] width 34 height 27
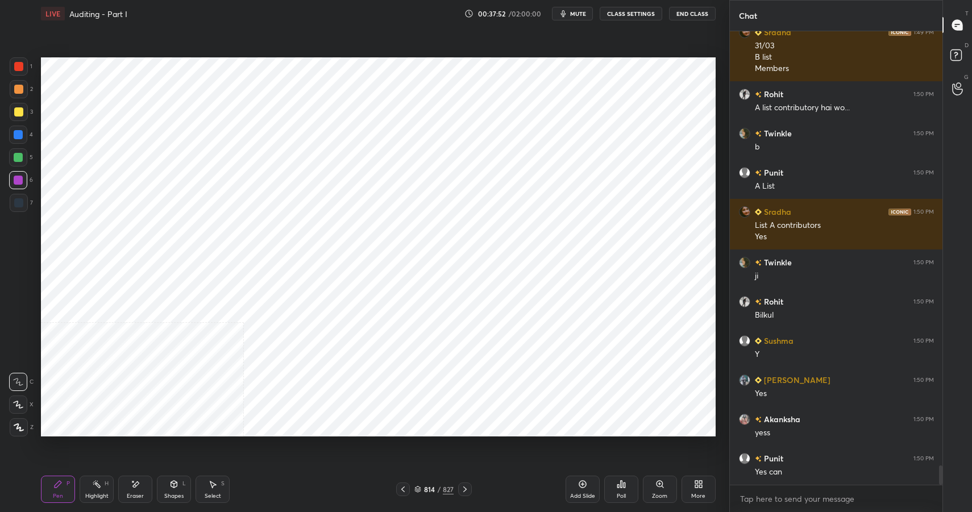
scroll to position [10267, 0]
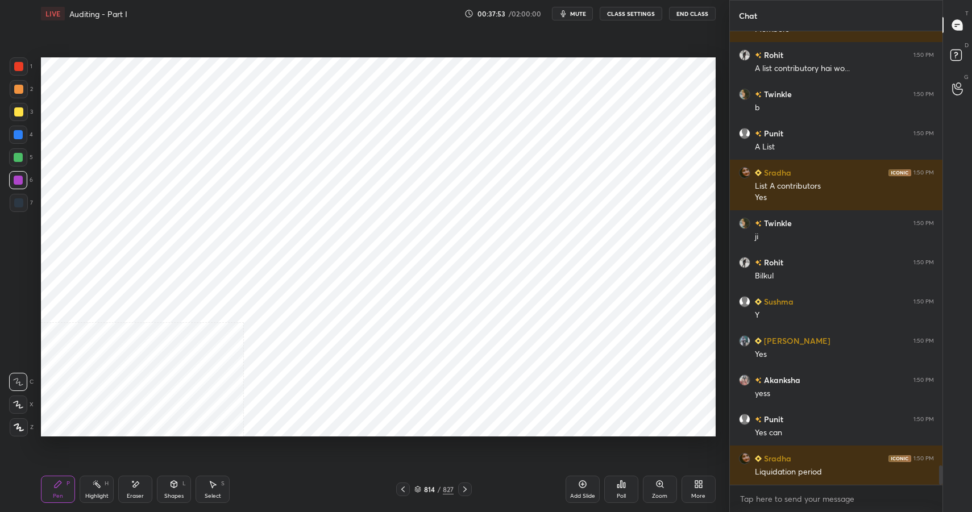
click at [95, 489] on div "Highlight H" at bounding box center [97, 489] width 34 height 27
drag, startPoint x: 97, startPoint y: 488, endPoint x: 135, endPoint y: 467, distance: 43.0
click at [98, 490] on div "Highlight H" at bounding box center [97, 489] width 34 height 27
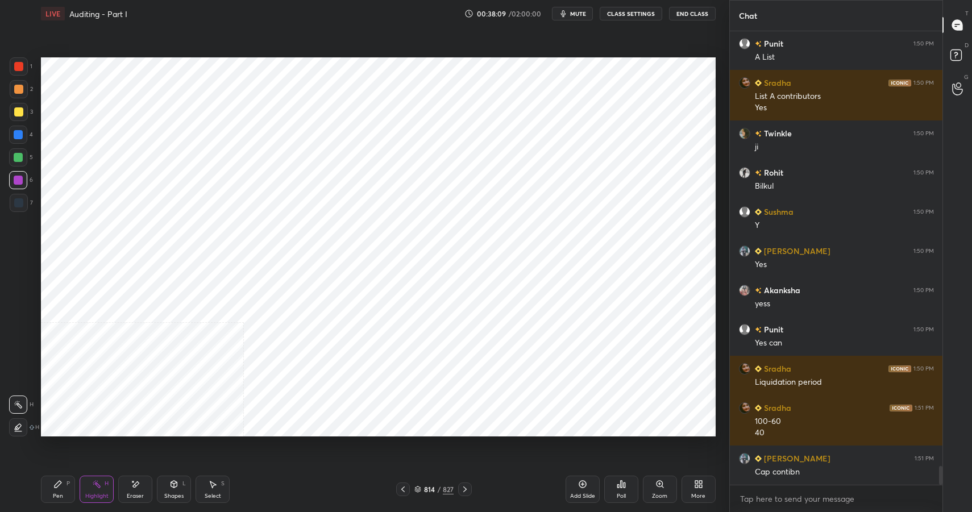
scroll to position [10397, 0]
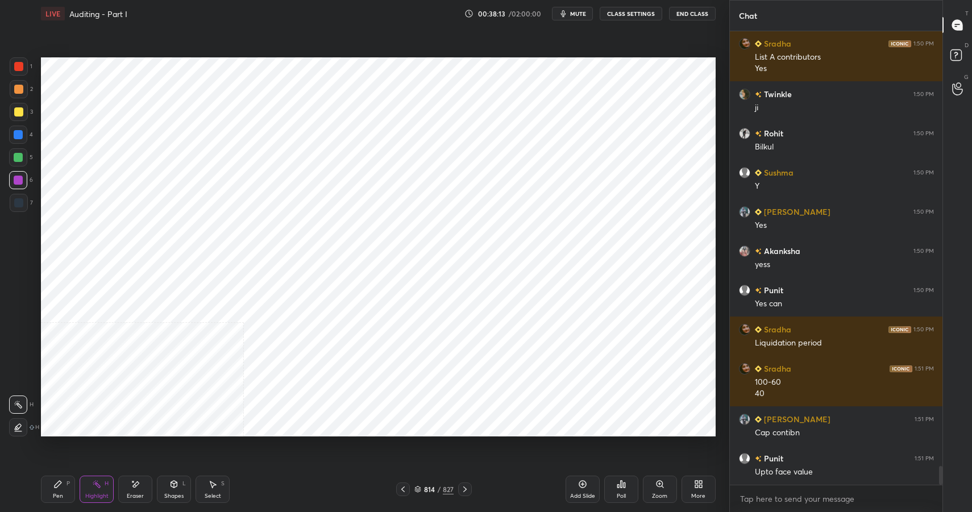
click at [174, 479] on div "Shapes L" at bounding box center [174, 489] width 34 height 27
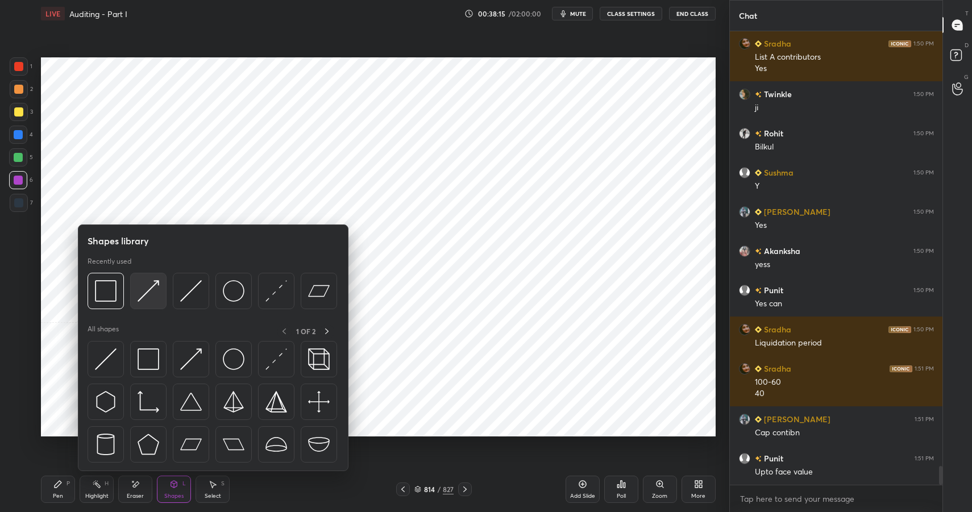
click at [156, 289] on img at bounding box center [149, 291] width 22 height 22
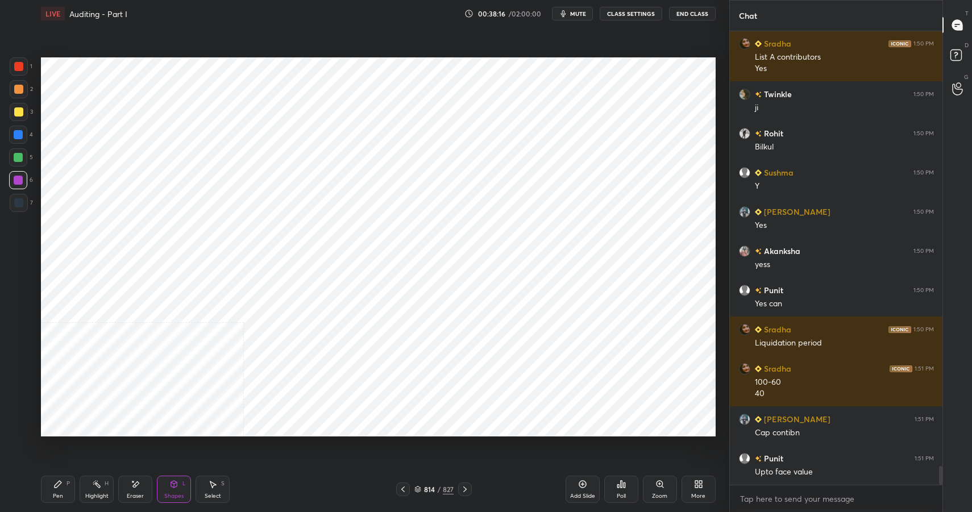
click at [56, 489] on icon at bounding box center [57, 484] width 9 height 9
click at [61, 485] on icon at bounding box center [57, 484] width 9 height 9
click at [15, 132] on div at bounding box center [18, 134] width 9 height 9
drag, startPoint x: 15, startPoint y: 132, endPoint x: 32, endPoint y: 132, distance: 16.5
click at [15, 132] on div at bounding box center [18, 134] width 9 height 9
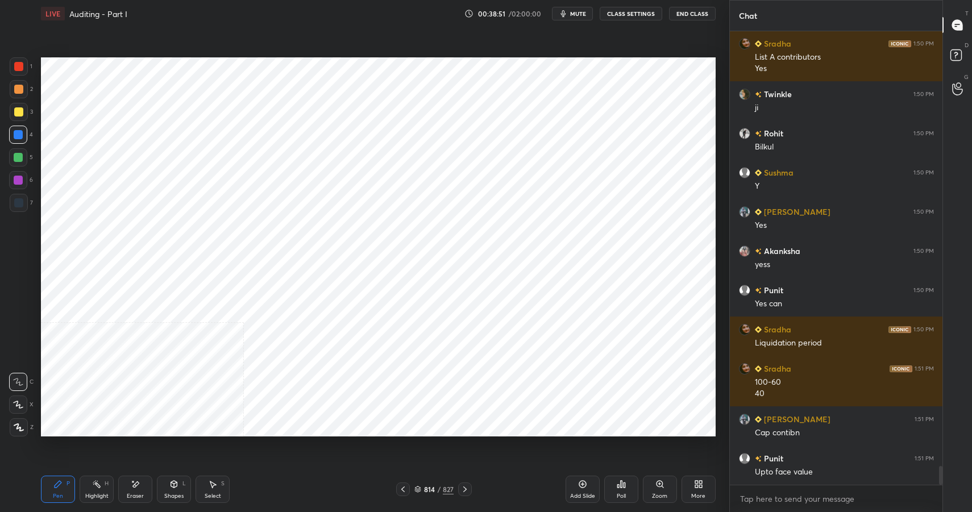
click at [179, 476] on div "Shapes L" at bounding box center [174, 489] width 34 height 27
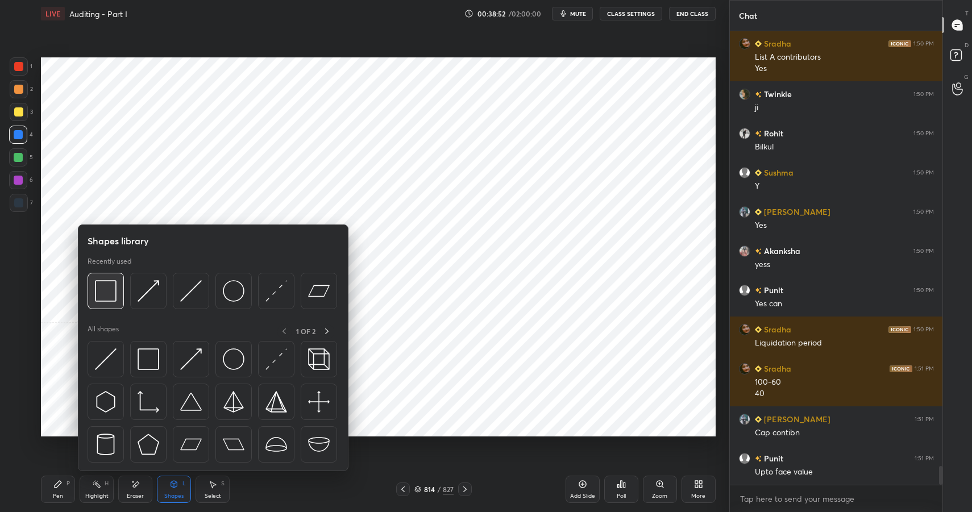
click at [104, 282] on img at bounding box center [106, 291] width 22 height 22
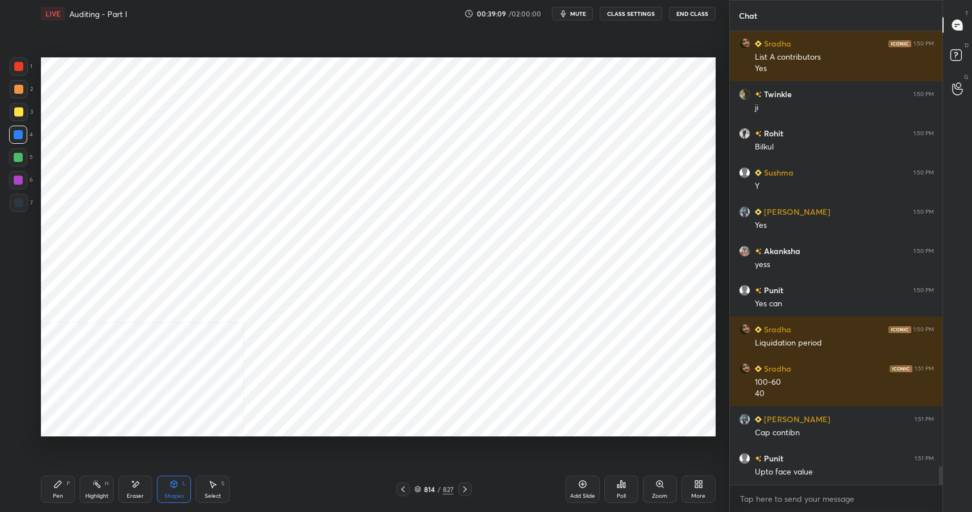
click at [55, 491] on div "Pen P" at bounding box center [58, 489] width 34 height 27
drag, startPoint x: 55, startPoint y: 491, endPoint x: 81, endPoint y: 478, distance: 29.5
click at [59, 493] on div "Pen P" at bounding box center [58, 489] width 34 height 27
click at [22, 86] on div at bounding box center [18, 89] width 9 height 9
drag, startPoint x: 22, startPoint y: 88, endPoint x: 38, endPoint y: 80, distance: 17.8
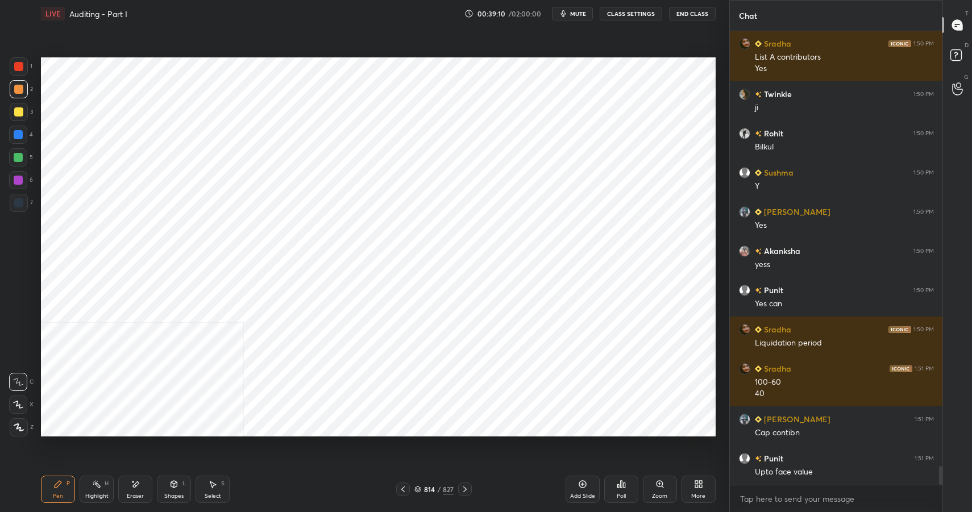
click at [26, 85] on div at bounding box center [19, 89] width 18 height 18
click at [177, 482] on icon at bounding box center [173, 484] width 9 height 9
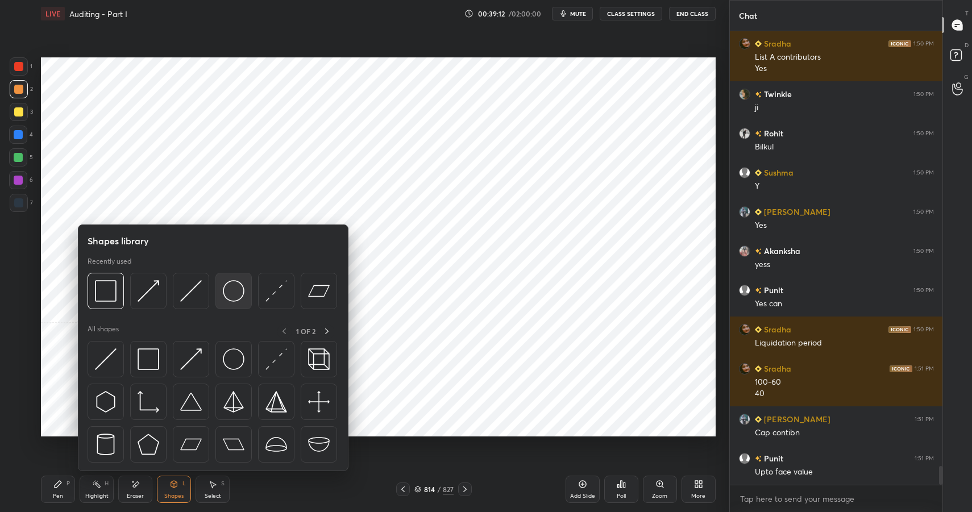
click at [235, 293] on img at bounding box center [234, 291] width 22 height 22
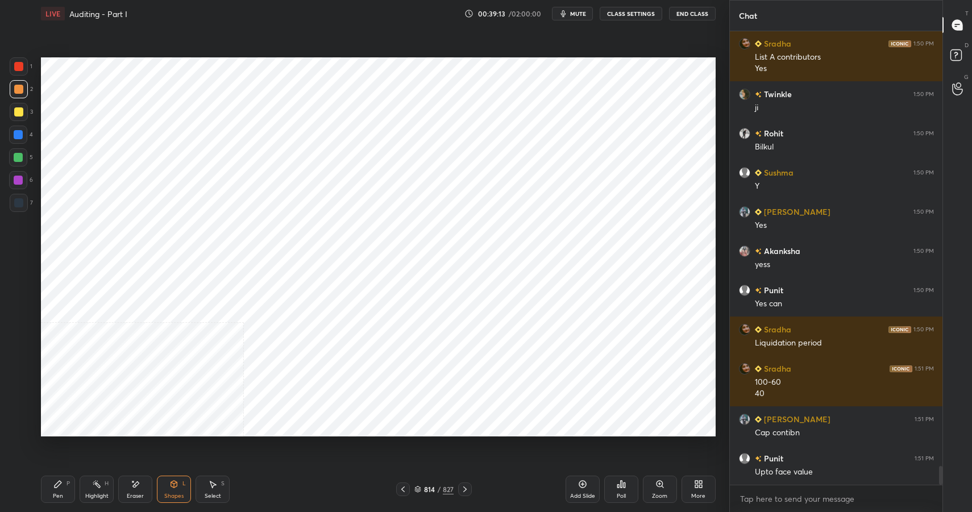
scroll to position [10456, 0]
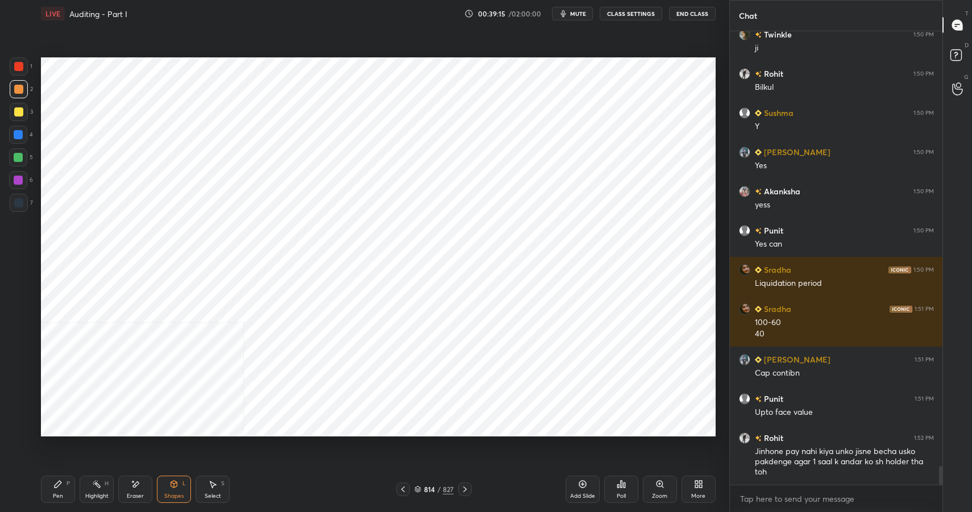
click at [91, 489] on div "Highlight H" at bounding box center [97, 489] width 34 height 27
drag, startPoint x: 91, startPoint y: 489, endPoint x: 84, endPoint y: 496, distance: 10.1
click at [91, 489] on div "Highlight H" at bounding box center [97, 489] width 34 height 27
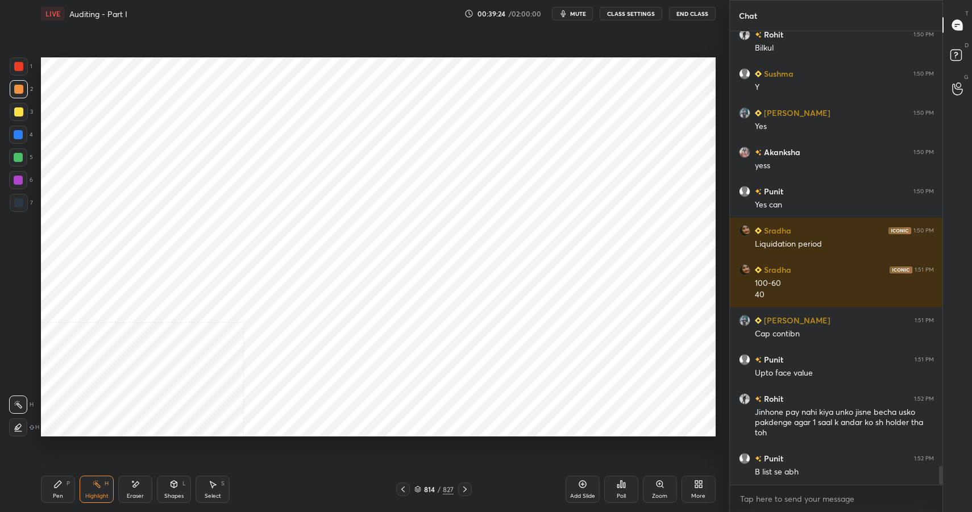
click at [53, 485] on icon at bounding box center [57, 484] width 9 height 9
click at [60, 486] on icon at bounding box center [57, 484] width 9 height 9
drag, startPoint x: 13, startPoint y: 205, endPoint x: 22, endPoint y: 196, distance: 12.5
click at [13, 205] on div at bounding box center [19, 203] width 18 height 18
click at [16, 200] on div at bounding box center [18, 202] width 9 height 9
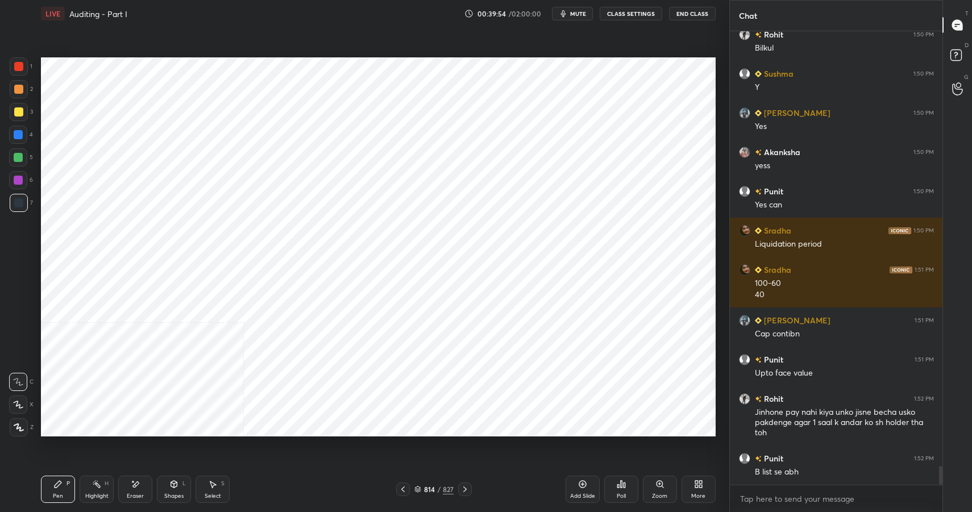
drag, startPoint x: 183, startPoint y: 488, endPoint x: 199, endPoint y: 474, distance: 21.4
click at [183, 488] on div "Shapes L" at bounding box center [174, 489] width 34 height 27
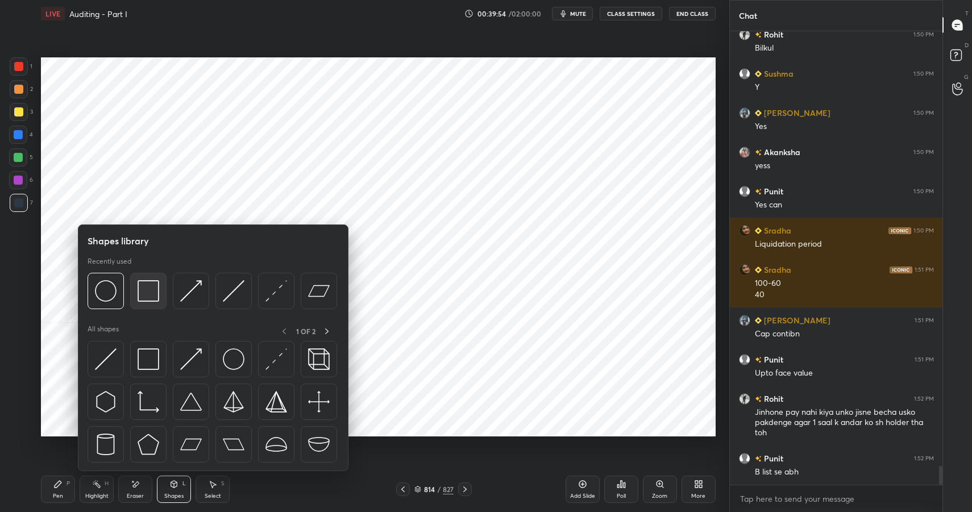
click at [143, 291] on img at bounding box center [149, 291] width 22 height 22
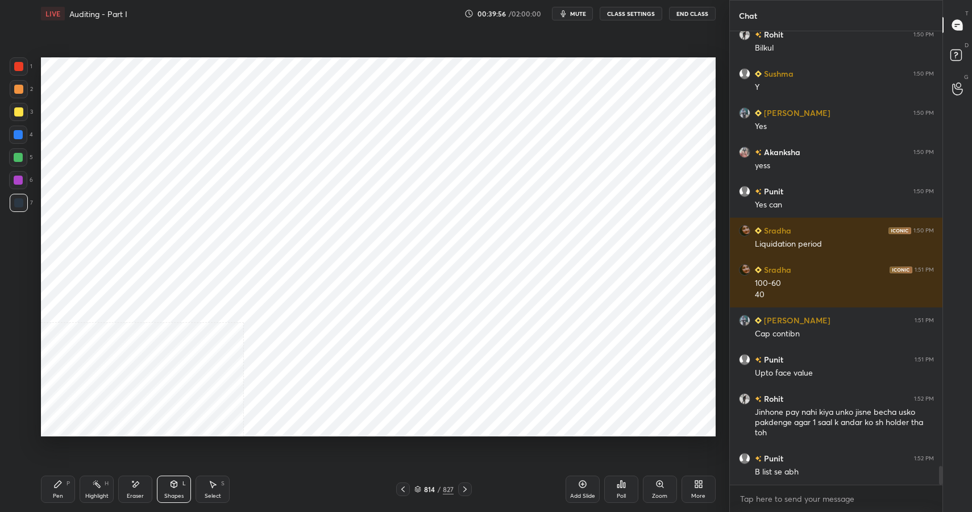
scroll to position [10545, 0]
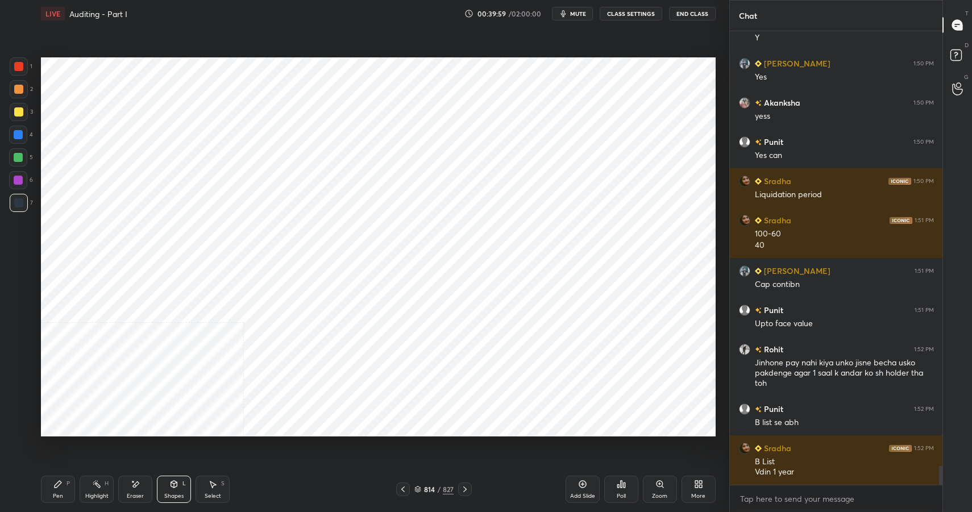
click at [185, 487] on div "Shapes L" at bounding box center [174, 489] width 34 height 27
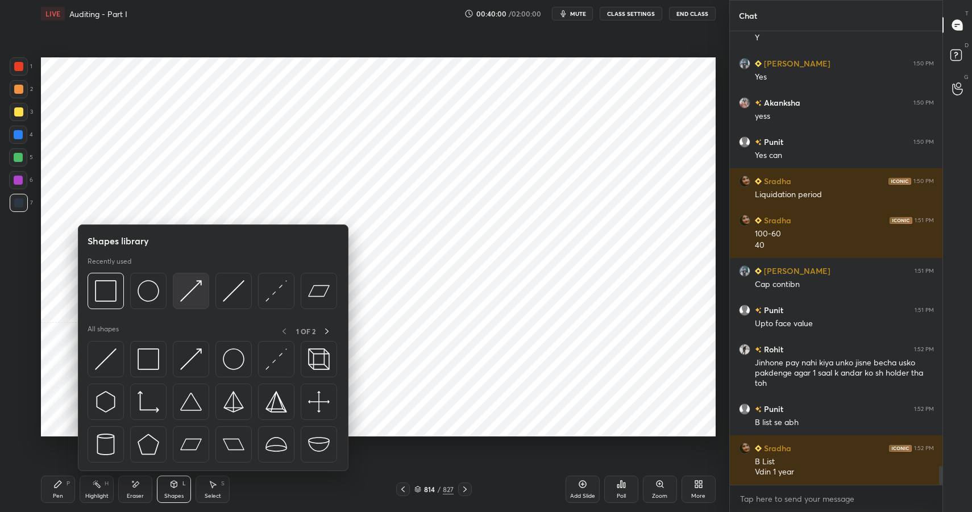
click at [187, 291] on img at bounding box center [191, 291] width 22 height 22
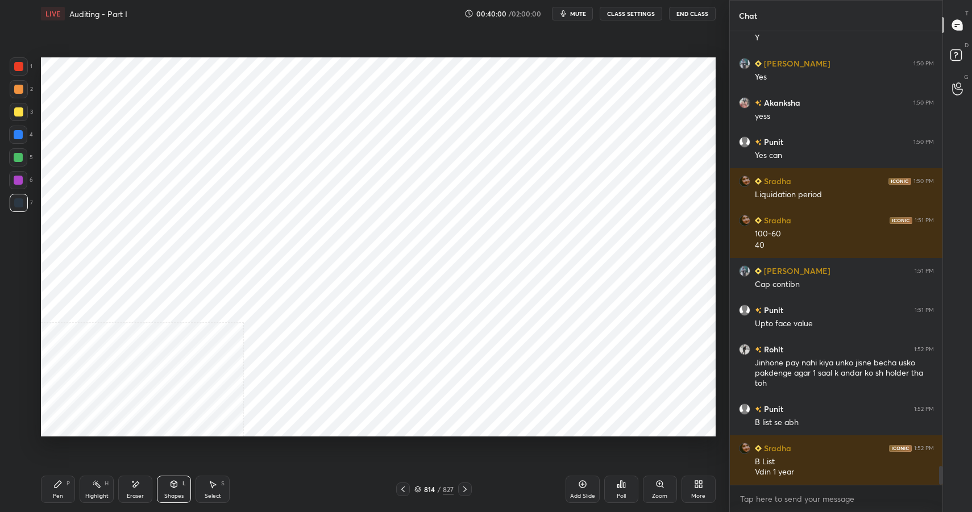
scroll to position [10584, 0]
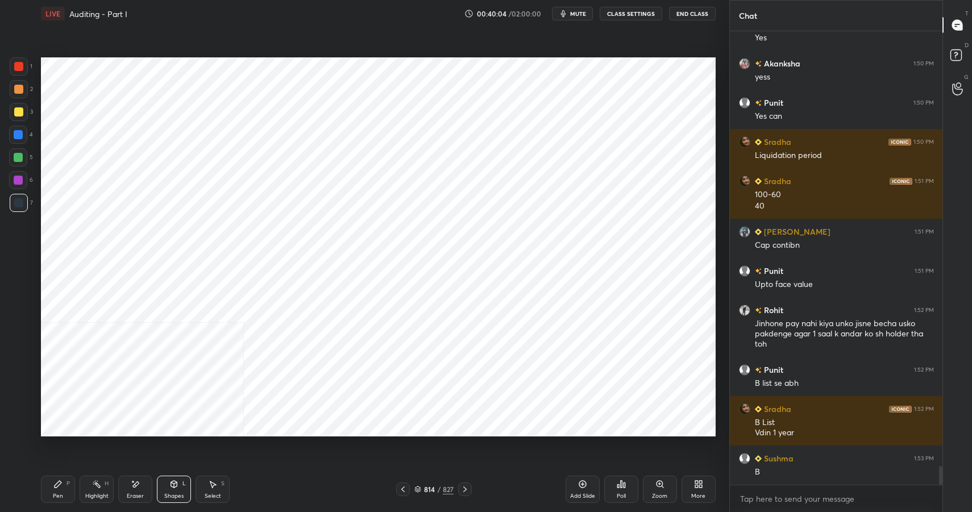
click at [55, 487] on icon at bounding box center [58, 484] width 7 height 7
drag, startPoint x: 59, startPoint y: 487, endPoint x: 74, endPoint y: 468, distance: 24.3
click at [59, 487] on icon at bounding box center [57, 484] width 9 height 9
click at [18, 129] on div at bounding box center [18, 135] width 18 height 18
drag, startPoint x: 18, startPoint y: 129, endPoint x: 24, endPoint y: 129, distance: 6.8
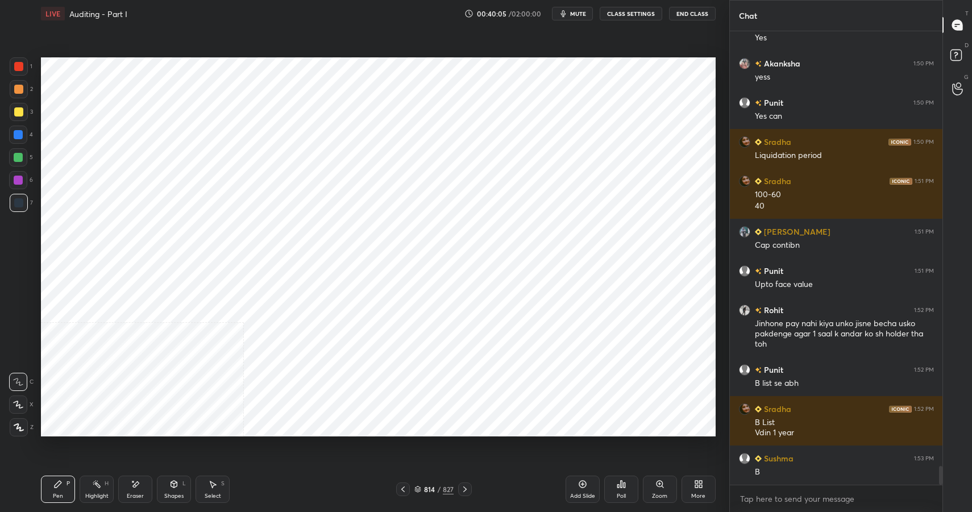
click at [18, 129] on div at bounding box center [18, 135] width 18 height 18
click at [22, 180] on div at bounding box center [18, 180] width 18 height 18
drag, startPoint x: 20, startPoint y: 181, endPoint x: 27, endPoint y: 176, distance: 8.5
click at [20, 181] on div at bounding box center [18, 180] width 9 height 9
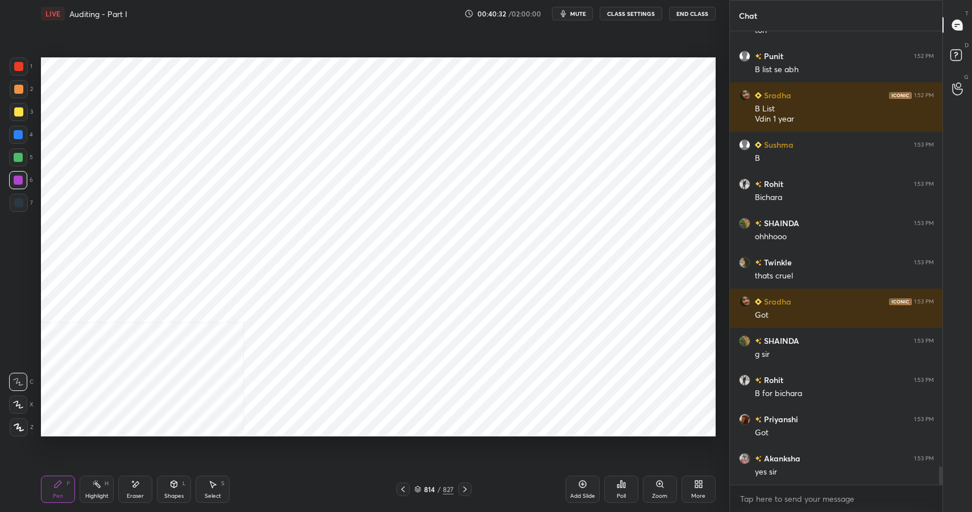
scroll to position [10977, 0]
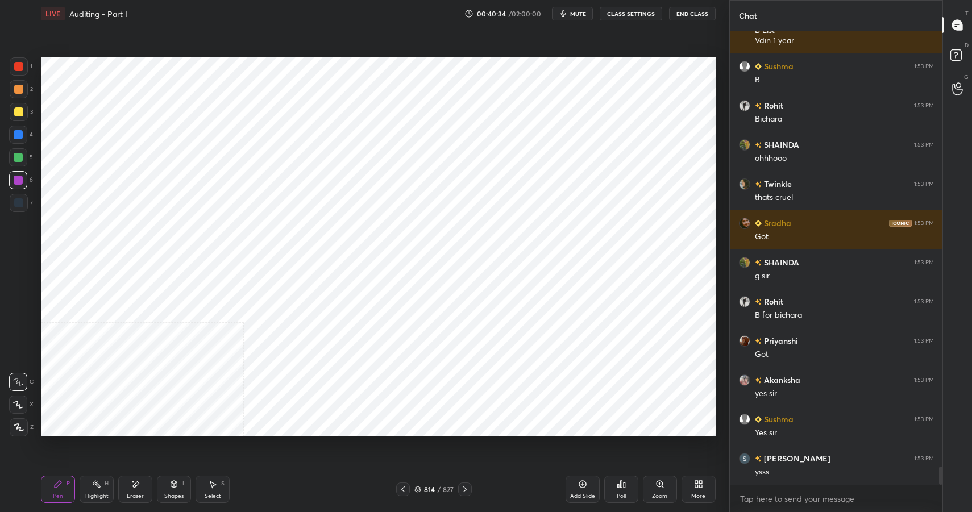
drag, startPoint x: 105, startPoint y: 488, endPoint x: 110, endPoint y: 487, distance: 5.7
click at [105, 488] on div "Highlight H" at bounding box center [97, 489] width 34 height 27
drag, startPoint x: 112, startPoint y: 490, endPoint x: 139, endPoint y: 465, distance: 36.6
click at [109, 491] on div "Highlight H" at bounding box center [97, 489] width 34 height 27
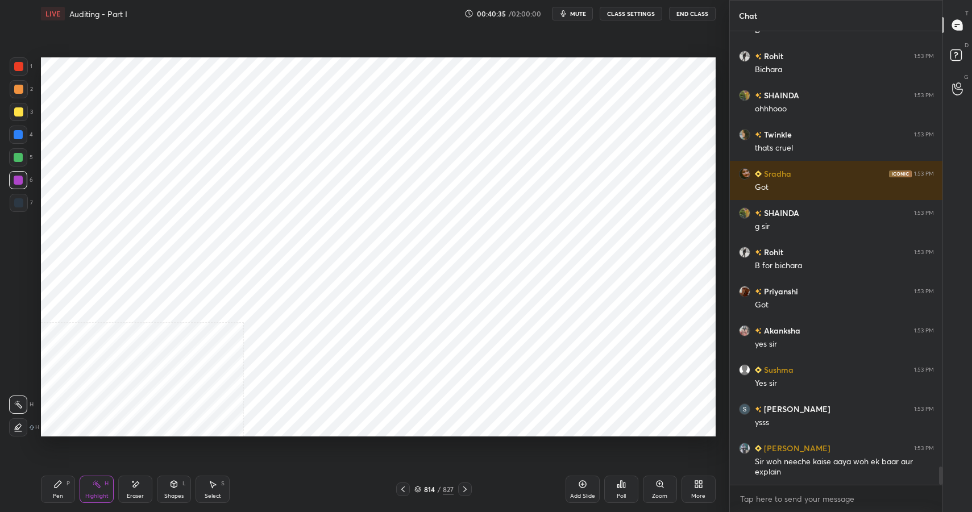
click at [20, 156] on div at bounding box center [18, 157] width 9 height 9
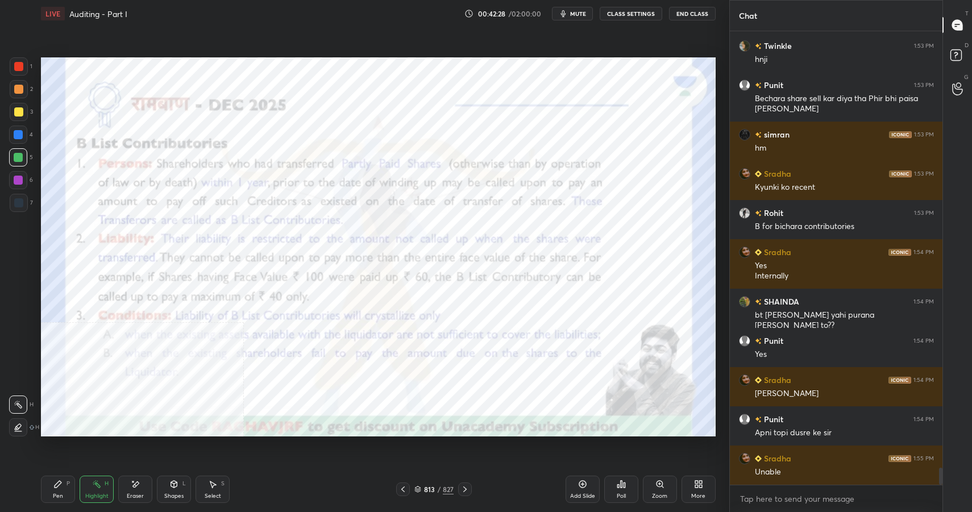
scroll to position [11557, 0]
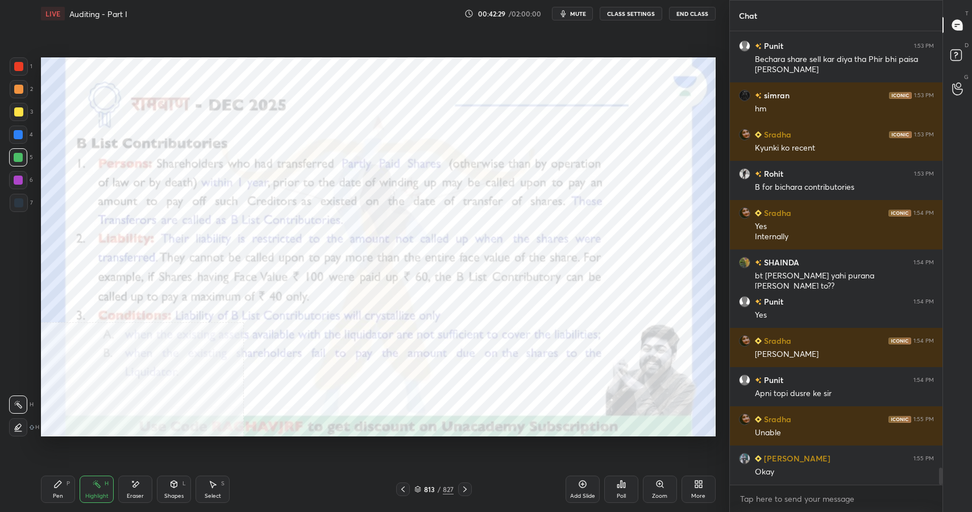
click at [700, 494] on div "More" at bounding box center [699, 497] width 14 height 6
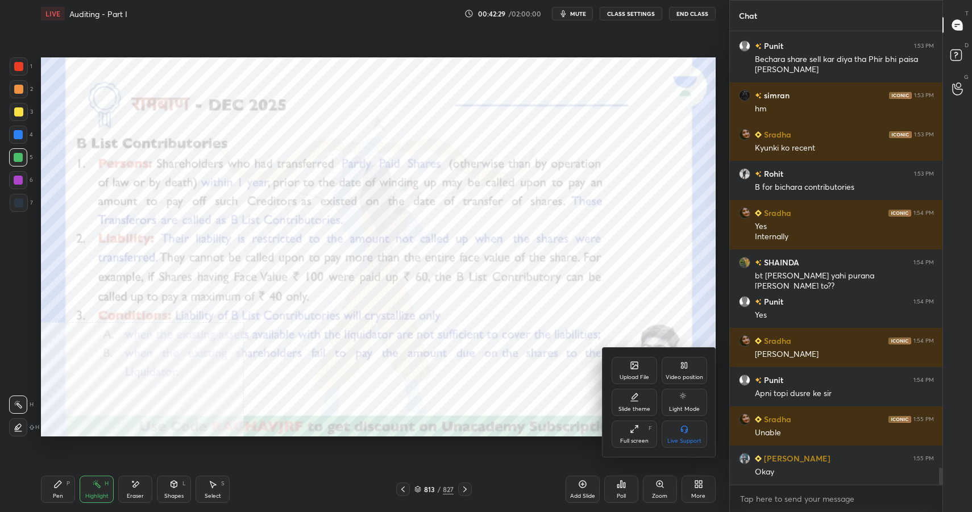
click at [686, 383] on div "Video position" at bounding box center [684, 370] width 45 height 27
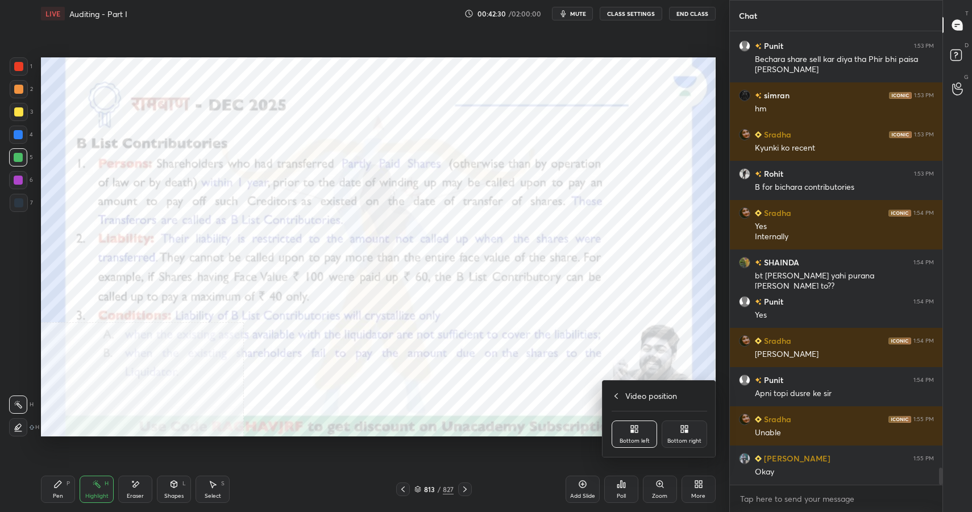
click at [680, 438] on div "Bottom right" at bounding box center [685, 441] width 34 height 6
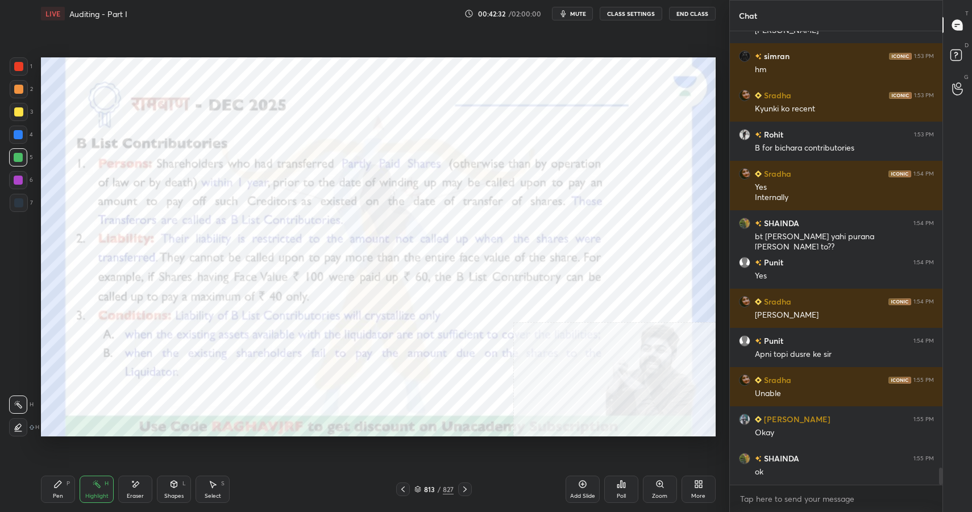
scroll to position [11635, 0]
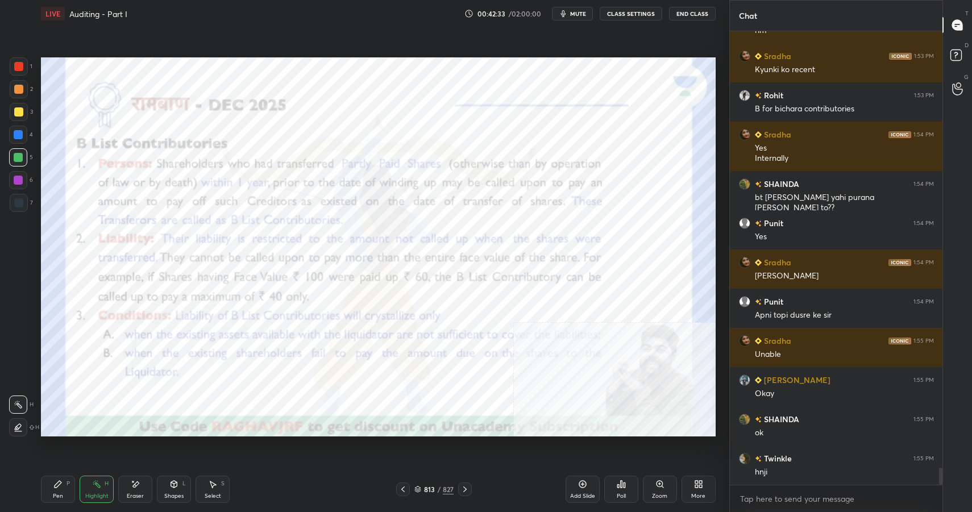
click at [172, 491] on div "Shapes L" at bounding box center [174, 489] width 34 height 27
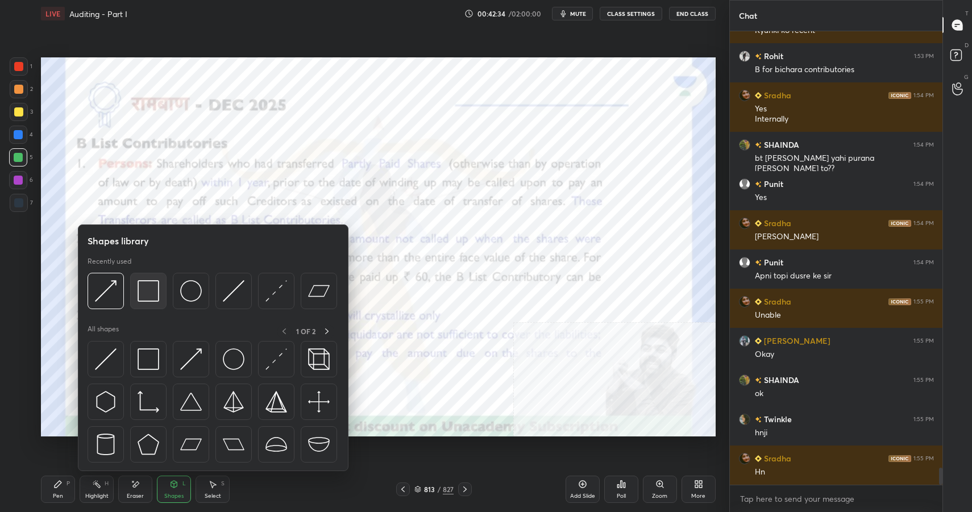
click at [146, 289] on img at bounding box center [149, 291] width 22 height 22
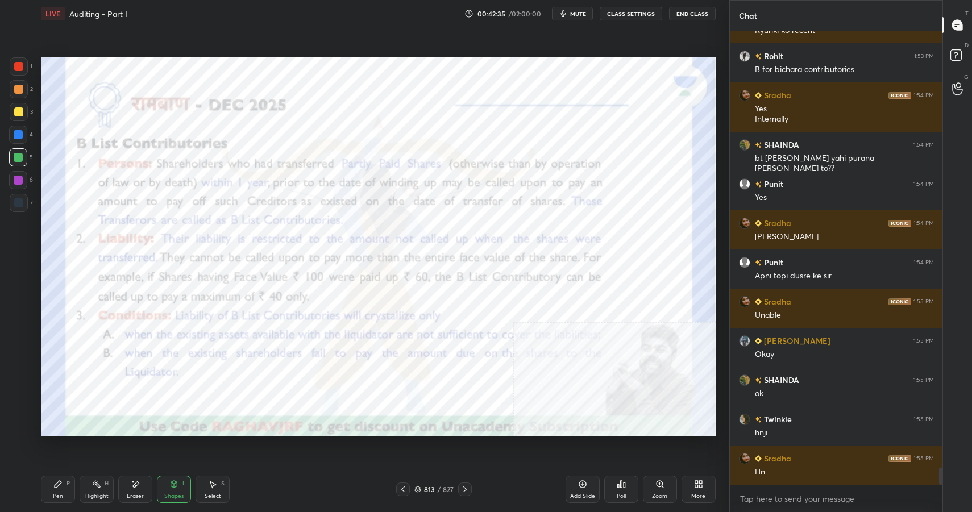
scroll to position [11714, 0]
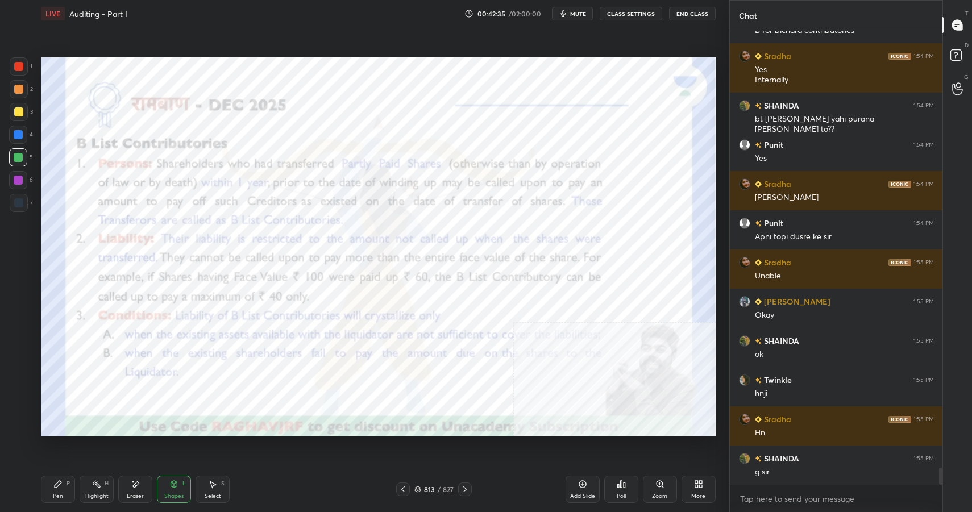
click at [18, 136] on div at bounding box center [18, 134] width 9 height 9
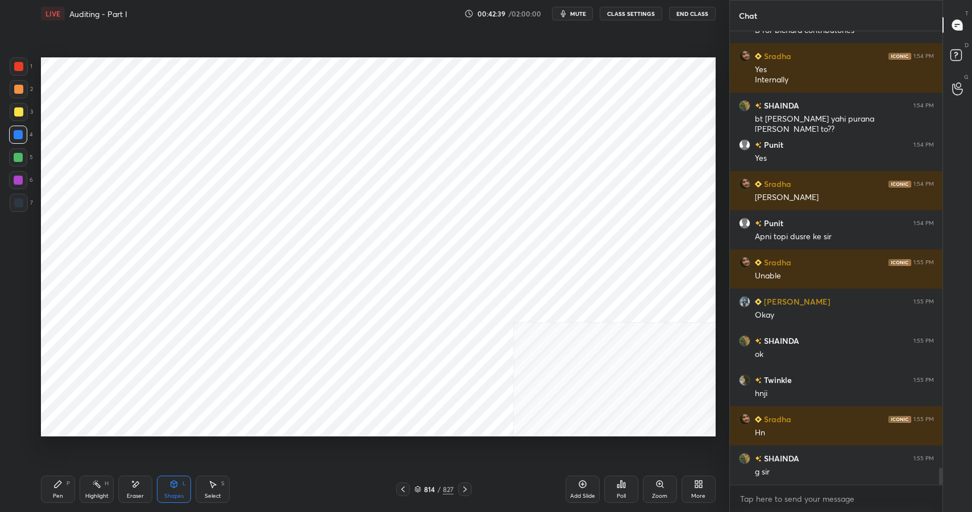
click at [92, 494] on div "Highlight" at bounding box center [96, 497] width 23 height 6
click at [91, 494] on div "Highlight" at bounding box center [96, 497] width 23 height 6
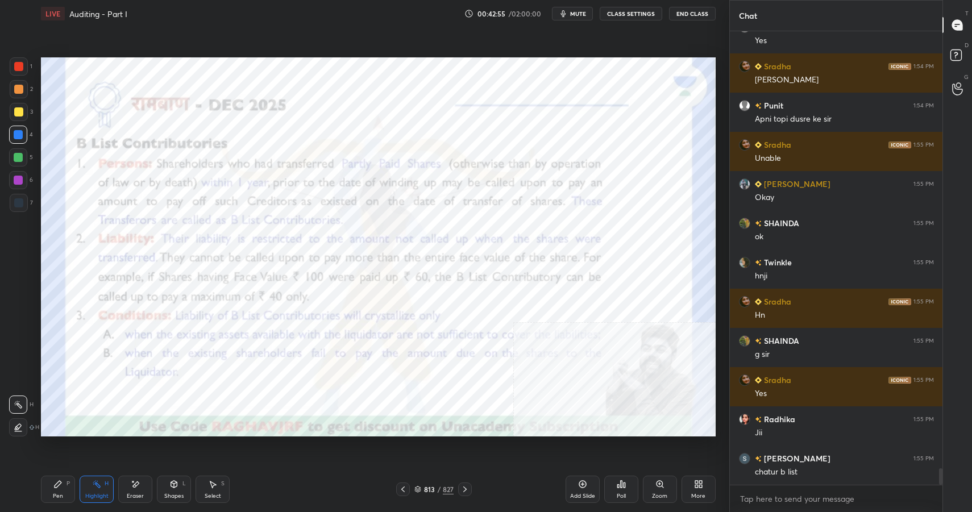
scroll to position [11871, 0]
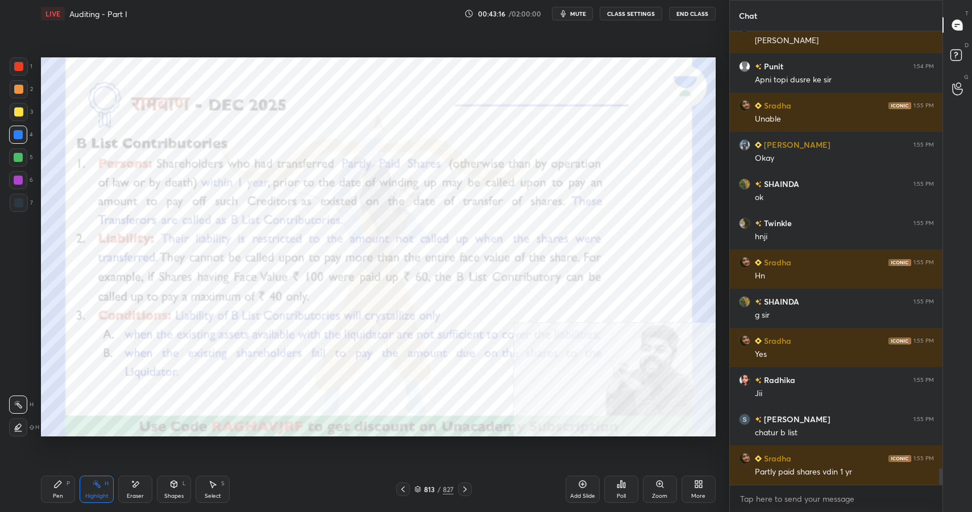
click at [52, 489] on div "Pen P" at bounding box center [58, 489] width 34 height 27
click at [15, 68] on div at bounding box center [19, 66] width 18 height 18
drag, startPoint x: 14, startPoint y: 68, endPoint x: 9, endPoint y: 60, distance: 8.7
click at [14, 68] on div at bounding box center [19, 66] width 18 height 18
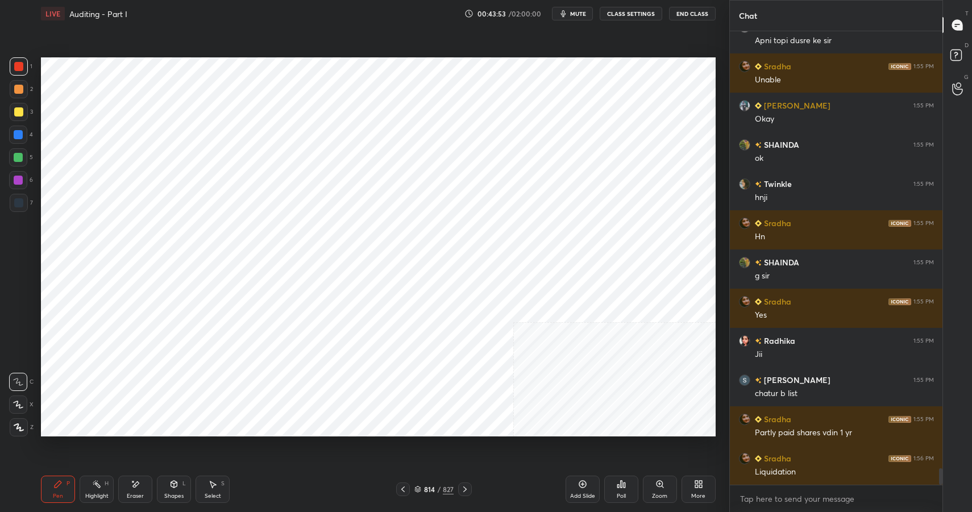
drag, startPoint x: 100, startPoint y: 483, endPoint x: 108, endPoint y: 478, distance: 9.9
click at [104, 480] on div "Highlight H" at bounding box center [97, 489] width 34 height 27
drag, startPoint x: 108, startPoint y: 478, endPoint x: 114, endPoint y: 475, distance: 6.1
click at [108, 478] on div "Highlight H" at bounding box center [97, 489] width 34 height 27
click at [434, 491] on div "814" at bounding box center [429, 489] width 11 height 7
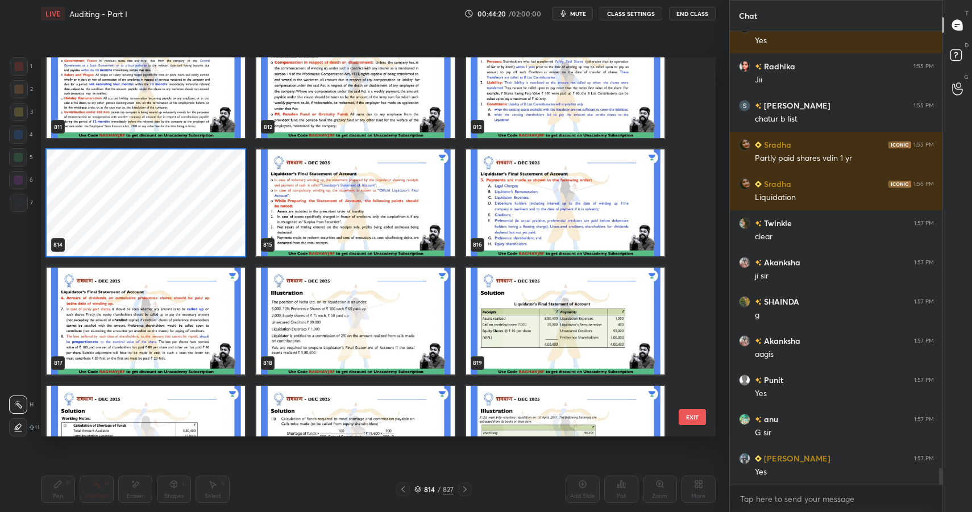
scroll to position [32200, 0]
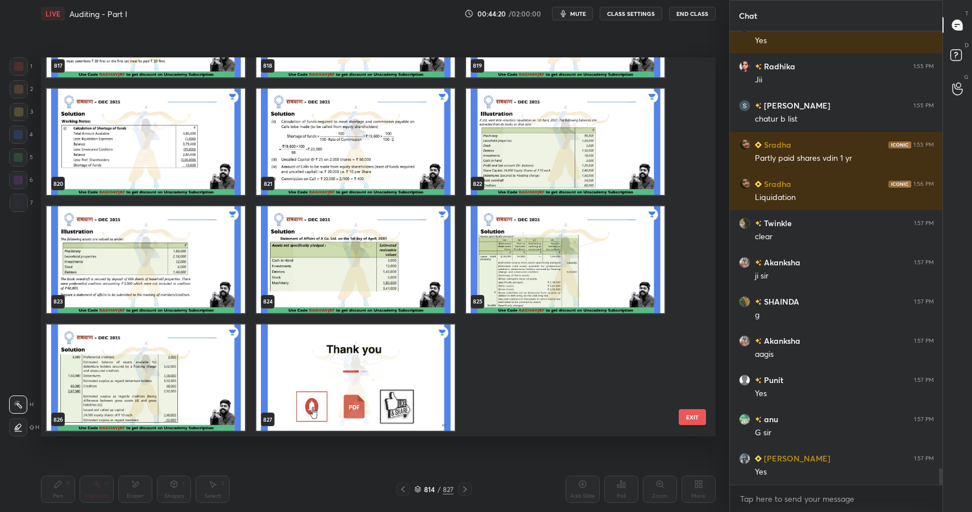
click at [350, 394] on img "grid" at bounding box center [355, 377] width 198 height 107
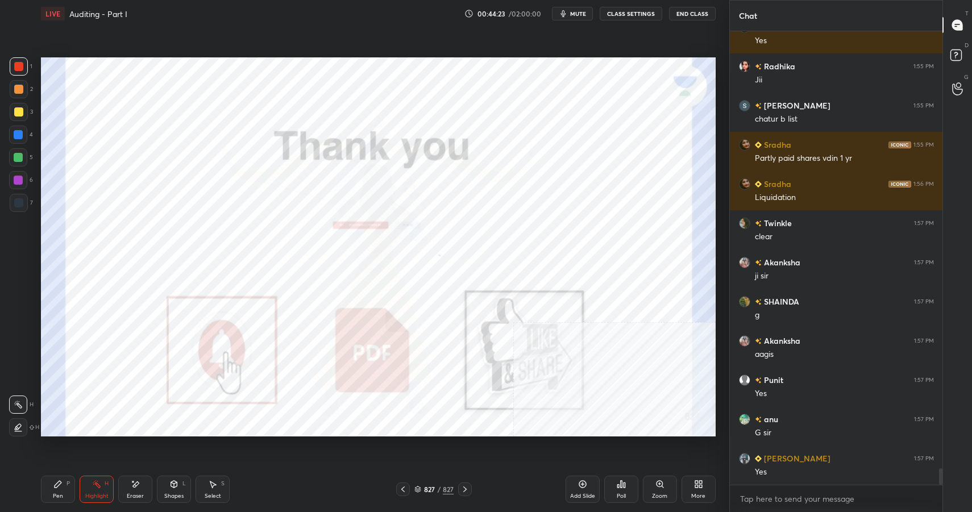
scroll to position [12224, 0]
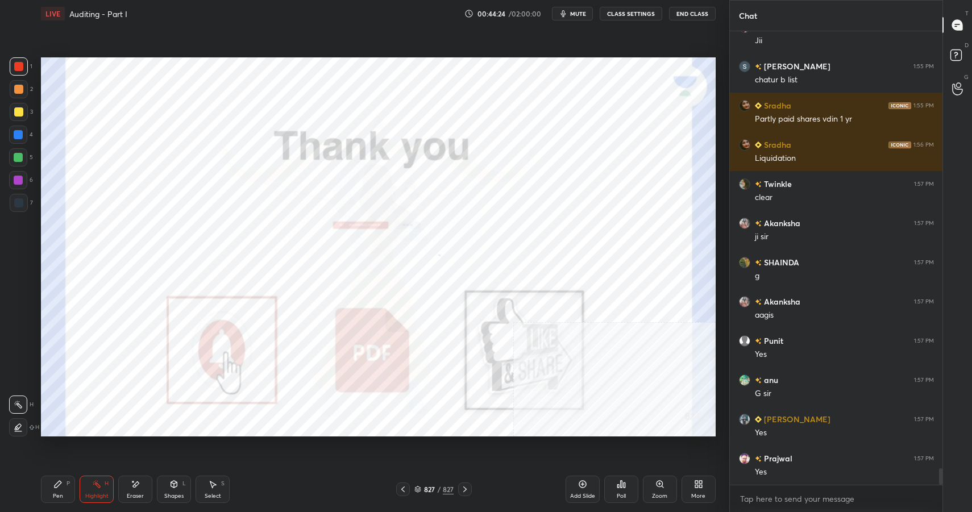
click at [422, 494] on div "827 / 827" at bounding box center [434, 490] width 39 height 10
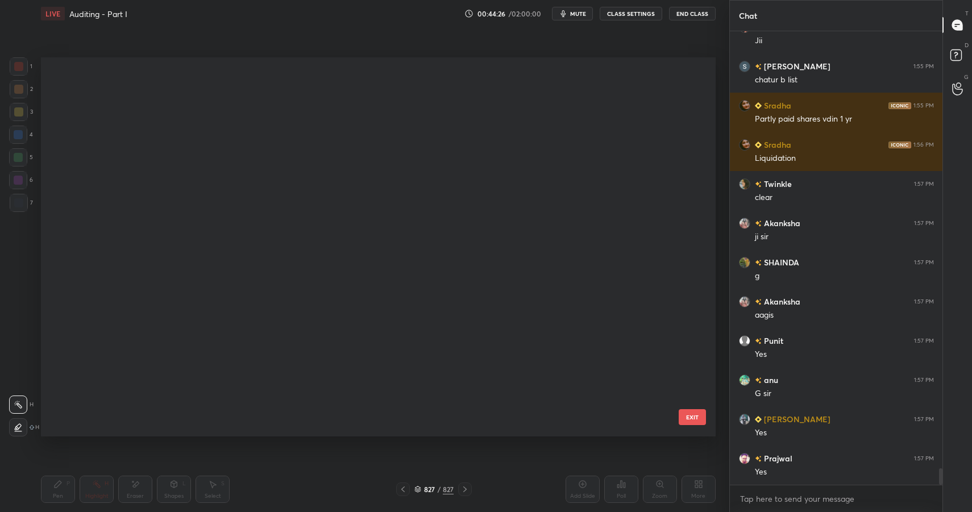
scroll to position [0, 0]
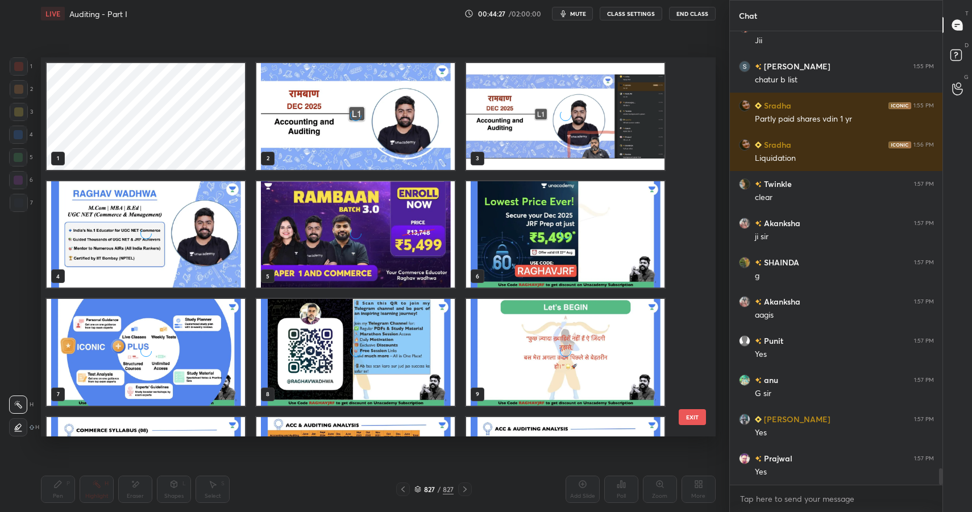
click at [382, 119] on div "grid" at bounding box center [355, 116] width 198 height 107
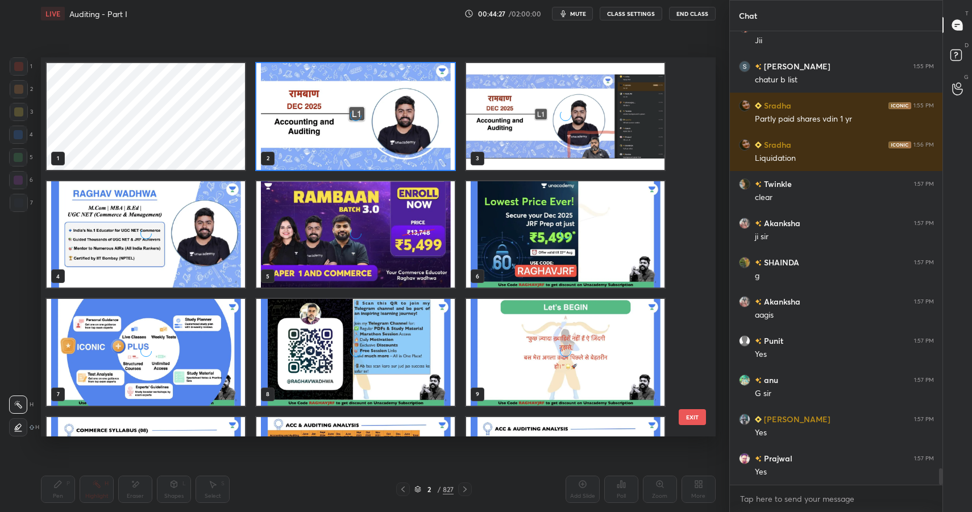
click at [382, 119] on div "grid" at bounding box center [355, 116] width 198 height 107
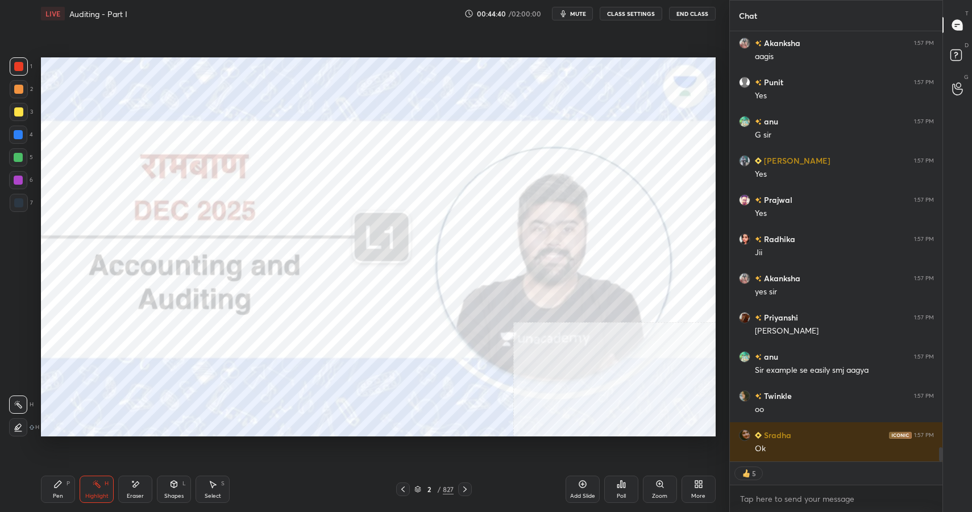
scroll to position [4, 4]
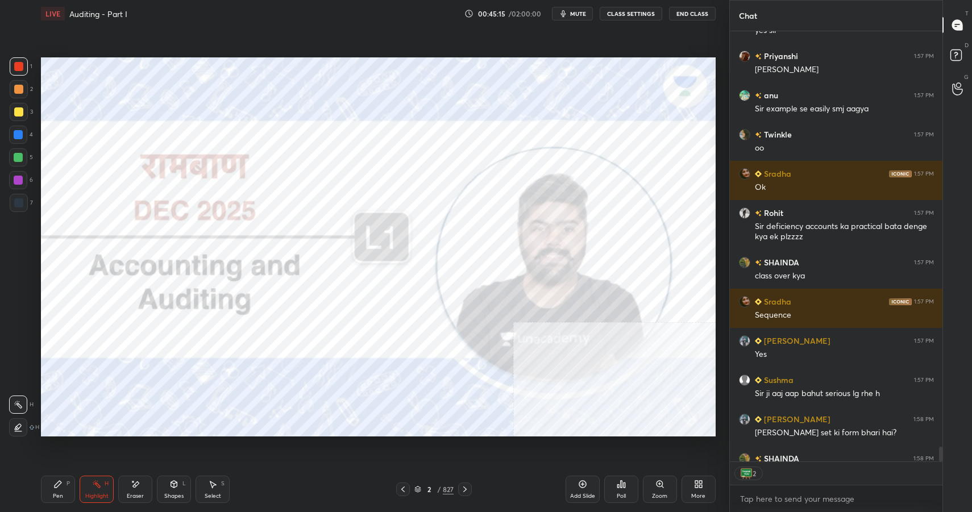
drag, startPoint x: 45, startPoint y: 483, endPoint x: 57, endPoint y: 487, distance: 12.6
click at [47, 486] on div "Pen P" at bounding box center [58, 489] width 34 height 27
drag, startPoint x: 57, startPoint y: 487, endPoint x: 107, endPoint y: 458, distance: 57.6
click at [59, 489] on div "Pen P" at bounding box center [58, 489] width 34 height 27
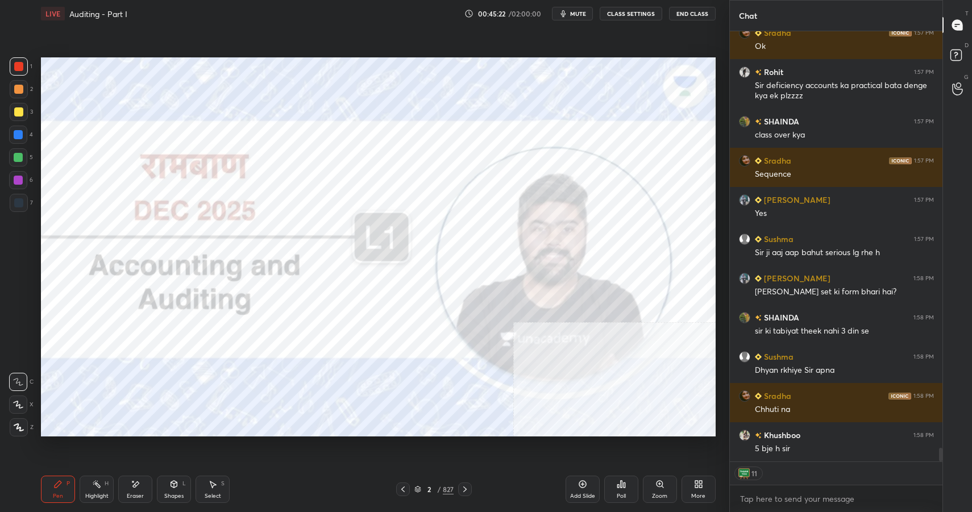
click at [139, 482] on icon at bounding box center [135, 485] width 9 height 10
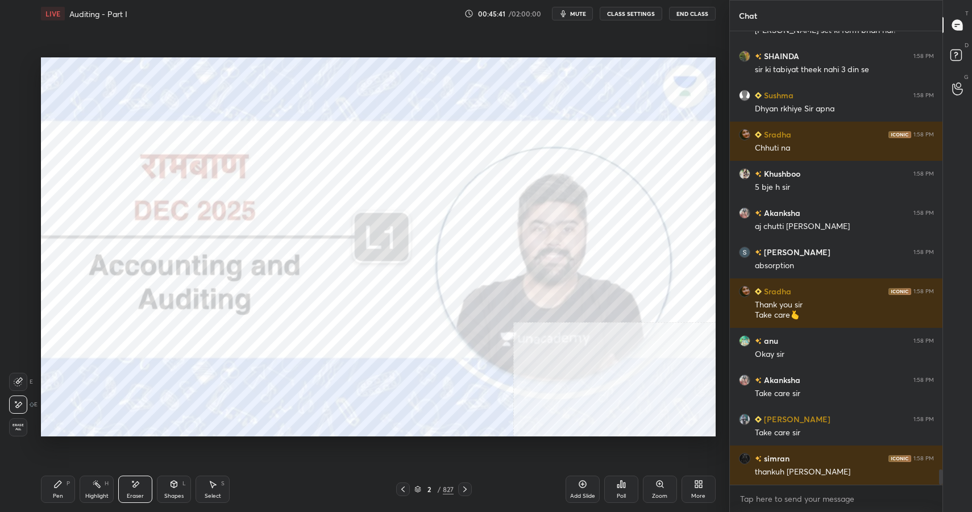
scroll to position [13186, 0]
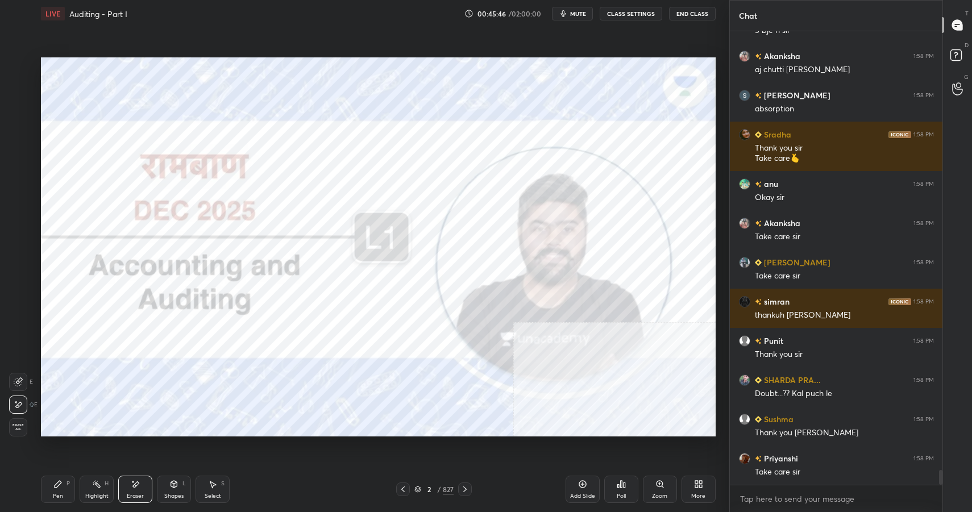
click at [64, 485] on div "Pen P" at bounding box center [58, 489] width 34 height 27
click at [70, 481] on div "Pen P" at bounding box center [58, 489] width 34 height 27
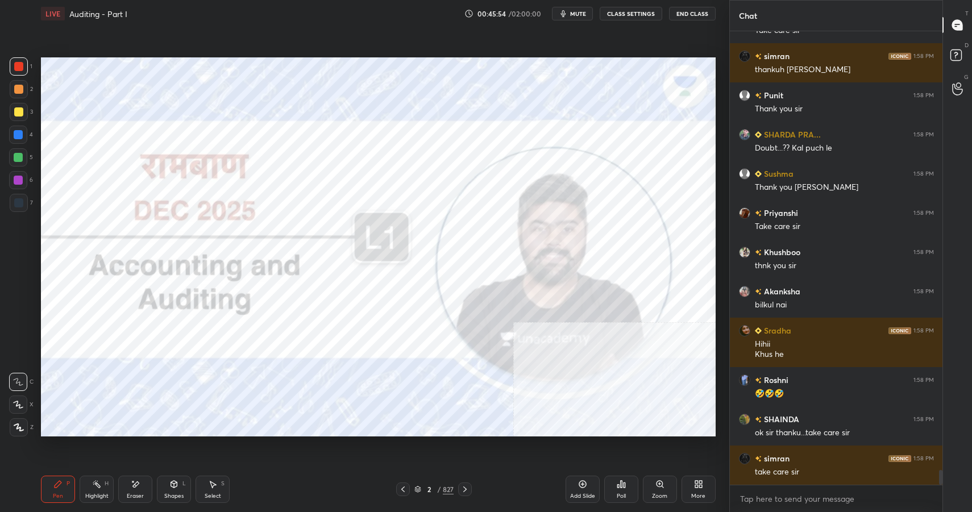
click at [688, 11] on button "End Class" at bounding box center [692, 14] width 47 height 14
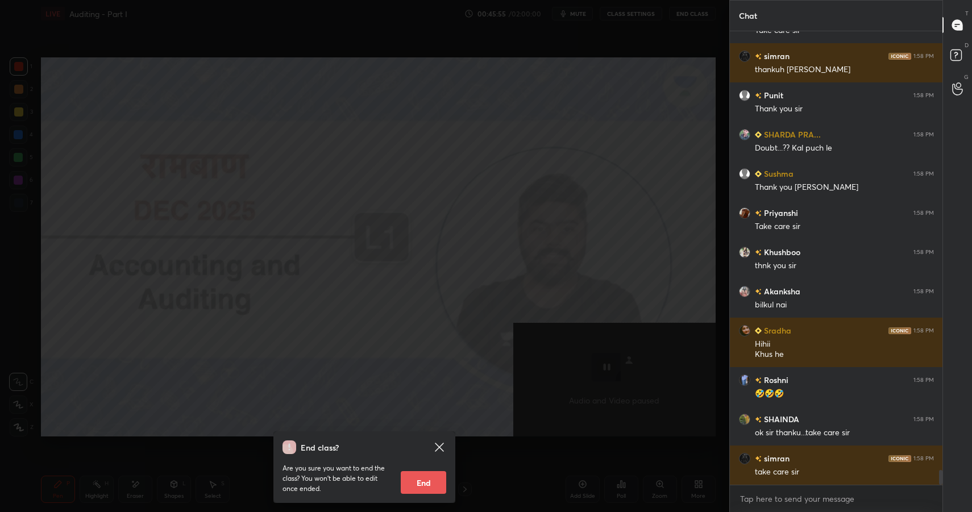
click at [519, 316] on div "End class? Are you sure you want to end the class? You won’t be able to edit on…" at bounding box center [365, 256] width 730 height 512
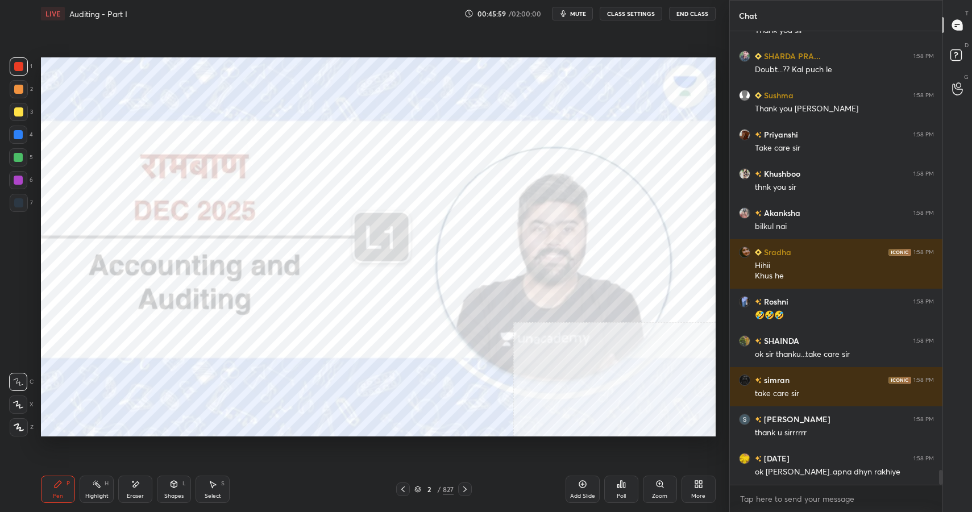
click at [700, 11] on button "End Class" at bounding box center [692, 14] width 47 height 14
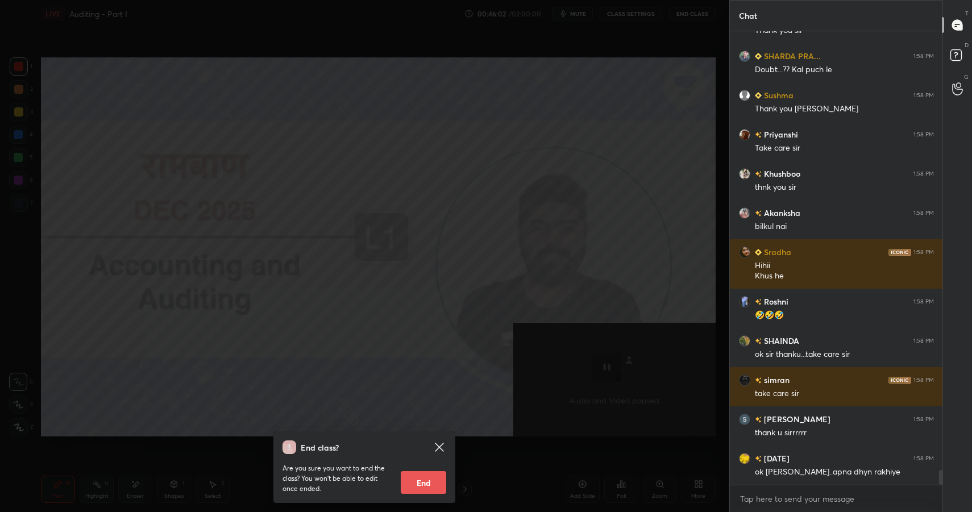
click at [433, 482] on button "End" at bounding box center [423, 482] width 45 height 23
type textarea "x"
